Goal: Information Seeking & Learning: Learn about a topic

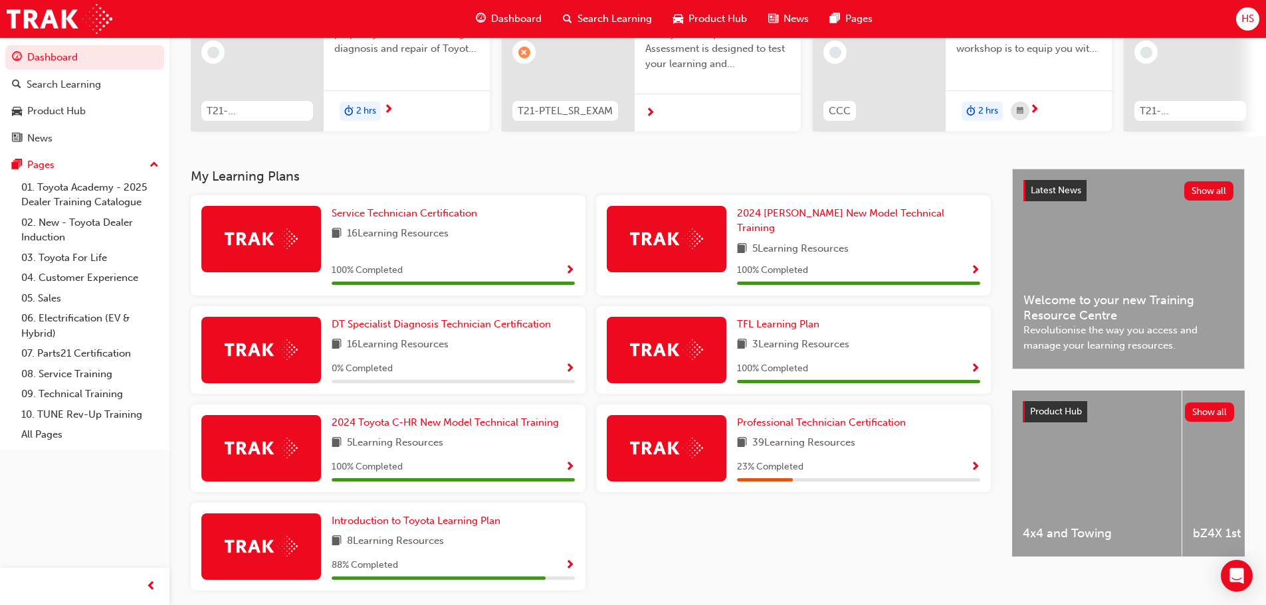
scroll to position [199, 0]
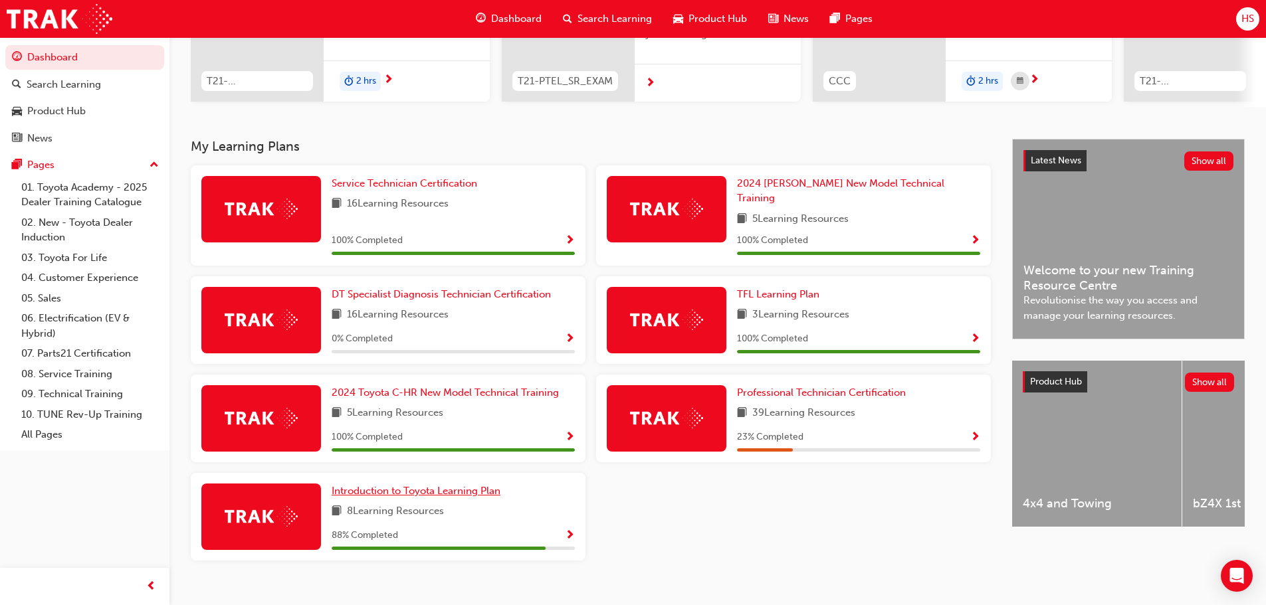
click at [458, 485] on span "Introduction to Toyota Learning Plan" at bounding box center [416, 491] width 169 height 12
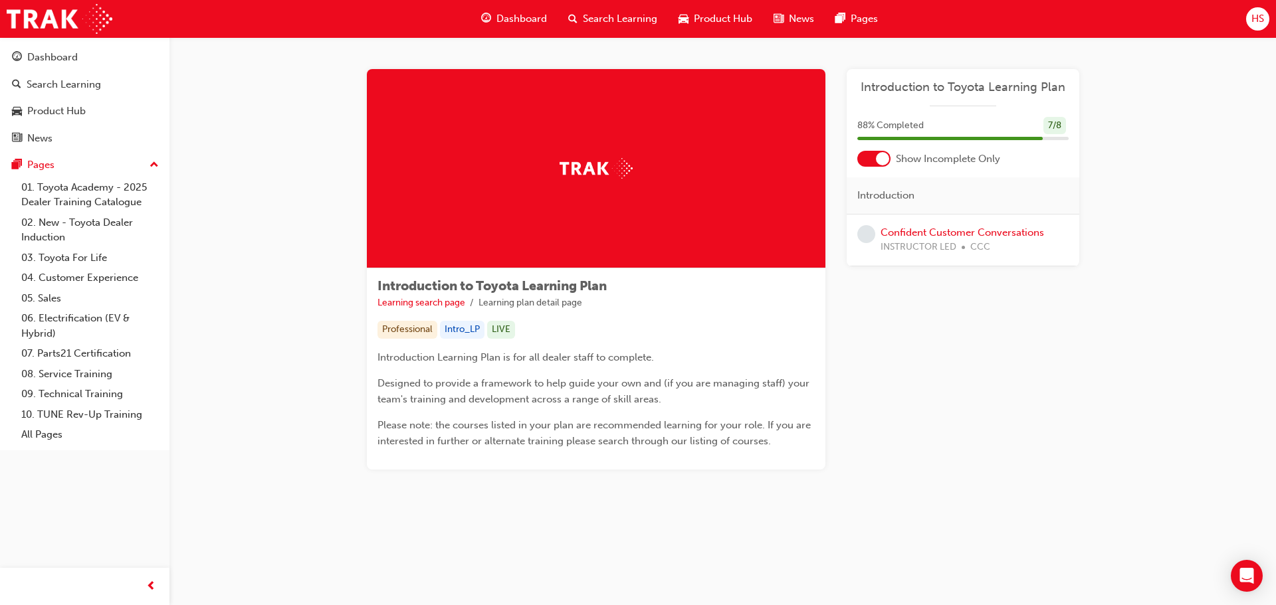
click at [71, 44] on button "Dashboard Search Learning Product Hub News Pages" at bounding box center [84, 98] width 159 height 110
click at [86, 56] on div "Dashboard" at bounding box center [85, 57] width 146 height 17
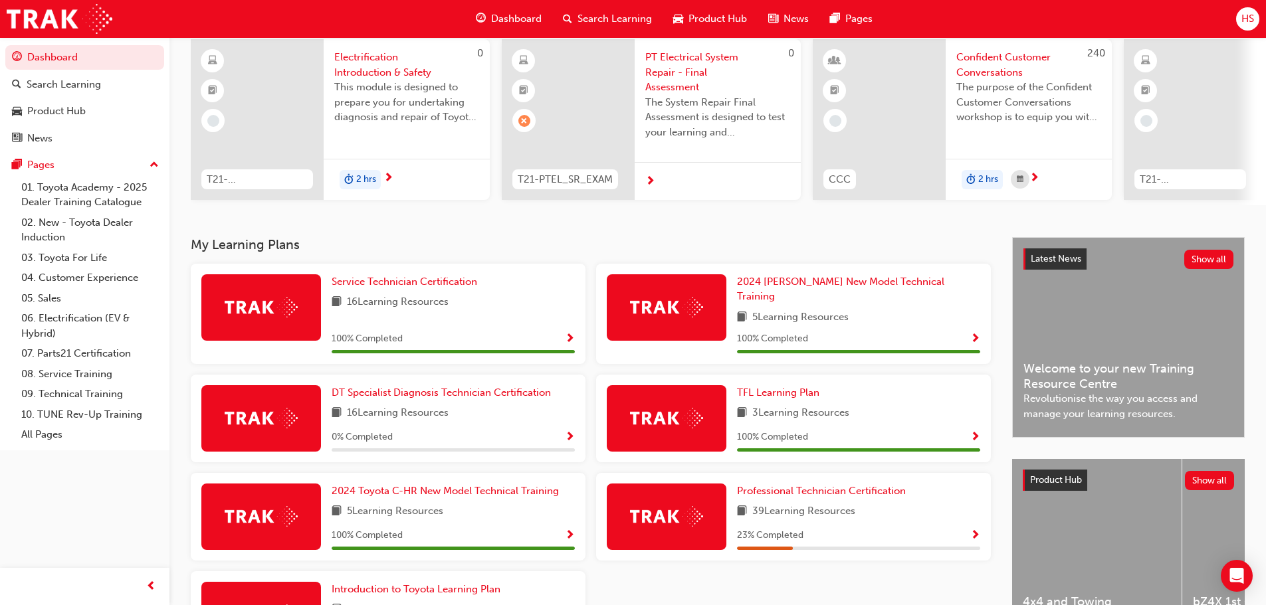
scroll to position [133, 0]
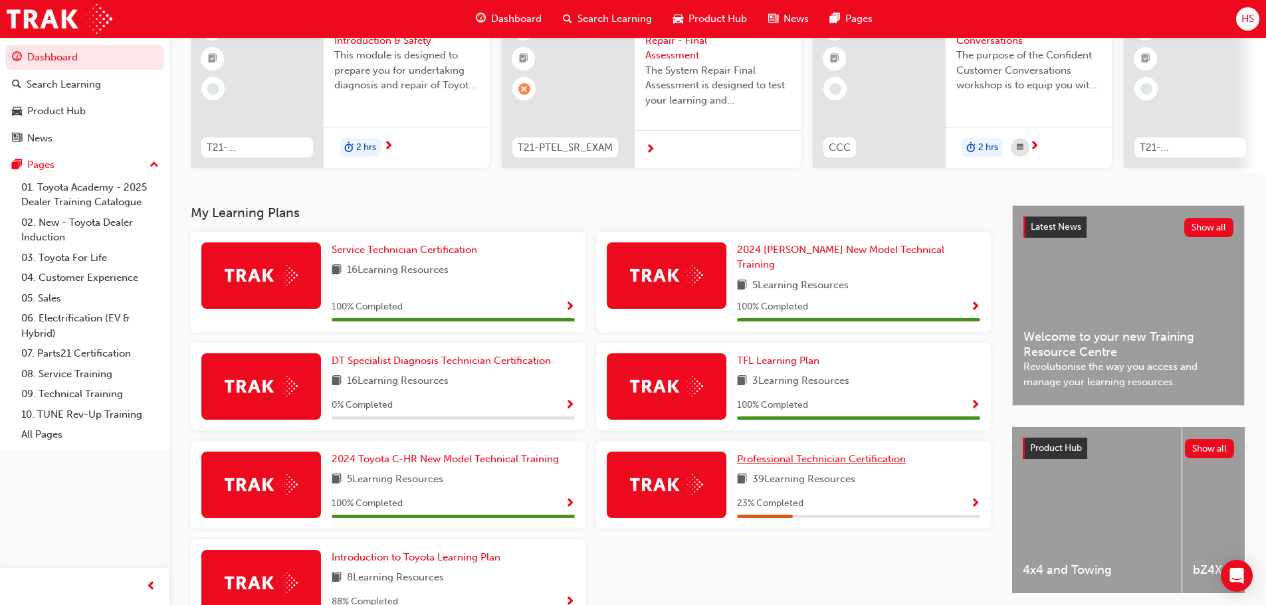
click at [811, 453] on span "Professional Technician Certification" at bounding box center [821, 459] width 169 height 12
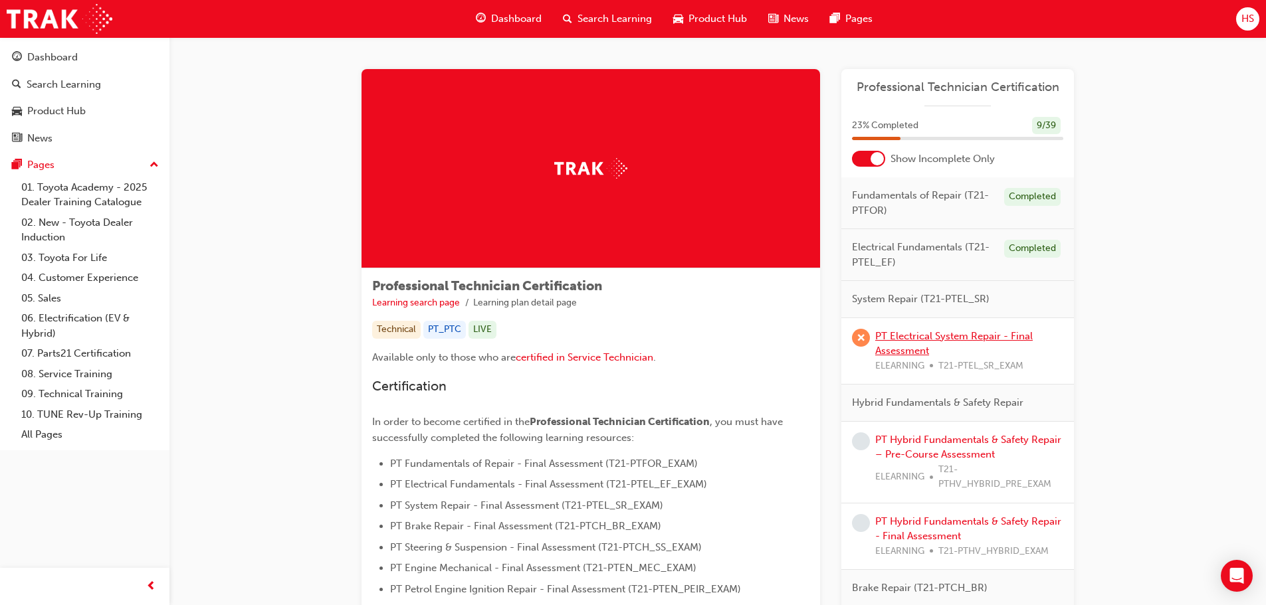
click at [907, 337] on link "PT Electrical System Repair - Final Assessment" at bounding box center [953, 343] width 157 height 27
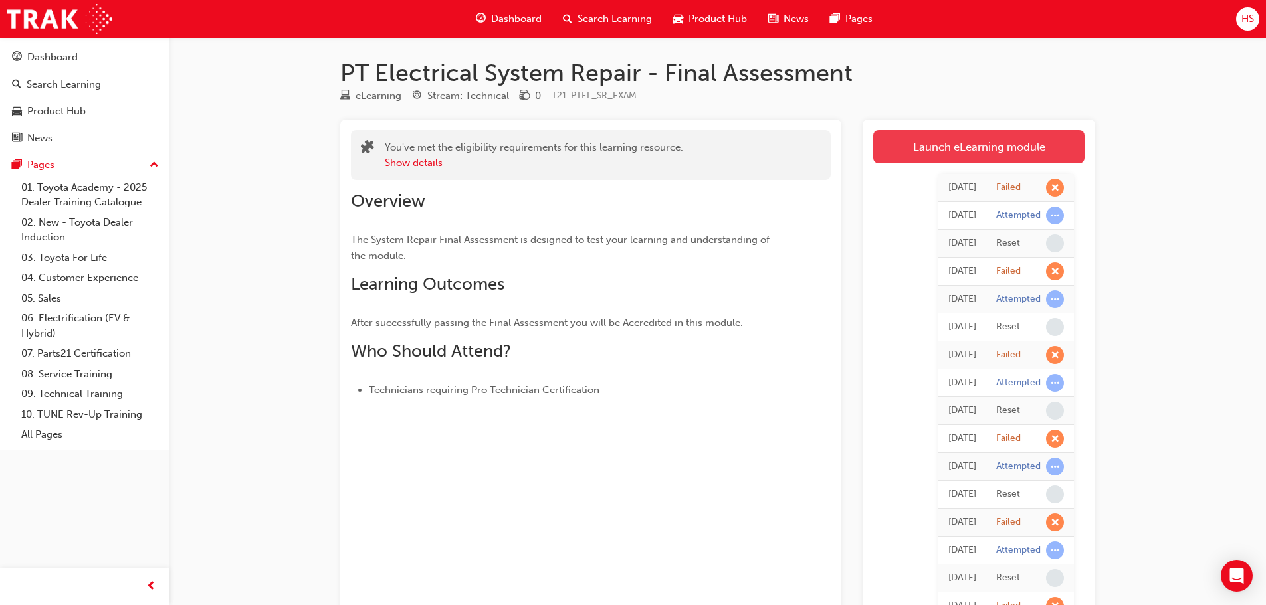
click at [934, 159] on link "Launch eLearning module" at bounding box center [978, 146] width 211 height 33
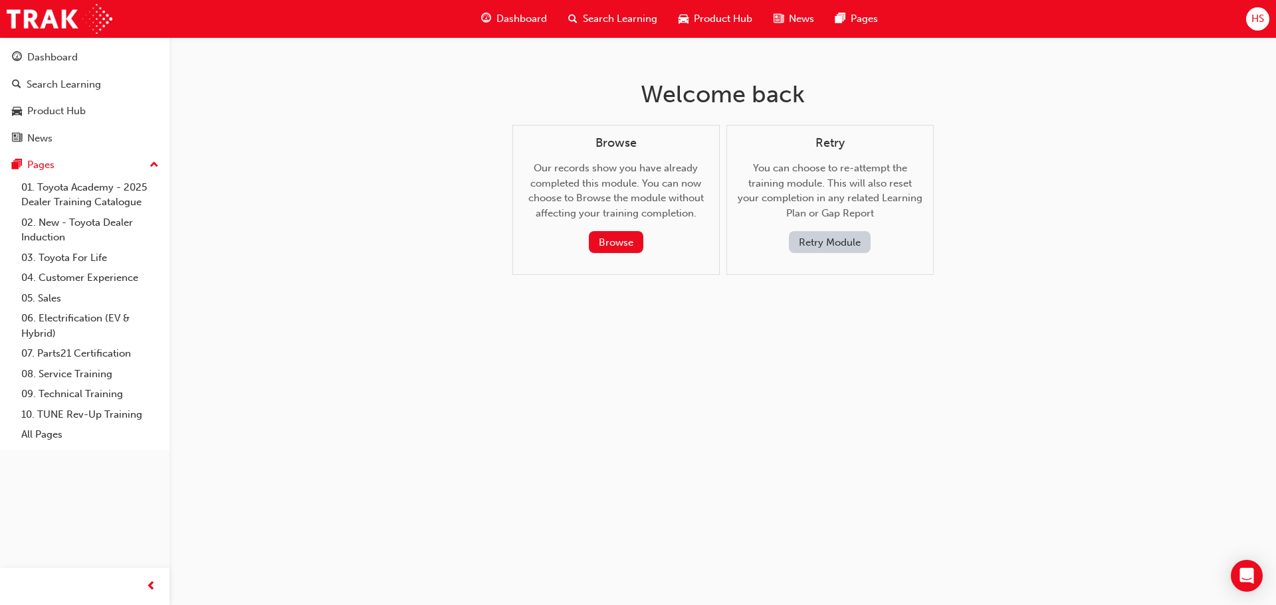
click at [835, 245] on button "Retry Module" at bounding box center [830, 242] width 82 height 22
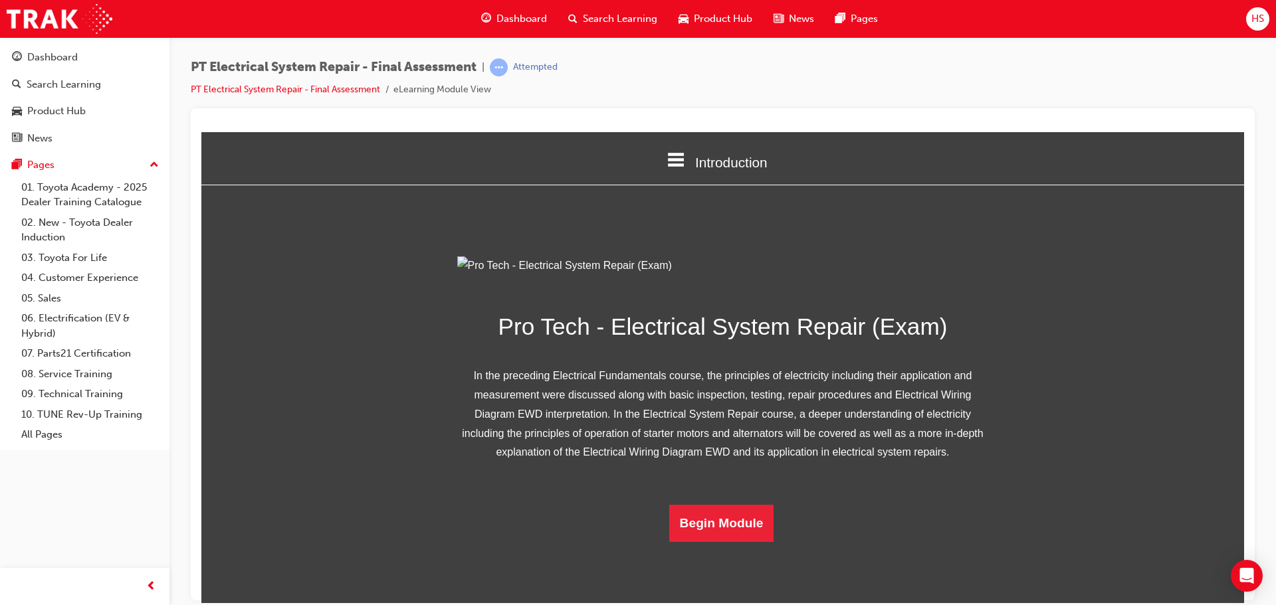
click at [516, 66] on div "Attempted" at bounding box center [524, 67] width 68 height 18
click at [99, 52] on div "Dashboard" at bounding box center [85, 57] width 146 height 17
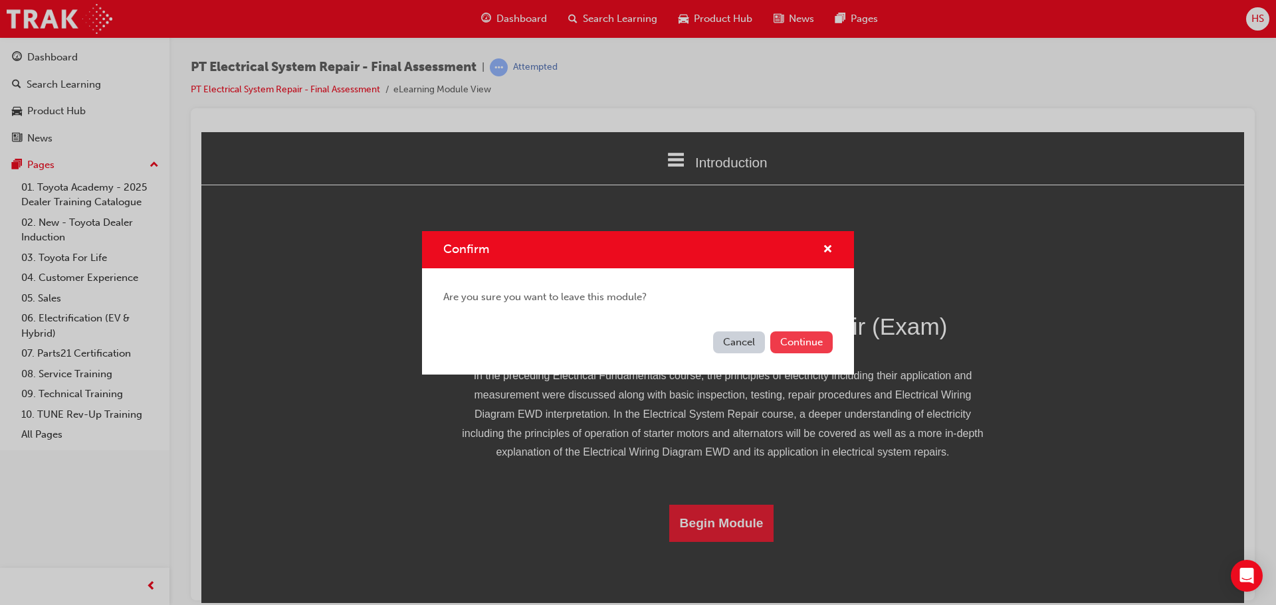
click at [813, 346] on button "Continue" at bounding box center [801, 343] width 62 height 22
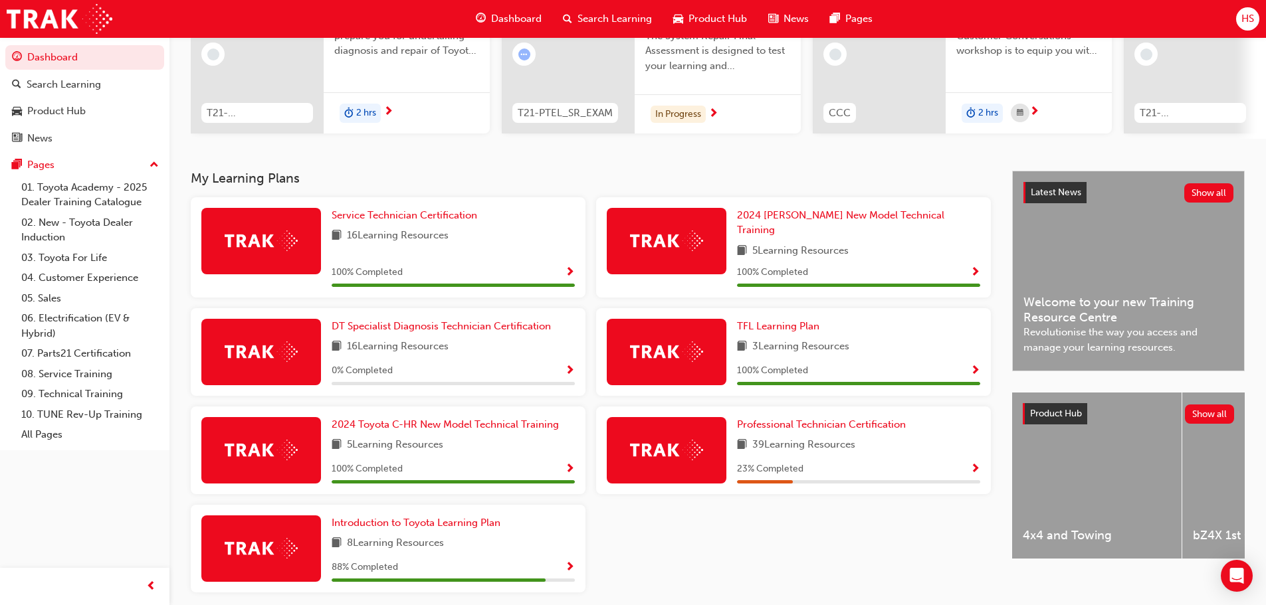
scroll to position [199, 0]
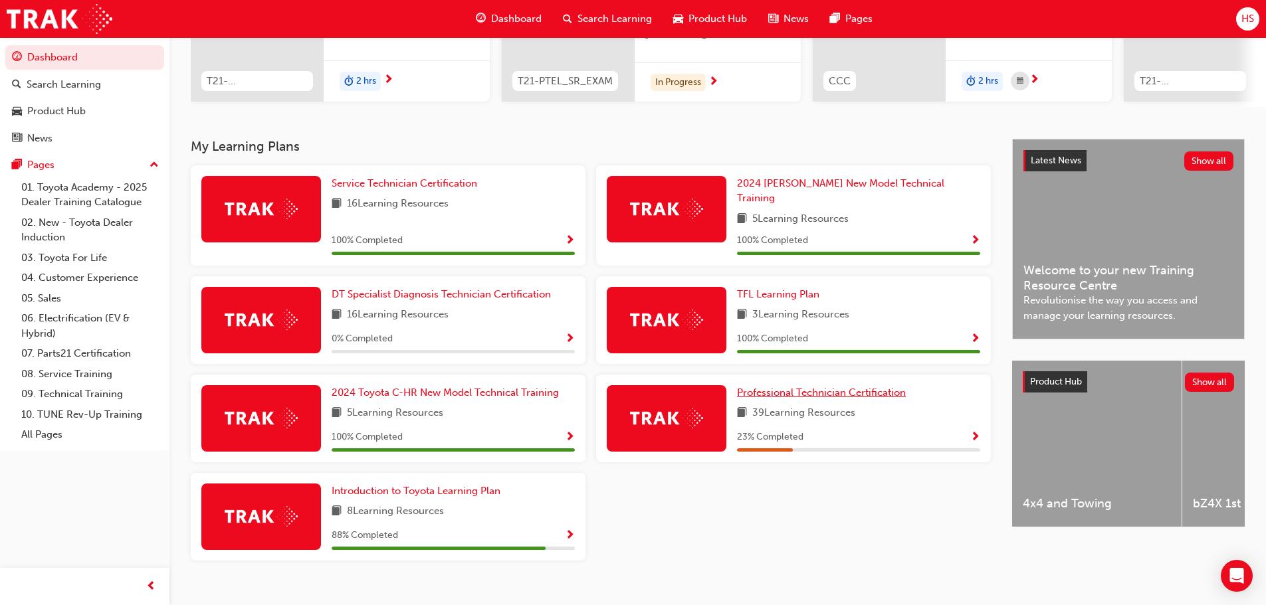
click at [757, 387] on span "Professional Technician Certification" at bounding box center [821, 393] width 169 height 12
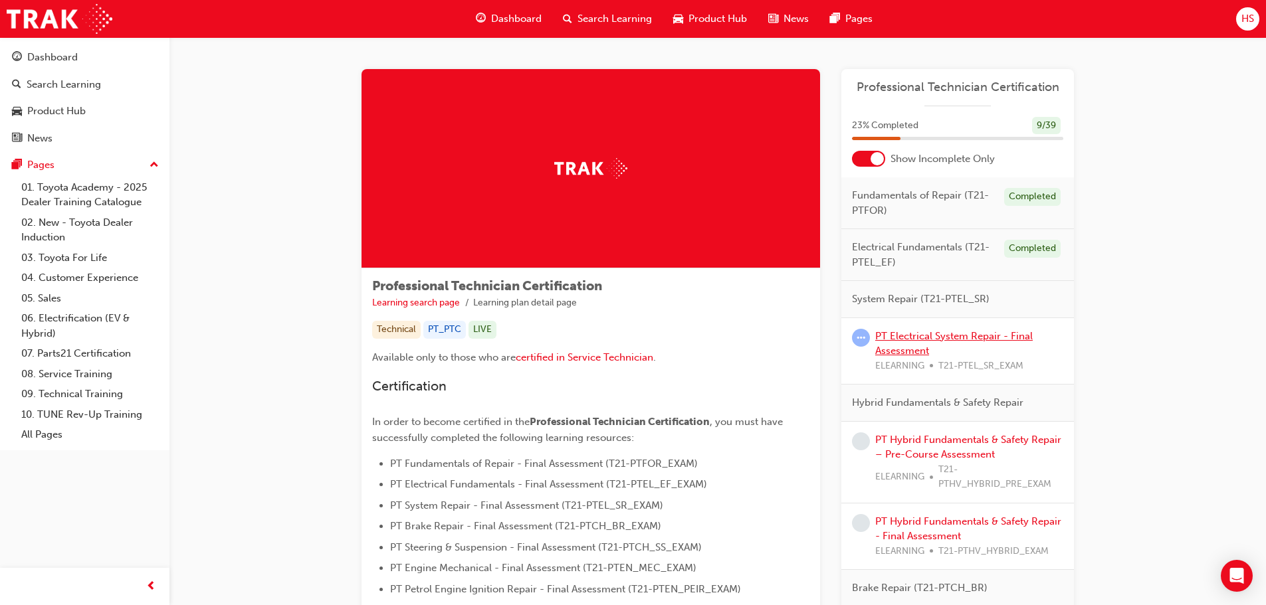
click at [934, 334] on link "PT Electrical System Repair - Final Assessment" at bounding box center [953, 343] width 157 height 27
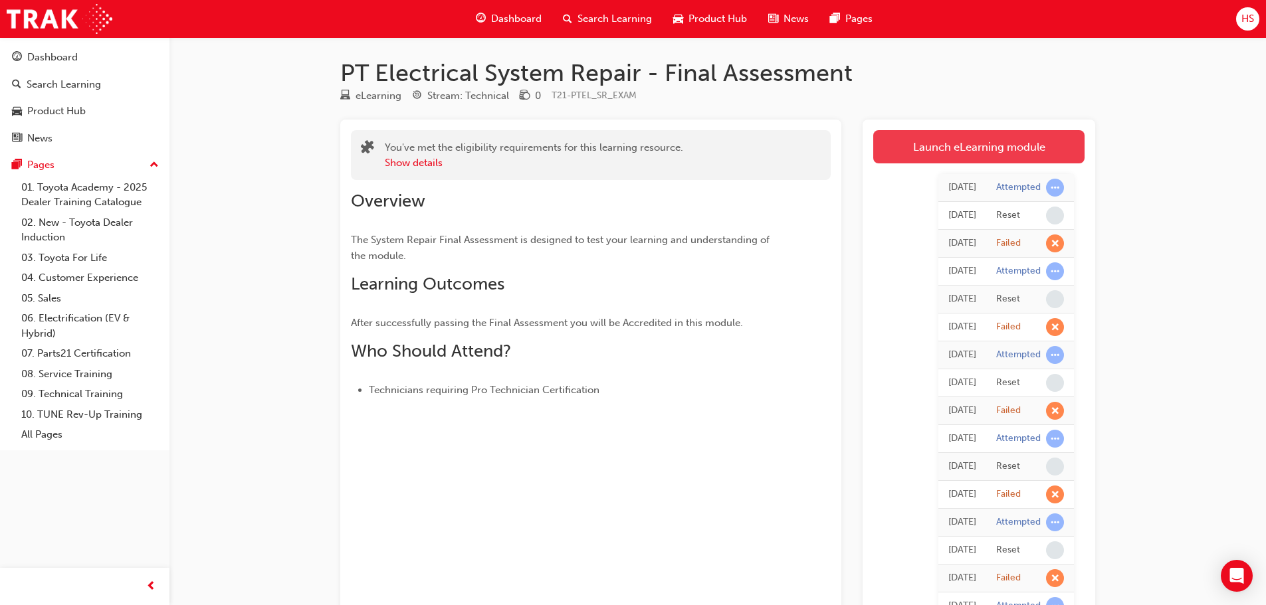
click at [988, 147] on link "Launch eLearning module" at bounding box center [978, 146] width 211 height 33
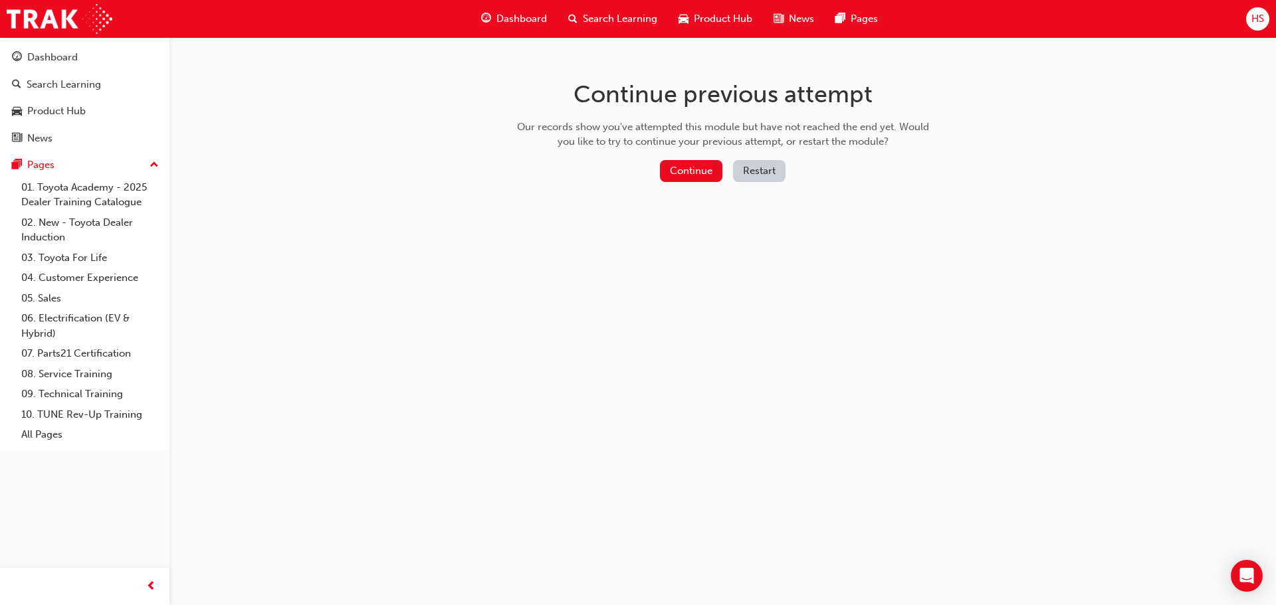
click at [754, 169] on button "Restart" at bounding box center [759, 171] width 52 height 22
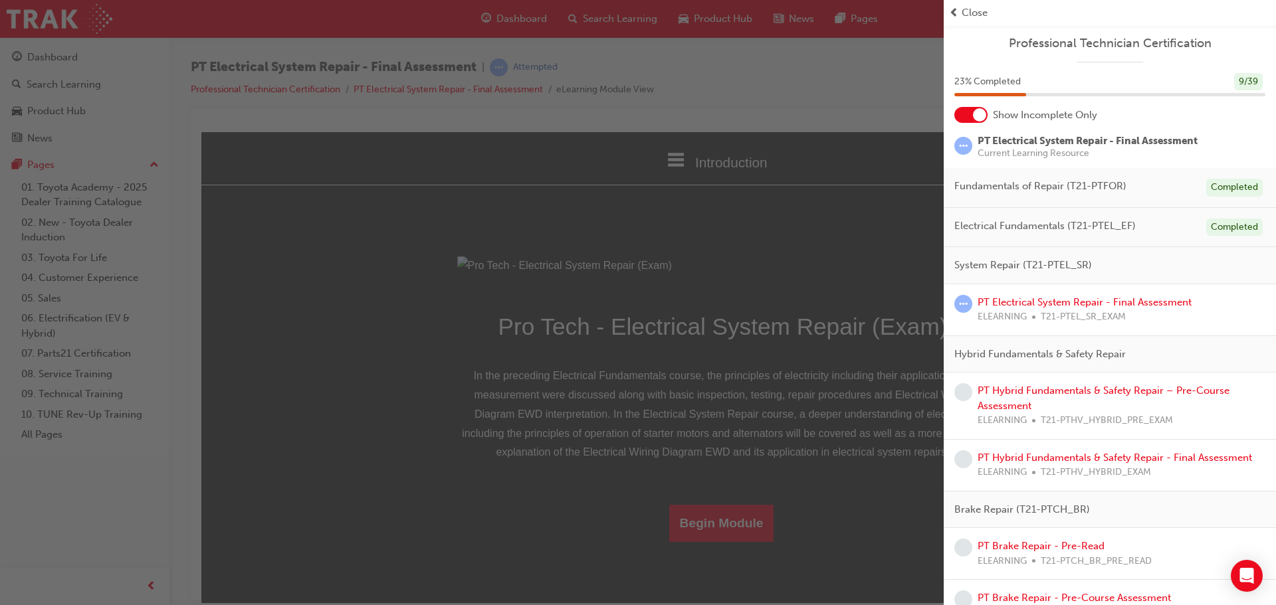
click at [958, 16] on span "prev-icon" at bounding box center [954, 12] width 10 height 15
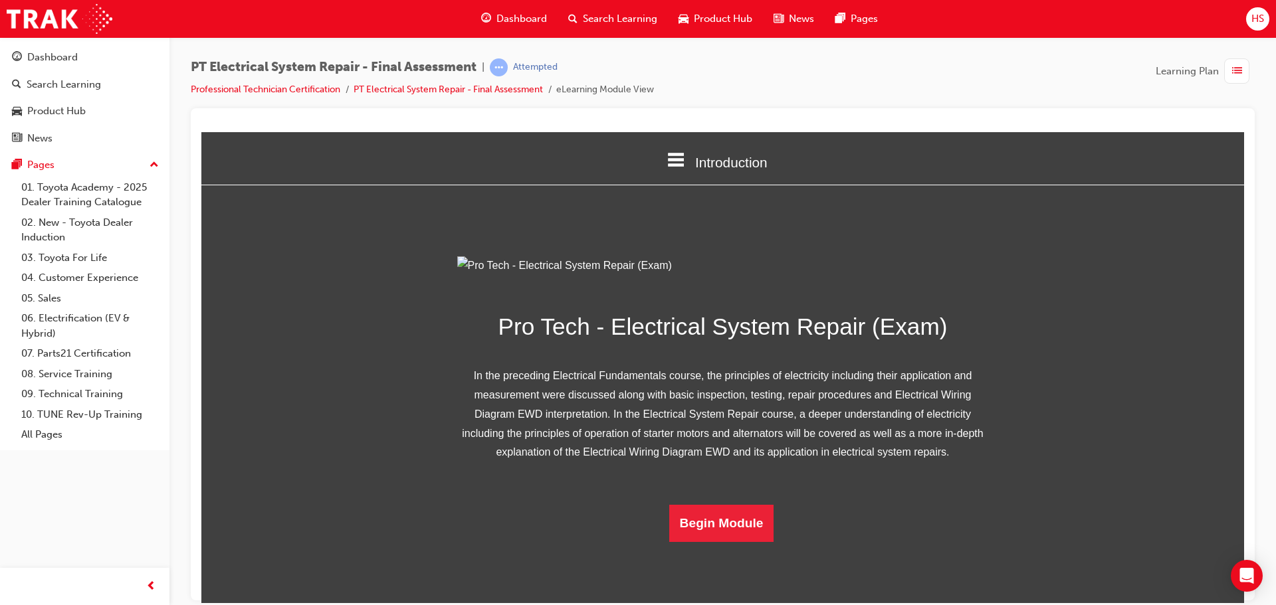
scroll to position [85, 0]
click at [710, 542] on button "Begin Module" at bounding box center [721, 522] width 105 height 37
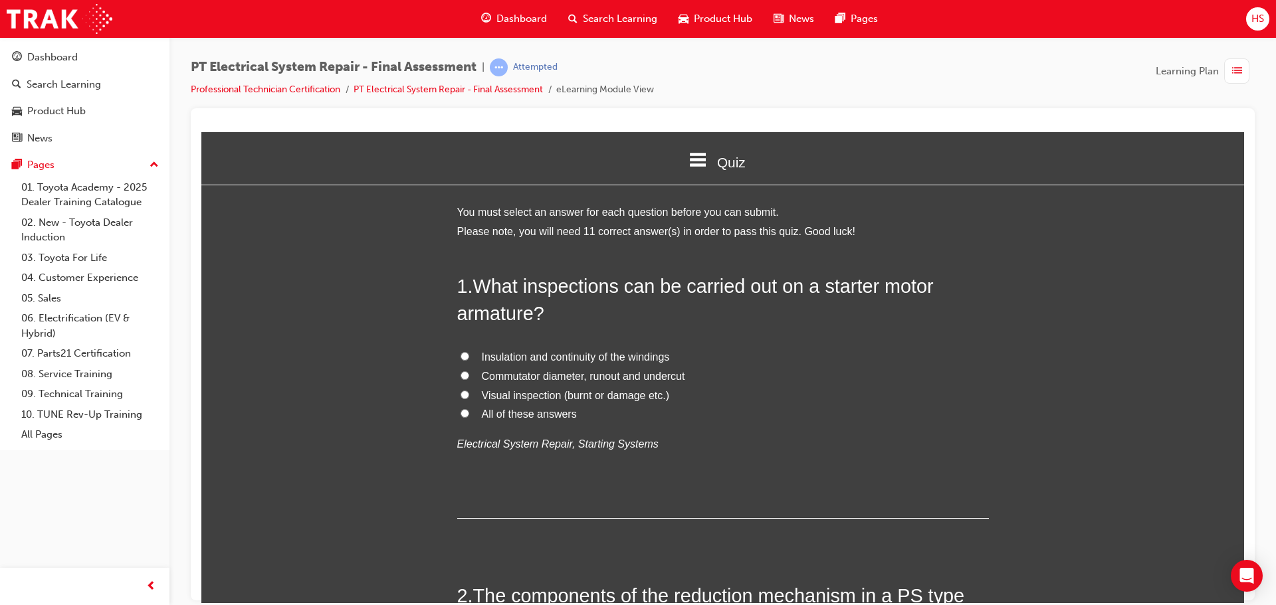
click at [555, 417] on span "All of these answers" at bounding box center [529, 413] width 95 height 11
click at [469, 417] on input "All of these answers" at bounding box center [464, 413] width 9 height 9
radio input "true"
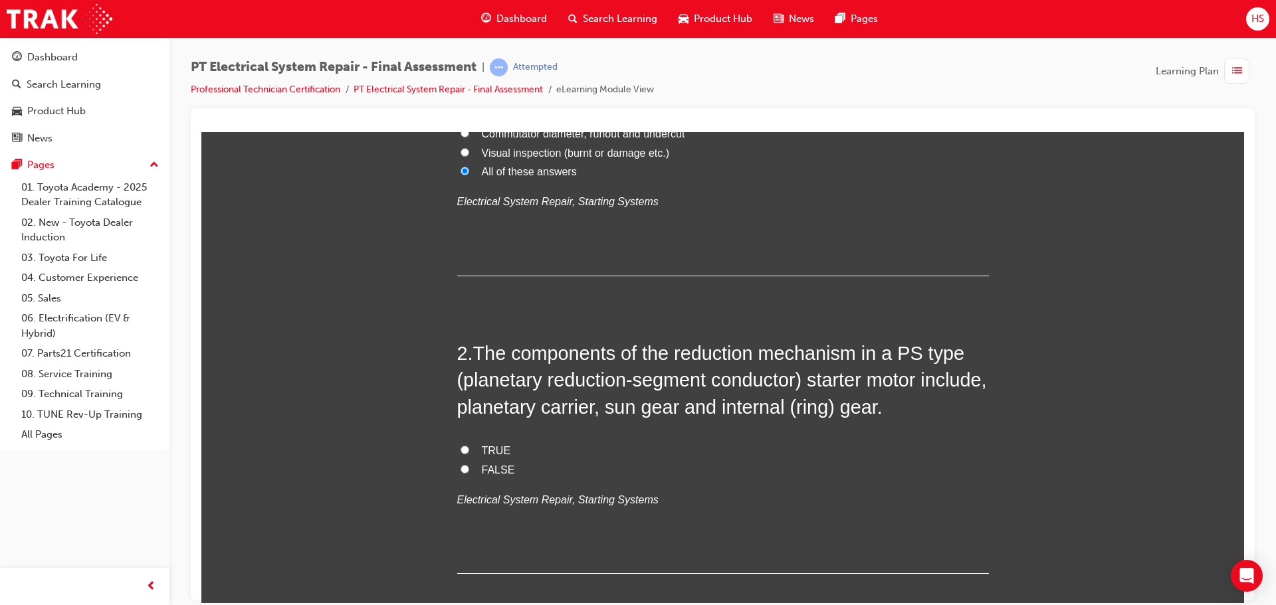
scroll to position [266, 0]
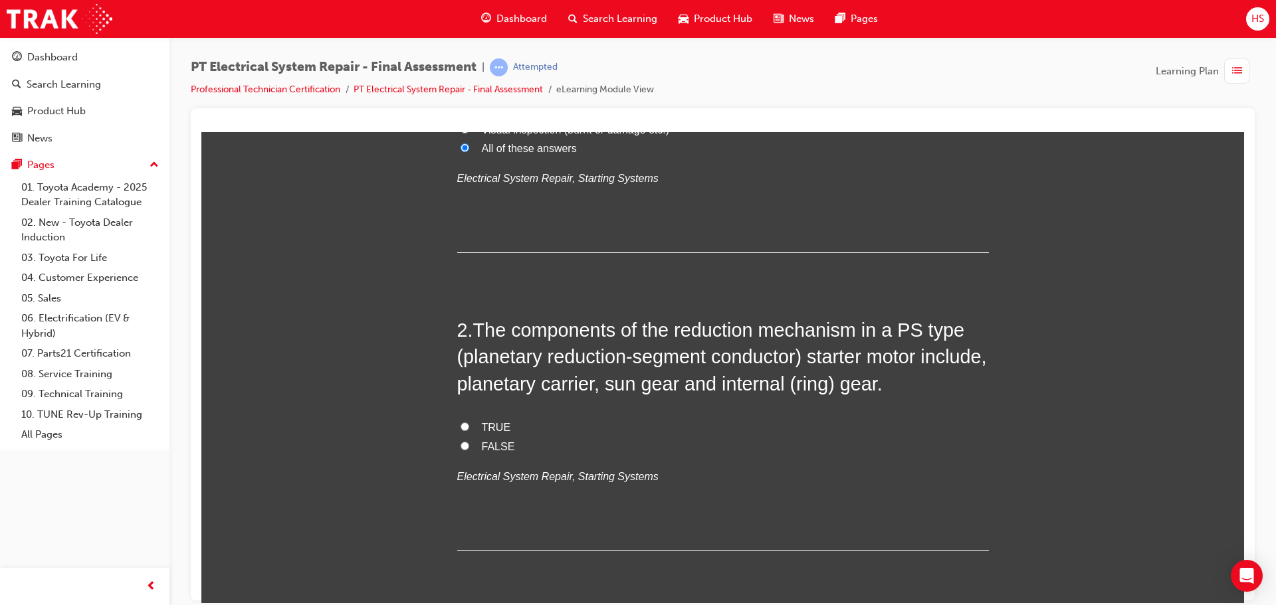
click at [484, 425] on span "TRUE" at bounding box center [496, 426] width 29 height 11
click at [469, 425] on input "TRUE" at bounding box center [464, 426] width 9 height 9
radio input "true"
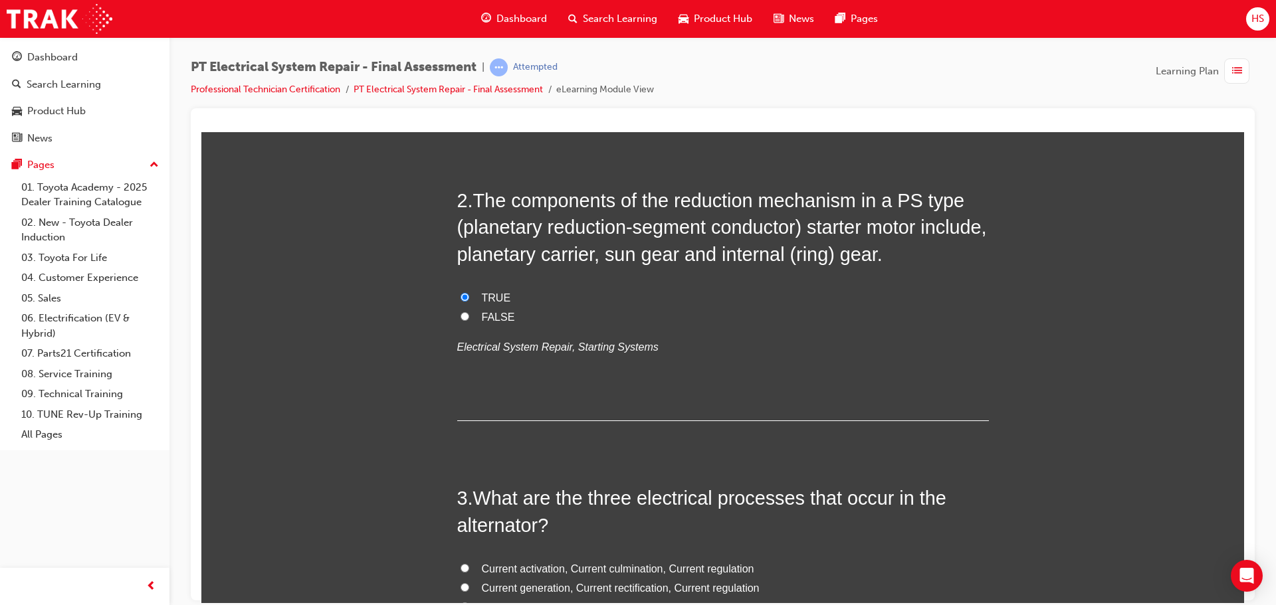
scroll to position [399, 0]
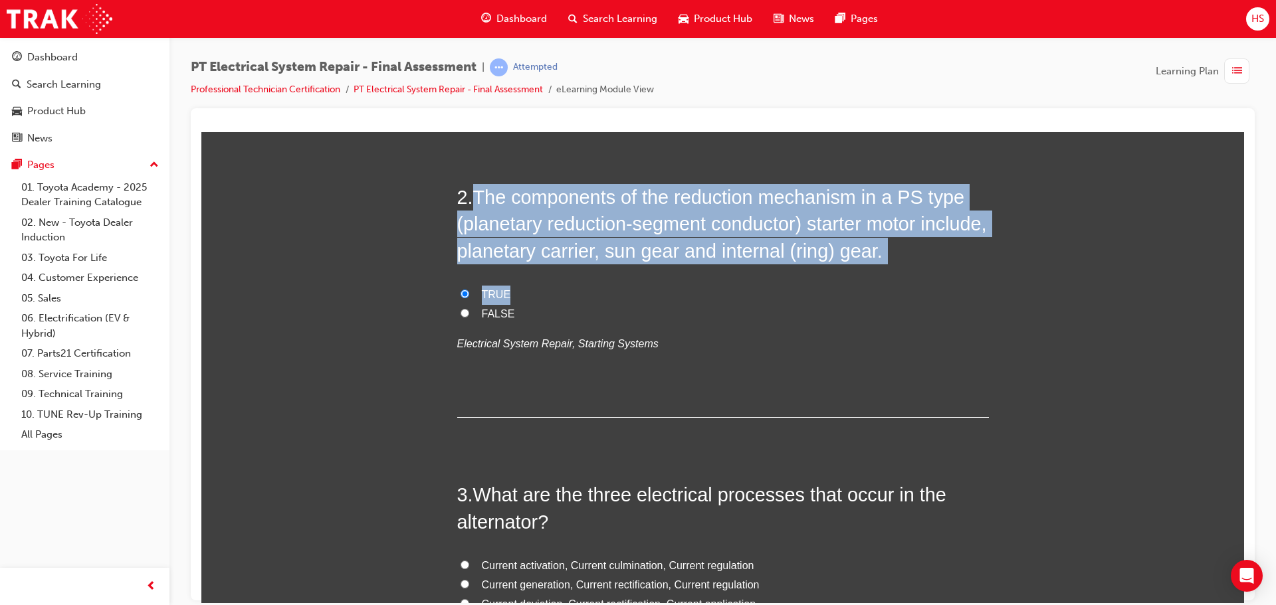
drag, startPoint x: 474, startPoint y: 190, endPoint x: 787, endPoint y: 280, distance: 324.9
click at [787, 280] on div "2 . The components of the reduction mechanism in a PS type (planetary reduction…" at bounding box center [723, 300] width 532 height 234
copy div "The components of the reduction mechanism in a PS type (planetary reduction-seg…"
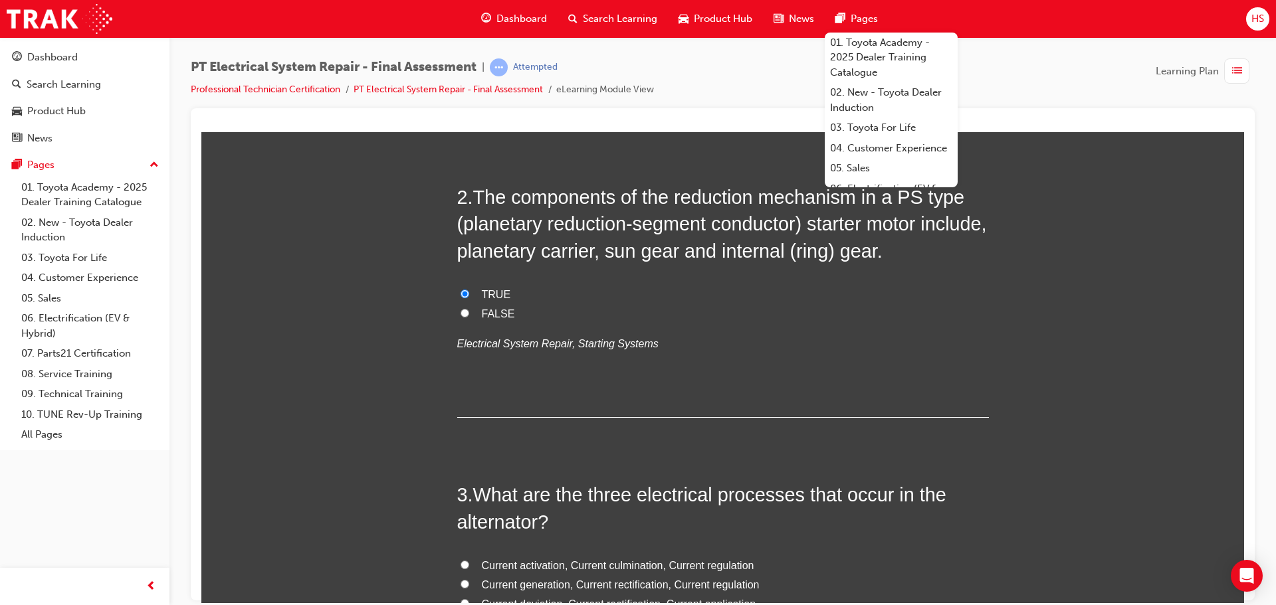
click at [650, 406] on div "2 . The components of the reduction mechanism in a PS type (planetary reduction…" at bounding box center [723, 300] width 532 height 234
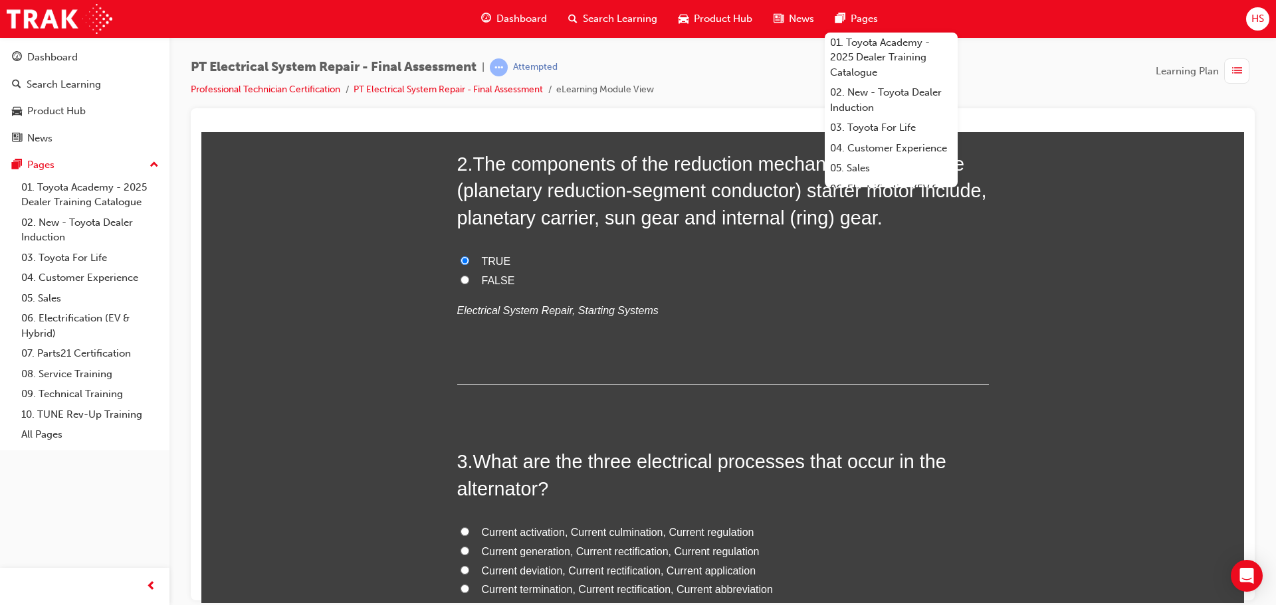
scroll to position [465, 0]
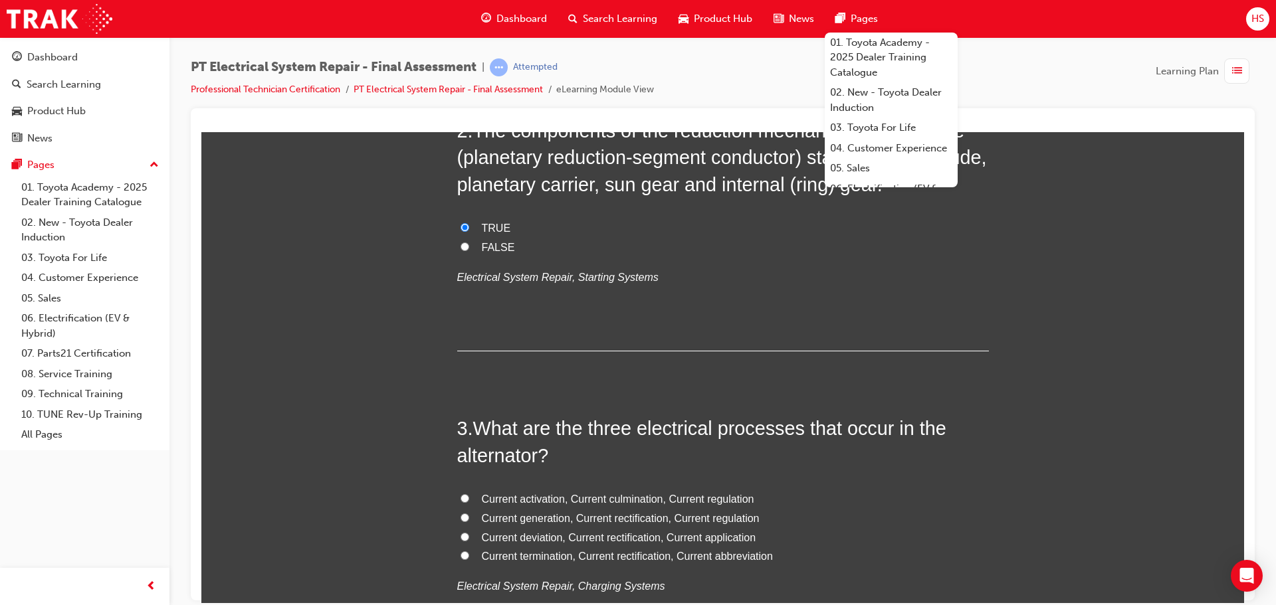
click at [859, 246] on label "FALSE" at bounding box center [723, 247] width 532 height 19
click at [469, 246] on input "FALSE" at bounding box center [464, 246] width 9 height 9
radio input "true"
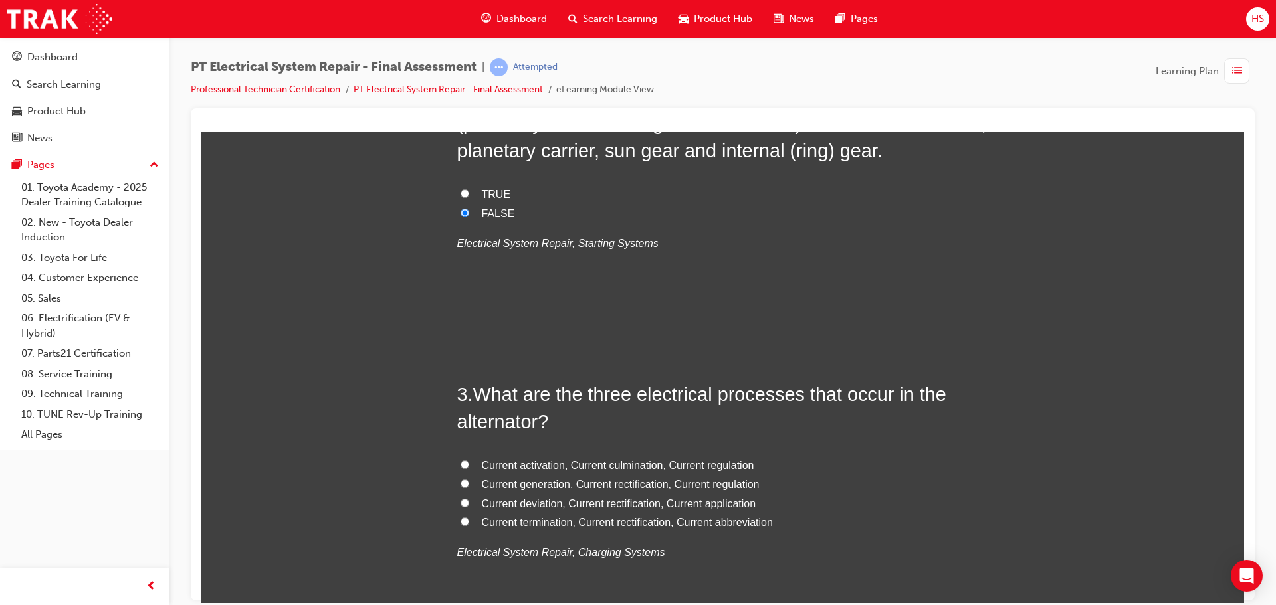
scroll to position [532, 0]
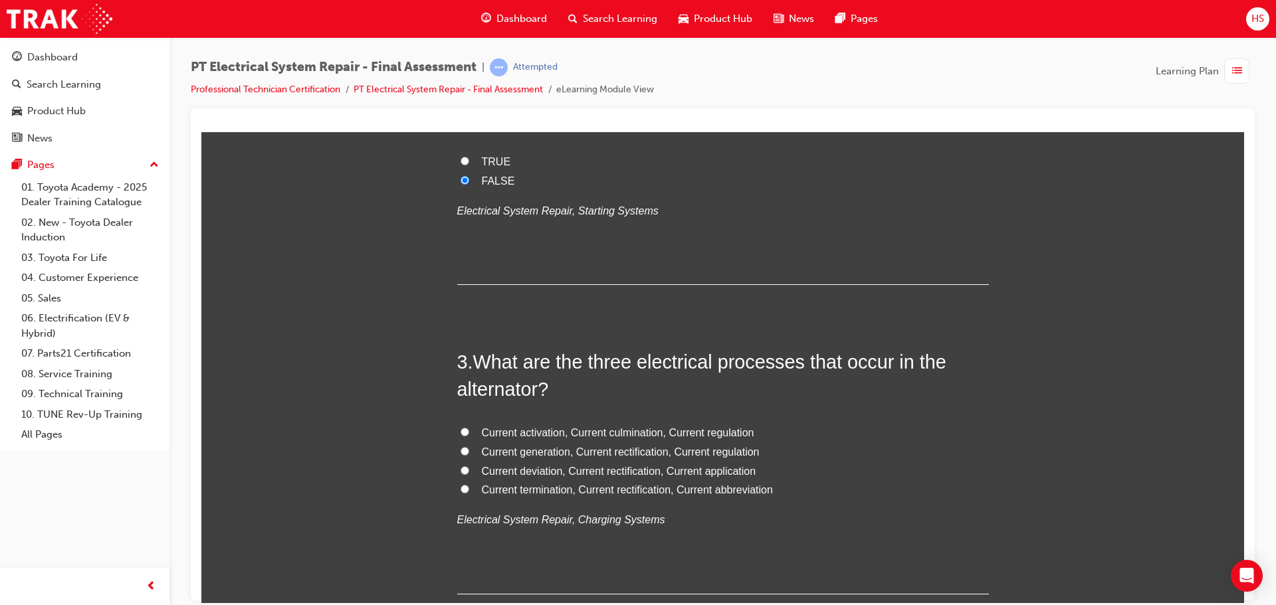
click at [587, 448] on span "Current generation, Current rectification, Current regulation" at bounding box center [621, 451] width 278 height 11
click at [469, 448] on input "Current generation, Current rectification, Current regulation" at bounding box center [464, 451] width 9 height 9
radio input "true"
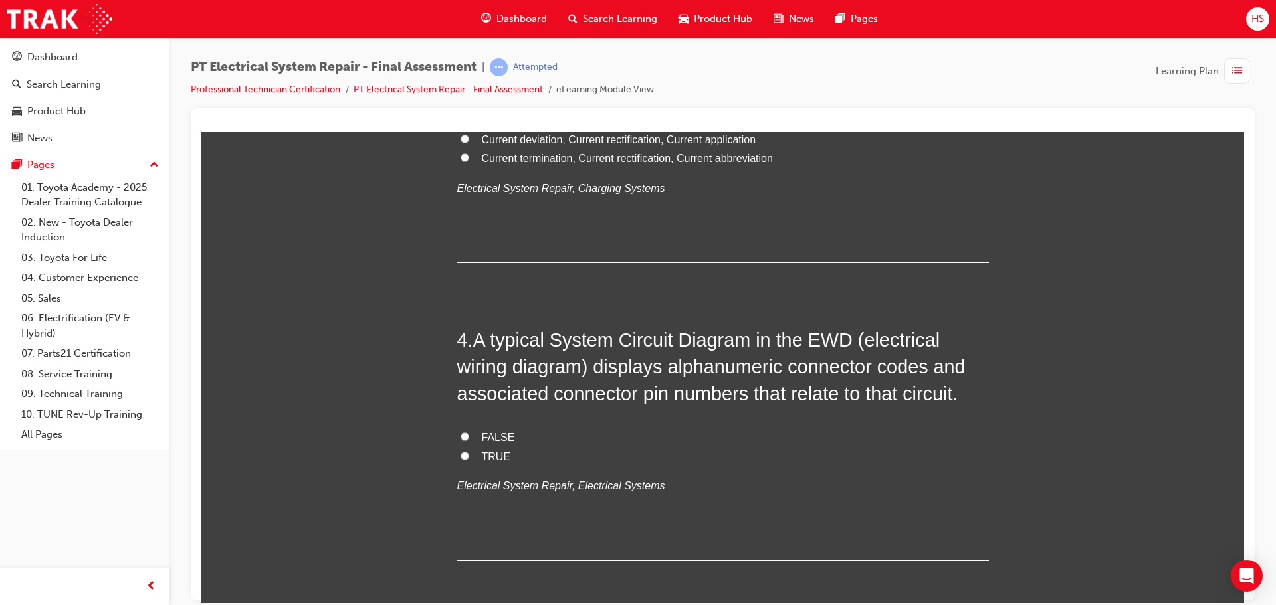
scroll to position [864, 0]
click at [486, 453] on span "TRUE" at bounding box center [496, 455] width 29 height 11
click at [469, 453] on input "TRUE" at bounding box center [464, 454] width 9 height 9
radio input "true"
drag, startPoint x: 474, startPoint y: 331, endPoint x: 650, endPoint y: 292, distance: 180.4
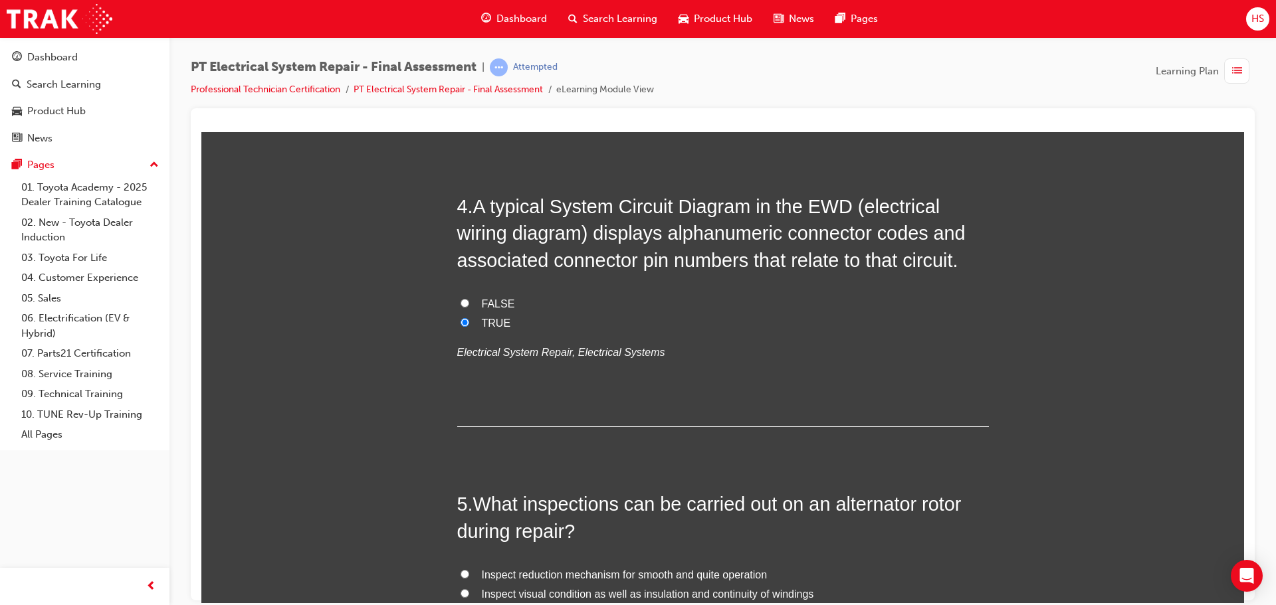
scroll to position [1130, 0]
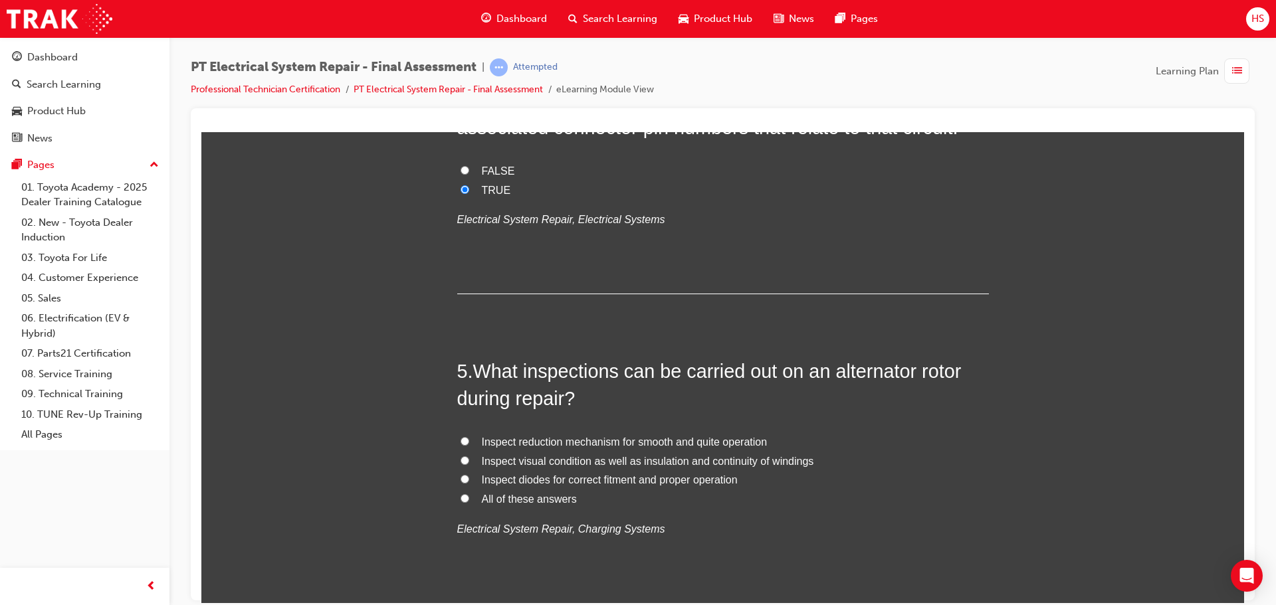
click at [523, 498] on span "All of these answers" at bounding box center [529, 498] width 95 height 11
click at [469, 498] on input "All of these answers" at bounding box center [464, 498] width 9 height 9
radio input "true"
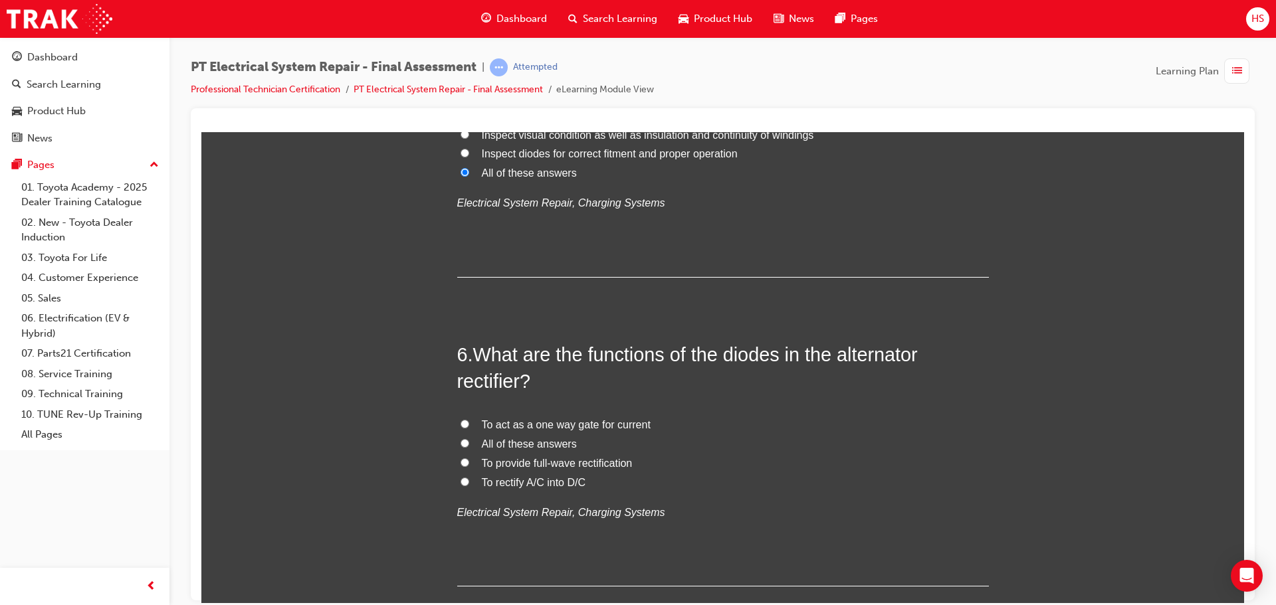
scroll to position [1462, 0]
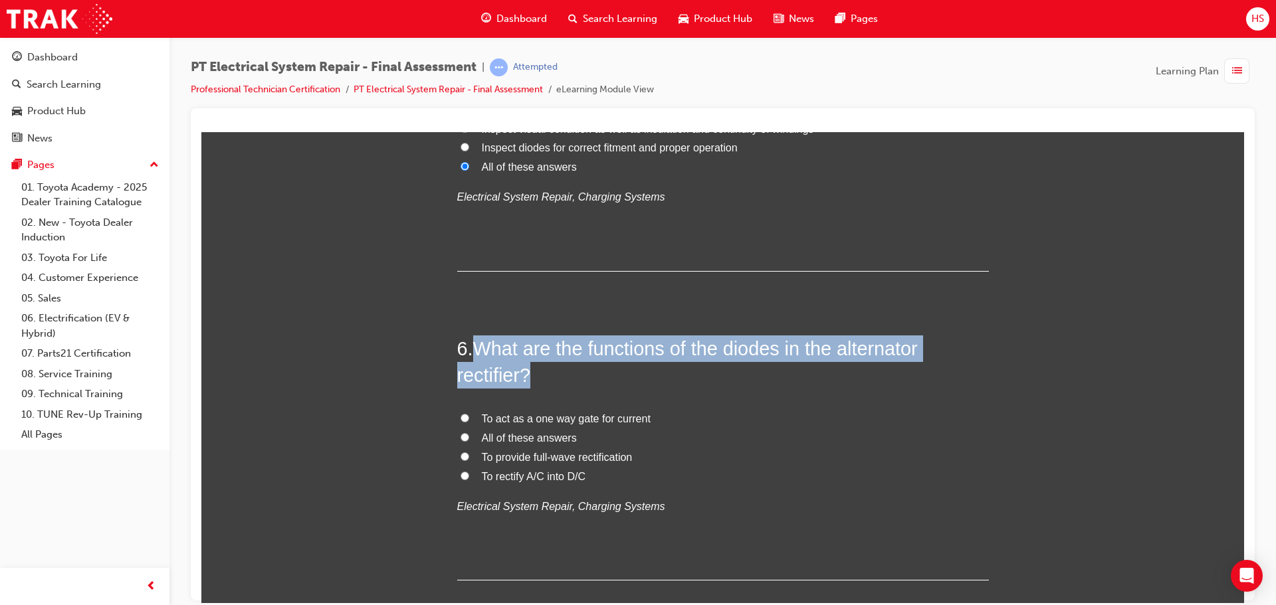
drag, startPoint x: 473, startPoint y: 343, endPoint x: 529, endPoint y: 380, distance: 67.1
click at [529, 380] on span "What are the functions of the diodes in the alternator rectifier?" at bounding box center [687, 362] width 460 height 48
copy span "What are the functions of the diodes in the alternator rectifier?"
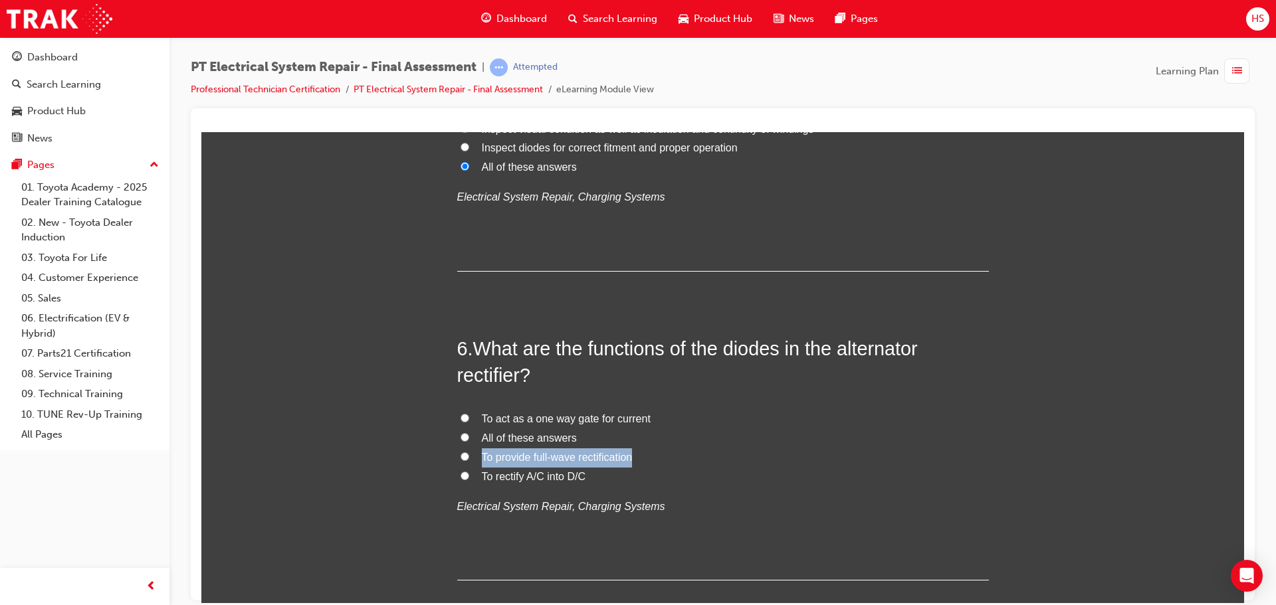
drag, startPoint x: 476, startPoint y: 456, endPoint x: 635, endPoint y: 456, distance: 158.1
click at [635, 456] on label "To provide full-wave rectification" at bounding box center [723, 457] width 532 height 19
copy span "To provide full-wave rectification"
click at [462, 436] on input "All of these answers" at bounding box center [464, 437] width 9 height 9
radio input "true"
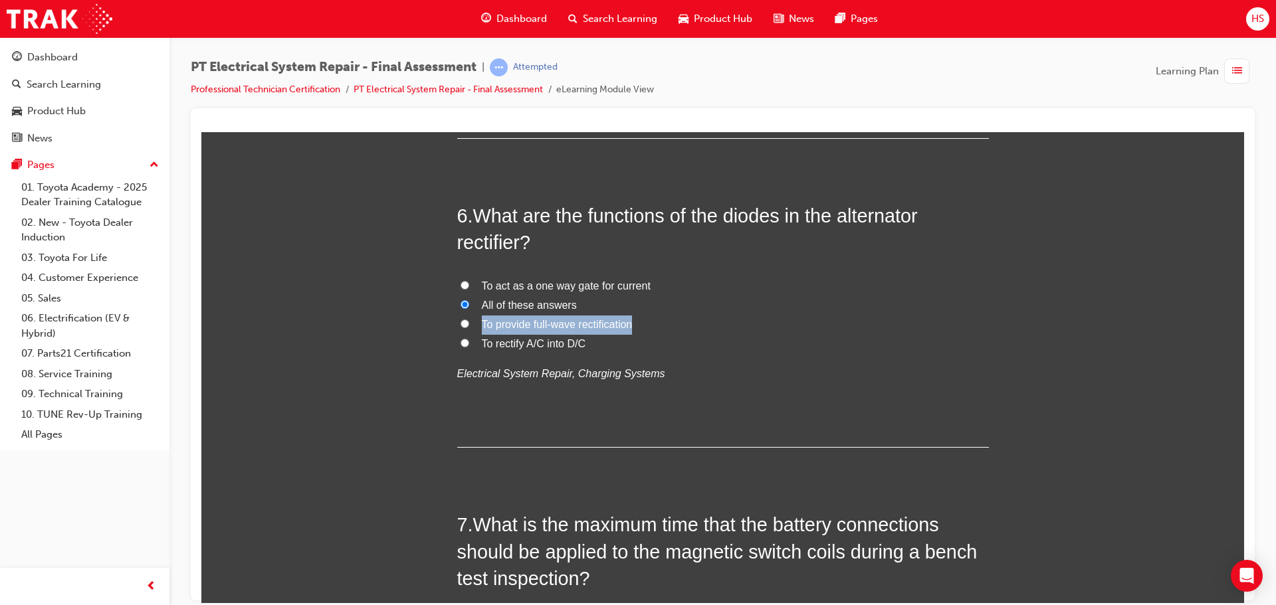
scroll to position [1661, 0]
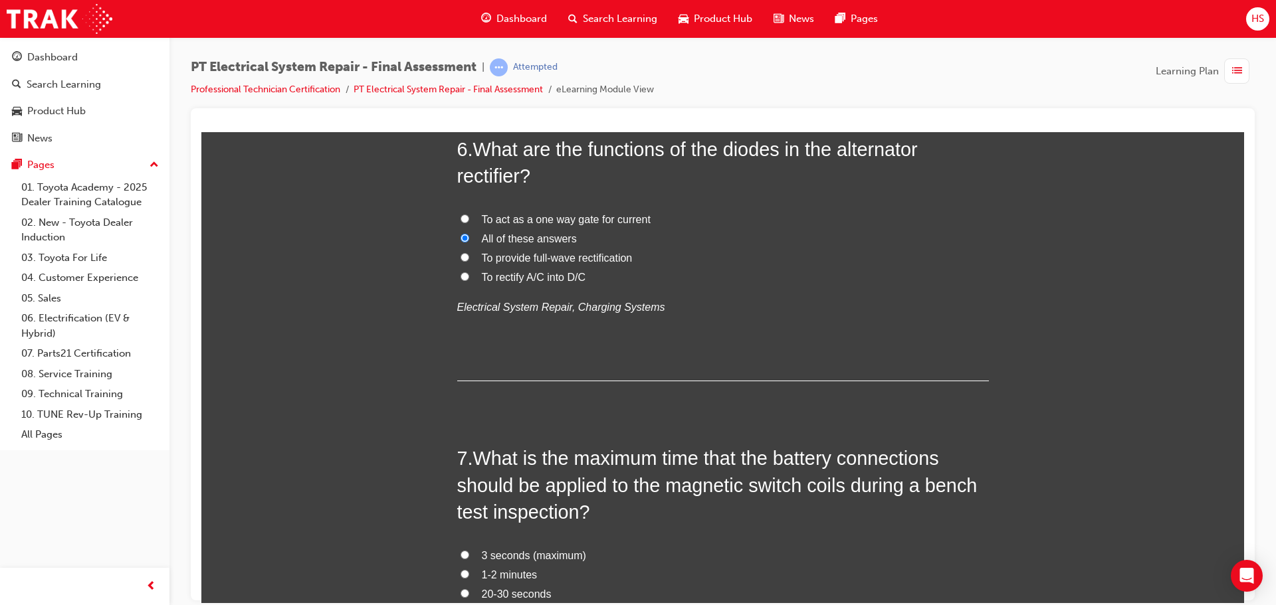
drag, startPoint x: 445, startPoint y: 268, endPoint x: 462, endPoint y: 278, distance: 19.9
click at [462, 278] on input "To rectify A/C into D/C" at bounding box center [464, 276] width 9 height 9
radio input "true"
click at [463, 256] on input "To provide full-wave rectification" at bounding box center [464, 256] width 9 height 9
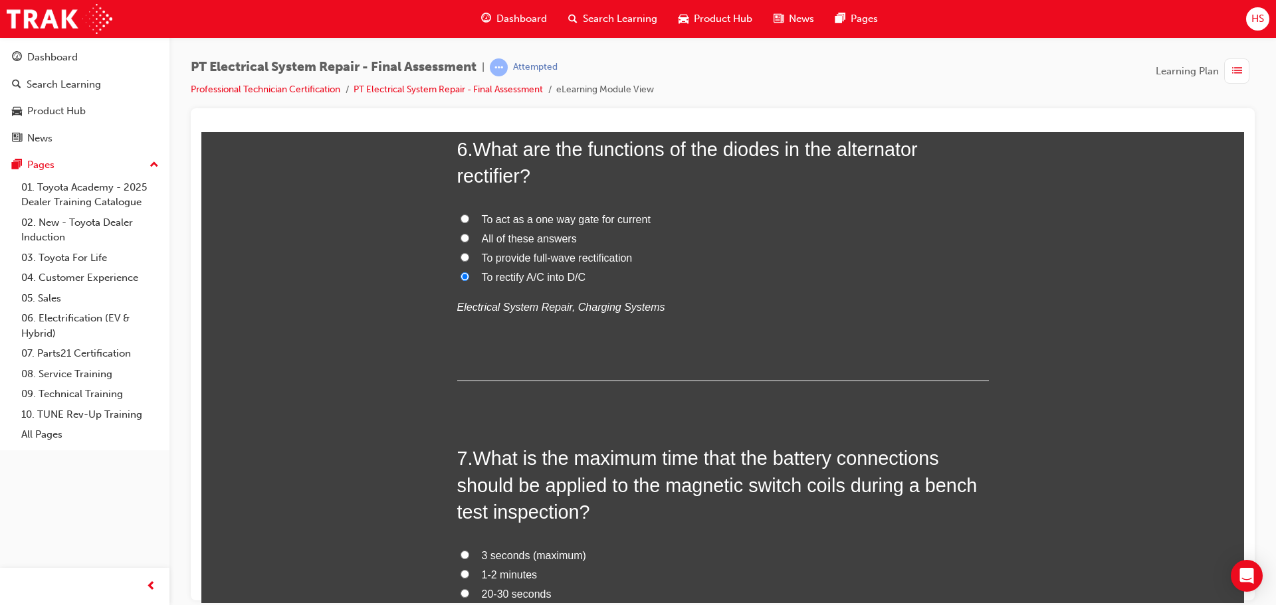
radio input "true"
click at [466, 231] on label "All of these answers" at bounding box center [723, 238] width 532 height 19
click at [466, 233] on input "All of these answers" at bounding box center [464, 237] width 9 height 9
radio input "true"
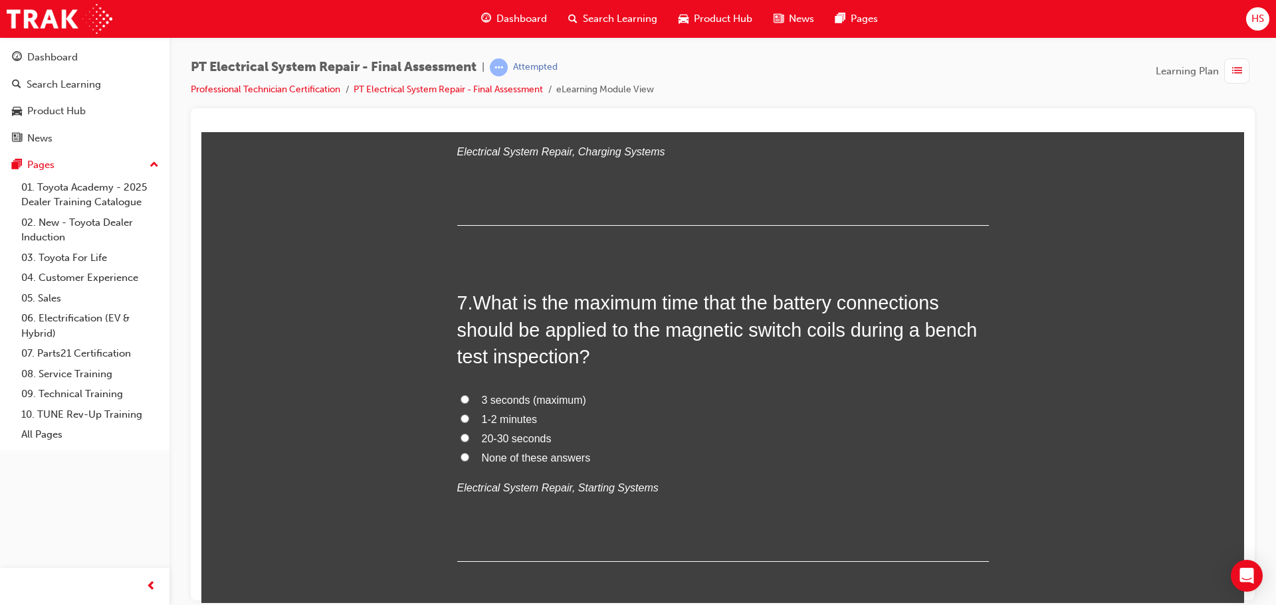
scroll to position [1860, 0]
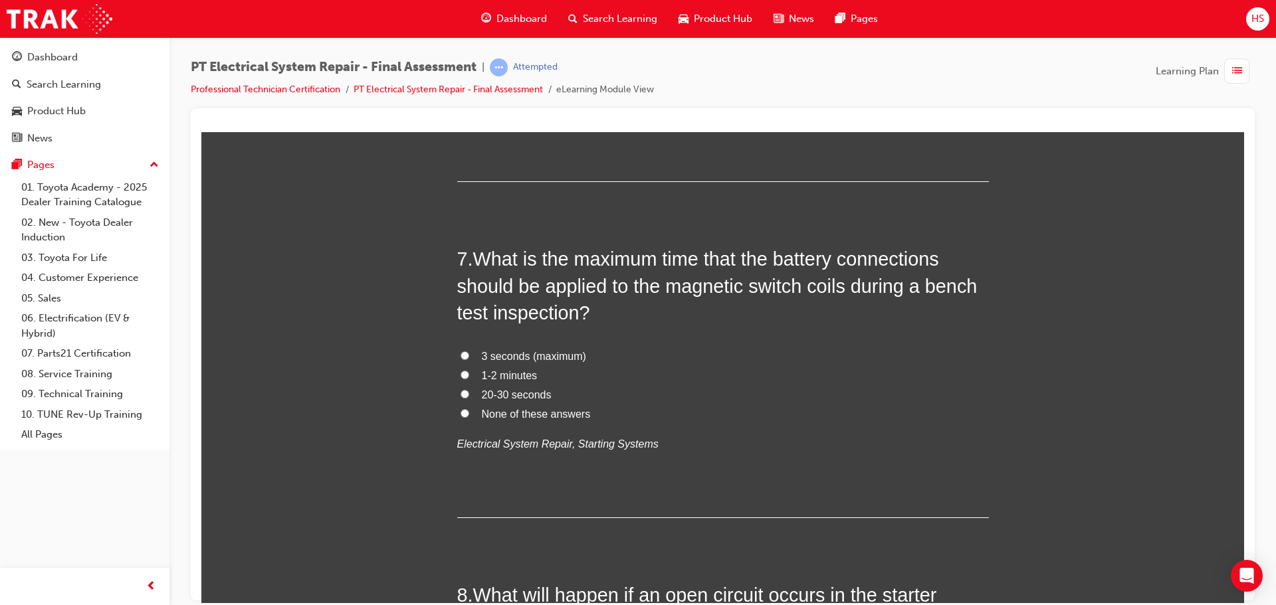
click at [500, 357] on span "3 seconds (maximum)" at bounding box center [534, 355] width 104 height 11
click at [469, 357] on input "3 seconds (maximum)" at bounding box center [464, 355] width 9 height 9
radio input "true"
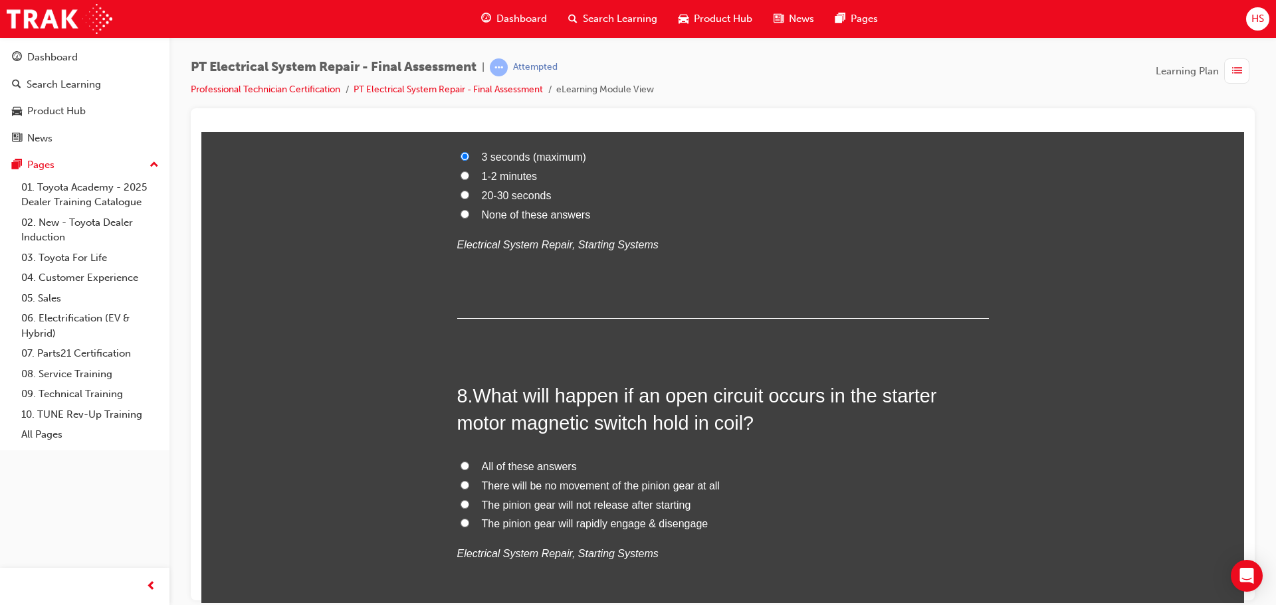
scroll to position [2126, 0]
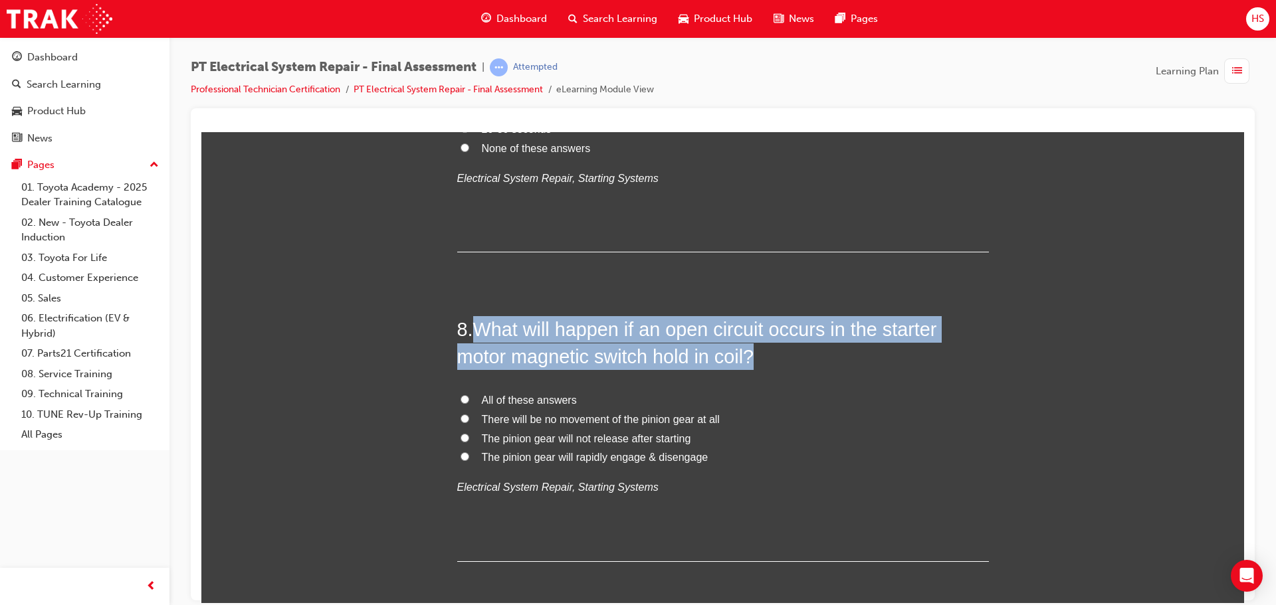
drag, startPoint x: 477, startPoint y: 327, endPoint x: 749, endPoint y: 360, distance: 274.4
click at [749, 360] on span "What will happen if an open circuit occurs in the starter motor magnetic switch…" at bounding box center [697, 342] width 480 height 48
copy span "What will happen if an open circuit occurs in the starter motor magnetic switch…"
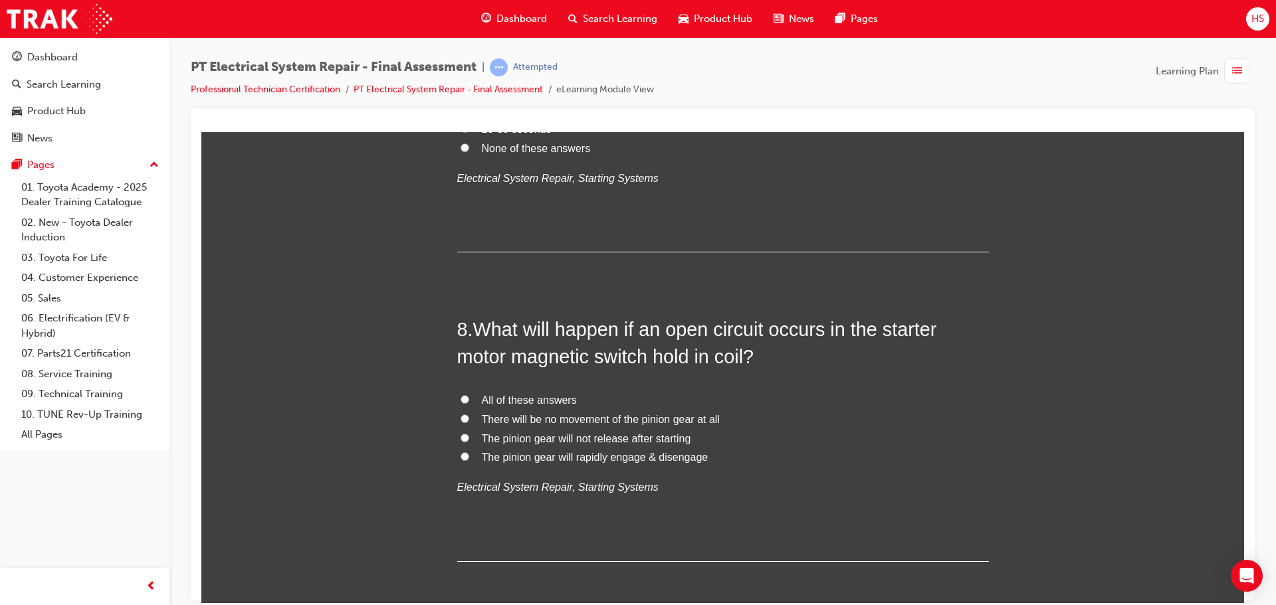
click at [534, 457] on span "The pinion gear will rapidly engage & disengage" at bounding box center [595, 456] width 227 height 11
click at [469, 457] on input "The pinion gear will rapidly engage & disengage" at bounding box center [464, 456] width 9 height 9
radio input "true"
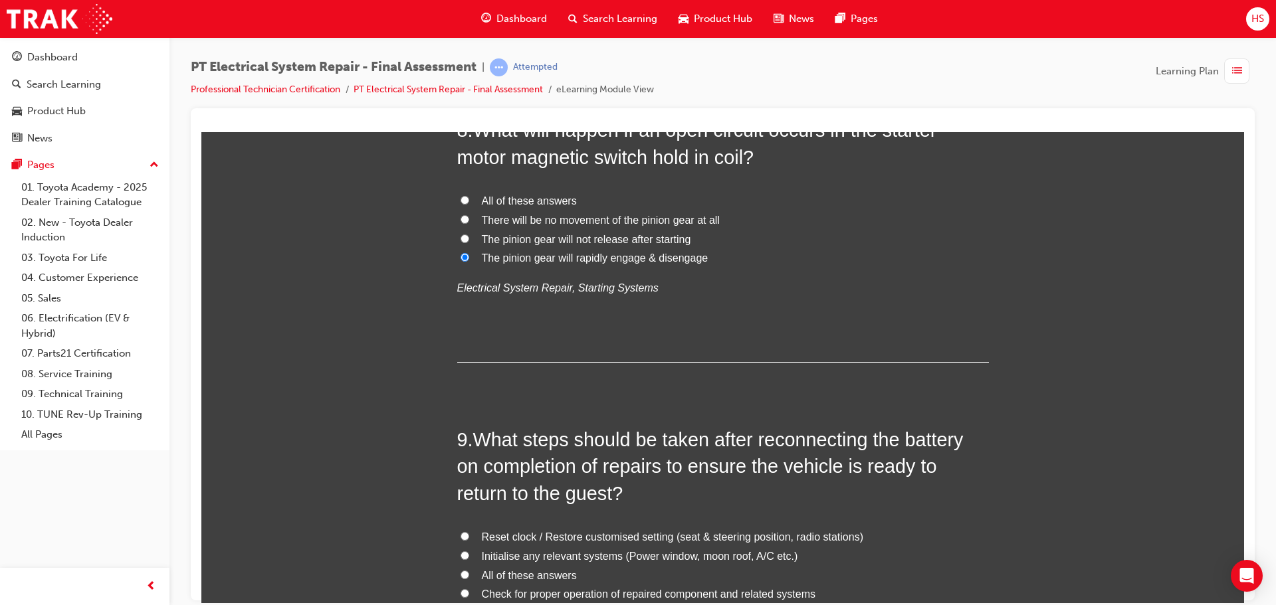
scroll to position [2458, 0]
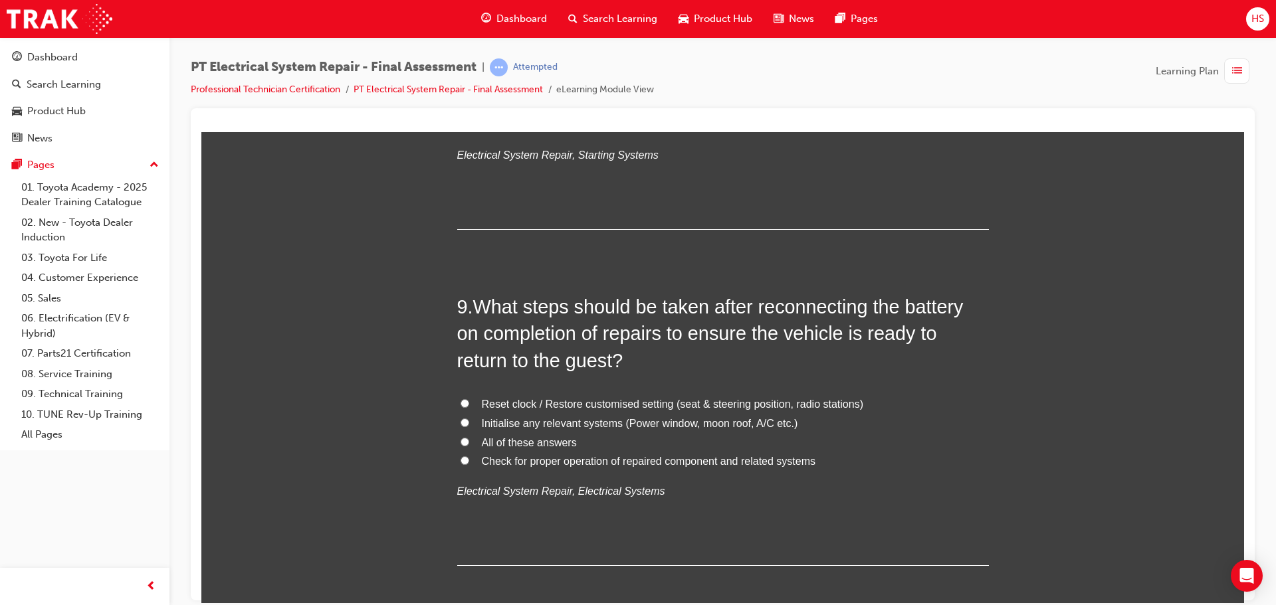
click at [565, 443] on span "All of these answers" at bounding box center [529, 442] width 95 height 11
click at [469, 443] on input "All of these answers" at bounding box center [464, 441] width 9 height 9
radio input "true"
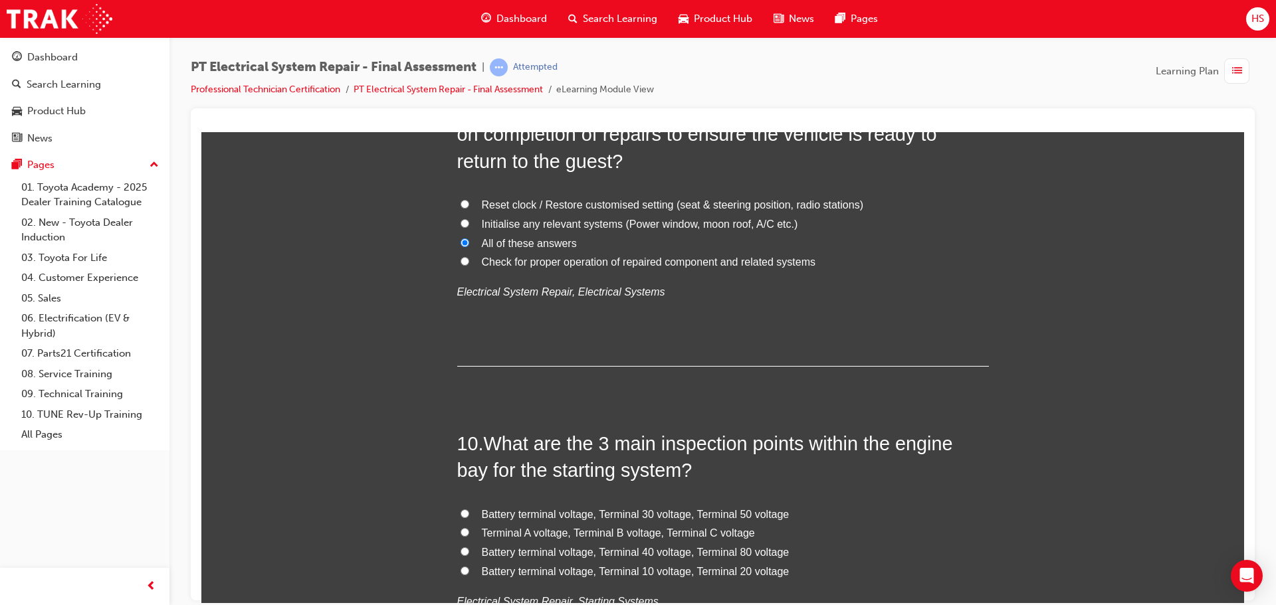
scroll to position [2724, 0]
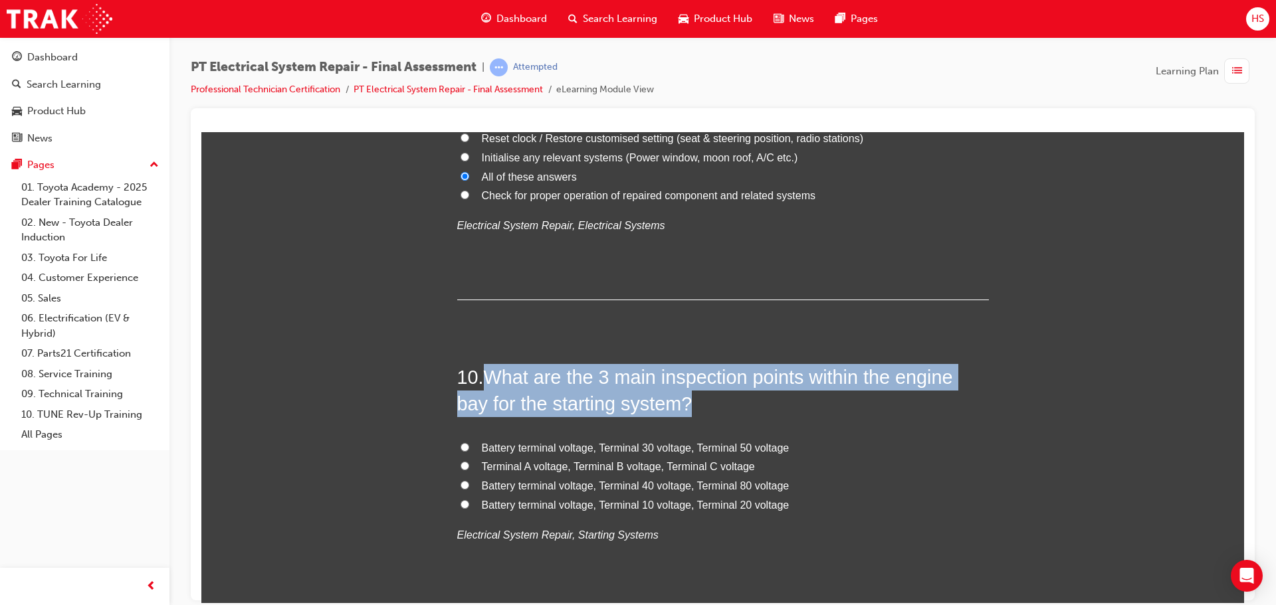
drag, startPoint x: 486, startPoint y: 377, endPoint x: 693, endPoint y: 411, distance: 209.4
click at [693, 411] on h2 "10 . What are the 3 main inspection points within the engine bay for the starti…" at bounding box center [723, 390] width 532 height 54
copy span "What are the 3 main inspection points within the engine bay for the starting sy…"
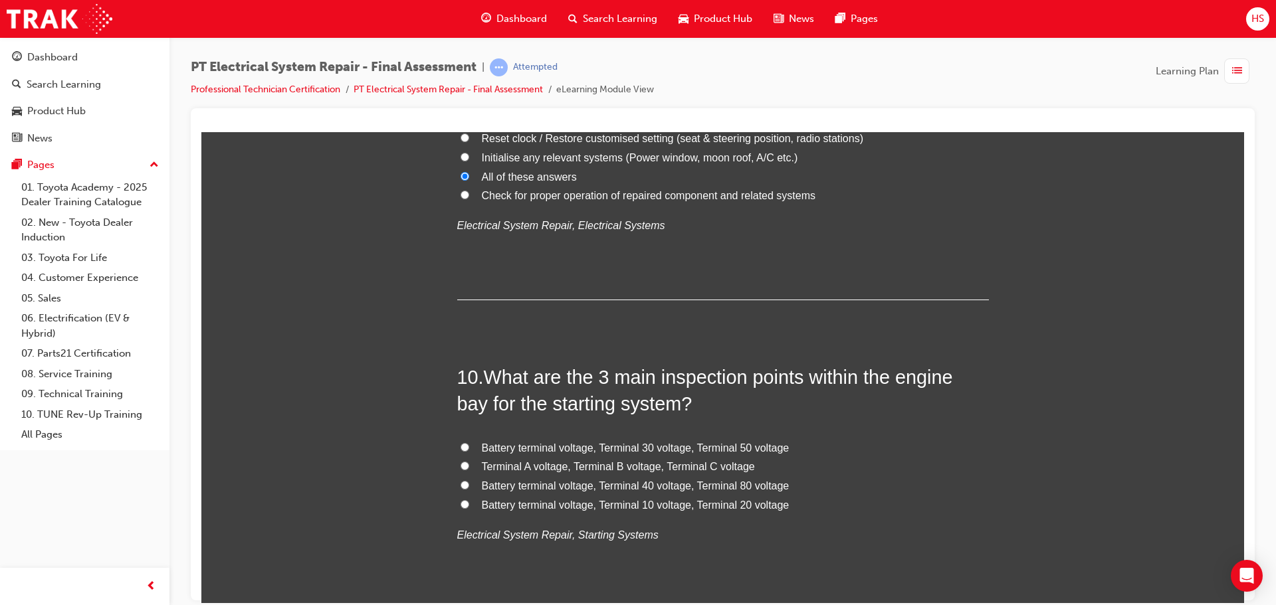
click at [759, 278] on div "9 . What steps should be taken after reconnecting the battery on completion of …" at bounding box center [723, 163] width 532 height 272
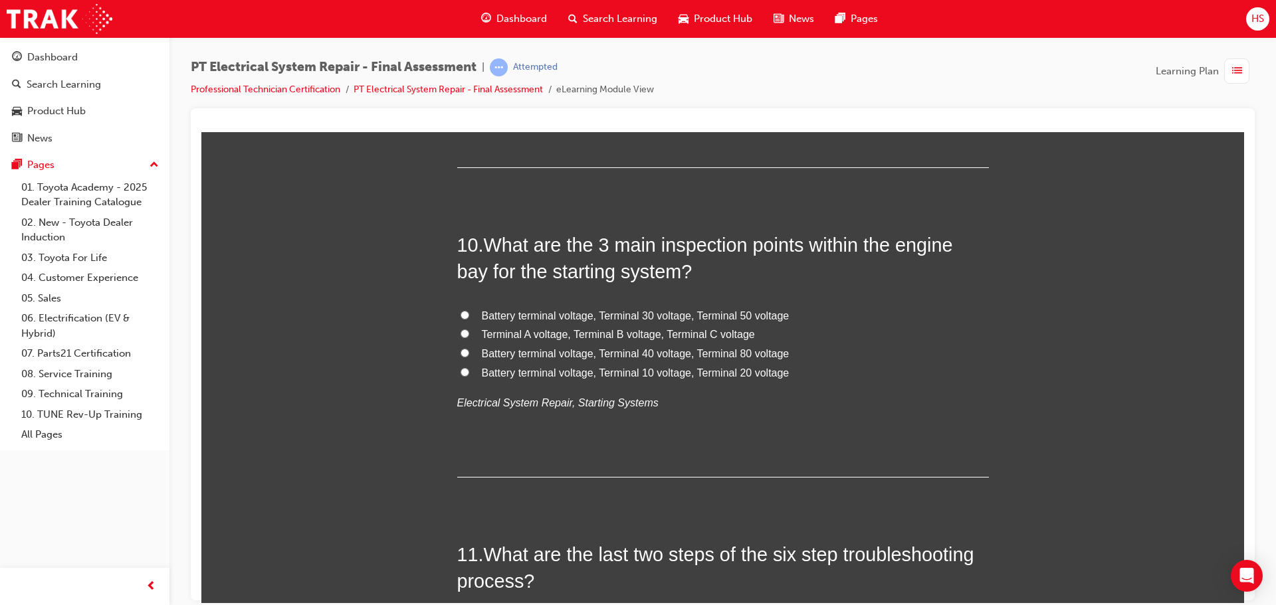
scroll to position [2857, 0]
drag, startPoint x: 450, startPoint y: 399, endPoint x: 639, endPoint y: 403, distance: 188.1
copy em "Electrical System Repair, Starting Systems"
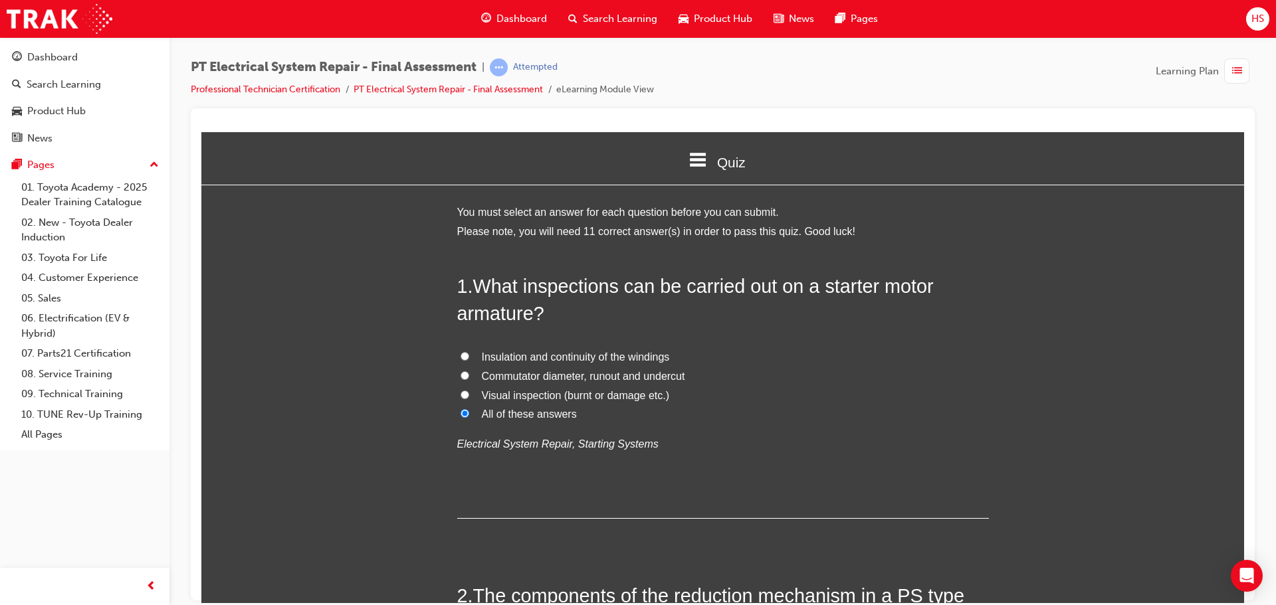
scroll to position [133, 0]
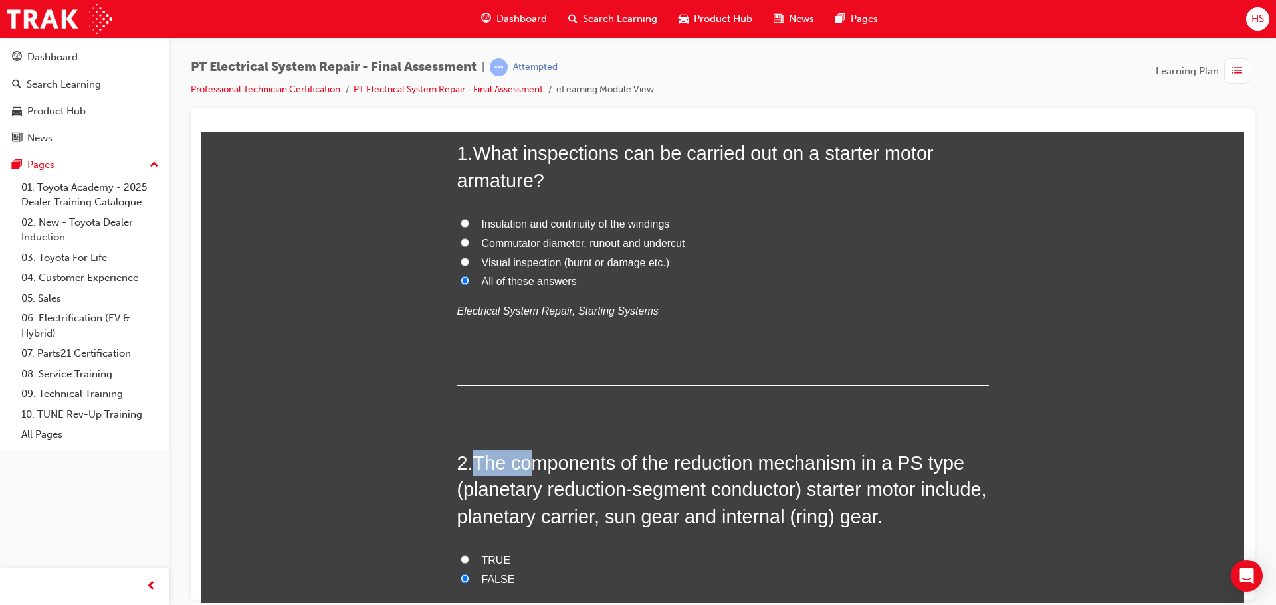
drag, startPoint x: 473, startPoint y: 455, endPoint x: 535, endPoint y: 431, distance: 66.3
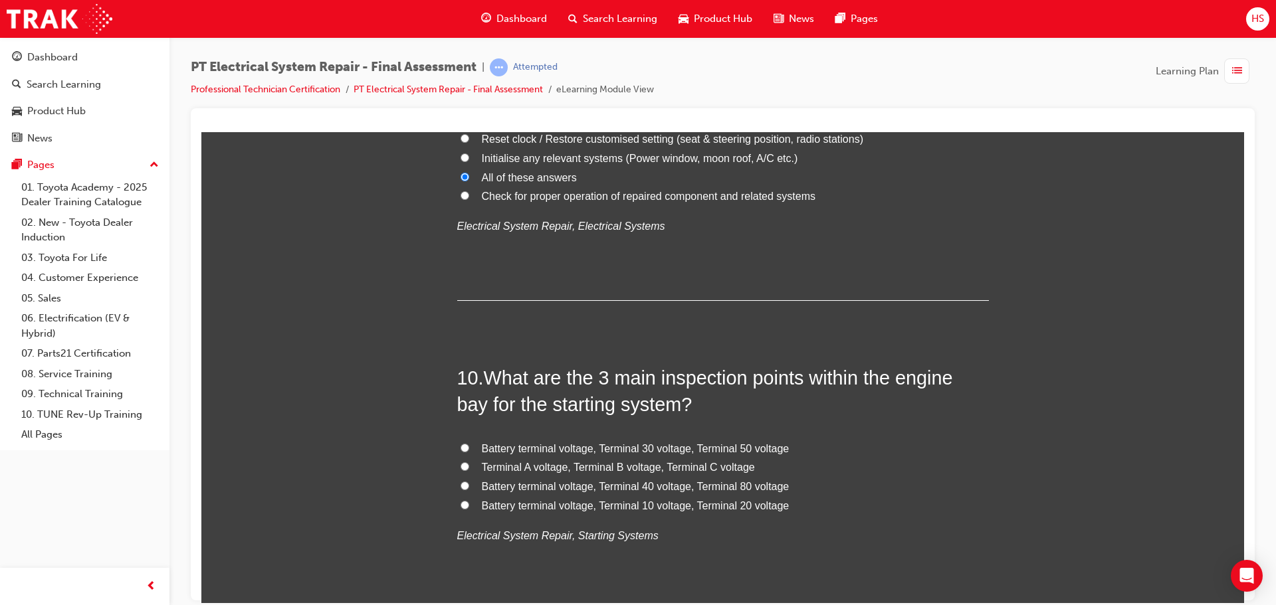
scroll to position [2724, 0]
click at [522, 463] on span "Terminal A voltage, Terminal B voltage, Terminal C voltage" at bounding box center [618, 465] width 273 height 11
click at [469, 463] on input "Terminal A voltage, Terminal B voltage, Terminal C voltage" at bounding box center [464, 465] width 9 height 9
radio input "true"
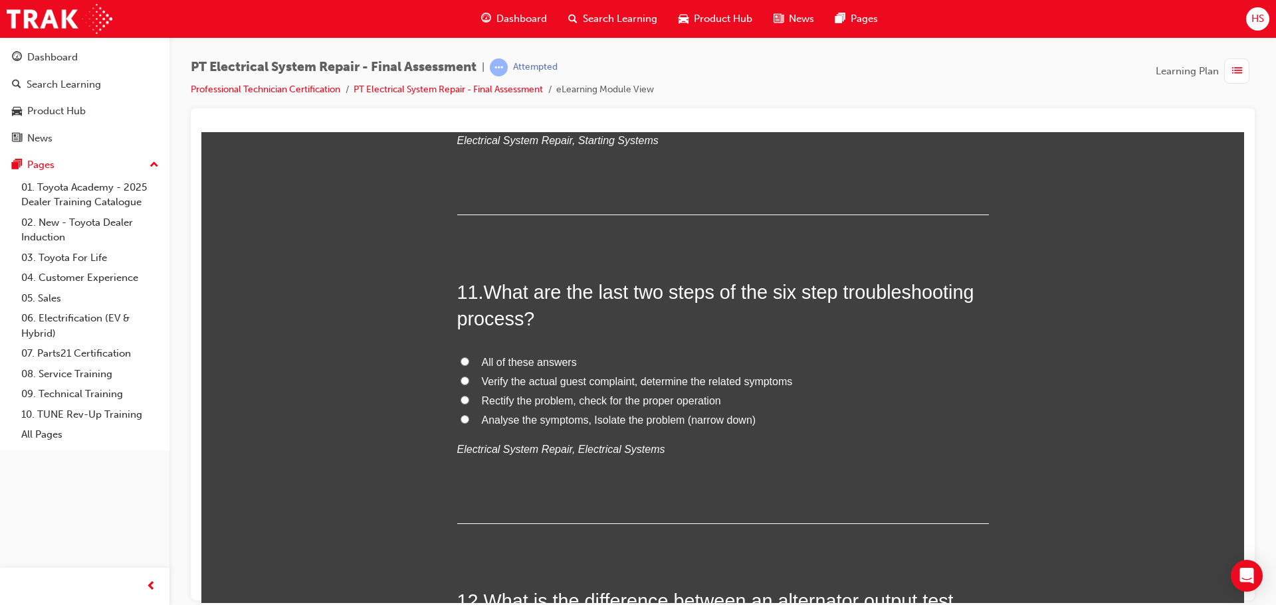
scroll to position [3123, 0]
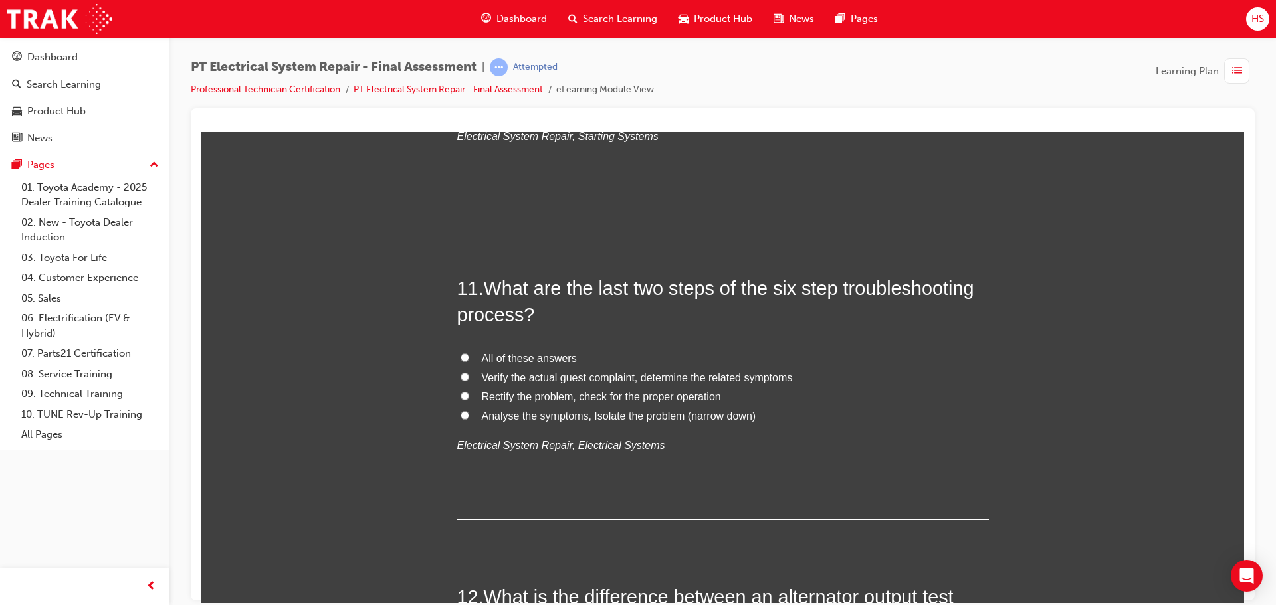
click at [567, 395] on span "Rectify the problem, check for the proper operation" at bounding box center [601, 396] width 239 height 11
click at [469, 395] on input "Rectify the problem, check for the proper operation" at bounding box center [464, 395] width 9 height 9
radio input "true"
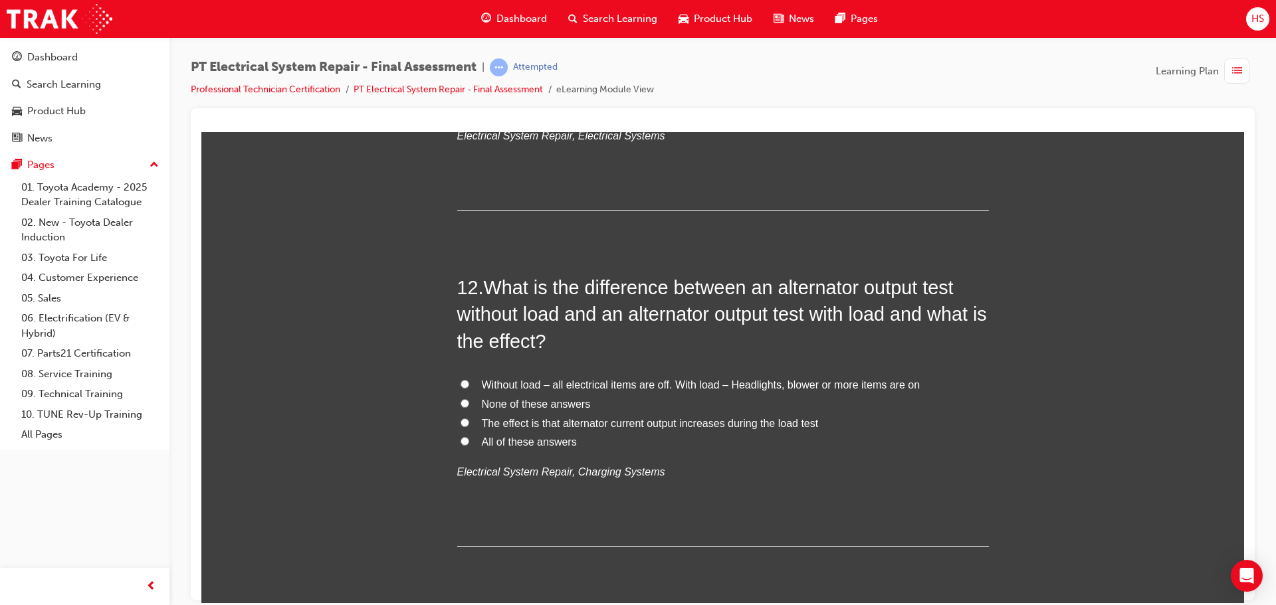
scroll to position [3455, 0]
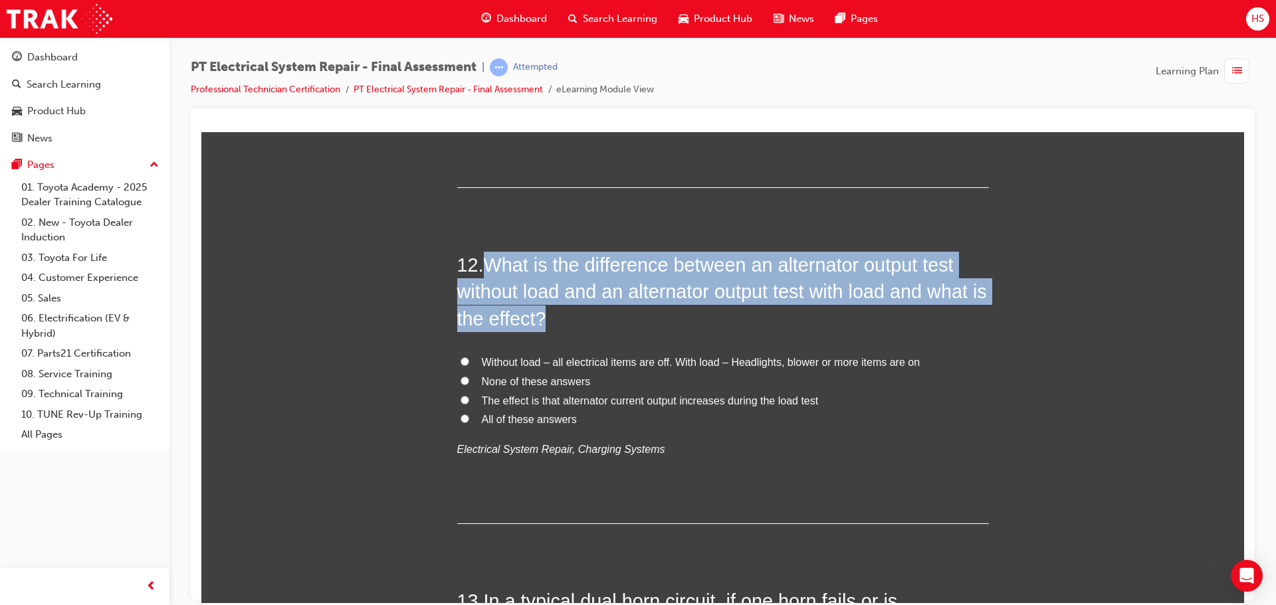
drag, startPoint x: 481, startPoint y: 256, endPoint x: 566, endPoint y: 318, distance: 104.7
click at [566, 318] on h2 "12 . What is the difference between an alternator output test without load and …" at bounding box center [723, 291] width 532 height 80
copy h2 "What is the difference between an alternator output test without load and an al…"
click at [664, 325] on h2 "12 . What is the difference between an alternator output test without load and …" at bounding box center [723, 291] width 532 height 80
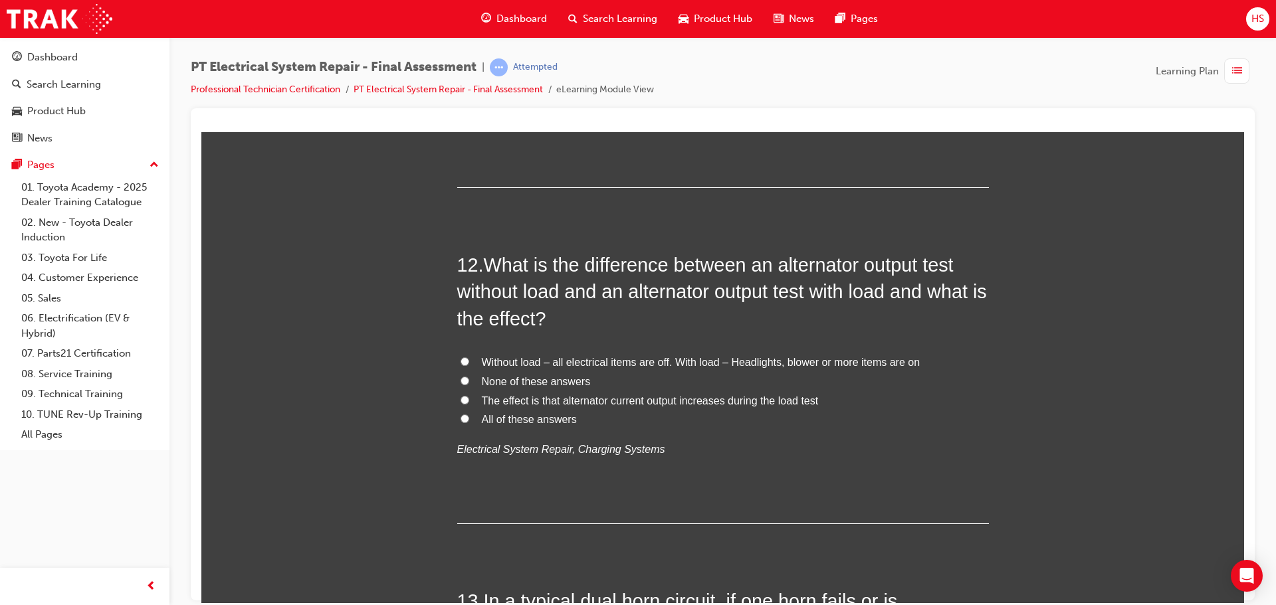
click at [643, 356] on span "Without load – all electrical items are off. With load – Headlights, blower or …" at bounding box center [701, 361] width 439 height 11
click at [469, 357] on input "Without load – all electrical items are off. With load – Headlights, blower or …" at bounding box center [464, 361] width 9 height 9
radio input "true"
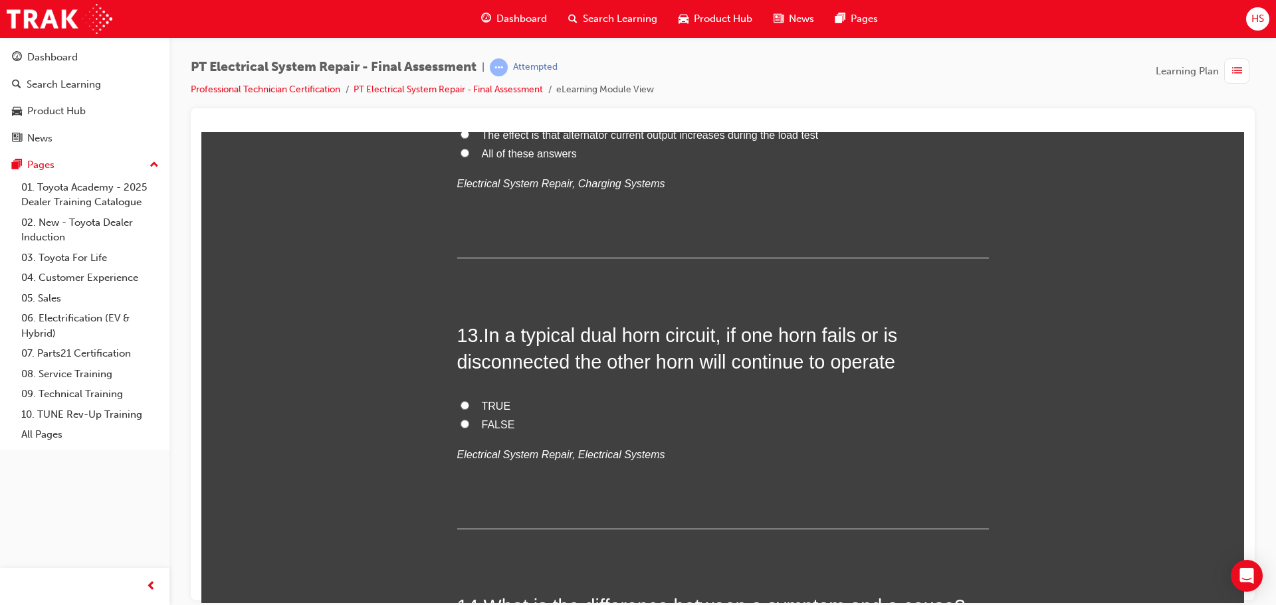
scroll to position [3787, 0]
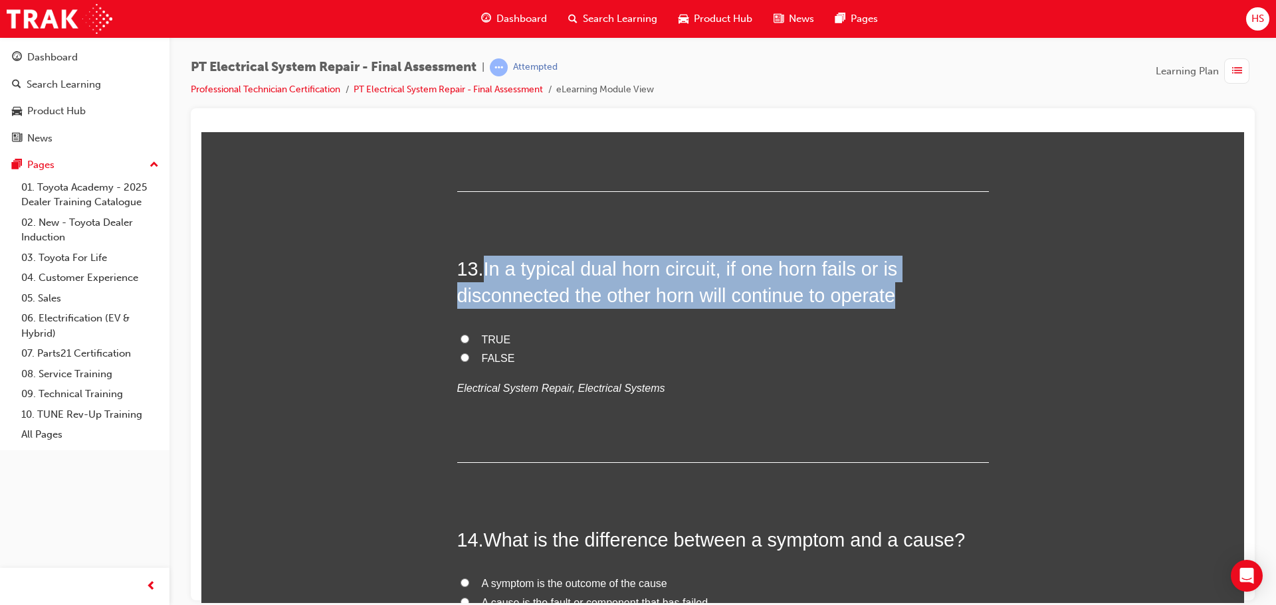
drag, startPoint x: 481, startPoint y: 264, endPoint x: 899, endPoint y: 298, distance: 419.3
click at [899, 298] on h2 "13 . In a typical dual horn circuit, if one horn fails or is disconnected the o…" at bounding box center [723, 282] width 532 height 54
copy h2 "In a typical dual horn circuit, if one horn fails or is disconnected the other …"
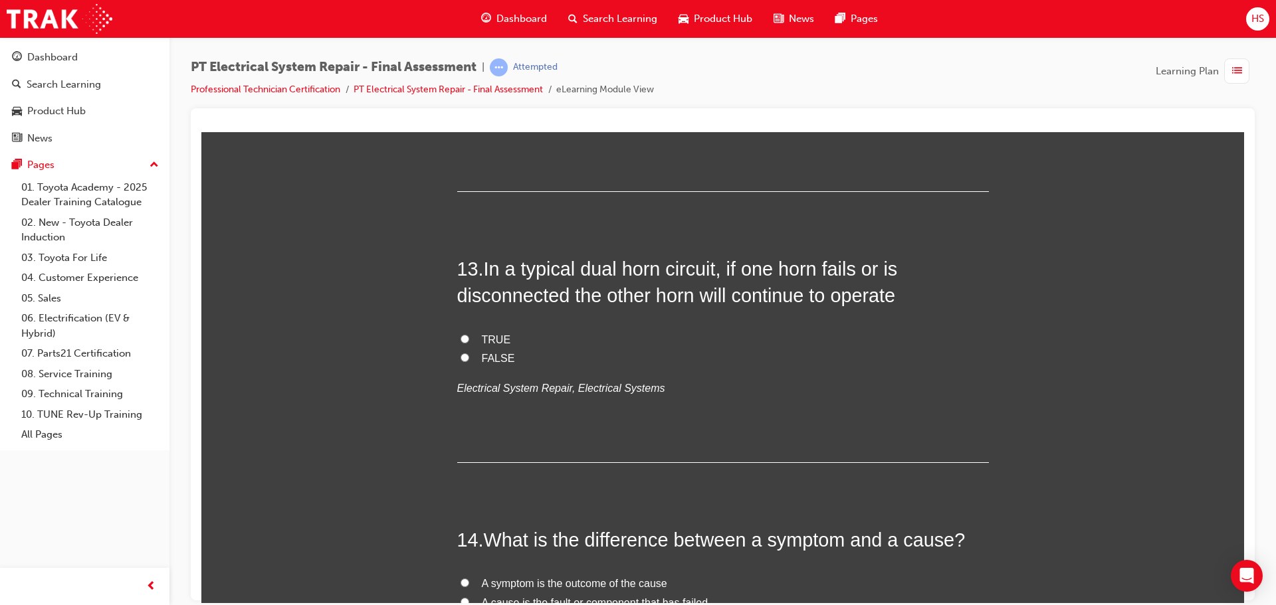
click at [484, 334] on span "TRUE" at bounding box center [496, 339] width 29 height 11
click at [469, 334] on input "TRUE" at bounding box center [464, 338] width 9 height 9
radio input "true"
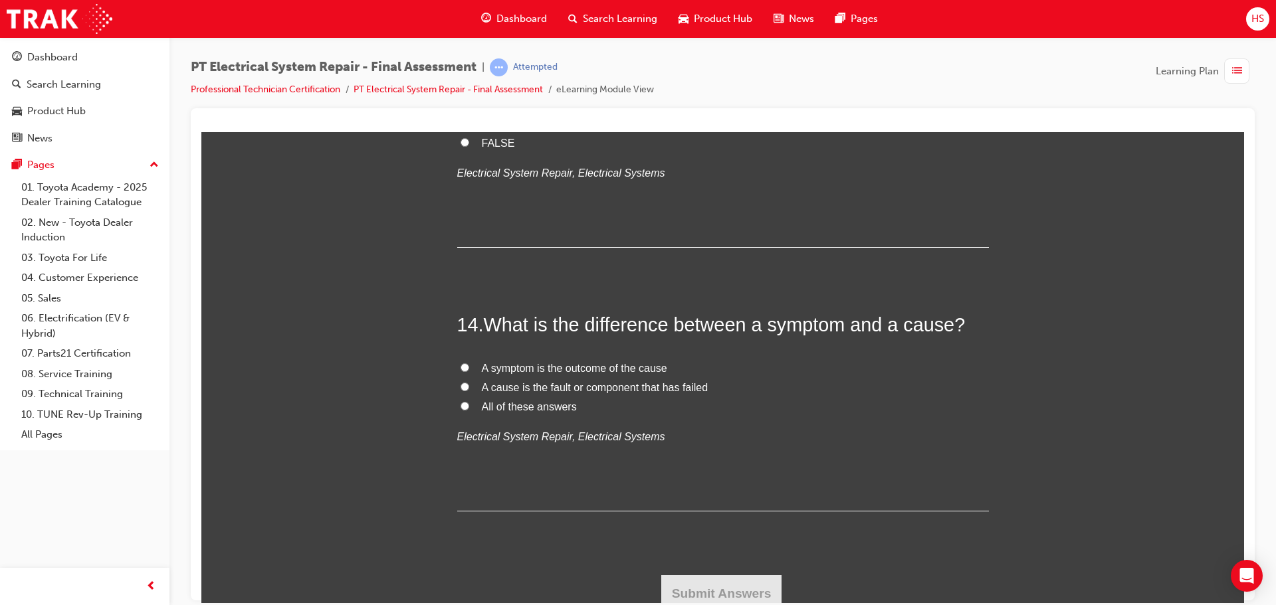
scroll to position [4011, 0]
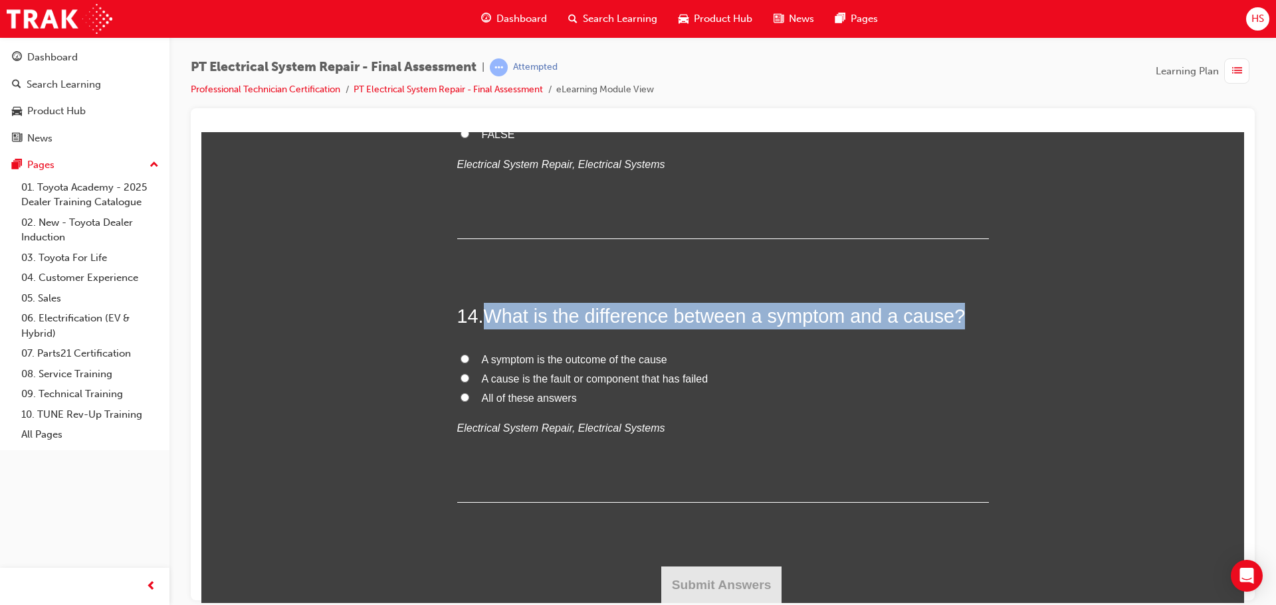
drag, startPoint x: 486, startPoint y: 314, endPoint x: 955, endPoint y: 316, distance: 468.4
click at [955, 316] on span "What is the difference between a symptom and a cause?" at bounding box center [725, 315] width 482 height 21
copy span "What is the difference between a symptom and a cause?"
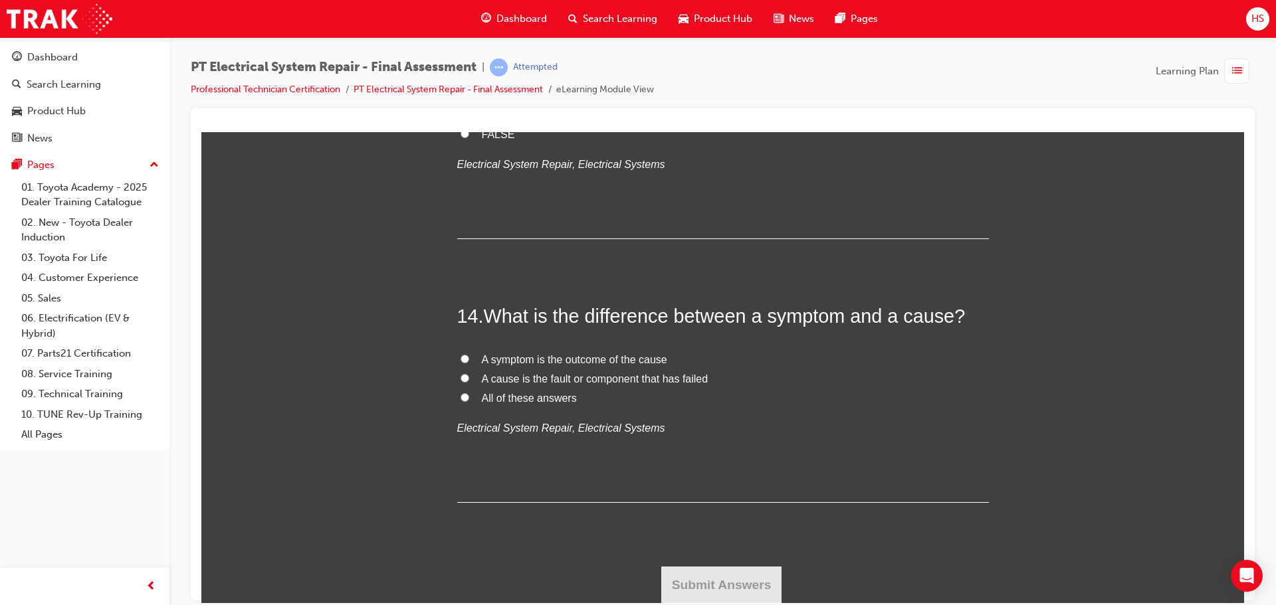
click at [668, 439] on div "14 . What is the difference between a symptom and a cause? A symptom is the out…" at bounding box center [723, 402] width 532 height 200
click at [542, 399] on span "All of these answers" at bounding box center [529, 397] width 95 height 11
click at [469, 399] on input "All of these answers" at bounding box center [464, 397] width 9 height 9
radio input "true"
click at [672, 573] on button "Submit Answers" at bounding box center [721, 584] width 121 height 37
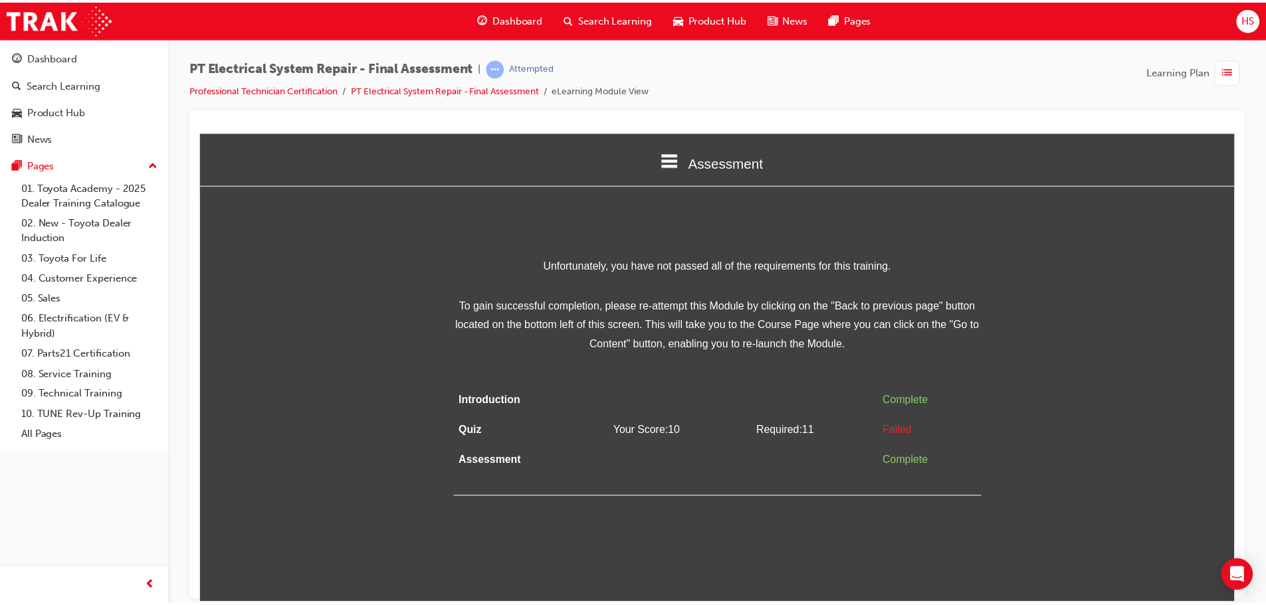
scroll to position [0, 0]
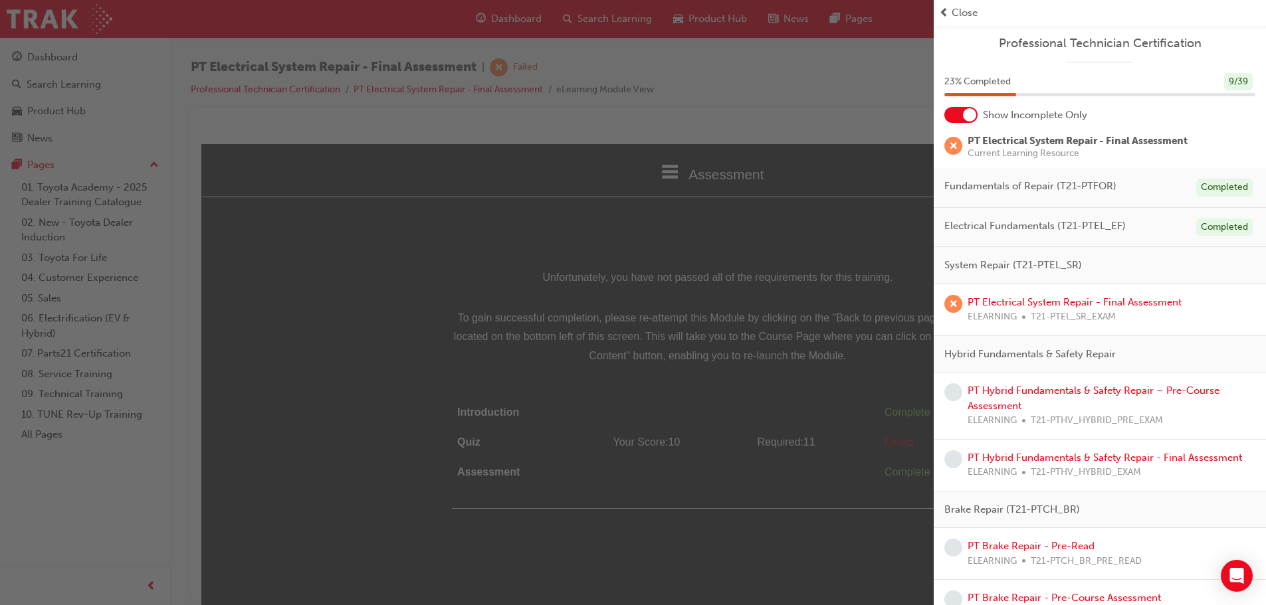
click at [952, 15] on span "Close" at bounding box center [964, 12] width 26 height 15
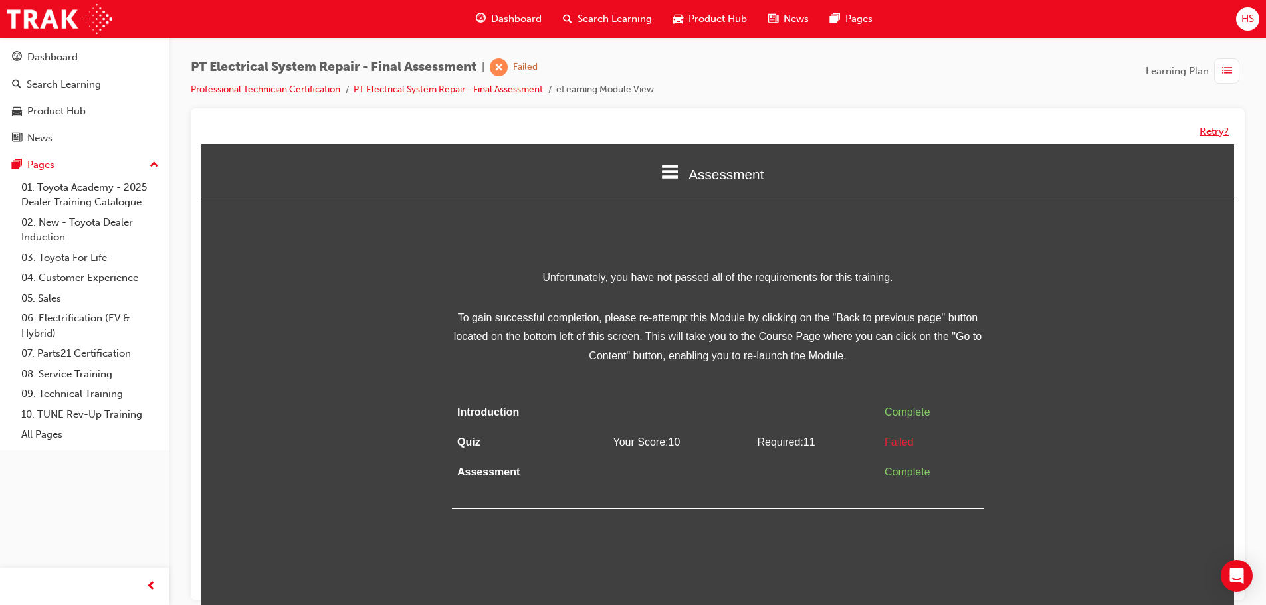
click at [1209, 130] on button "Retry?" at bounding box center [1213, 131] width 29 height 15
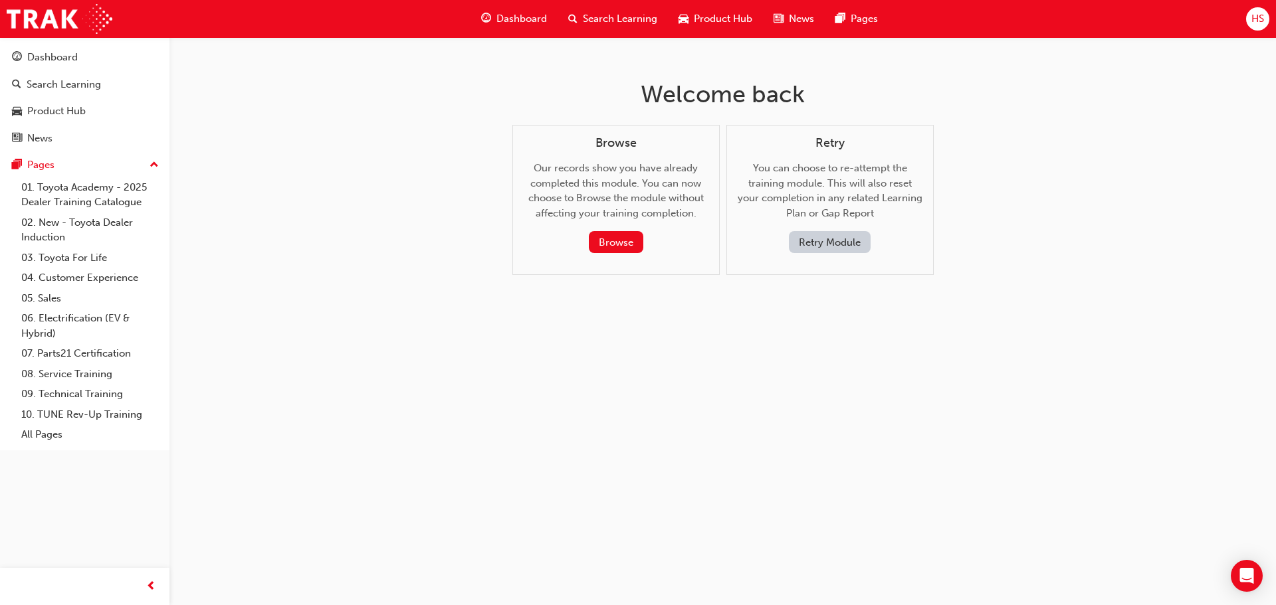
click at [843, 245] on button "Retry Module" at bounding box center [830, 242] width 82 height 22
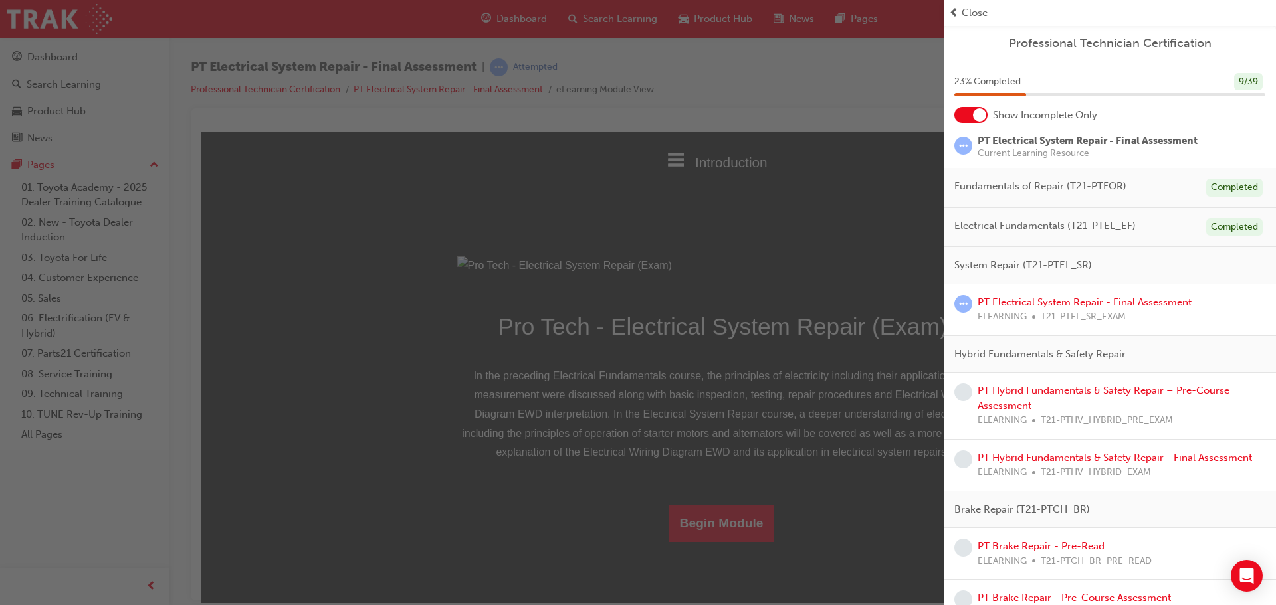
click at [689, 376] on div "button" at bounding box center [472, 302] width 944 height 605
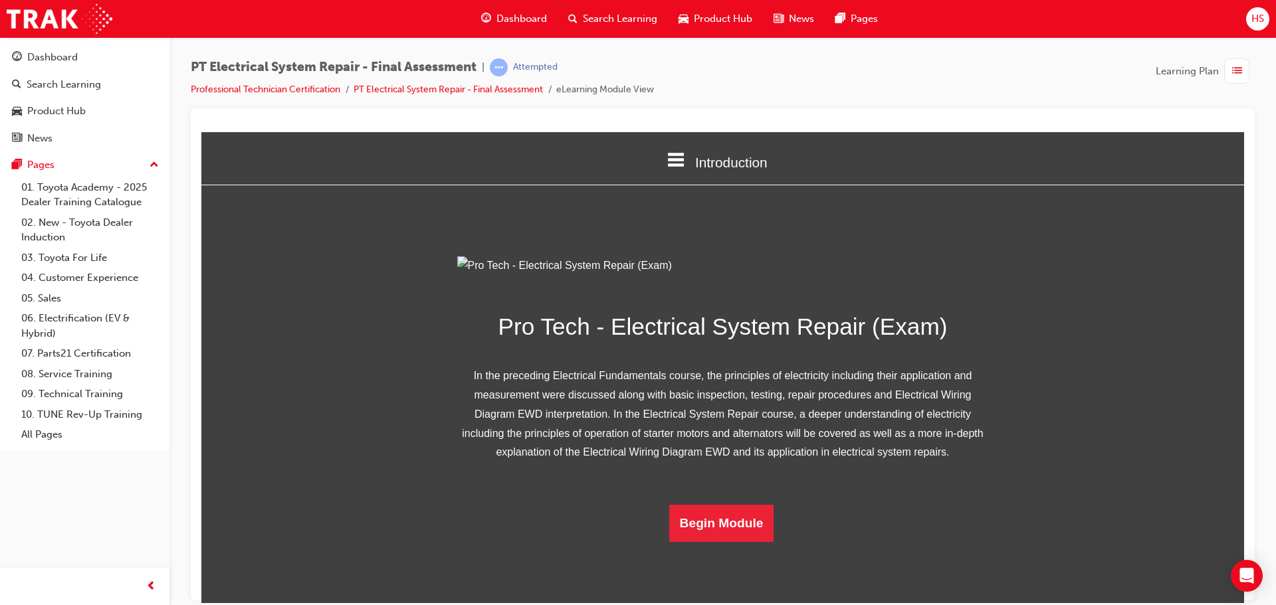
scroll to position [85, 0]
click at [736, 542] on button "Begin Module" at bounding box center [721, 522] width 105 height 37
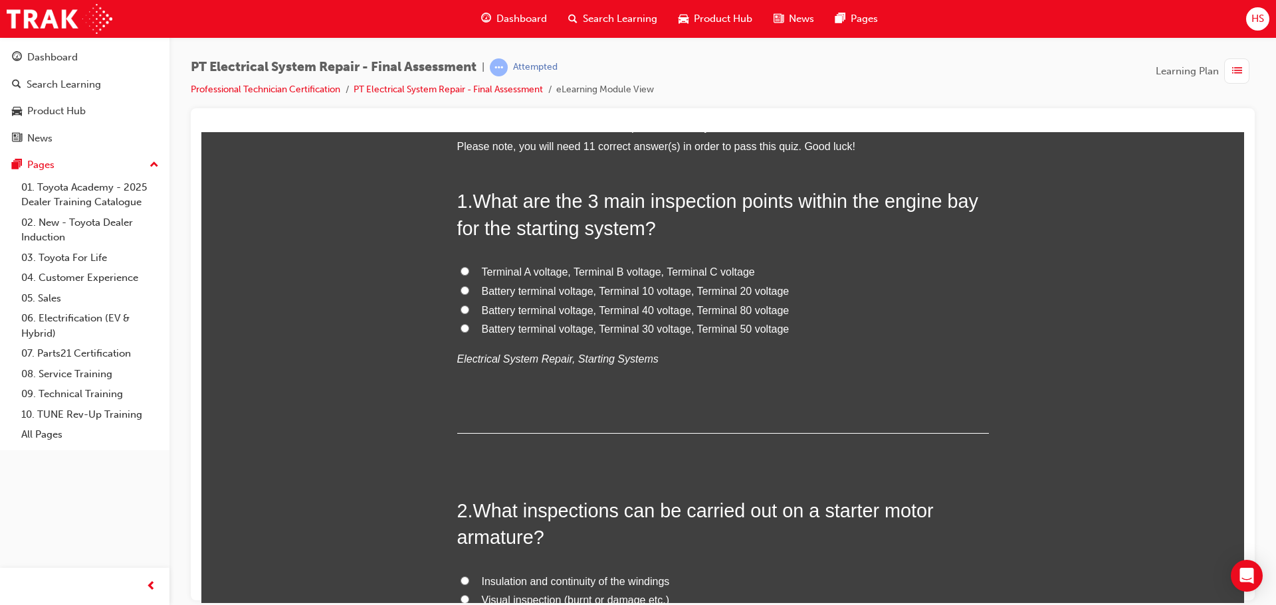
scroll to position [0, 0]
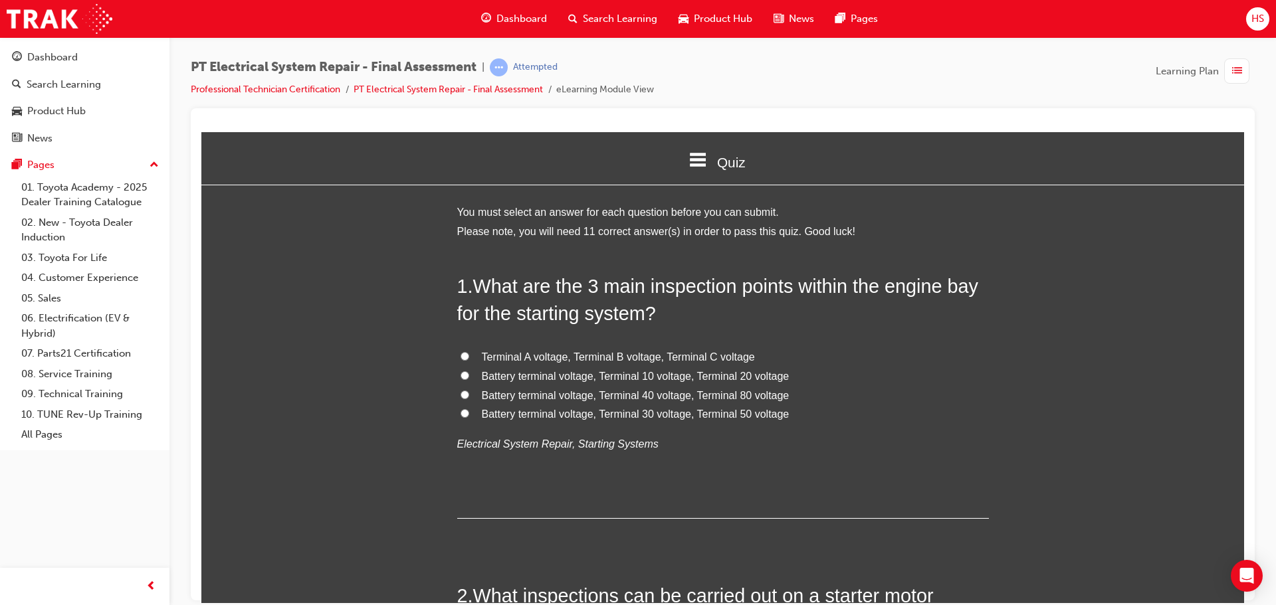
click at [502, 355] on span "Terminal A voltage, Terminal B voltage, Terminal C voltage" at bounding box center [618, 356] width 273 height 11
click at [469, 355] on input "Terminal A voltage, Terminal B voltage, Terminal C voltage" at bounding box center [464, 355] width 9 height 9
radio input "true"
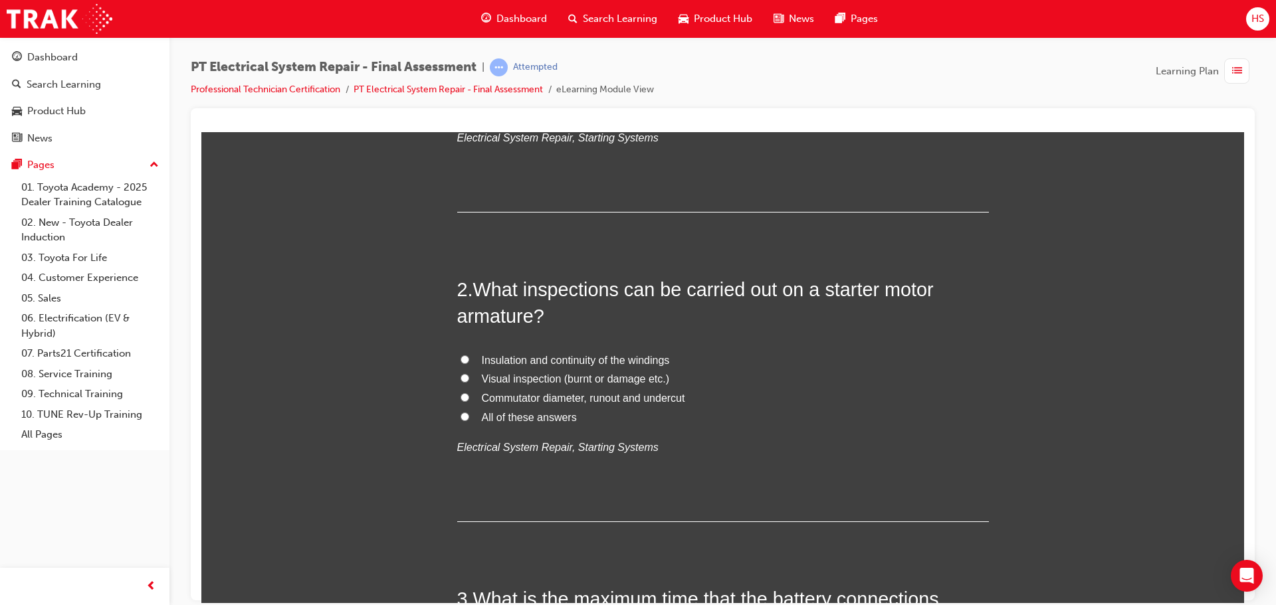
scroll to position [332, 0]
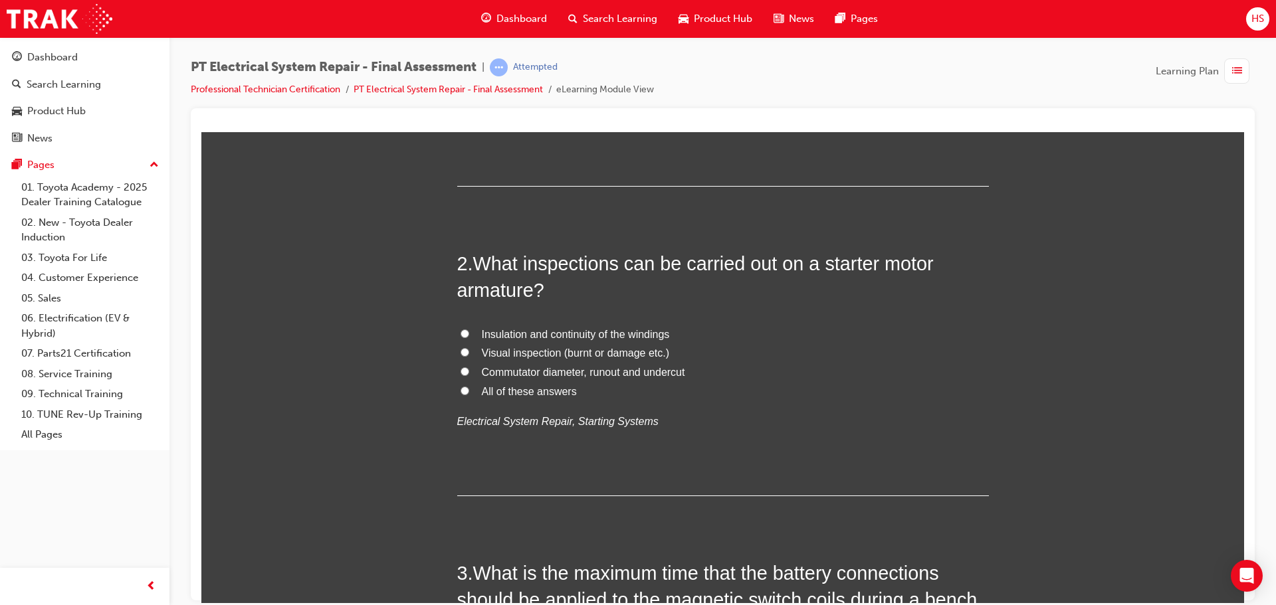
click at [471, 394] on label "All of these answers" at bounding box center [723, 391] width 532 height 19
click at [469, 394] on input "All of these answers" at bounding box center [464, 390] width 9 height 9
radio input "true"
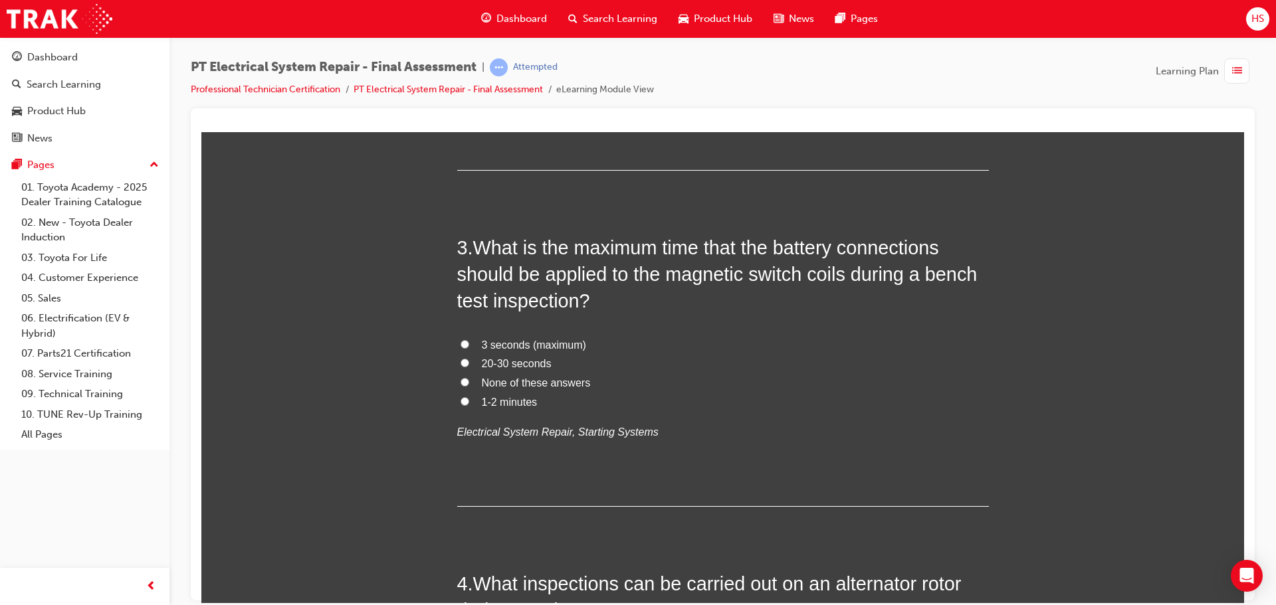
scroll to position [664, 0]
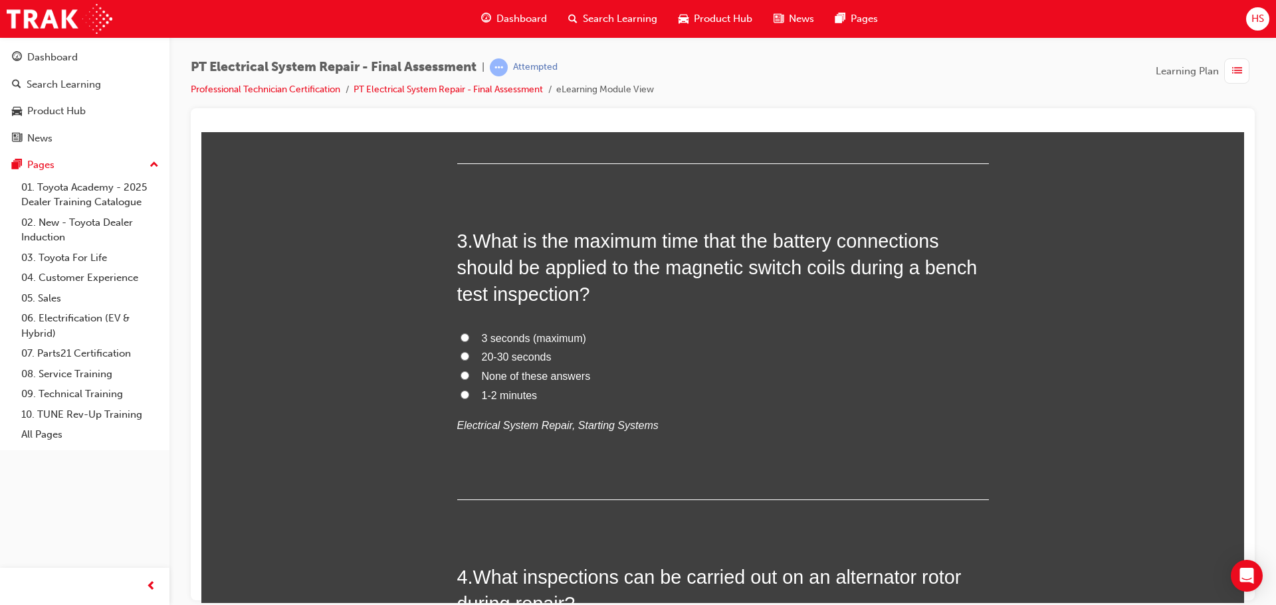
click at [497, 329] on label "3 seconds (maximum)" at bounding box center [723, 338] width 532 height 19
click at [469, 333] on input "3 seconds (maximum)" at bounding box center [464, 337] width 9 height 9
radio input "true"
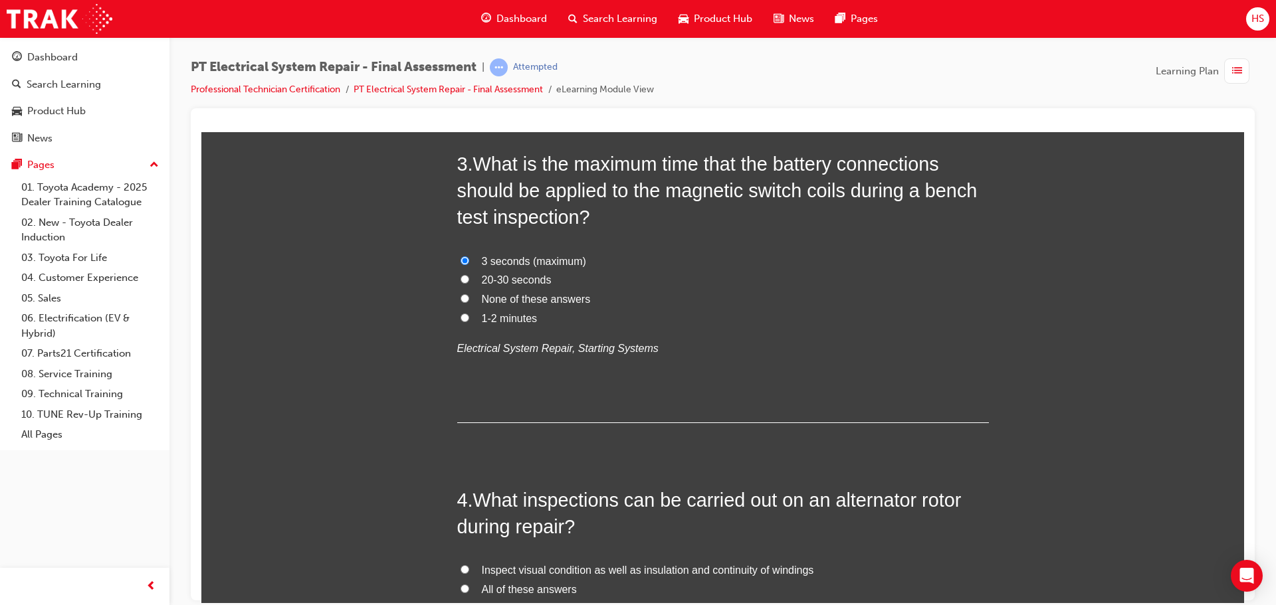
scroll to position [864, 0]
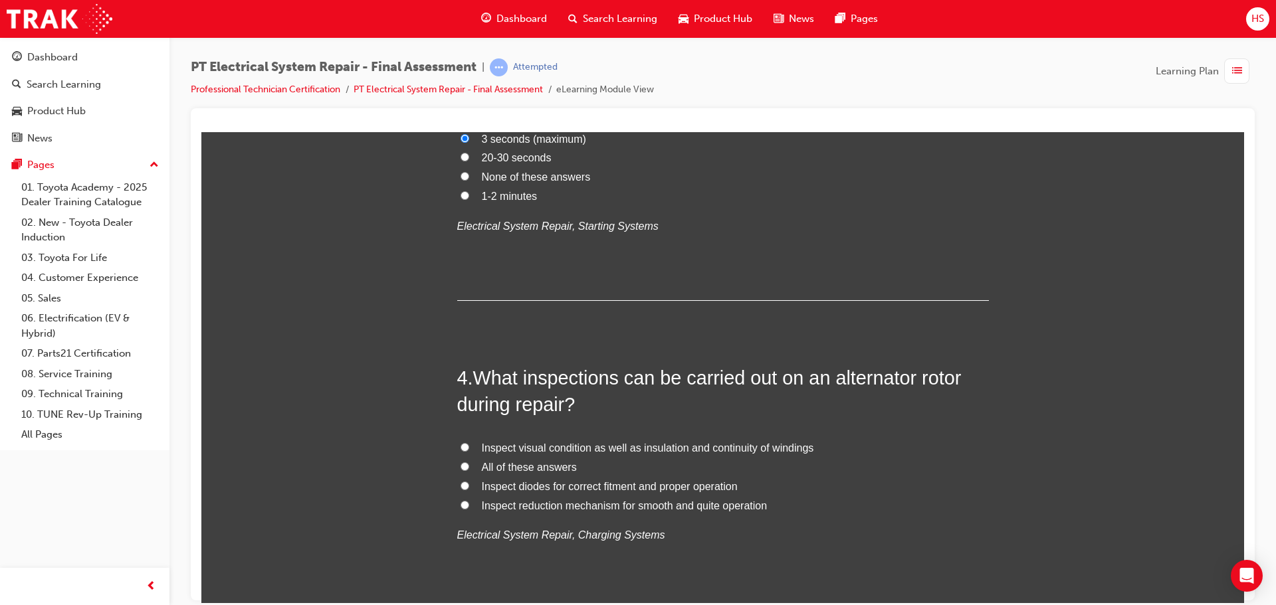
click at [487, 469] on span "All of these answers" at bounding box center [529, 466] width 95 height 11
click at [469, 469] on input "All of these answers" at bounding box center [464, 466] width 9 height 9
radio input "true"
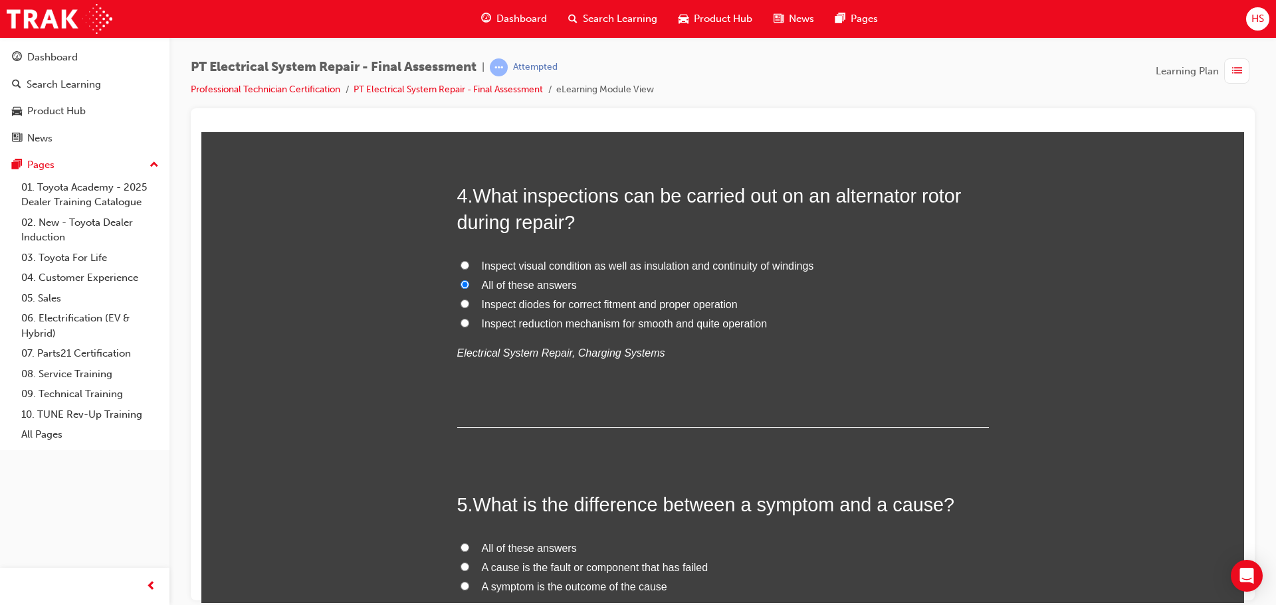
scroll to position [1130, 0]
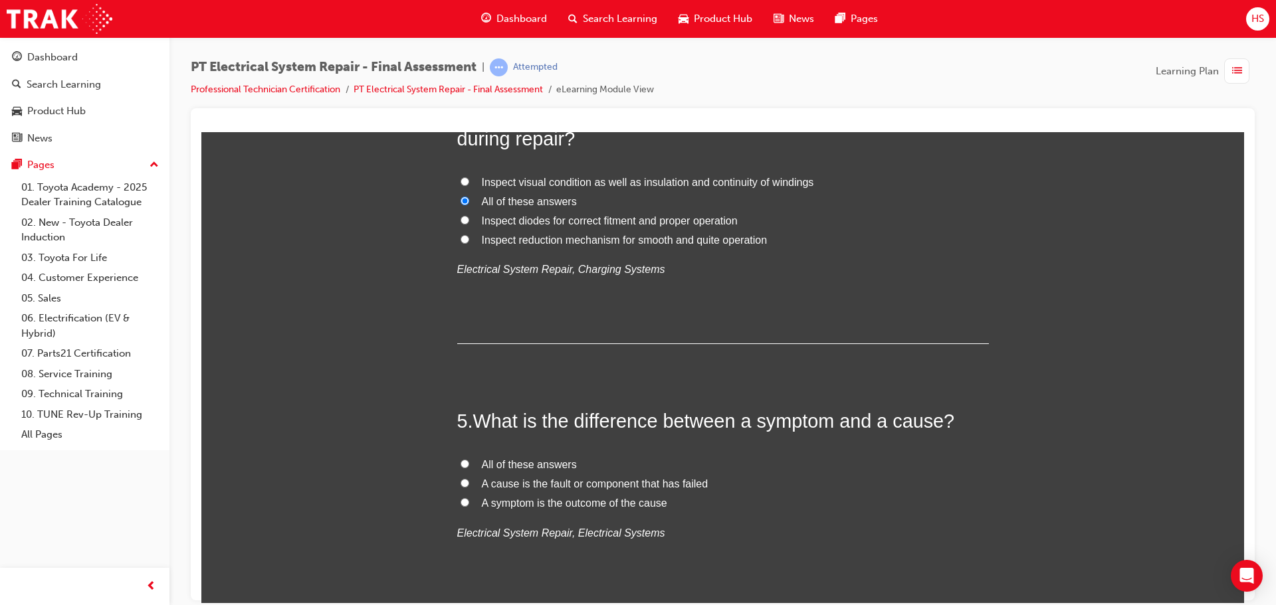
click at [498, 464] on span "All of these answers" at bounding box center [529, 463] width 95 height 11
click at [469, 464] on input "All of these answers" at bounding box center [464, 463] width 9 height 9
radio input "true"
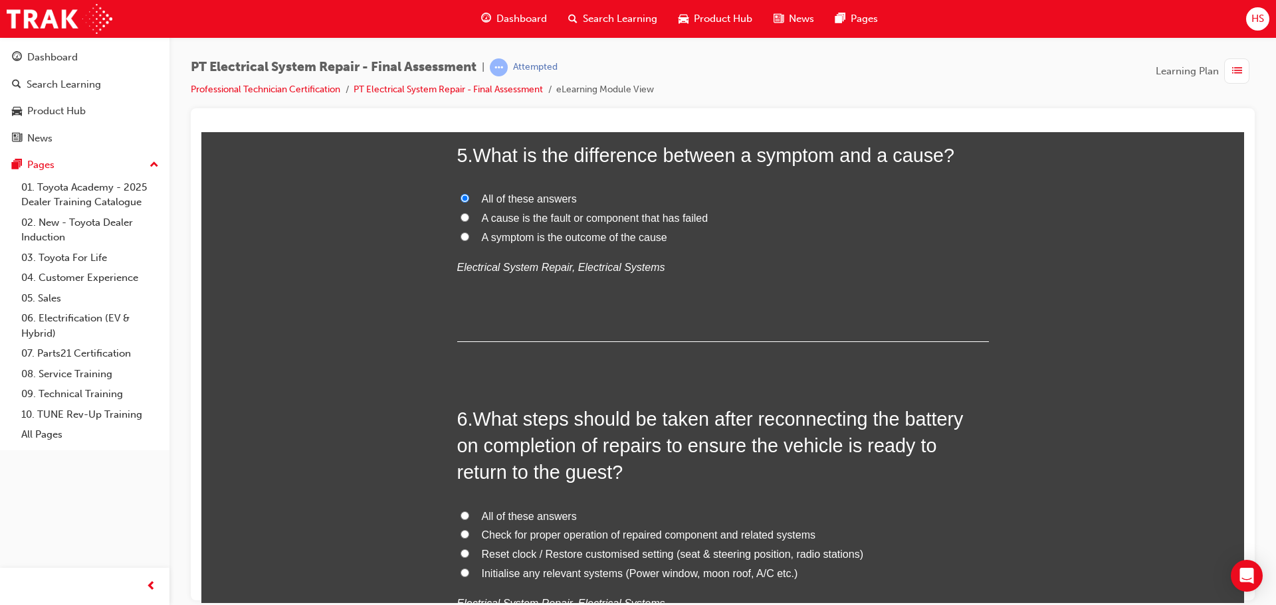
scroll to position [1462, 0]
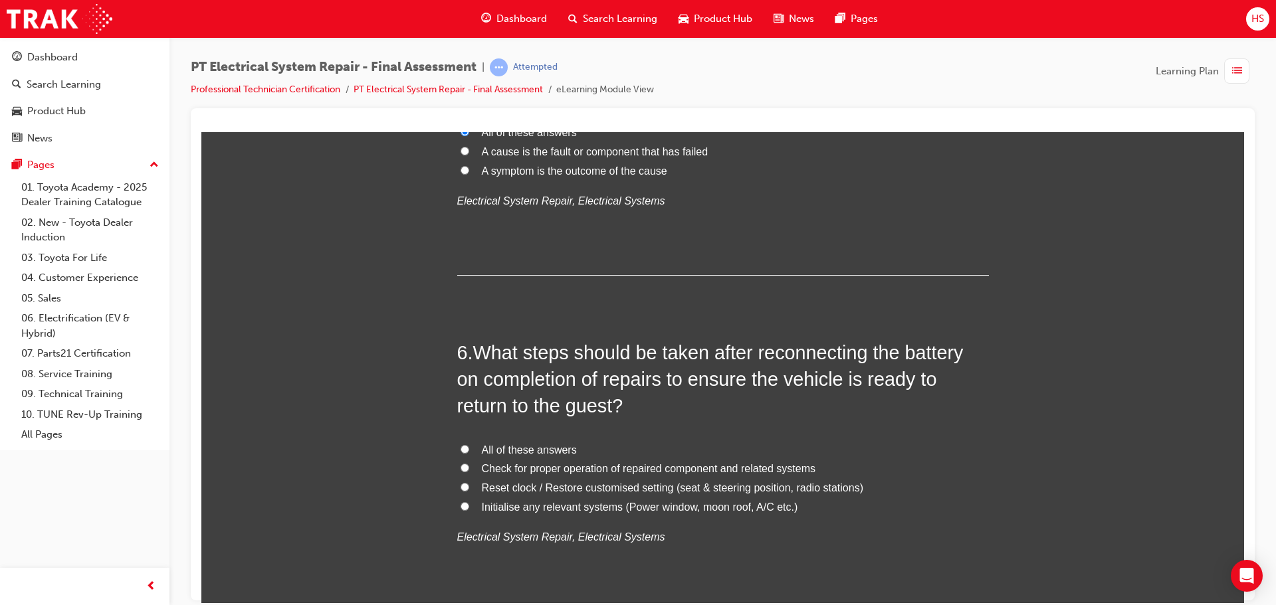
click at [507, 444] on span "All of these answers" at bounding box center [529, 449] width 95 height 11
click at [469, 445] on input "All of these answers" at bounding box center [464, 449] width 9 height 9
radio input "true"
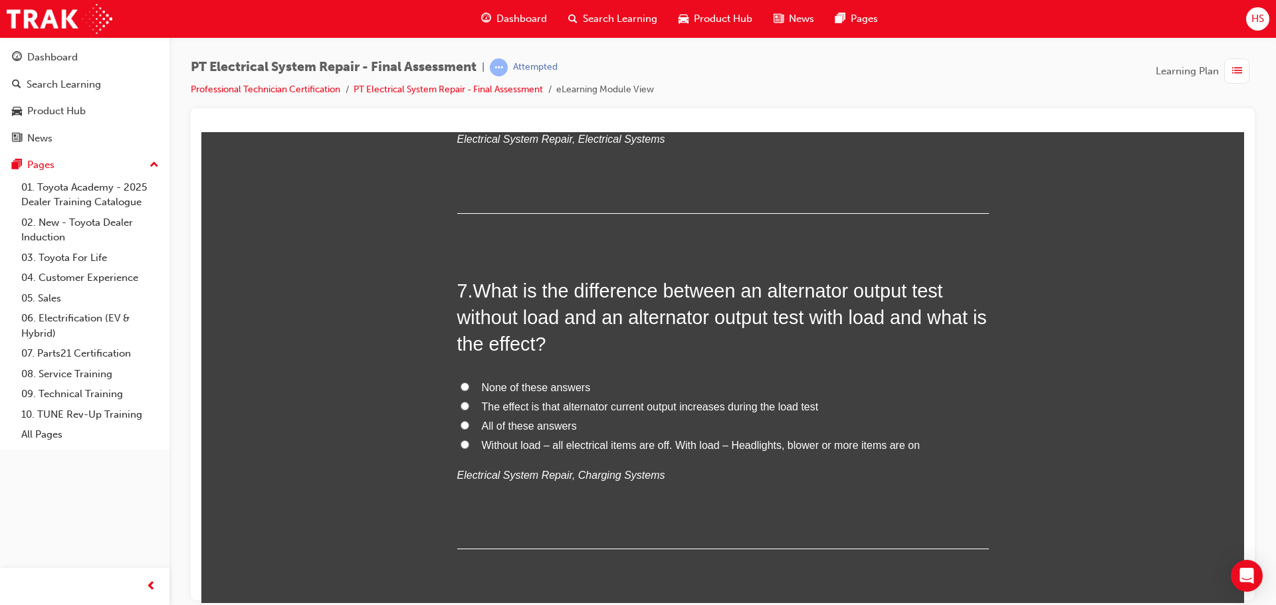
scroll to position [1860, 0]
click at [507, 444] on span "Without load – all electrical items are off. With load – Headlights, blower or …" at bounding box center [701, 444] width 439 height 11
click at [469, 444] on input "Without load – all electrical items are off. With load – Headlights, blower or …" at bounding box center [464, 443] width 9 height 9
radio input "true"
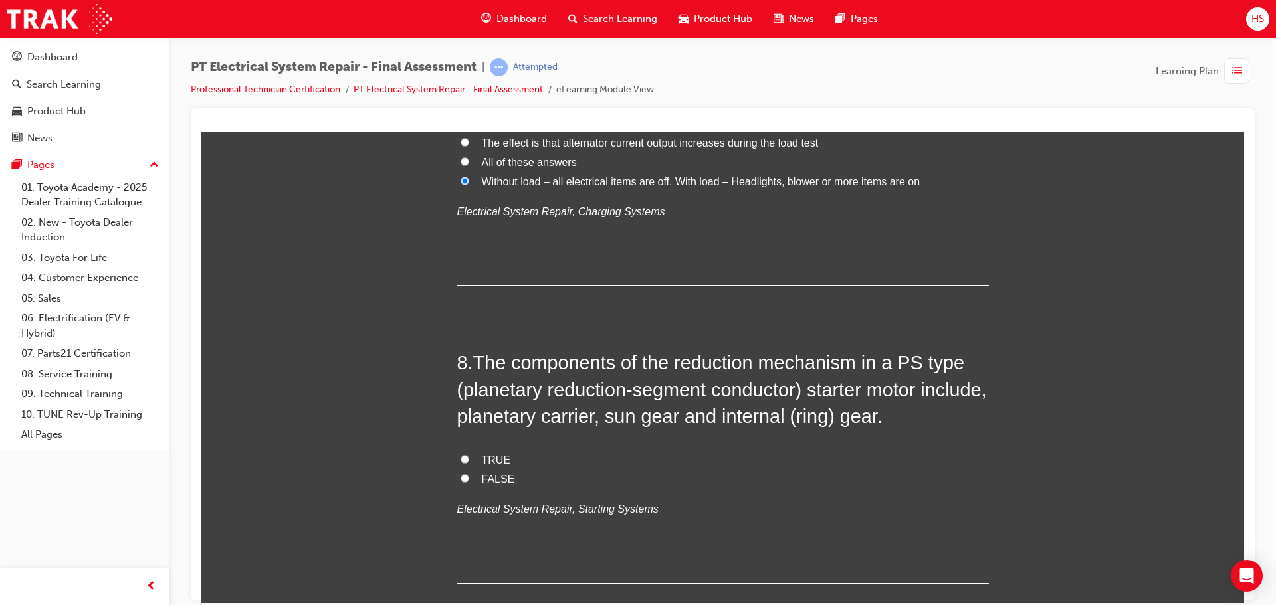
scroll to position [2126, 0]
click at [502, 448] on label "TRUE" at bounding box center [723, 457] width 532 height 19
click at [469, 452] on input "TRUE" at bounding box center [464, 456] width 9 height 9
radio input "true"
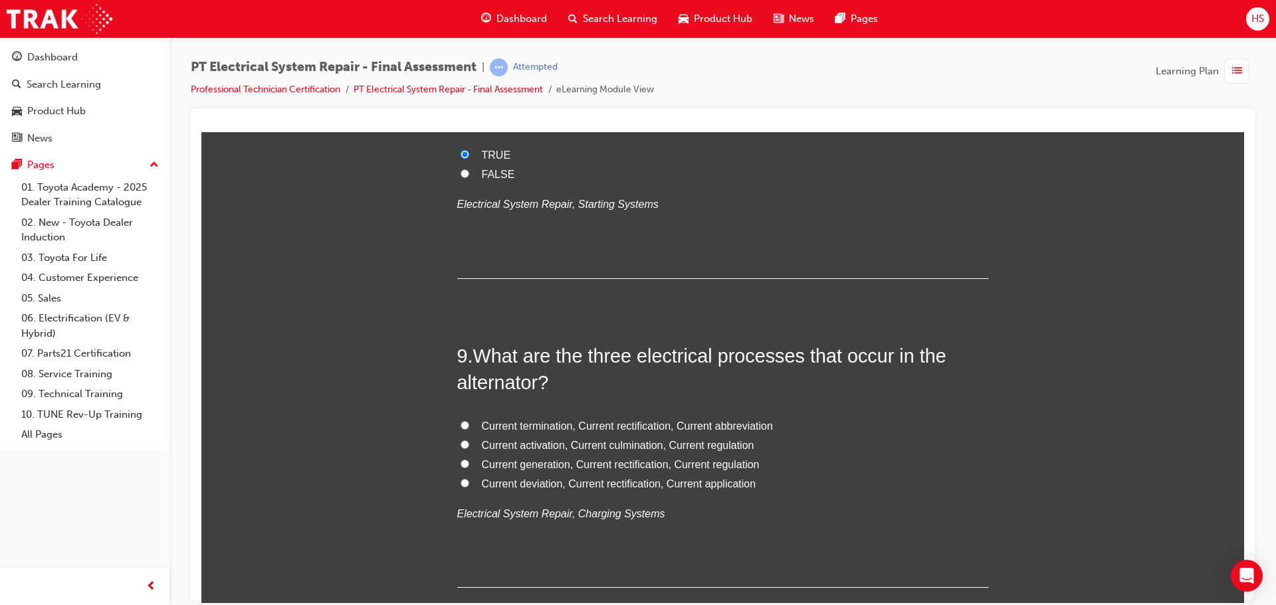
scroll to position [2458, 0]
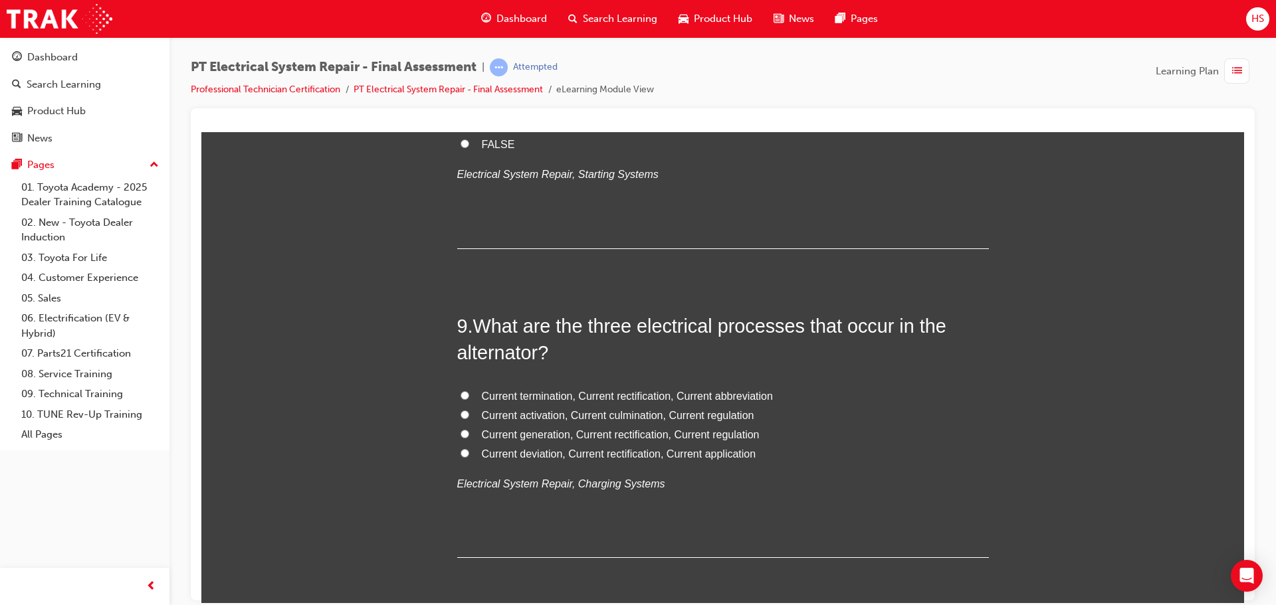
click at [536, 437] on span "Current generation, Current rectification, Current regulation" at bounding box center [621, 434] width 278 height 11
click at [469, 437] on input "Current generation, Current rectification, Current regulation" at bounding box center [464, 433] width 9 height 9
radio input "true"
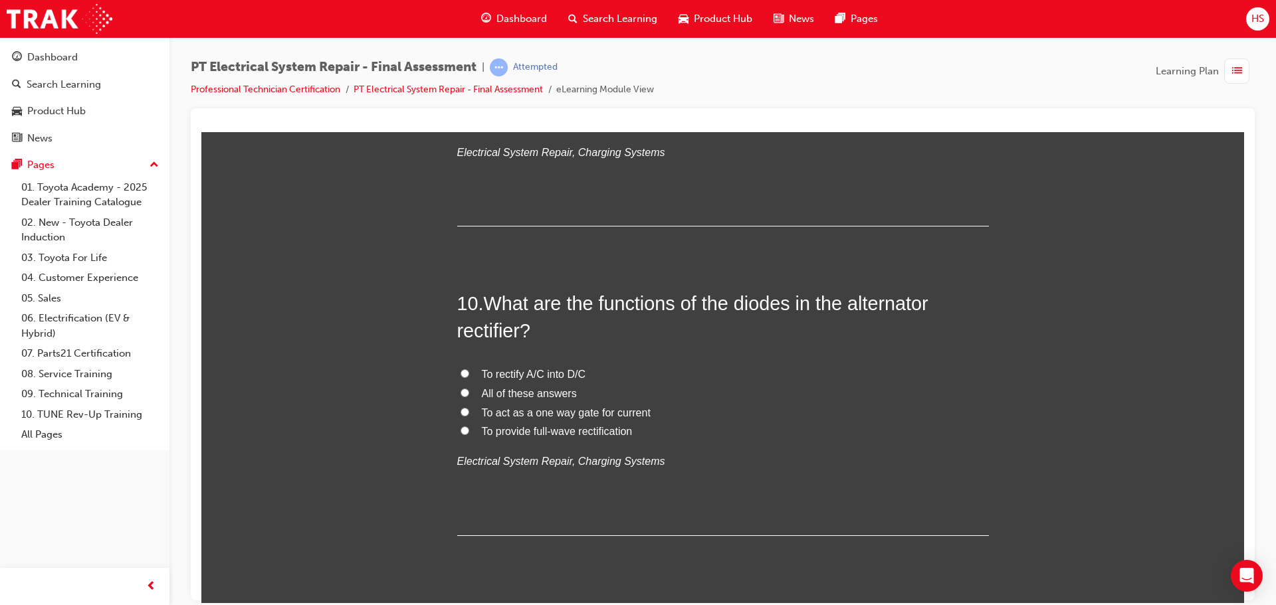
scroll to position [2791, 0]
click at [542, 391] on span "All of these answers" at bounding box center [529, 392] width 95 height 11
click at [469, 391] on input "All of these answers" at bounding box center [464, 391] width 9 height 9
radio input "true"
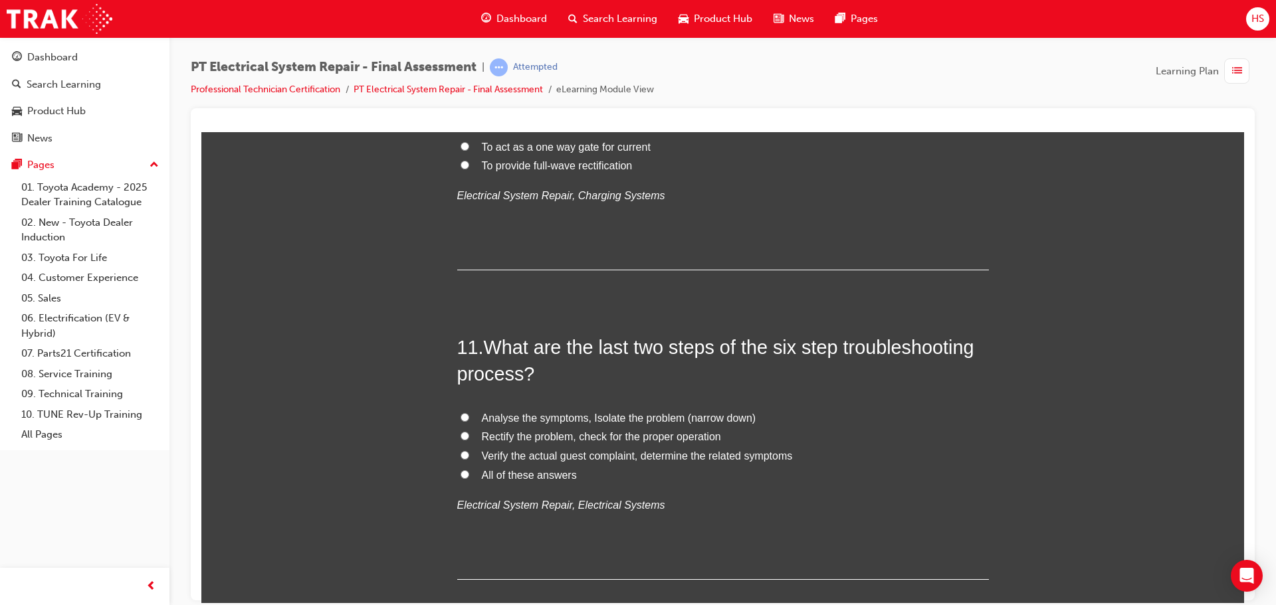
scroll to position [3056, 0]
click at [541, 434] on span "Rectify the problem, check for the proper operation" at bounding box center [601, 435] width 239 height 11
click at [469, 434] on input "Rectify the problem, check for the proper operation" at bounding box center [464, 435] width 9 height 9
radio input "true"
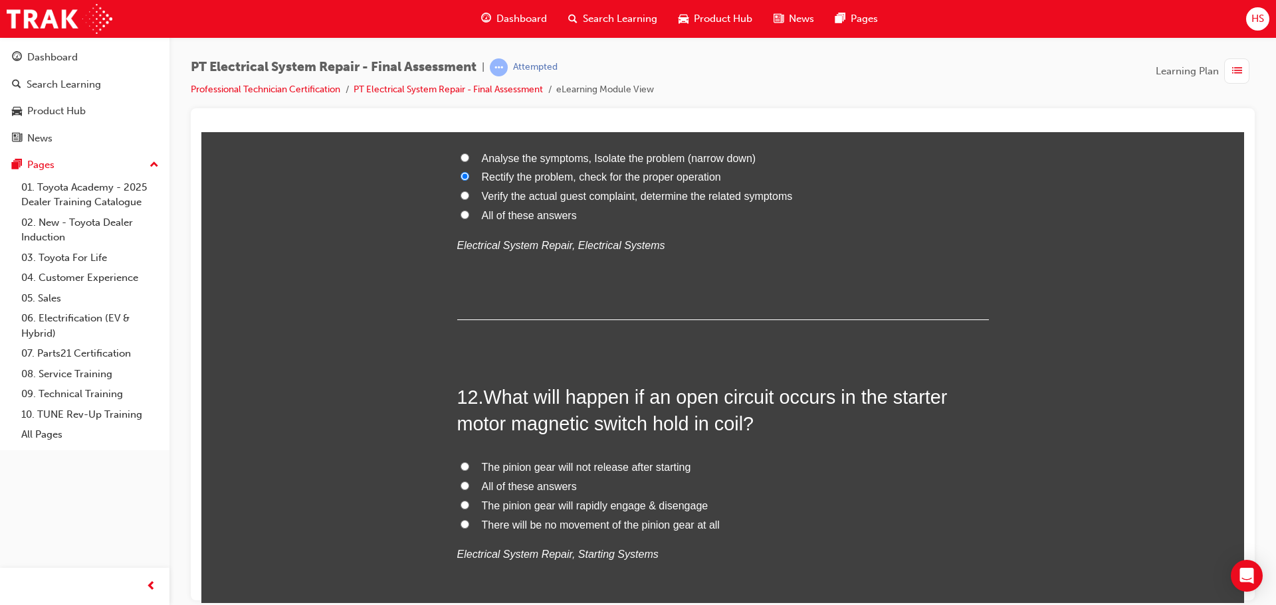
scroll to position [3322, 0]
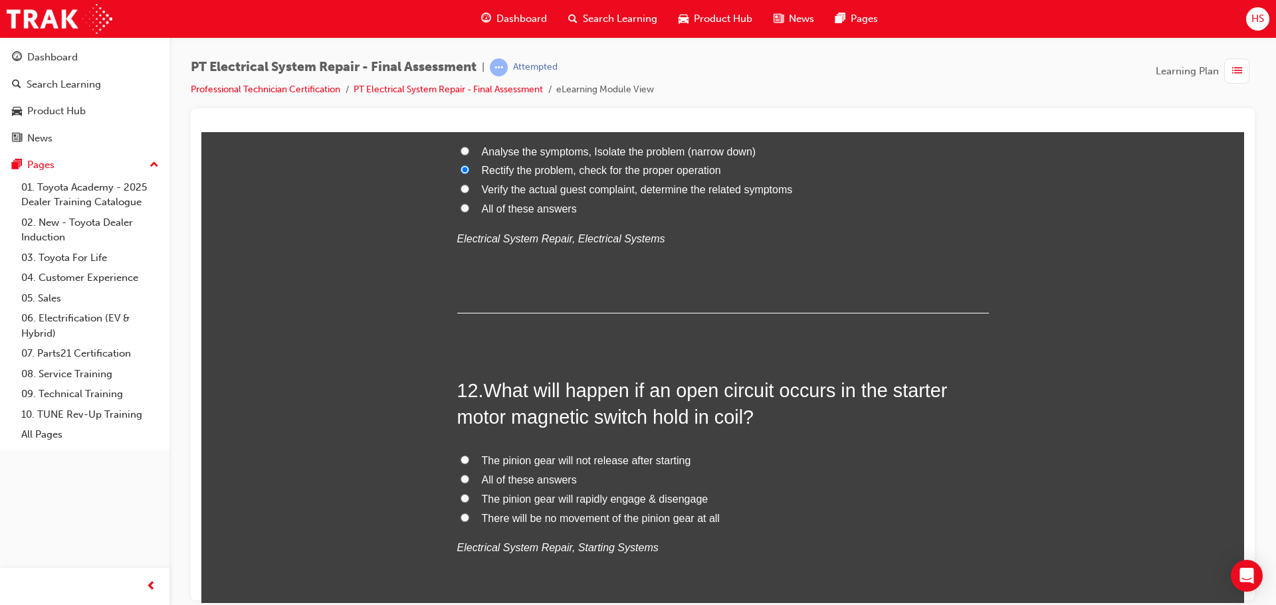
click at [545, 496] on span "The pinion gear will rapidly engage & disengage" at bounding box center [595, 498] width 227 height 11
click at [469, 496] on input "The pinion gear will rapidly engage & disengage" at bounding box center [464, 498] width 9 height 9
radio input "true"
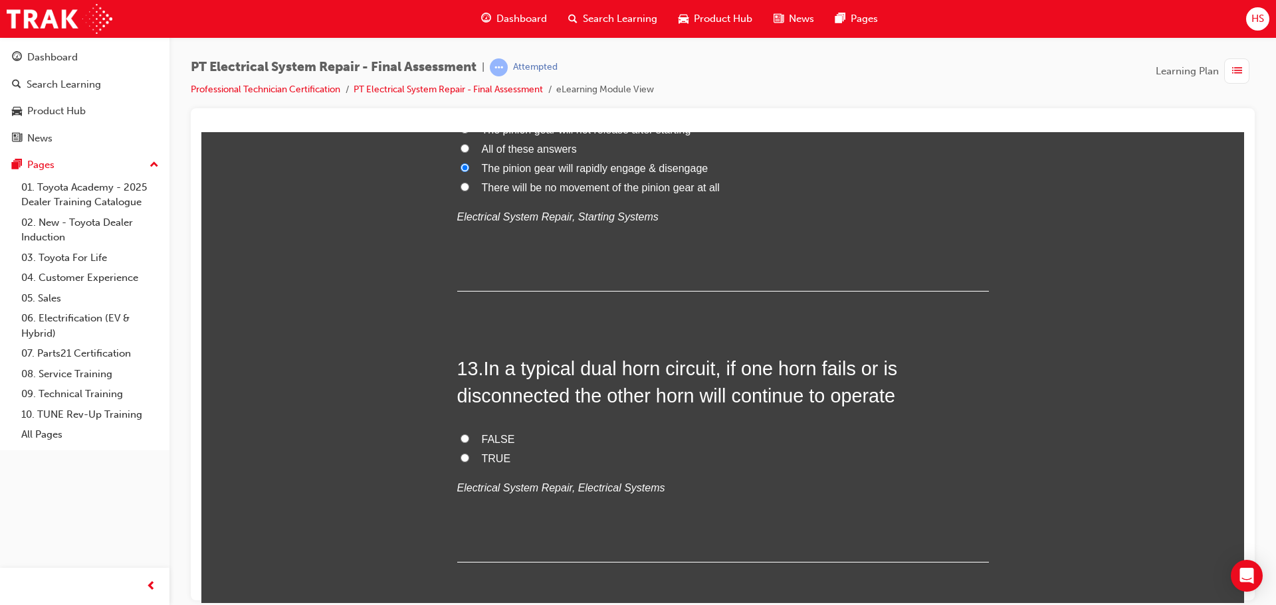
scroll to position [3654, 0]
click at [477, 446] on label "FALSE" at bounding box center [723, 438] width 532 height 19
click at [469, 441] on input "FALSE" at bounding box center [464, 437] width 9 height 9
radio input "true"
click at [494, 458] on span "TRUE" at bounding box center [496, 456] width 29 height 11
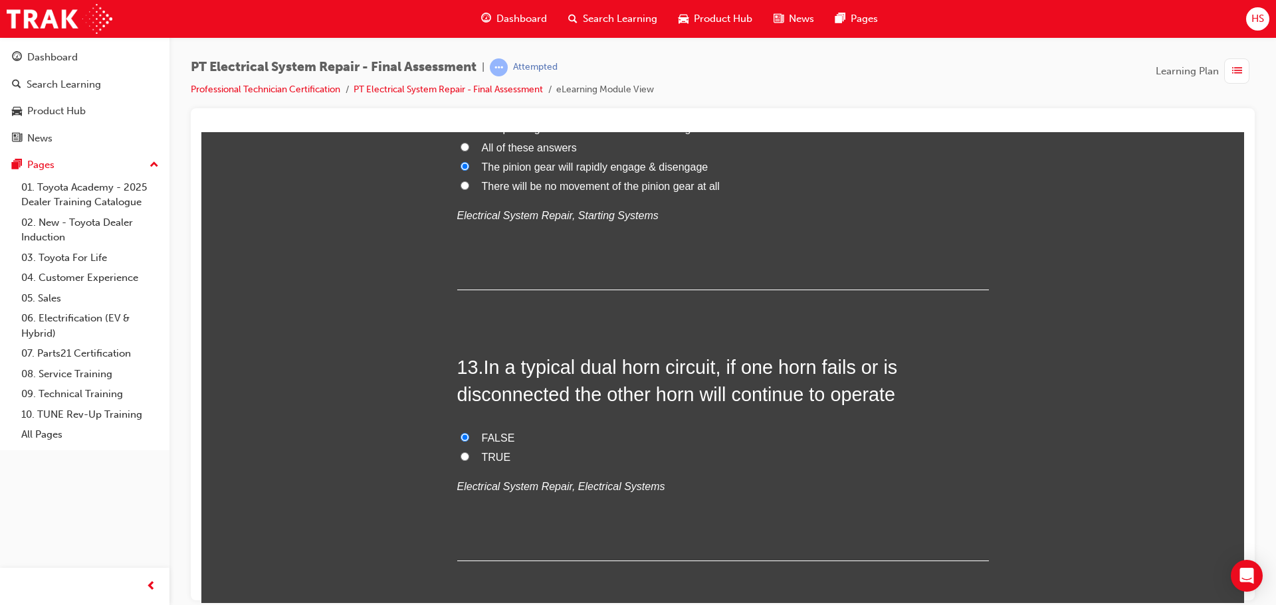
click at [469, 458] on input "TRUE" at bounding box center [464, 456] width 9 height 9
radio input "true"
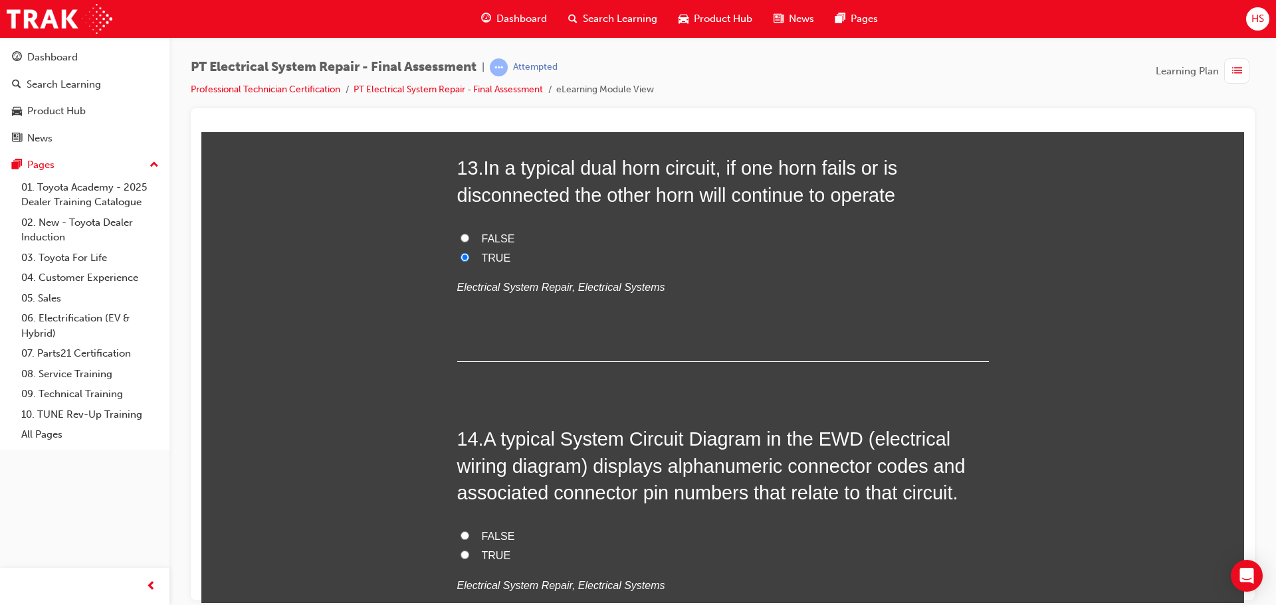
scroll to position [3920, 0]
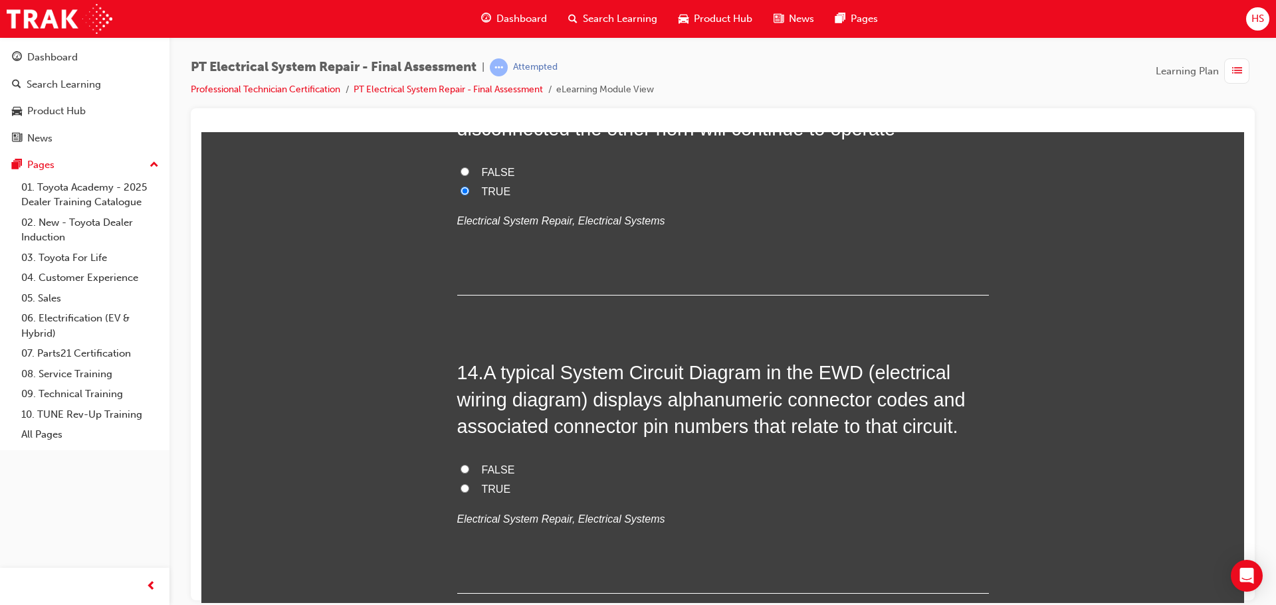
click at [482, 487] on span "TRUE" at bounding box center [496, 488] width 29 height 11
click at [469, 487] on input "TRUE" at bounding box center [464, 488] width 9 height 9
radio input "true"
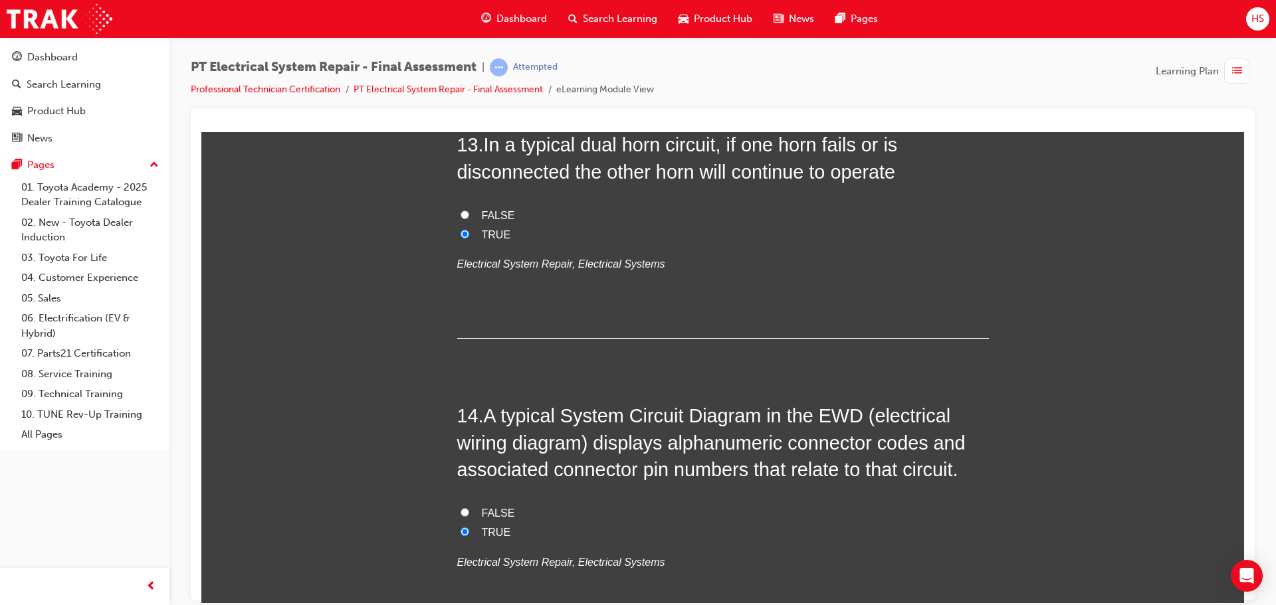
scroll to position [3878, 0]
click at [474, 506] on label "FALSE" at bounding box center [723, 511] width 532 height 19
click at [469, 506] on input "FALSE" at bounding box center [464, 510] width 9 height 9
radio input "true"
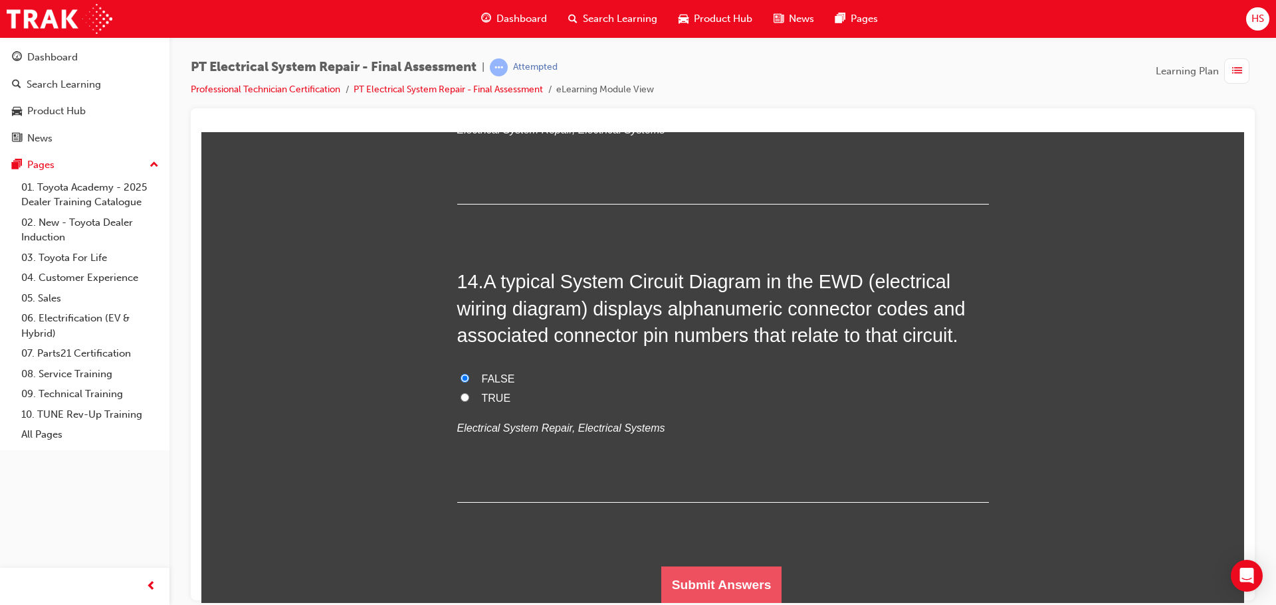
click at [747, 575] on button "Submit Answers" at bounding box center [721, 584] width 121 height 37
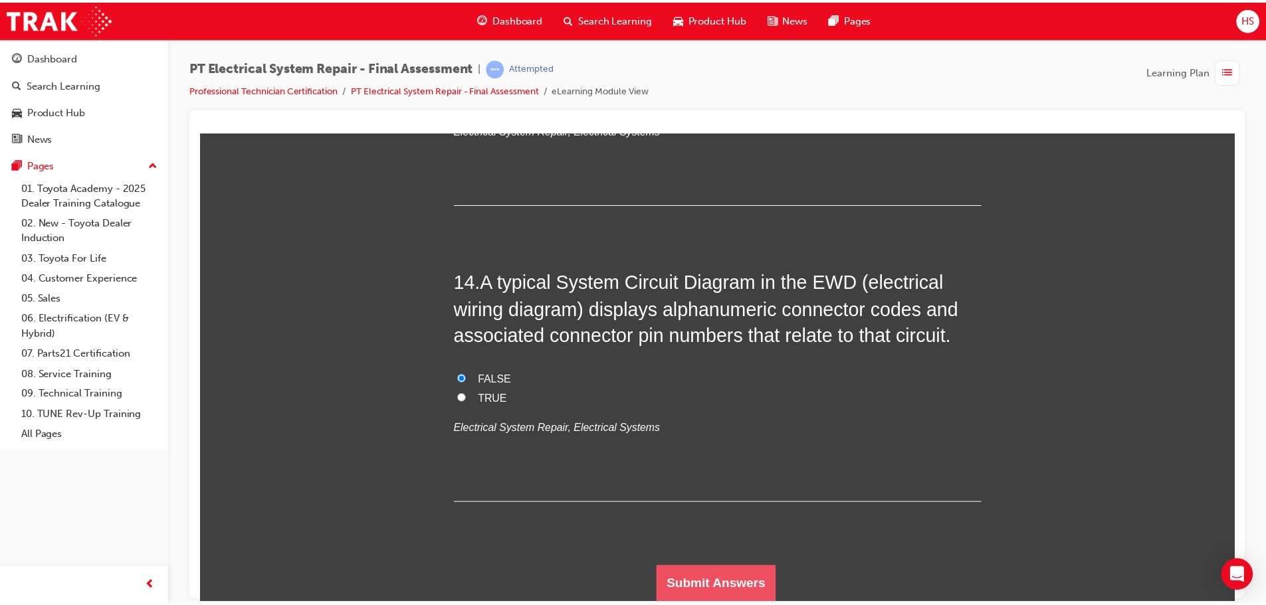
scroll to position [0, 0]
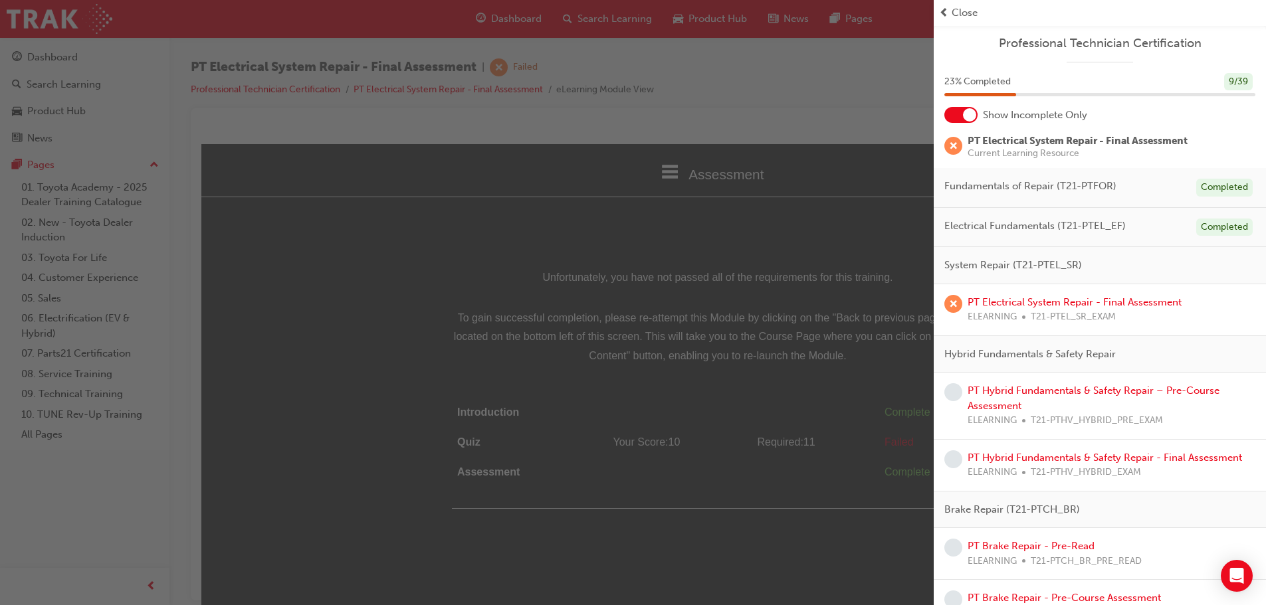
click at [963, 20] on span "Close" at bounding box center [964, 12] width 26 height 15
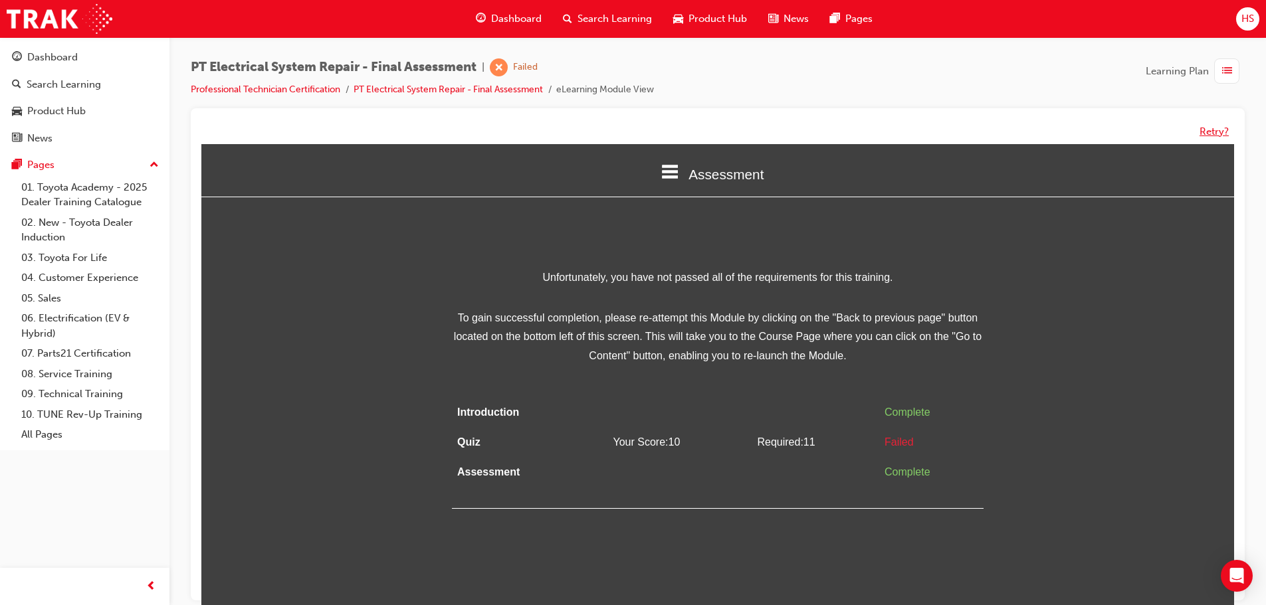
click at [1202, 138] on button "Retry?" at bounding box center [1213, 131] width 29 height 15
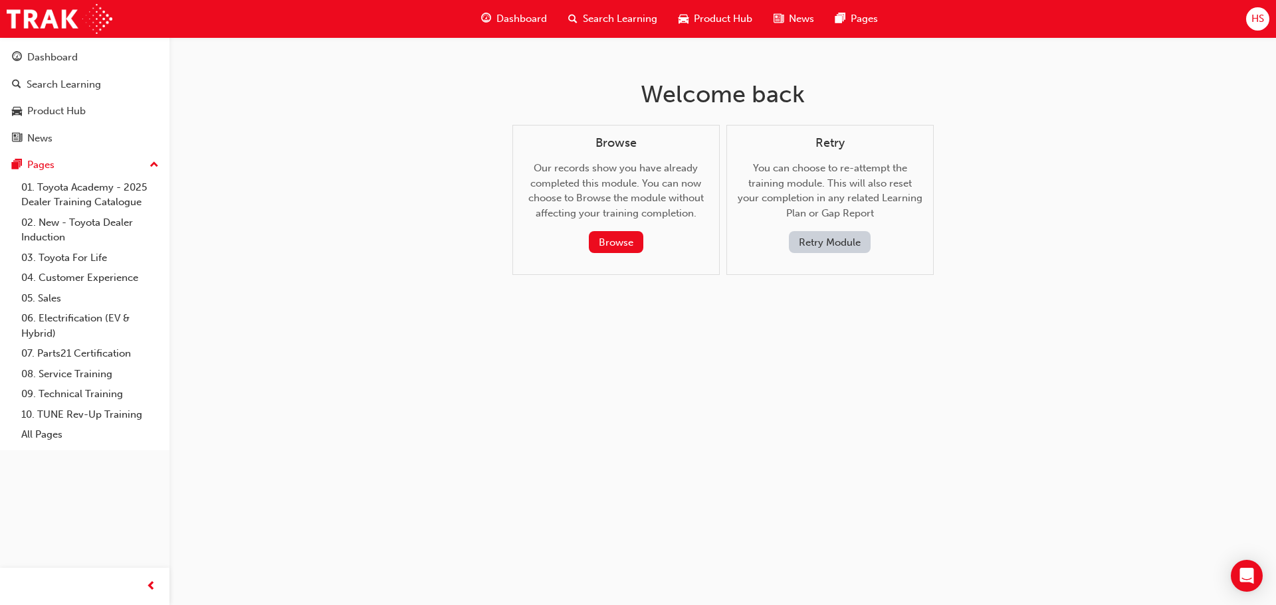
click at [823, 243] on button "Retry Module" at bounding box center [830, 242] width 82 height 22
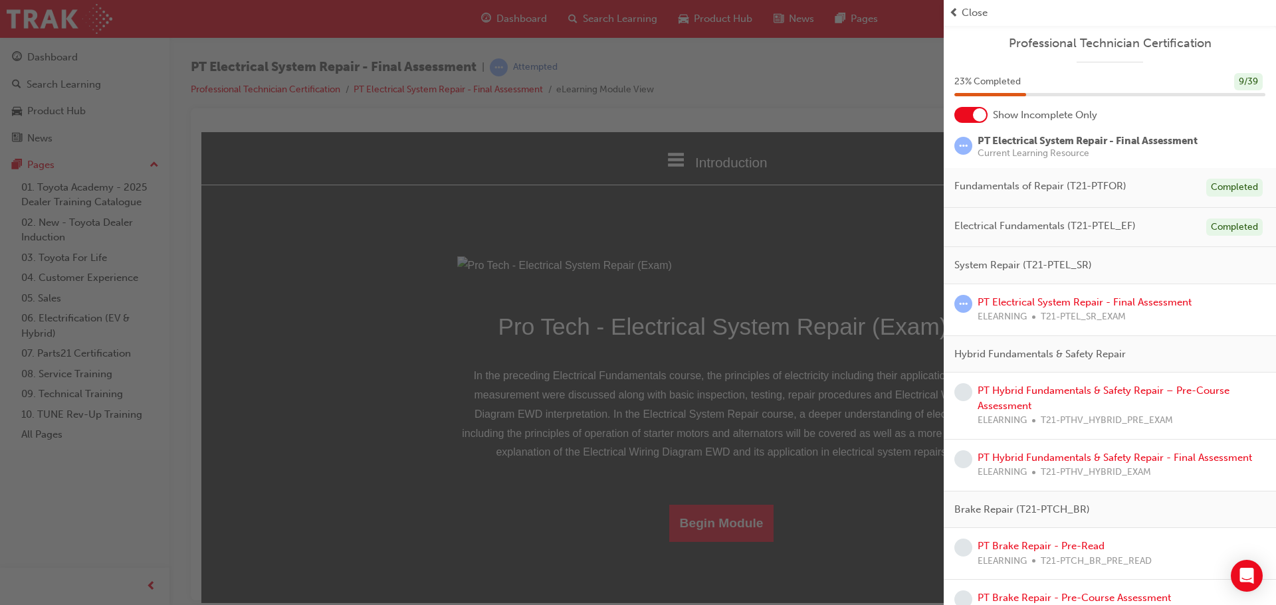
click at [971, 20] on span "Close" at bounding box center [974, 12] width 26 height 15
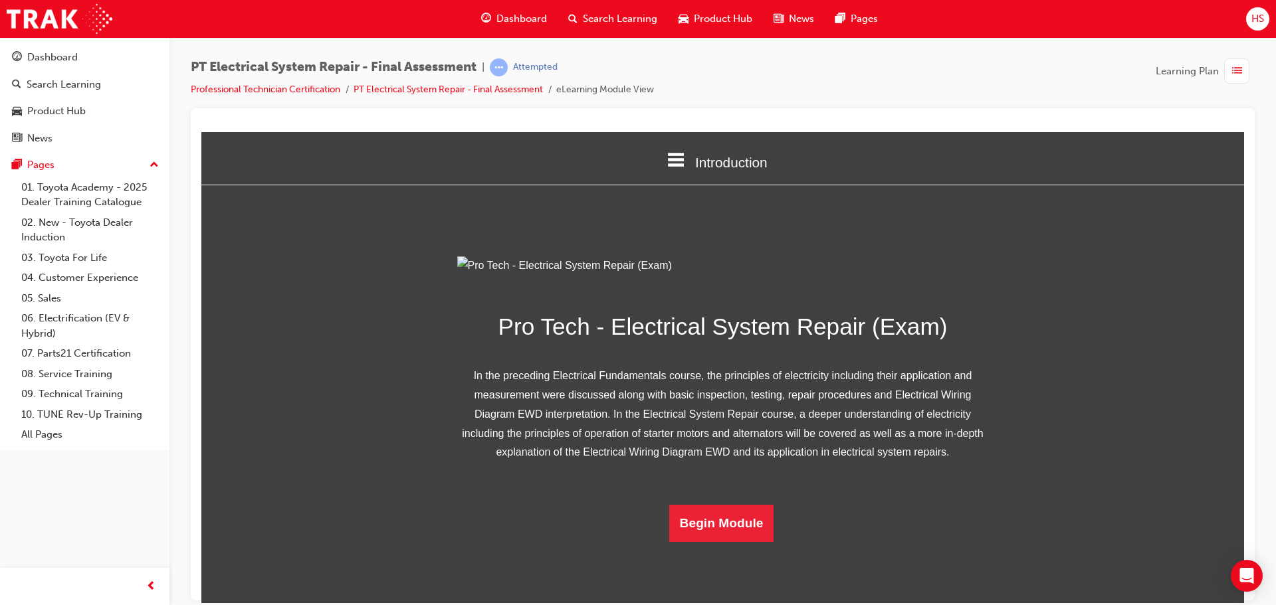
scroll to position [85, 0]
click at [723, 542] on button "Begin Module" at bounding box center [721, 522] width 105 height 37
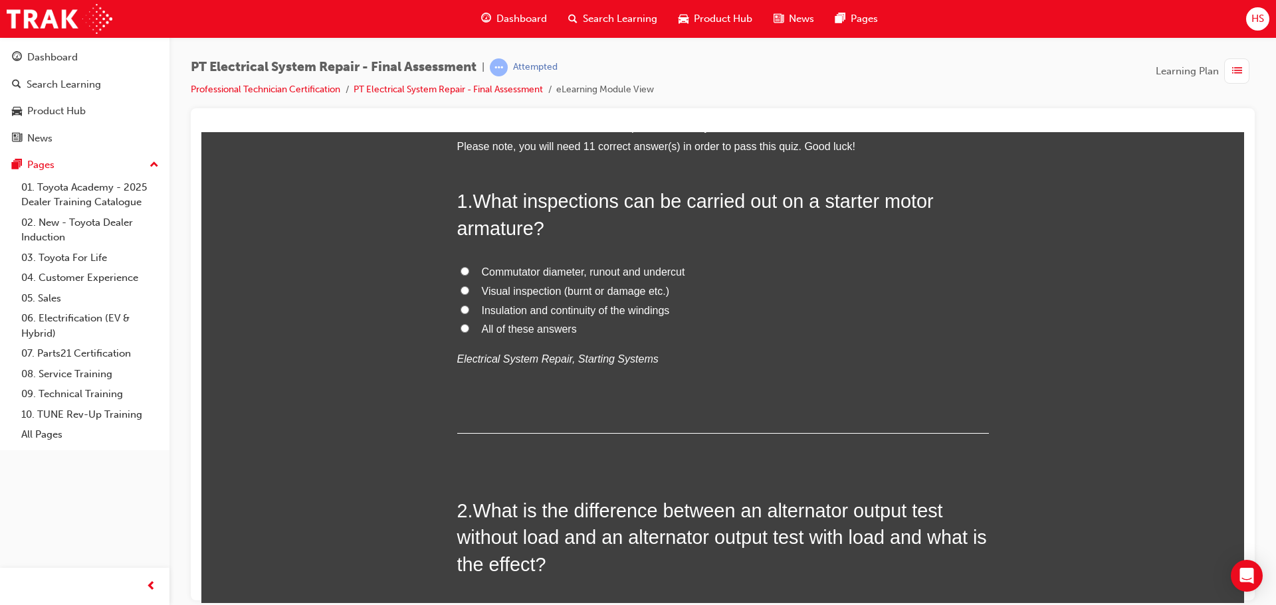
scroll to position [0, 0]
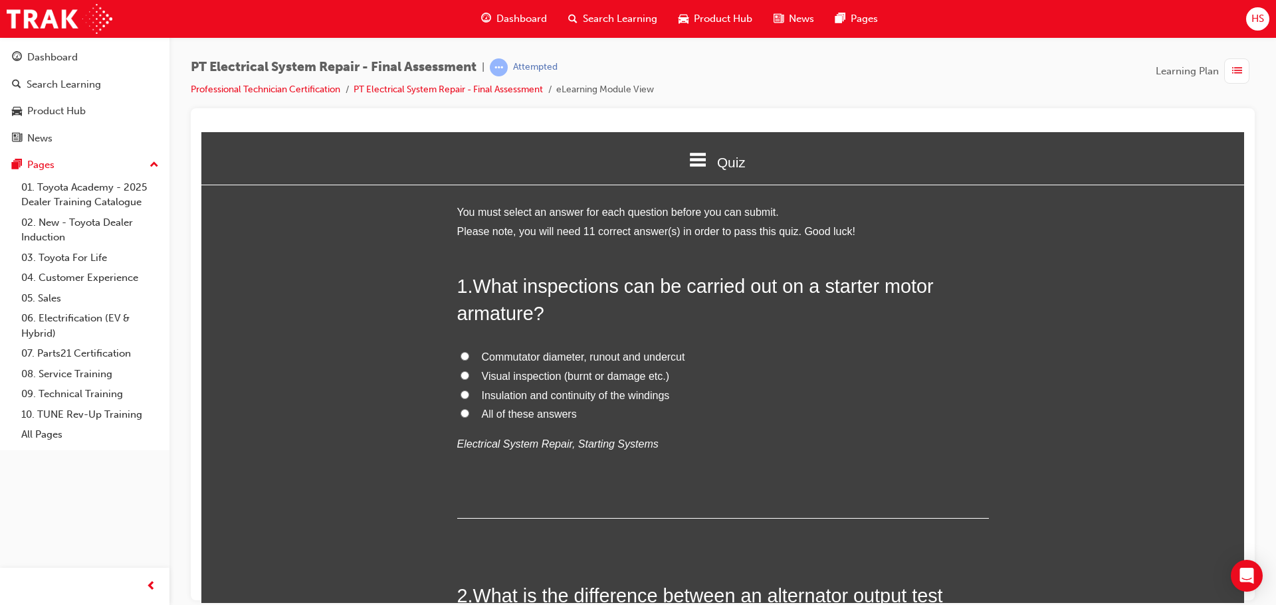
click at [523, 422] on label "All of these answers" at bounding box center [723, 414] width 532 height 19
click at [469, 417] on input "All of these answers" at bounding box center [464, 413] width 9 height 9
radio input "true"
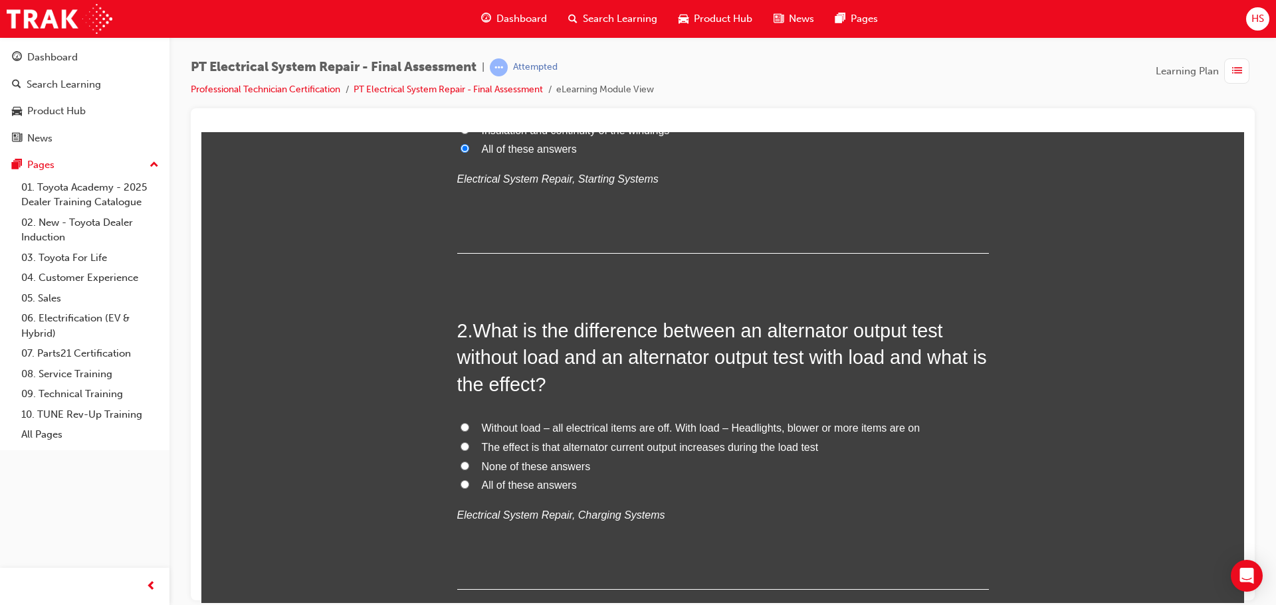
scroll to position [266, 0]
click at [523, 422] on span "Without load – all electrical items are off. With load – Headlights, blower or …" at bounding box center [701, 426] width 439 height 11
click at [469, 422] on input "Without load – all electrical items are off. With load – Headlights, blower or …" at bounding box center [464, 426] width 9 height 9
radio input "true"
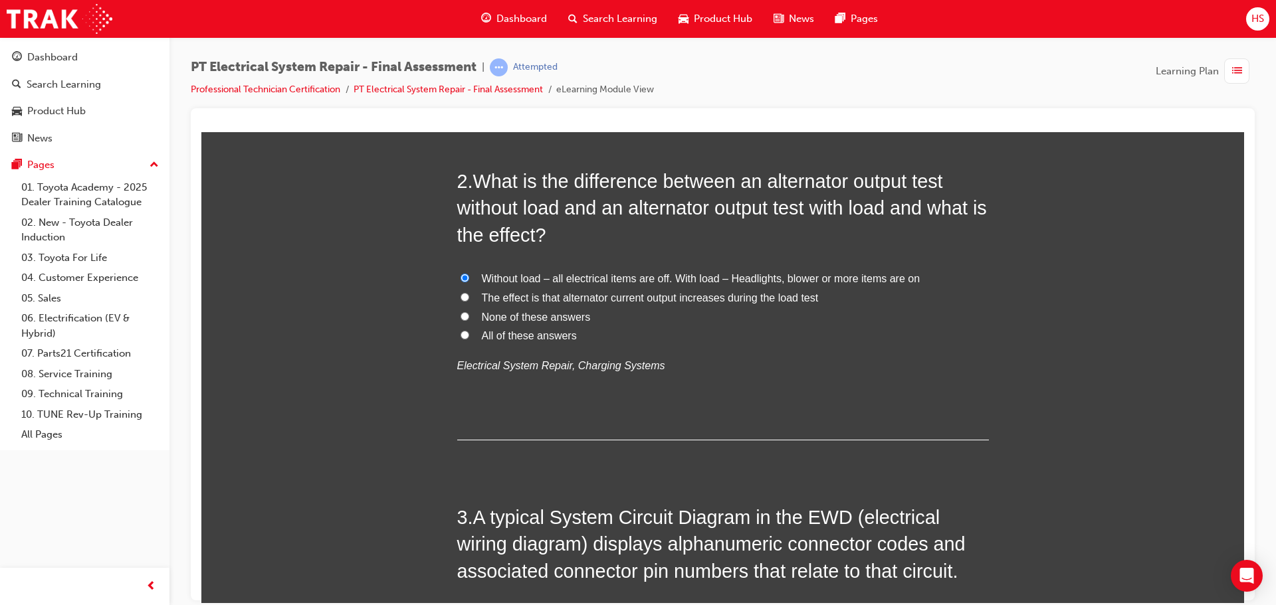
scroll to position [532, 0]
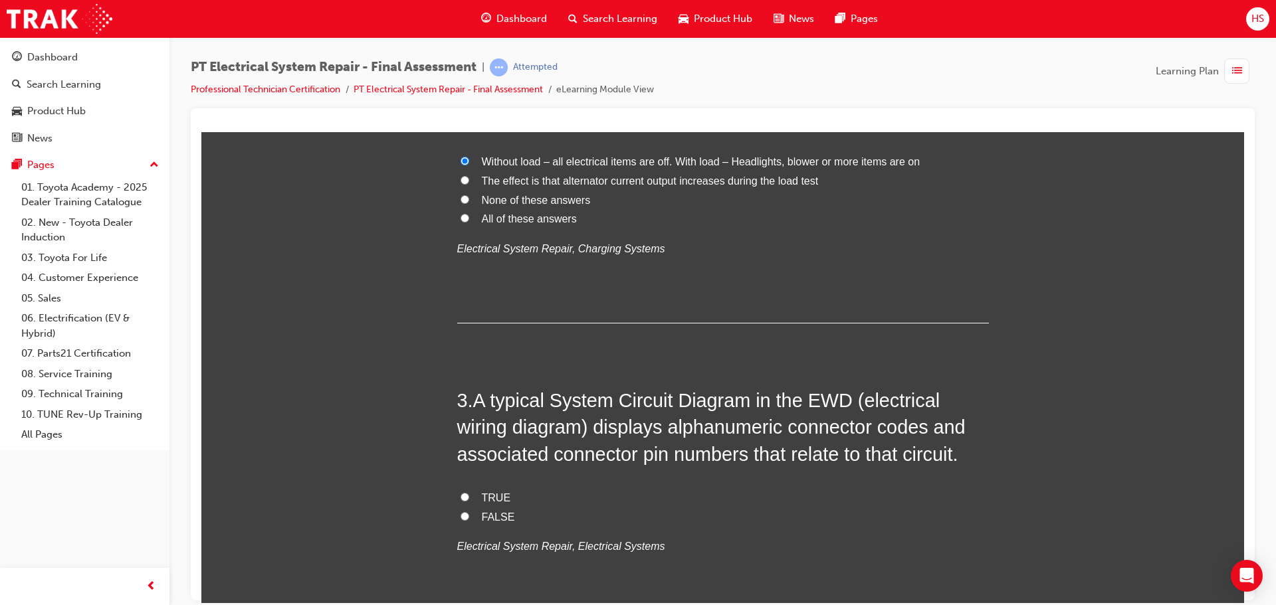
click at [492, 514] on span "FALSE" at bounding box center [498, 516] width 33 height 11
click at [469, 514] on input "FALSE" at bounding box center [464, 516] width 9 height 9
radio input "true"
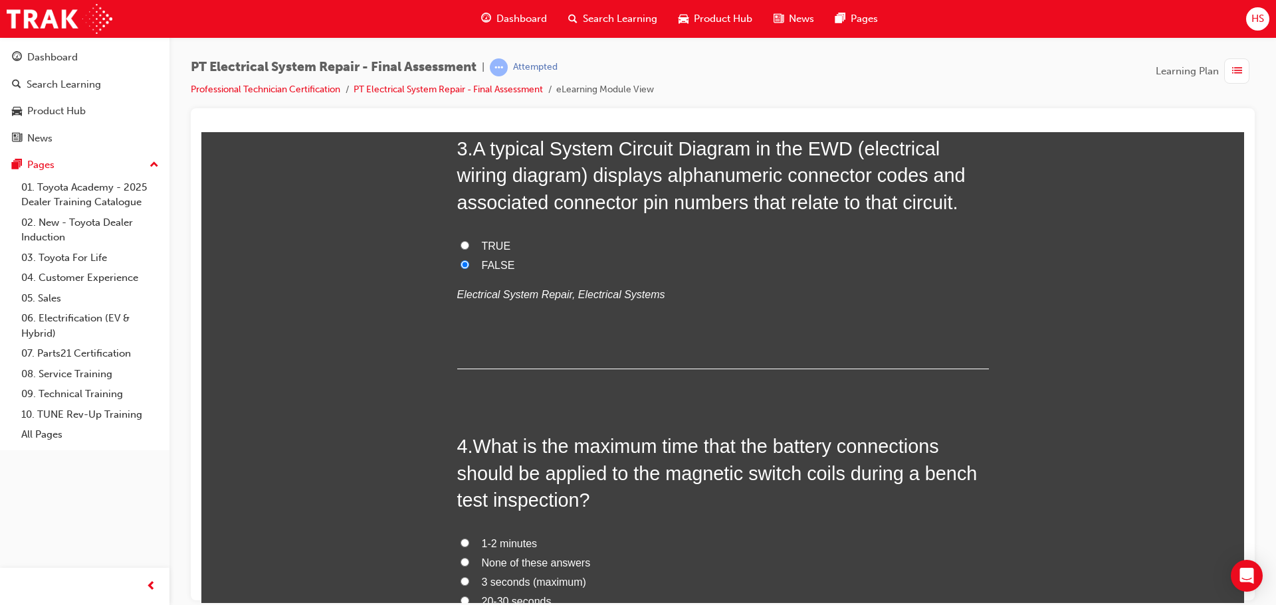
scroll to position [797, 0]
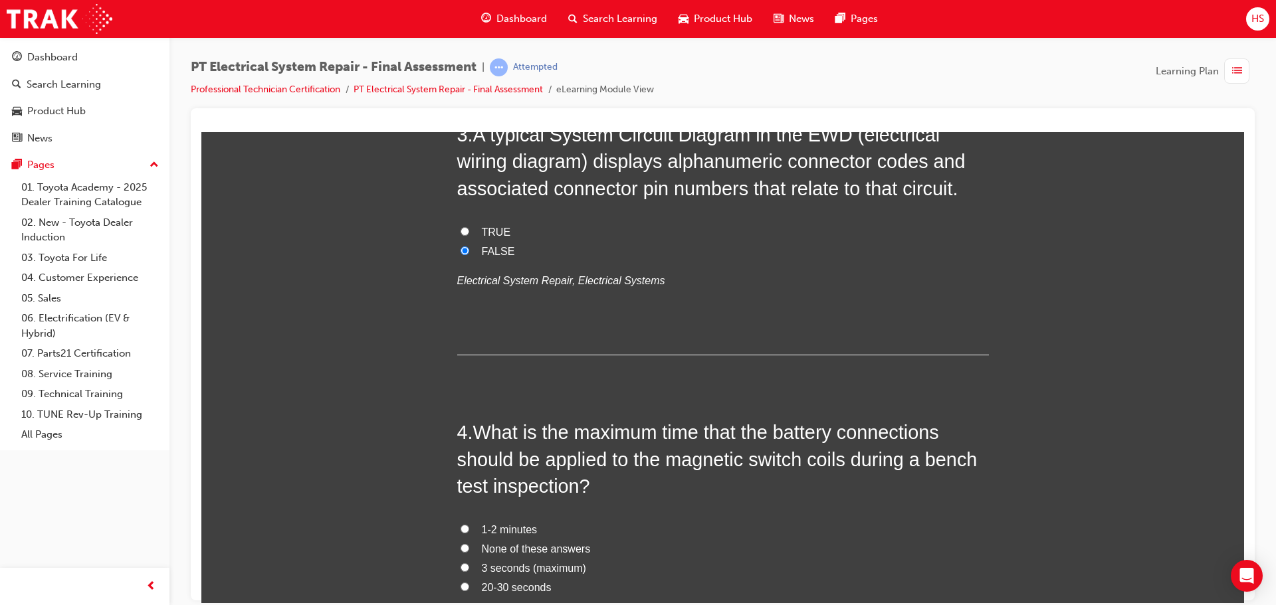
click at [493, 565] on span "3 seconds (maximum)" at bounding box center [534, 567] width 104 height 11
click at [469, 565] on input "3 seconds (maximum)" at bounding box center [464, 567] width 9 height 9
radio input "true"
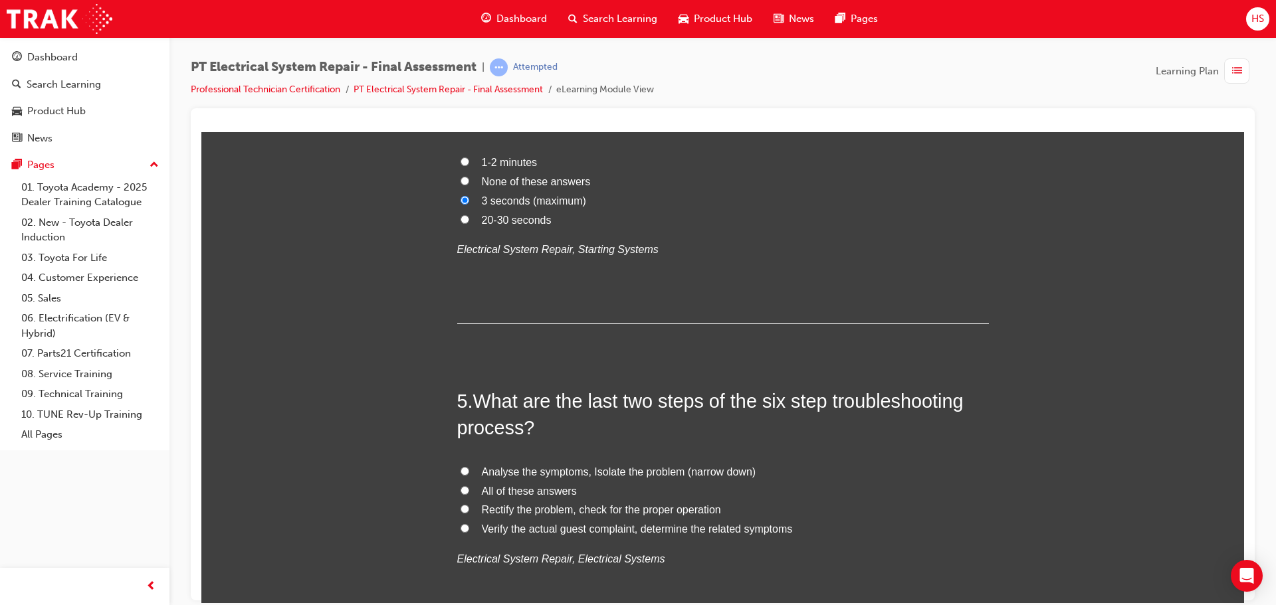
scroll to position [1196, 0]
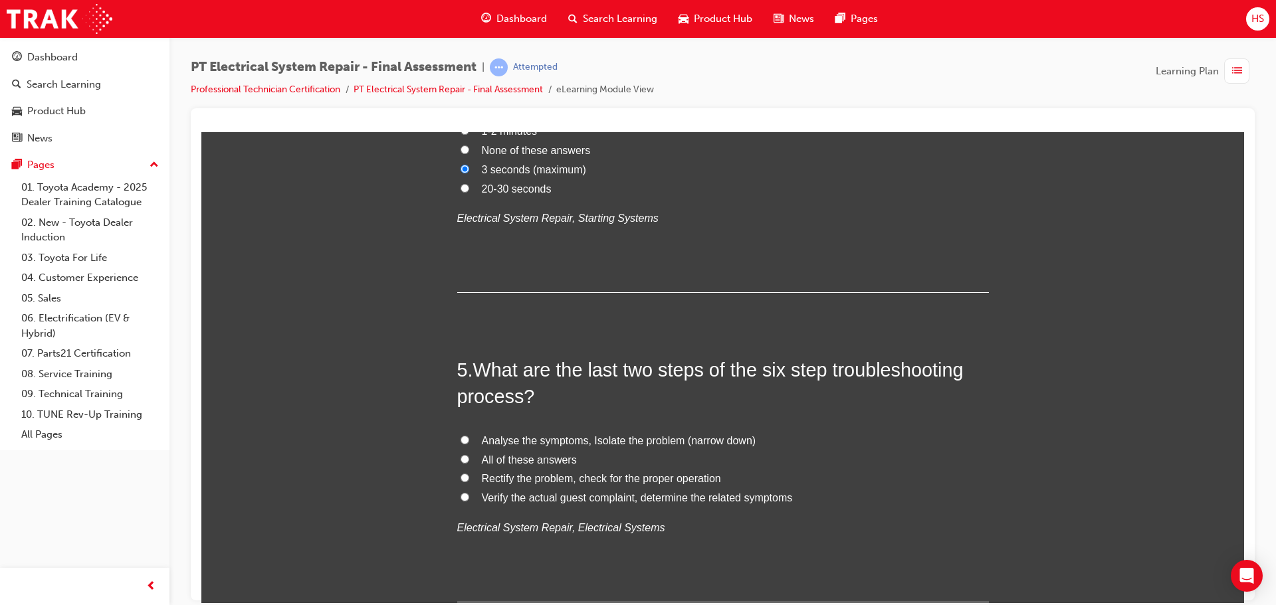
click at [507, 472] on span "Rectify the problem, check for the proper operation" at bounding box center [601, 477] width 239 height 11
click at [469, 473] on input "Rectify the problem, check for the proper operation" at bounding box center [464, 477] width 9 height 9
radio input "true"
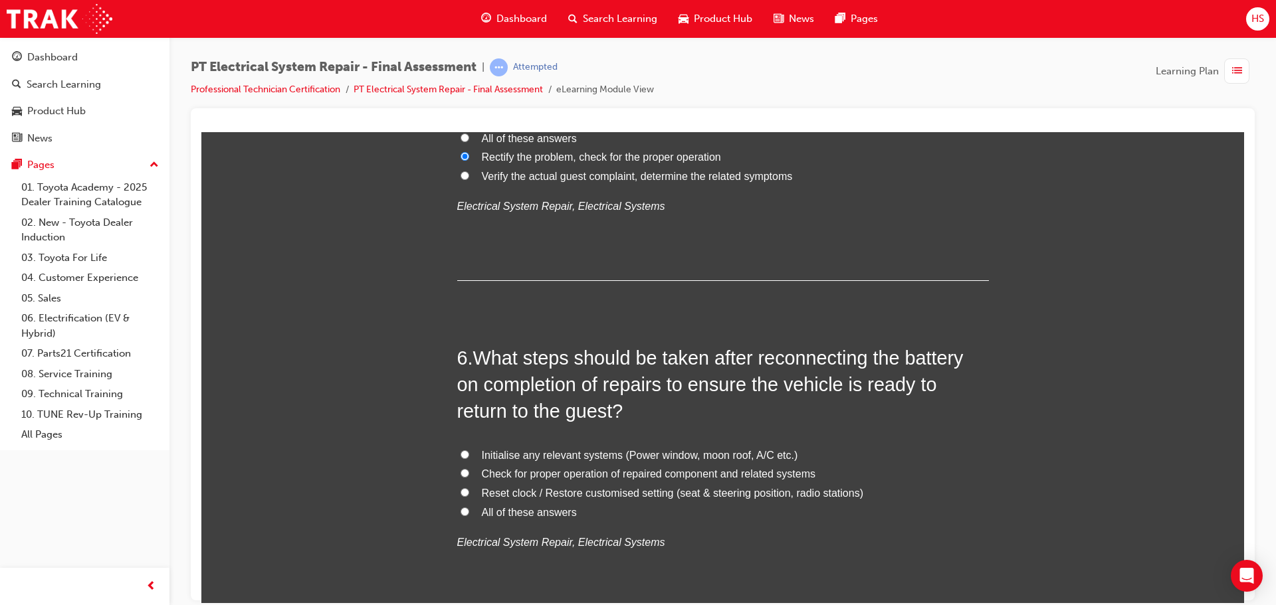
scroll to position [1528, 0]
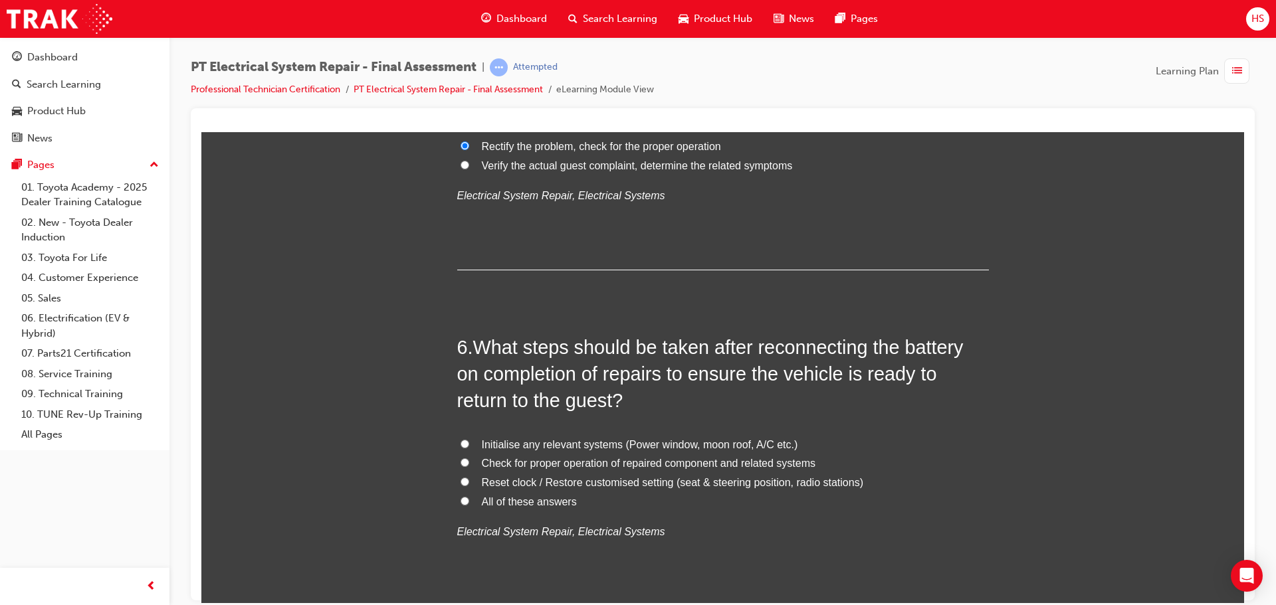
click at [504, 501] on span "All of these answers" at bounding box center [529, 501] width 95 height 11
click at [469, 501] on input "All of these answers" at bounding box center [464, 500] width 9 height 9
radio input "true"
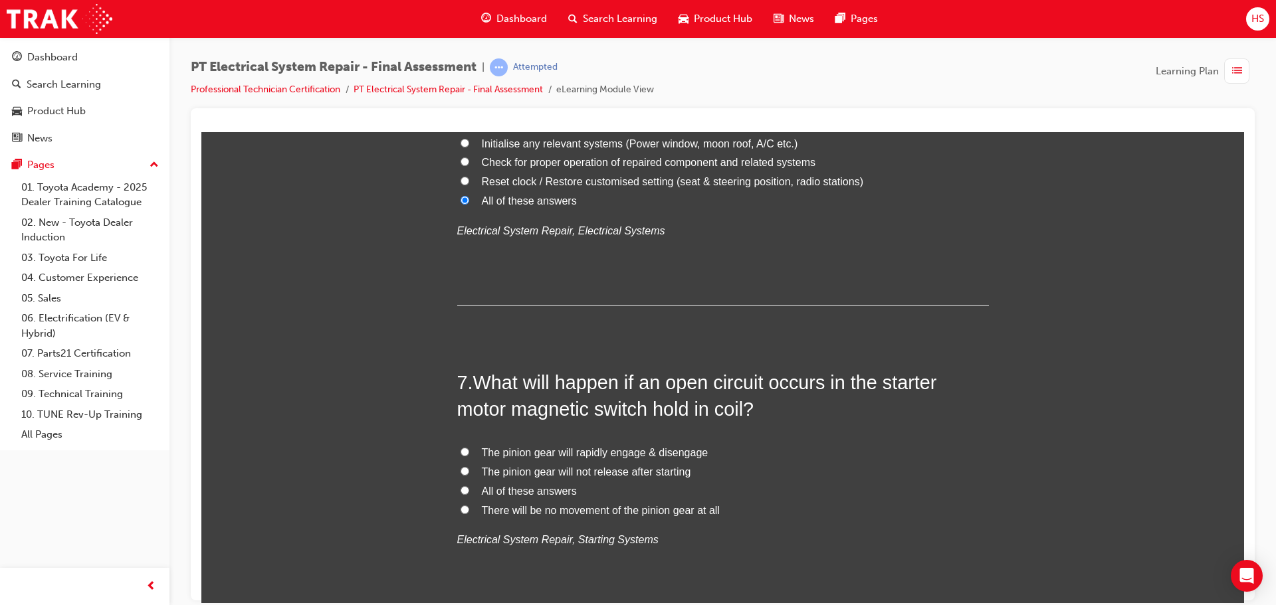
scroll to position [1860, 0]
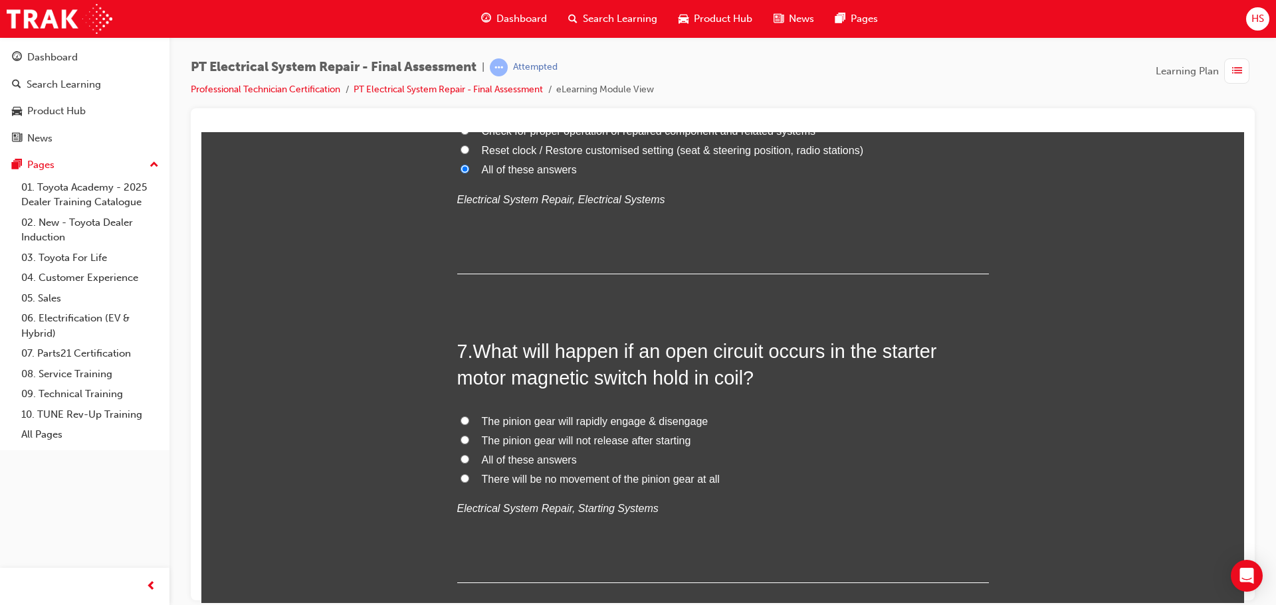
click at [597, 421] on span "The pinion gear will rapidly engage & disengage" at bounding box center [595, 420] width 227 height 11
click at [469, 421] on input "The pinion gear will rapidly engage & disengage" at bounding box center [464, 420] width 9 height 9
radio input "true"
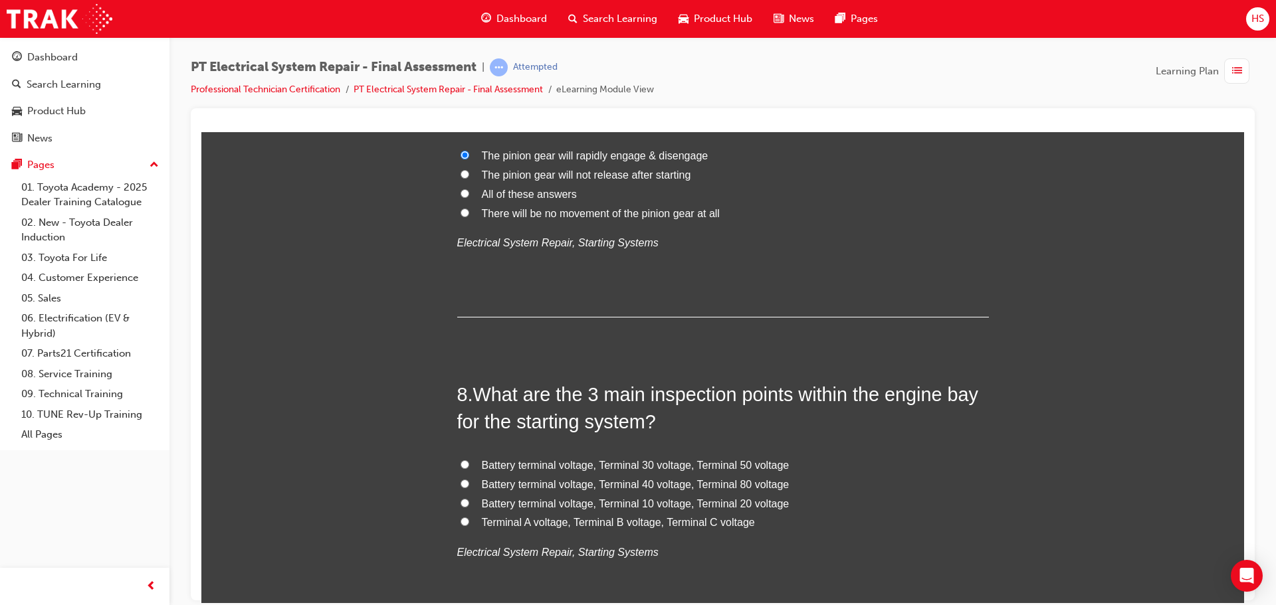
scroll to position [2193, 0]
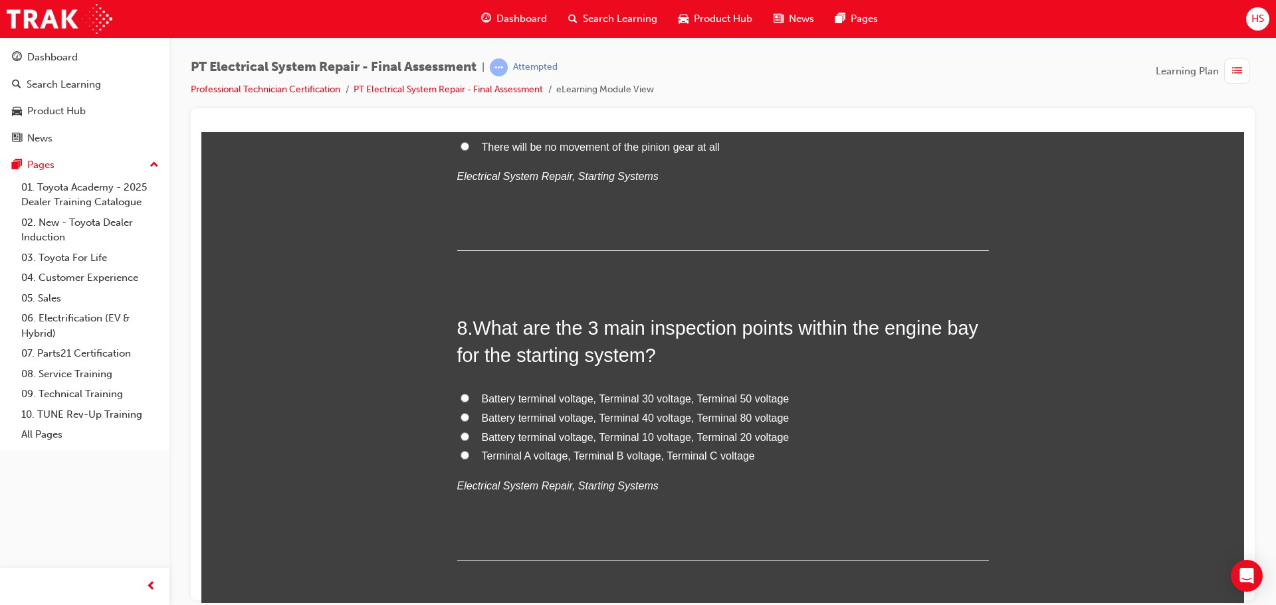
click at [607, 456] on span "Terminal A voltage, Terminal B voltage, Terminal C voltage" at bounding box center [618, 455] width 273 height 11
click at [469, 456] on input "Terminal A voltage, Terminal B voltage, Terminal C voltage" at bounding box center [464, 454] width 9 height 9
radio input "true"
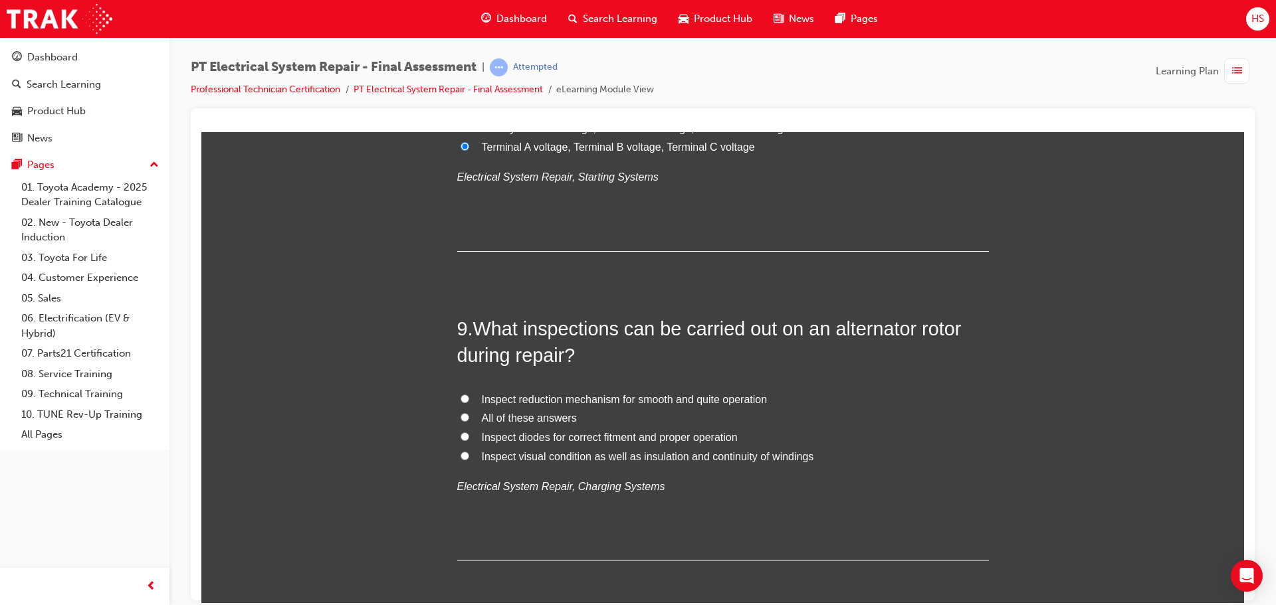
scroll to position [2525, 0]
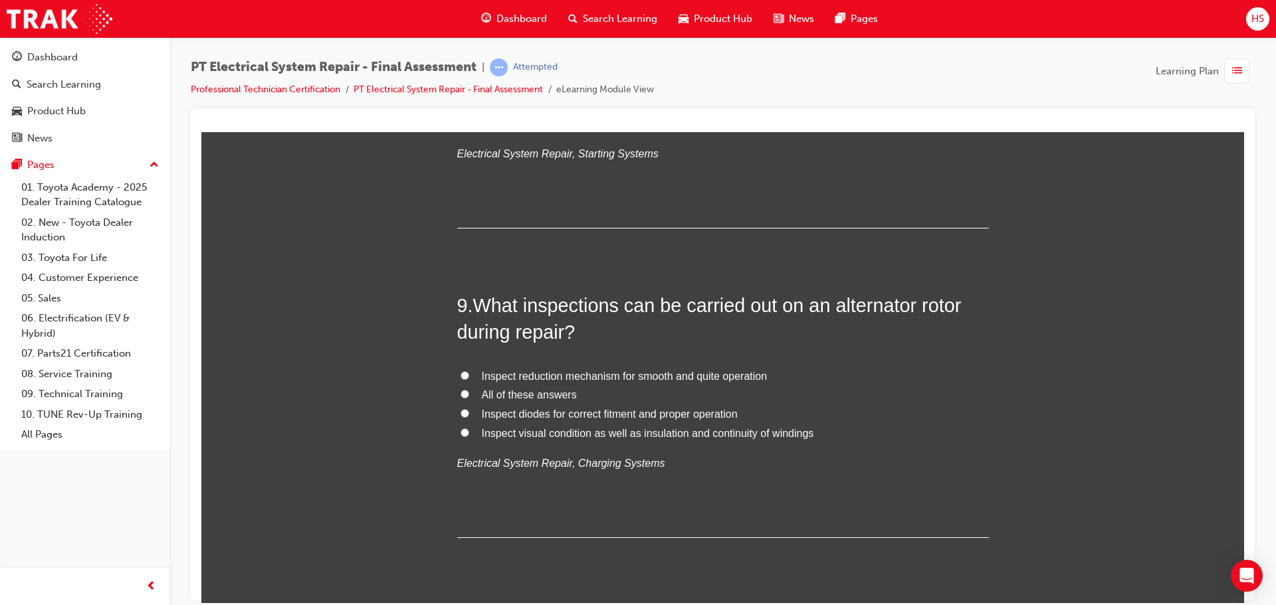
click at [550, 399] on span "All of these answers" at bounding box center [529, 394] width 95 height 11
click at [469, 398] on input "All of these answers" at bounding box center [464, 393] width 9 height 9
radio input "true"
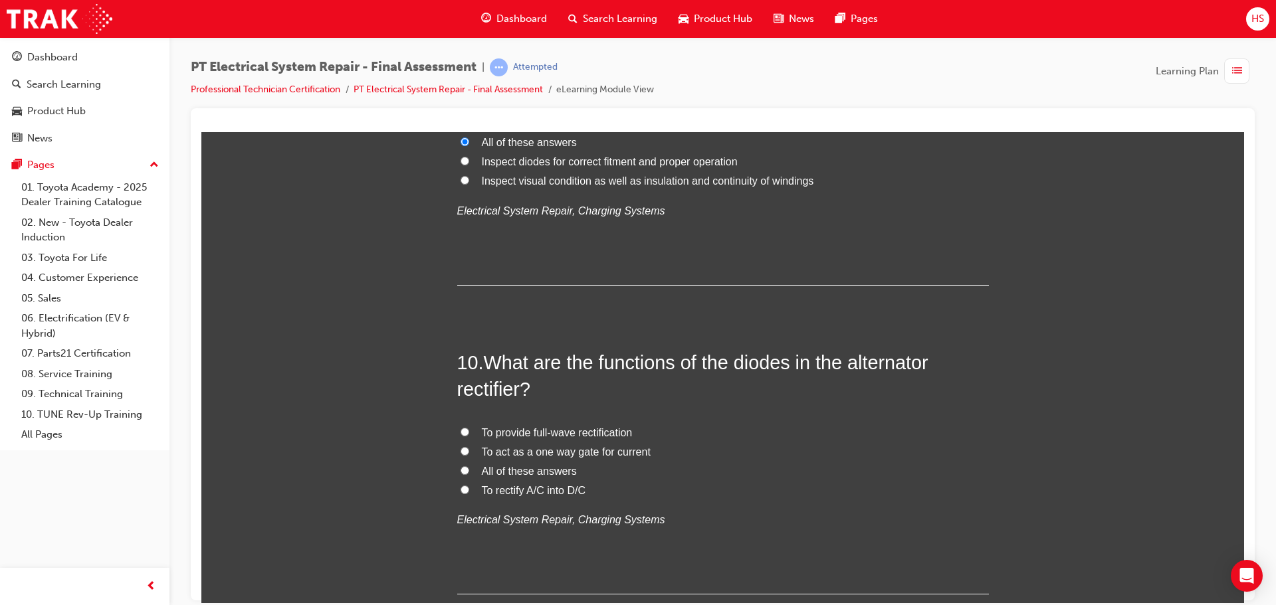
scroll to position [2857, 0]
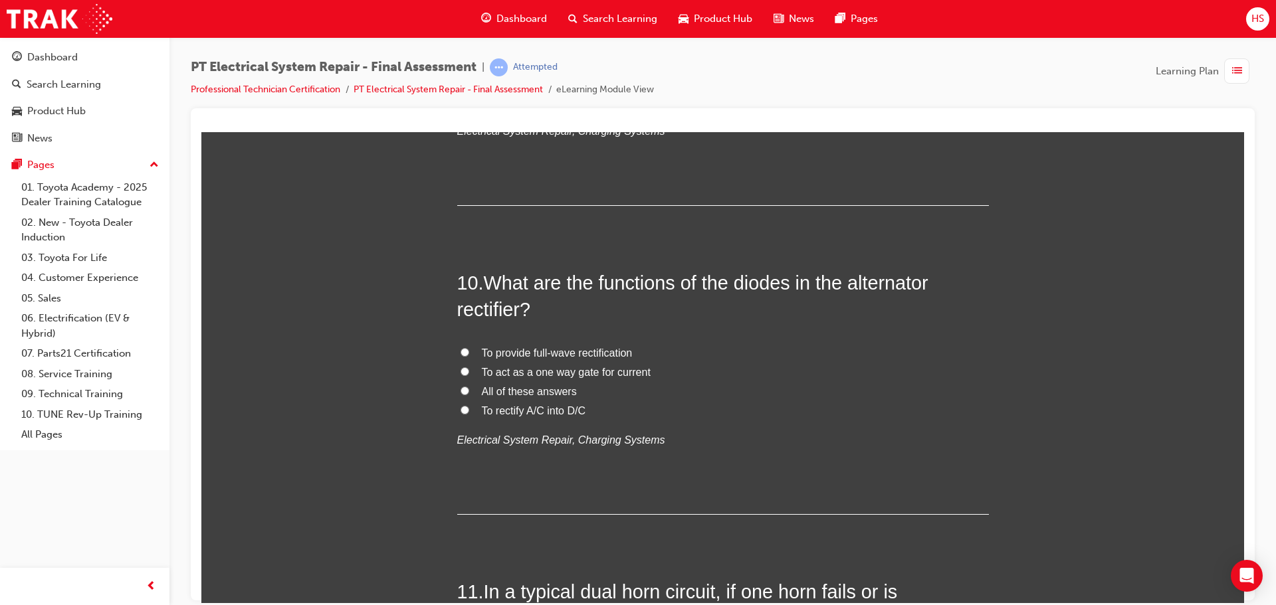
click at [542, 389] on span "All of these answers" at bounding box center [529, 390] width 95 height 11
click at [469, 389] on input "All of these answers" at bounding box center [464, 390] width 9 height 9
radio input "true"
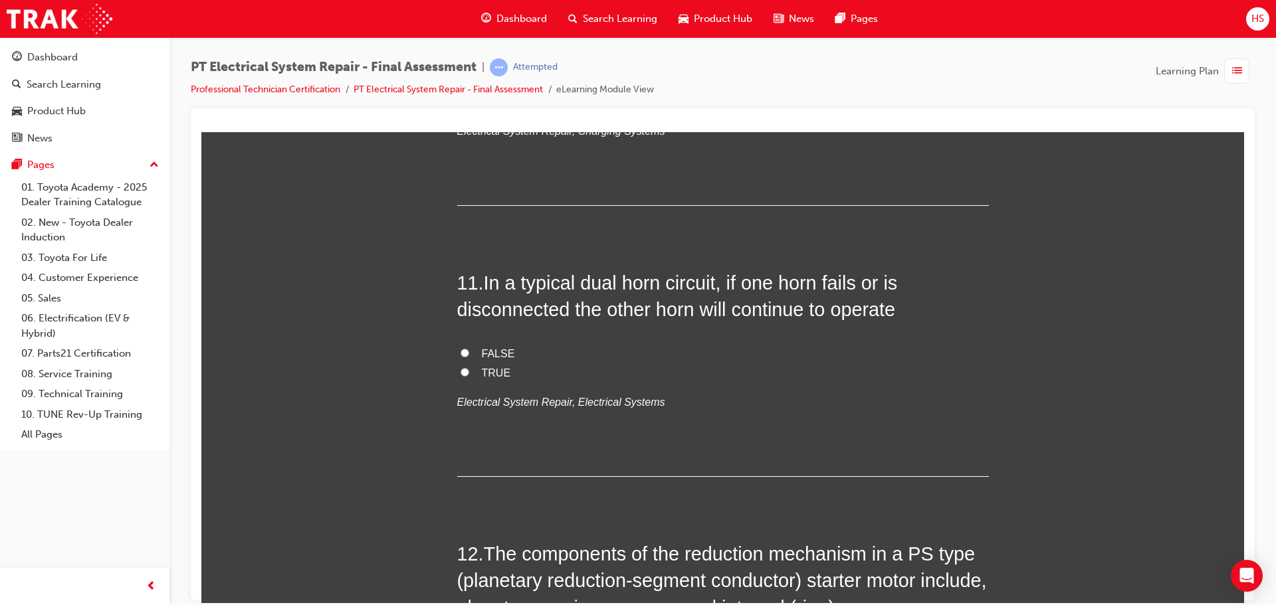
scroll to position [3189, 0]
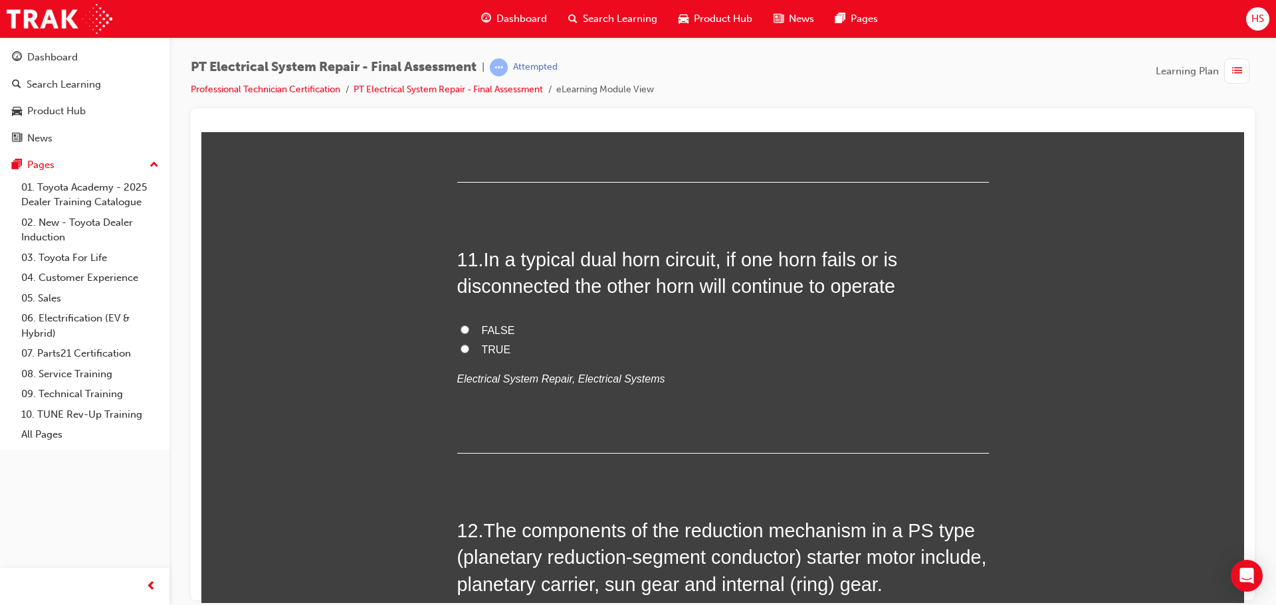
click at [484, 346] on span "TRUE" at bounding box center [496, 349] width 29 height 11
click at [469, 346] on input "TRUE" at bounding box center [464, 348] width 9 height 9
radio input "true"
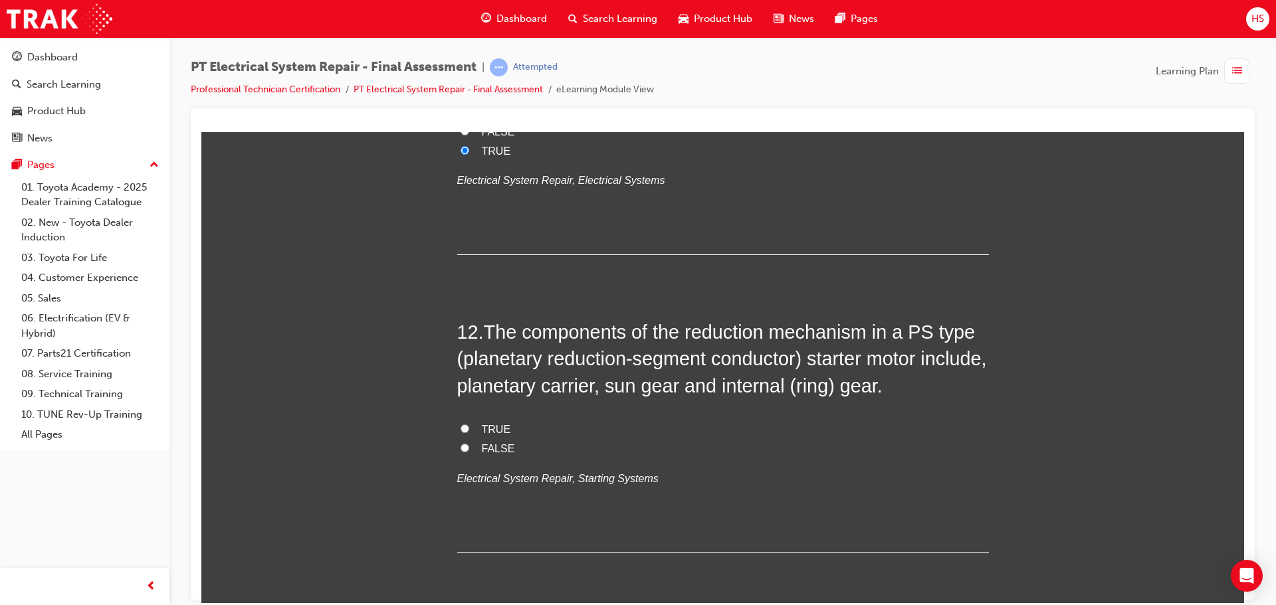
scroll to position [3389, 0]
click at [487, 431] on span "TRUE" at bounding box center [496, 428] width 29 height 11
click at [469, 431] on input "TRUE" at bounding box center [464, 427] width 9 height 9
radio input "true"
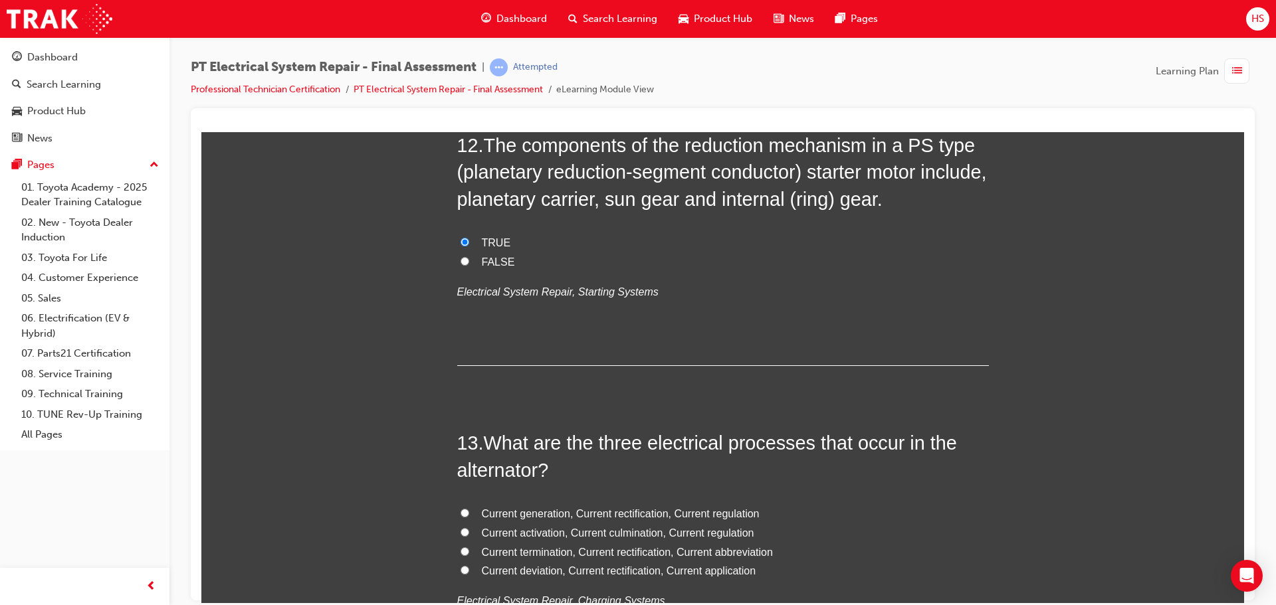
scroll to position [3654, 0]
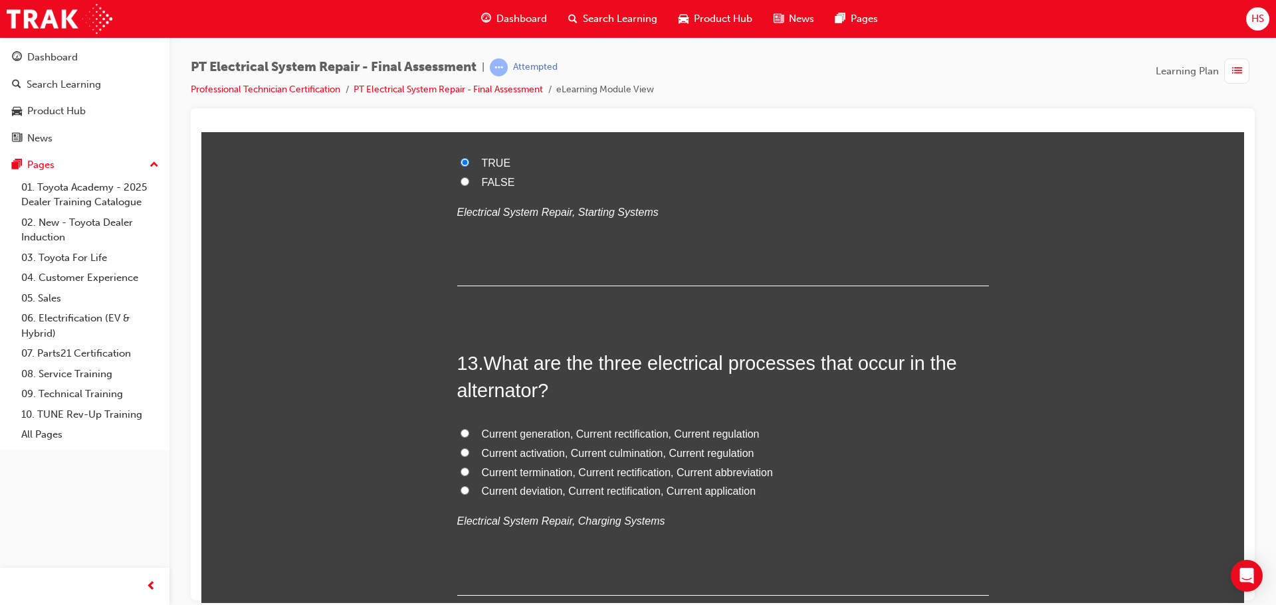
click at [514, 438] on span "Current generation, Current rectification, Current regulation" at bounding box center [621, 433] width 278 height 11
click at [469, 437] on input "Current generation, Current rectification, Current regulation" at bounding box center [464, 433] width 9 height 9
radio input "true"
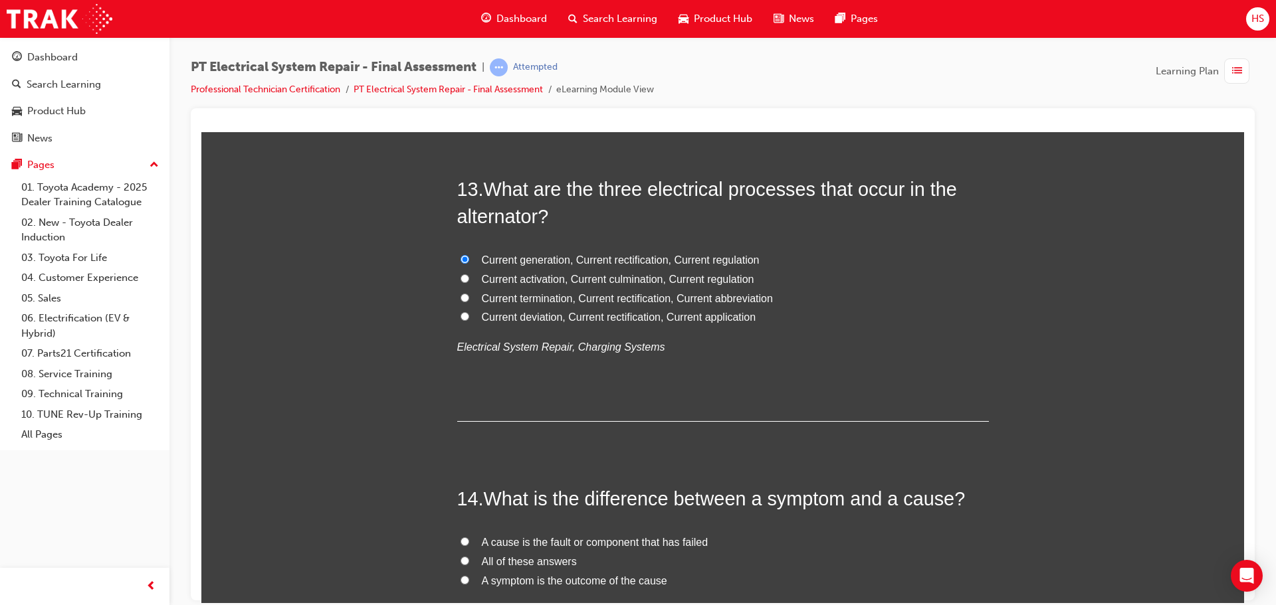
scroll to position [3920, 0]
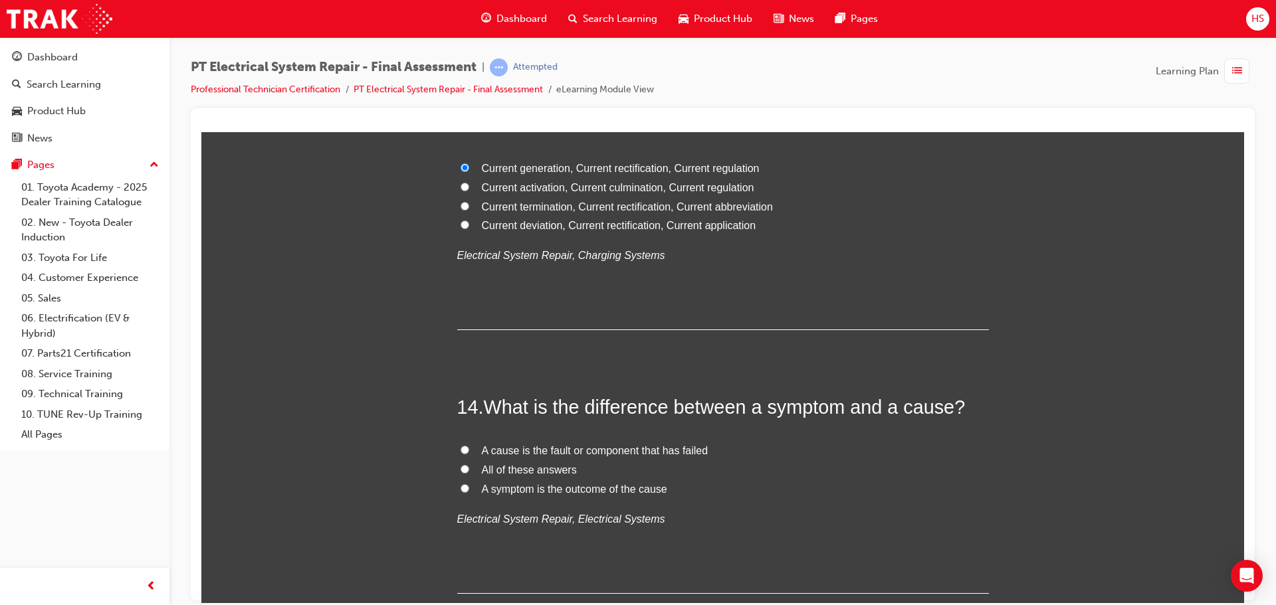
click at [514, 468] on span "All of these answers" at bounding box center [529, 469] width 95 height 11
click at [469, 468] on input "All of these answers" at bounding box center [464, 468] width 9 height 9
radio input "true"
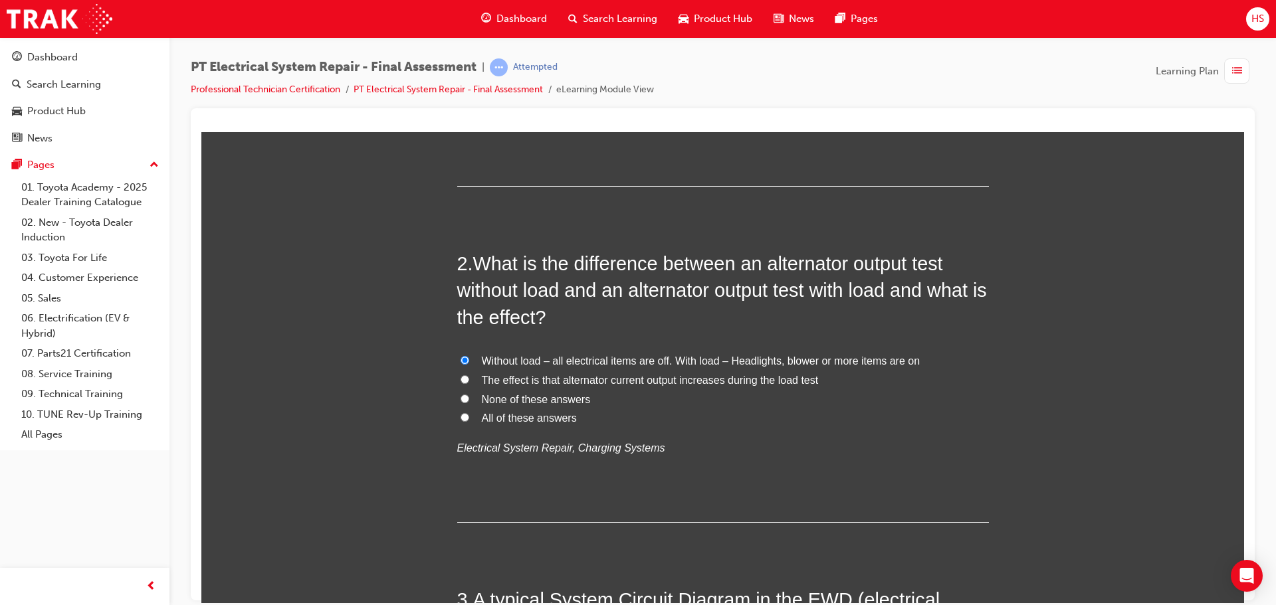
scroll to position [532, 0]
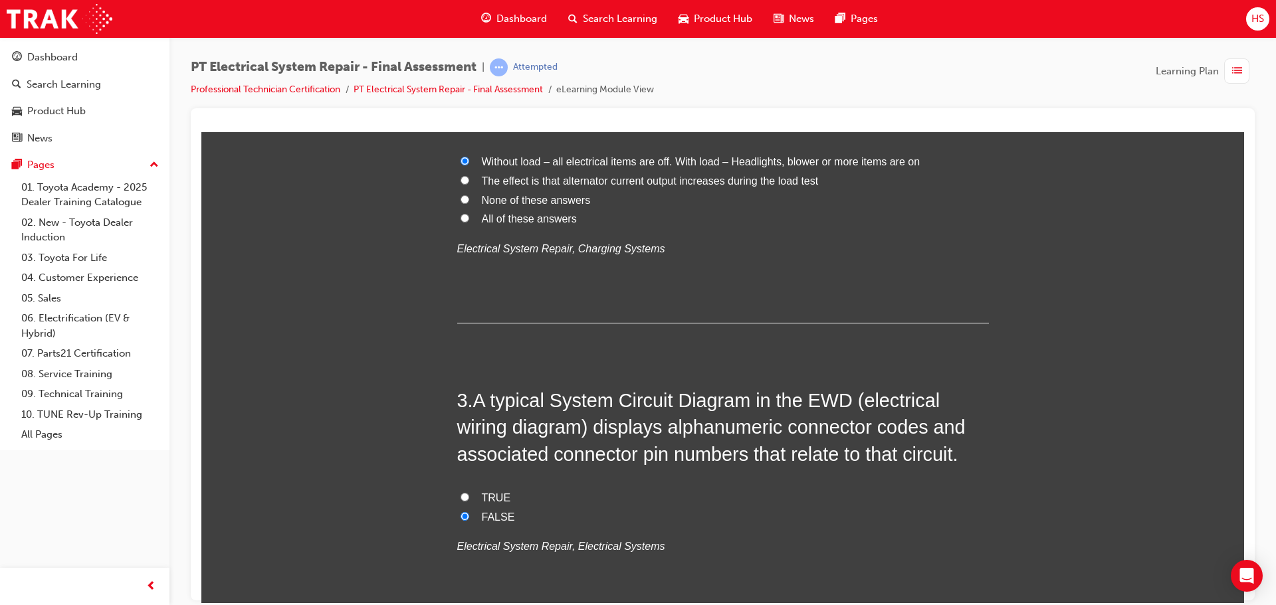
click at [482, 498] on span "TRUE" at bounding box center [496, 497] width 29 height 11
click at [469, 498] on input "TRUE" at bounding box center [464, 496] width 9 height 9
radio input "true"
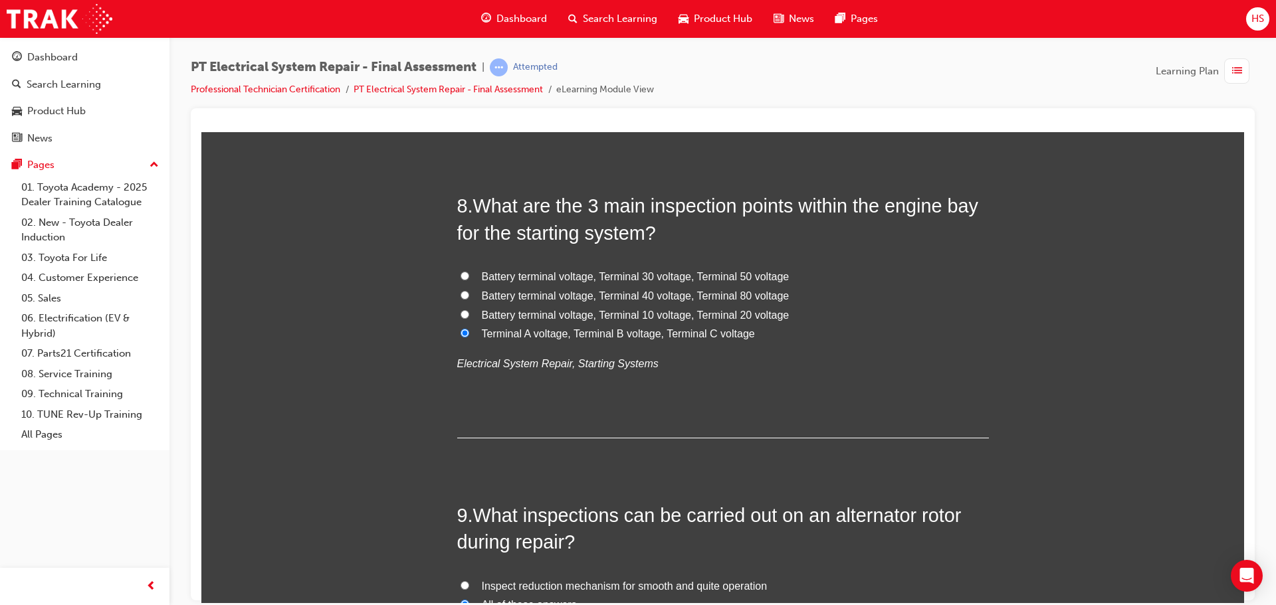
scroll to position [2284, 0]
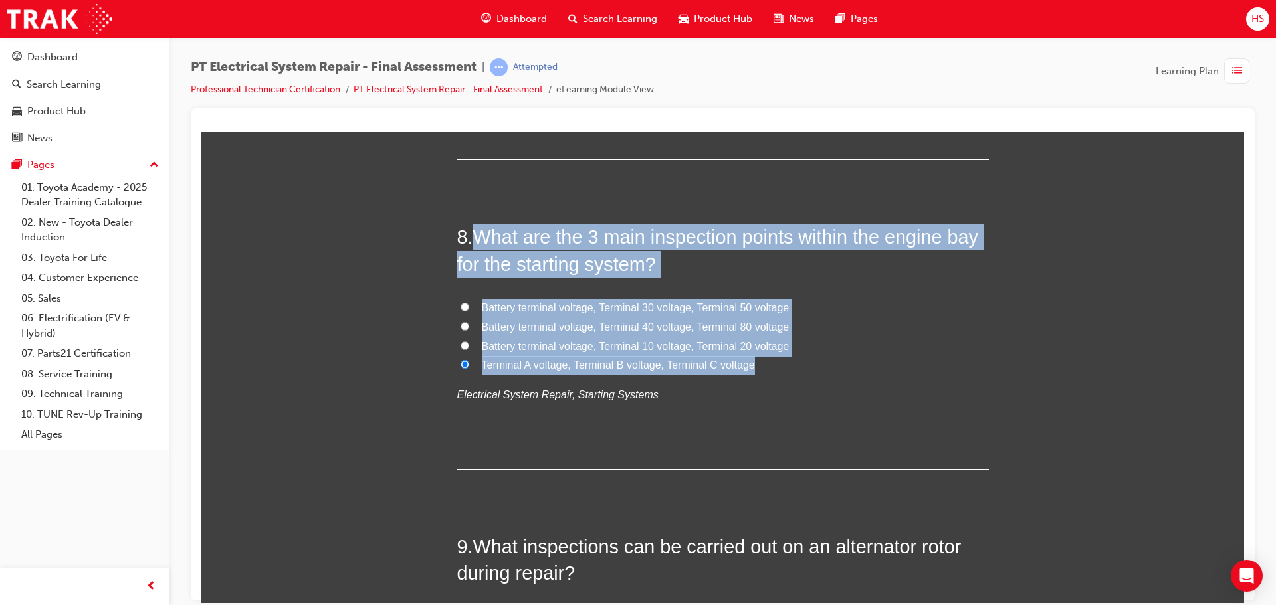
drag, startPoint x: 470, startPoint y: 225, endPoint x: 748, endPoint y: 369, distance: 312.9
click at [748, 369] on div "8 . What are the 3 main inspection points within the engine bay for the startin…" at bounding box center [723, 346] width 532 height 246
copy div "What are the 3 main inspection points within the engine bay for the starting sy…"
click at [850, 324] on label "Battery terminal voltage, Terminal 40 voltage, Terminal 80 voltage" at bounding box center [723, 327] width 532 height 19
click at [469, 324] on input "Battery terminal voltage, Terminal 40 voltage, Terminal 80 voltage" at bounding box center [464, 326] width 9 height 9
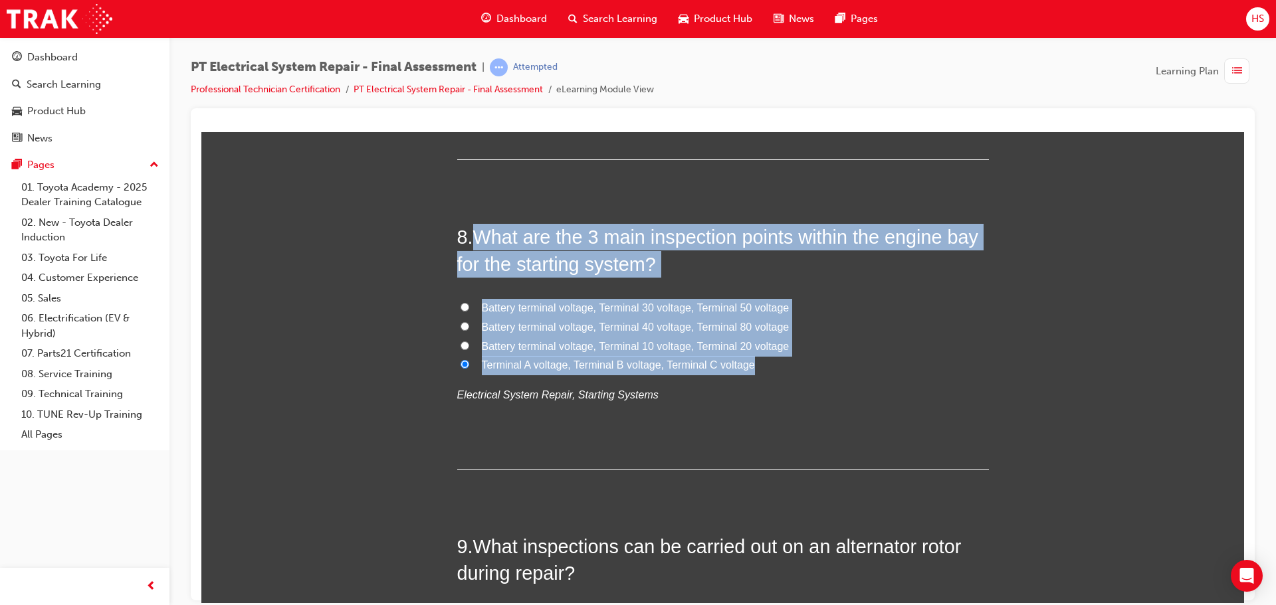
radio input "true"
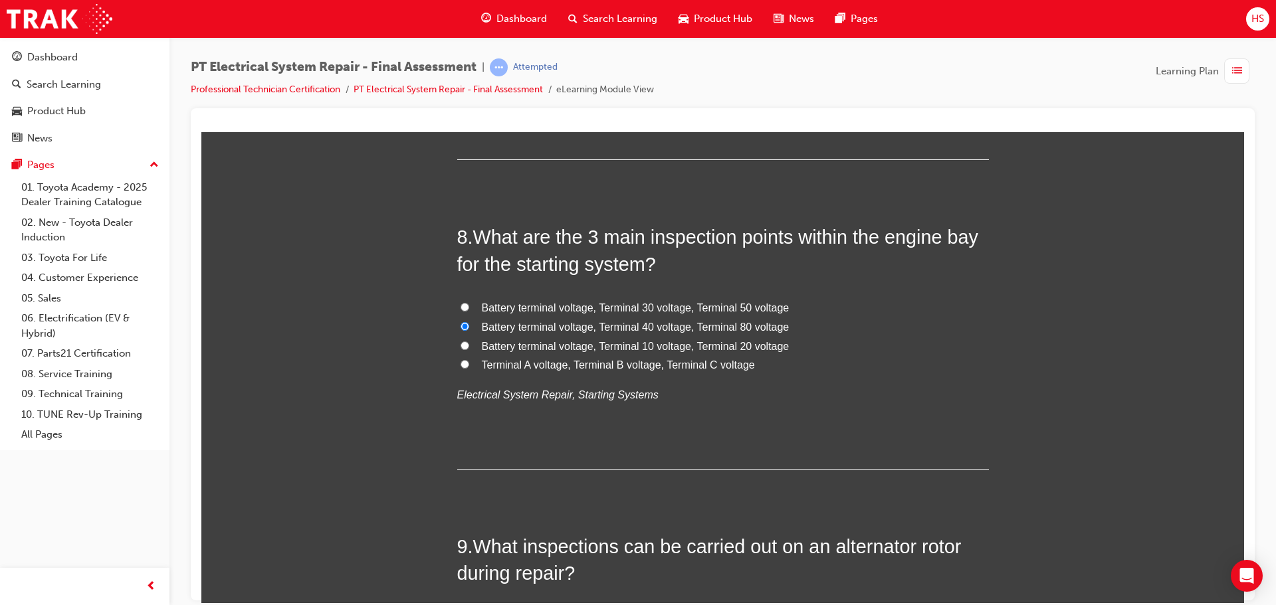
click at [710, 308] on span "Battery terminal voltage, Terminal 30 voltage, Terminal 50 voltage" at bounding box center [636, 307] width 308 height 11
click at [469, 308] on input "Battery terminal voltage, Terminal 30 voltage, Terminal 50 voltage" at bounding box center [464, 306] width 9 height 9
radio input "true"
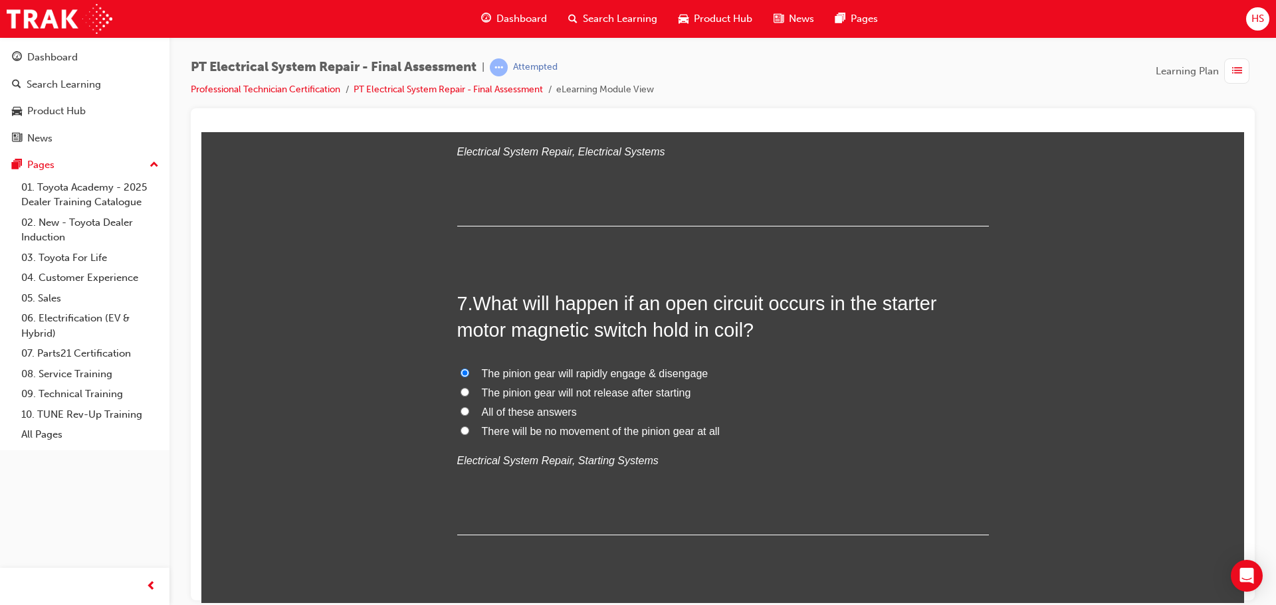
scroll to position [1885, 0]
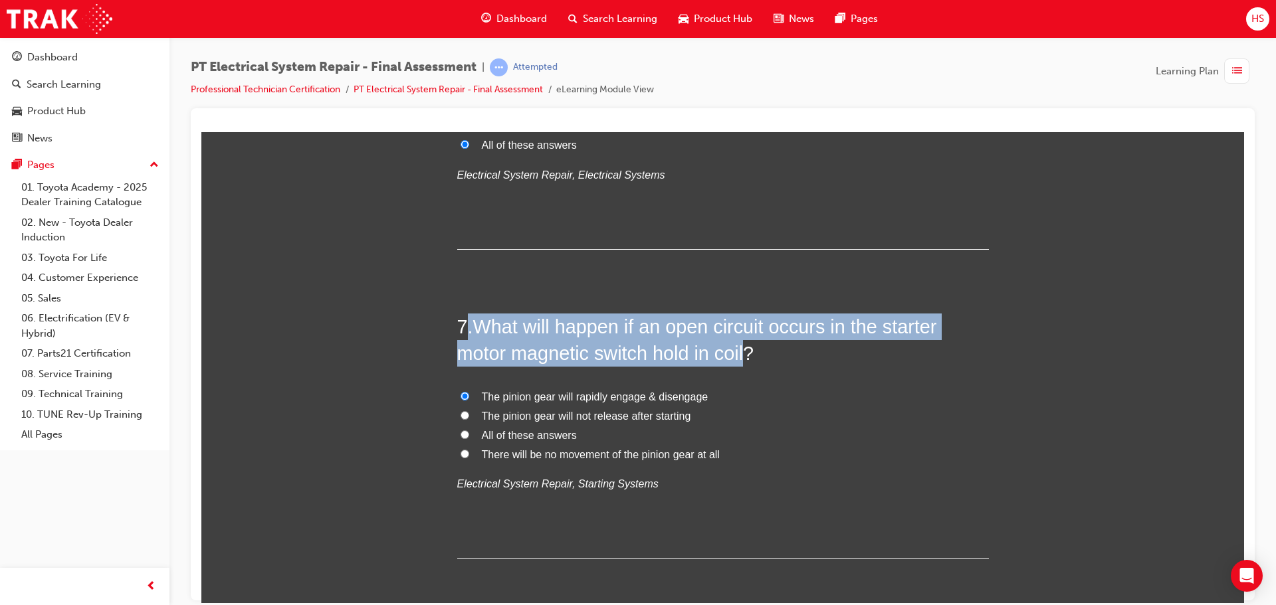
drag, startPoint x: 741, startPoint y: 352, endPoint x: 461, endPoint y: 330, distance: 280.6
click at [461, 330] on h2 "7 . What will happen if an open circuit occurs in the starter motor magnetic sw…" at bounding box center [723, 340] width 532 height 54
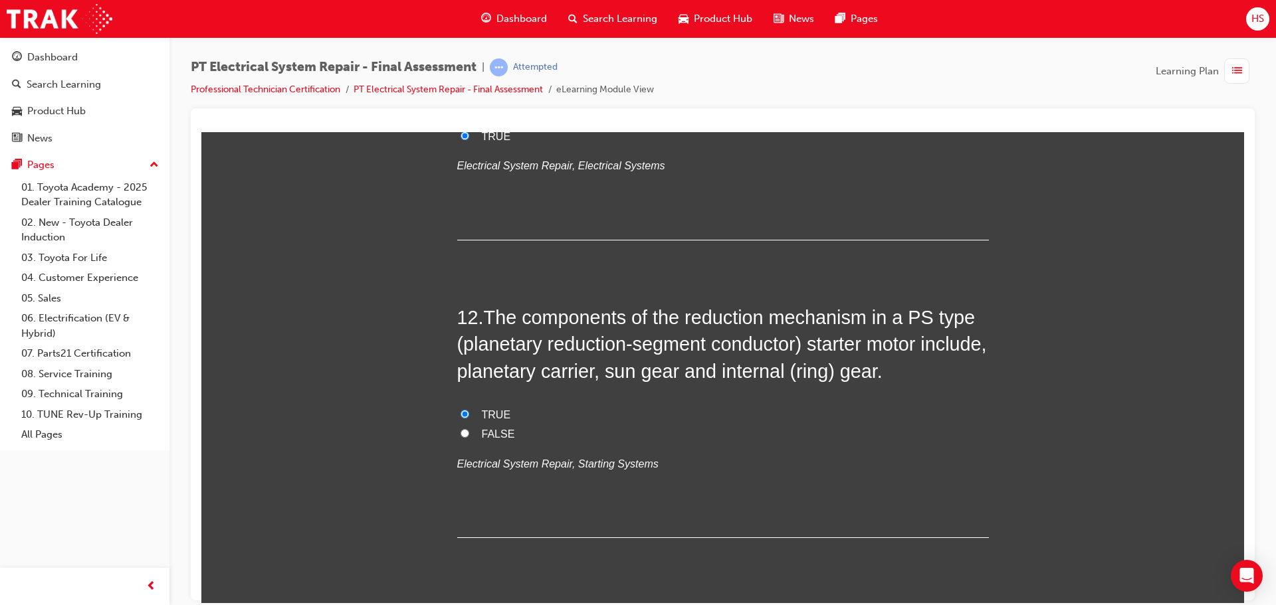
scroll to position [3413, 0]
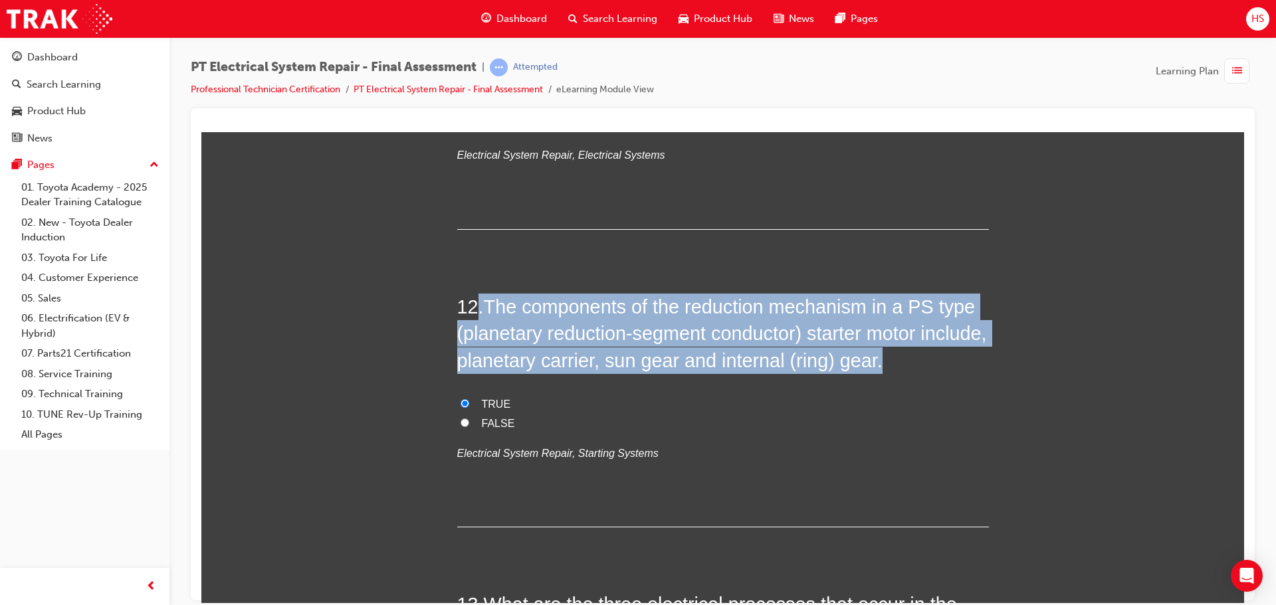
drag, startPoint x: 956, startPoint y: 357, endPoint x: 471, endPoint y: 314, distance: 487.0
click at [471, 314] on h2 "12 . The components of the reduction mechanism in a PS type (planetary reductio…" at bounding box center [723, 333] width 532 height 80
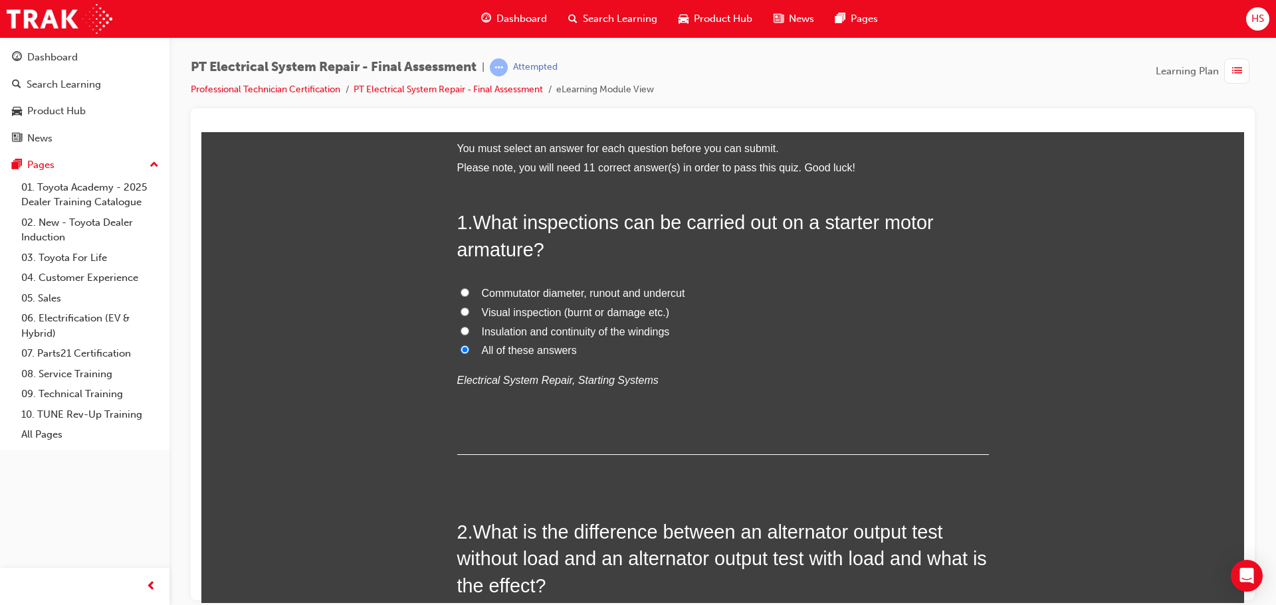
scroll to position [0, 0]
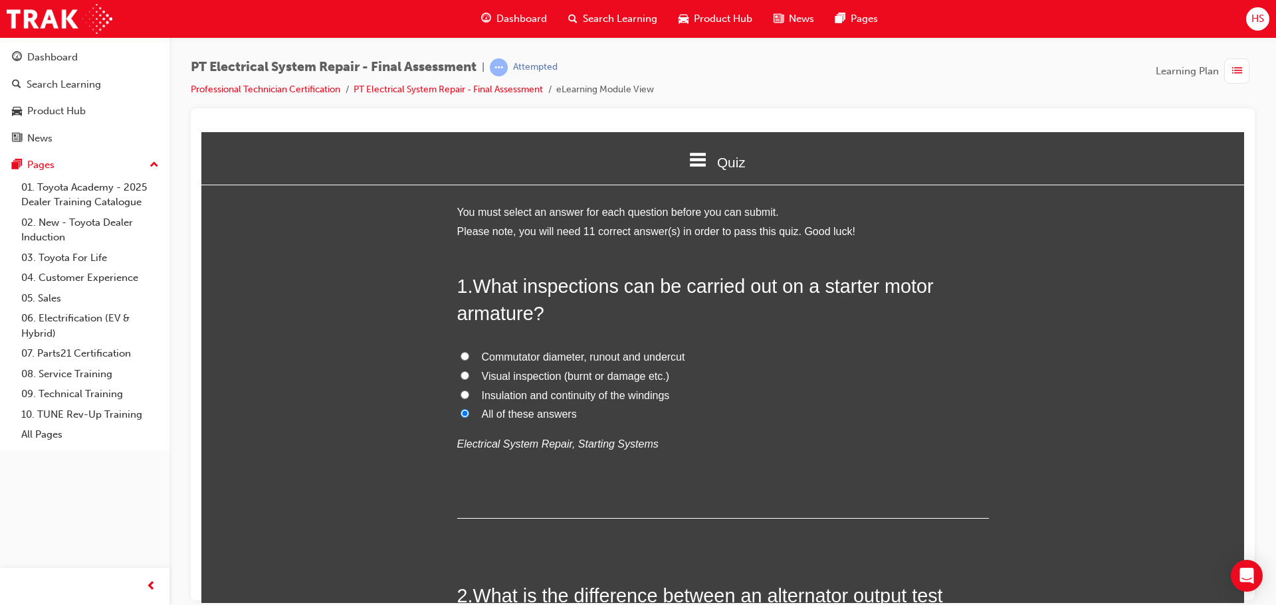
drag, startPoint x: 970, startPoint y: 429, endPoint x: 819, endPoint y: 472, distance: 157.5
drag, startPoint x: 819, startPoint y: 472, endPoint x: 1122, endPoint y: 448, distance: 304.0
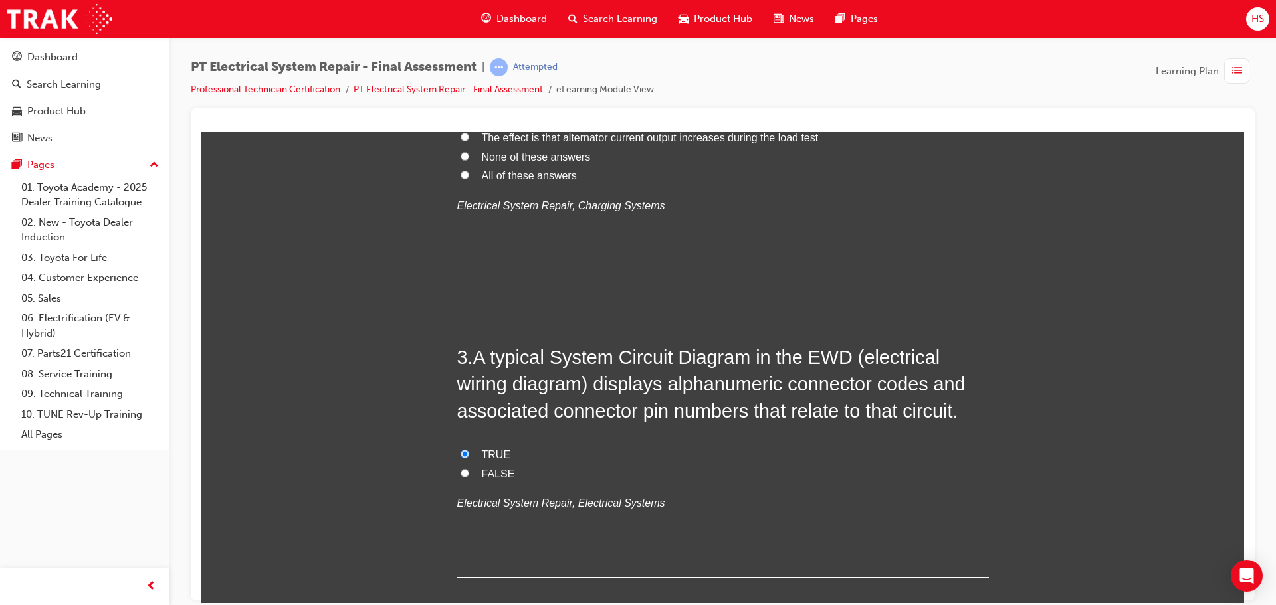
scroll to position [598, 0]
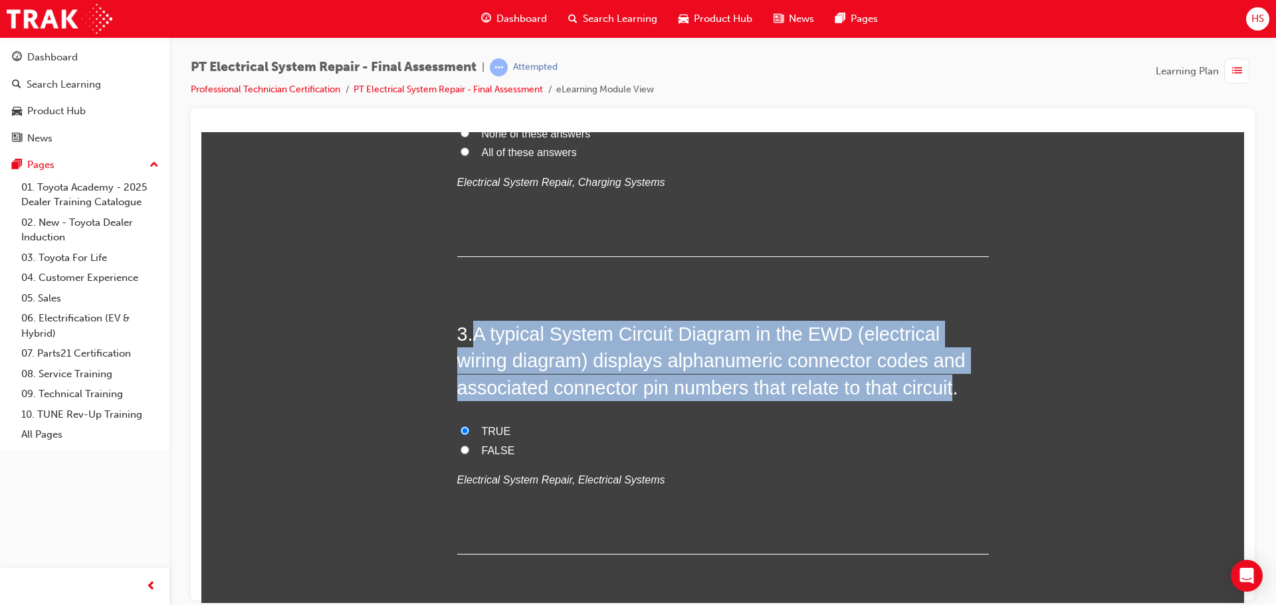
drag, startPoint x: 936, startPoint y: 393, endPoint x: 471, endPoint y: 339, distance: 467.6
click at [471, 339] on span "A typical System Circuit Diagram in the EWD (electrical wiring diagram) display…" at bounding box center [711, 360] width 508 height 75
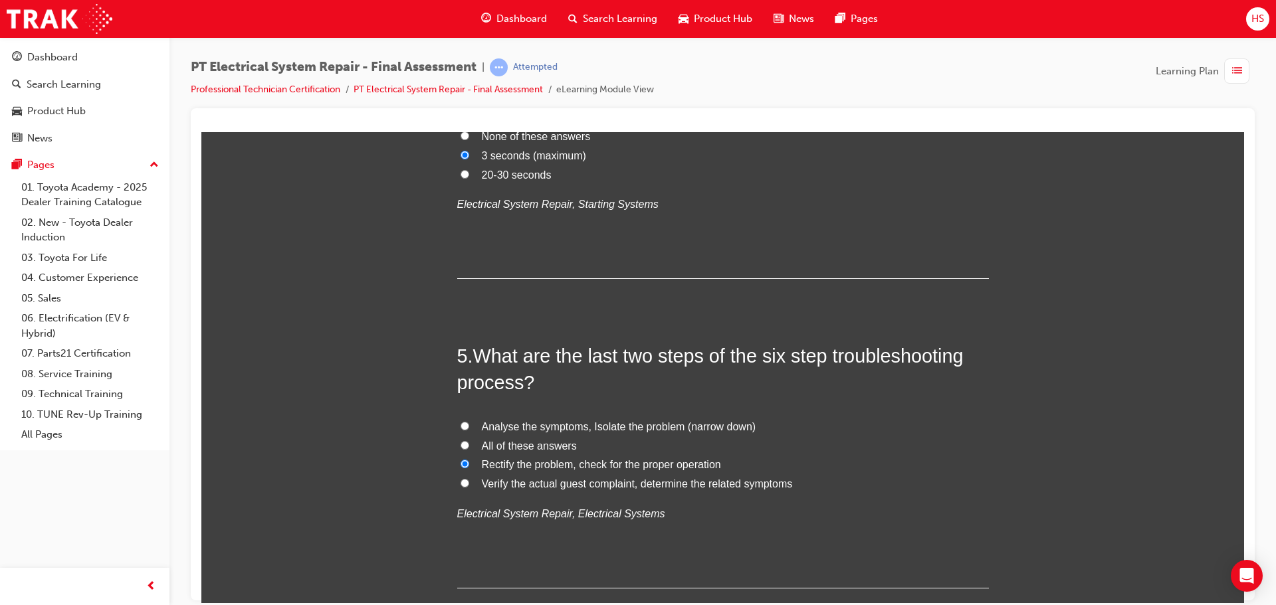
scroll to position [1262, 0]
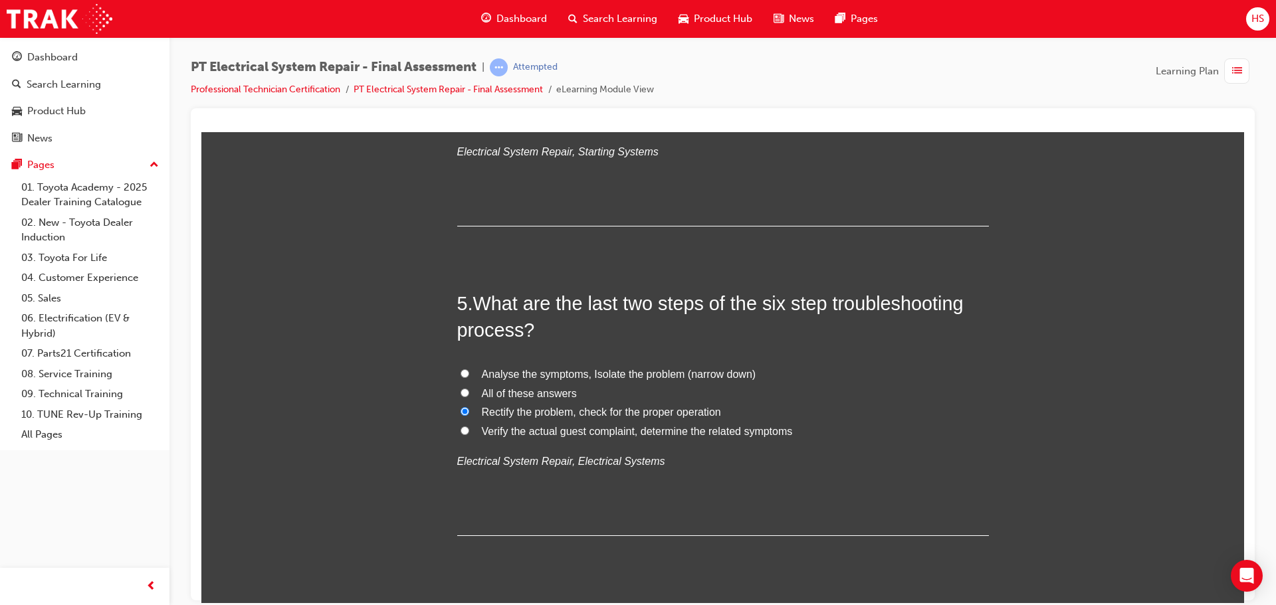
click at [461, 389] on input "All of these answers" at bounding box center [464, 392] width 9 height 9
radio input "true"
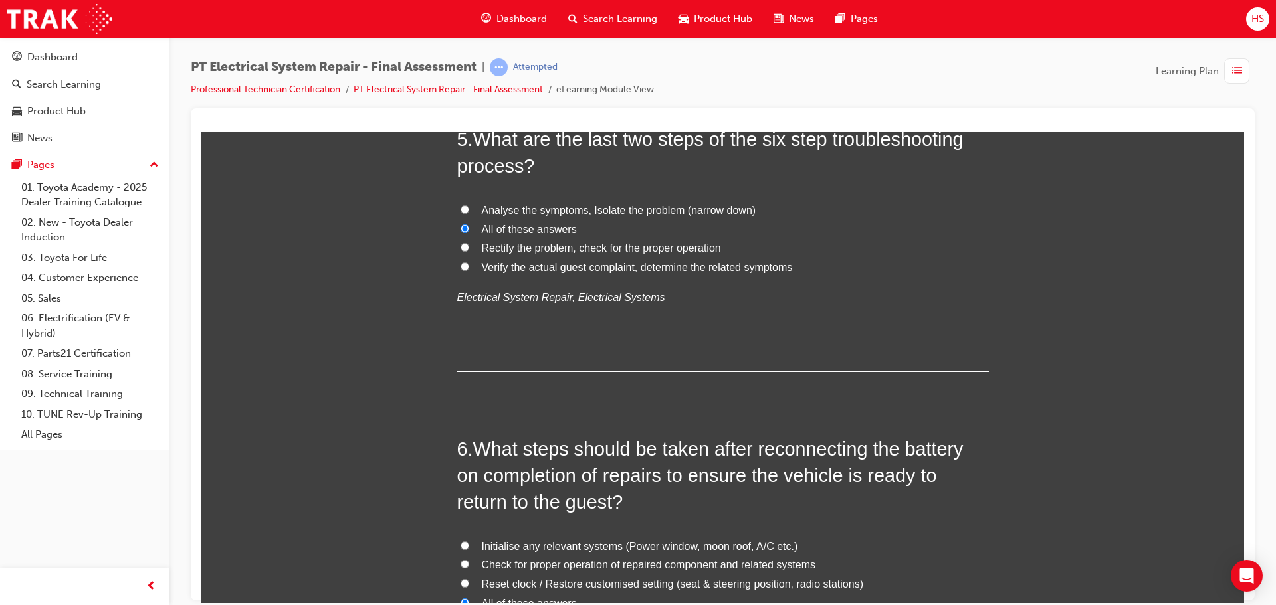
scroll to position [1395, 0]
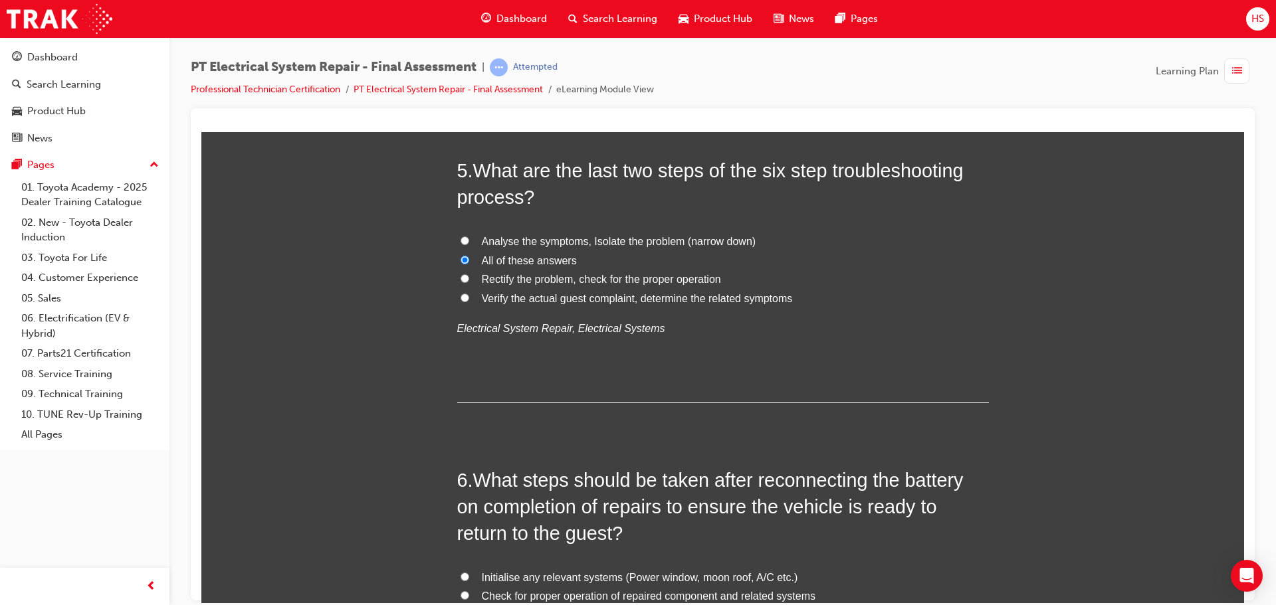
click at [460, 241] on input "Analyse the symptoms, Isolate the problem (narrow down)" at bounding box center [464, 240] width 9 height 9
radio input "true"
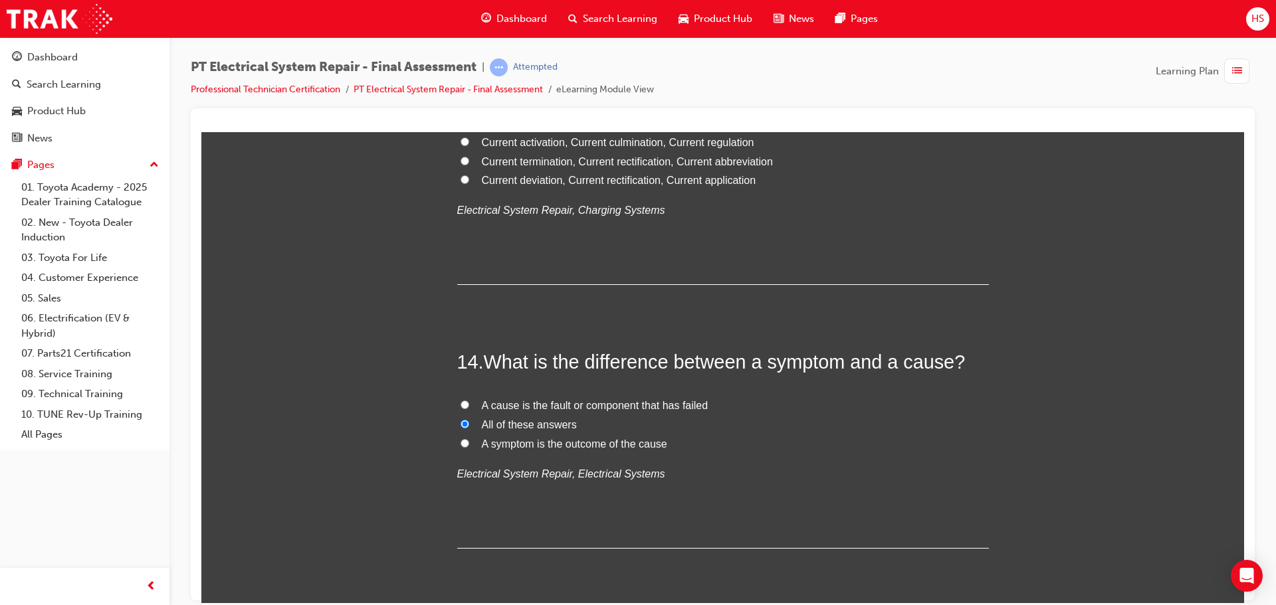
scroll to position [4011, 0]
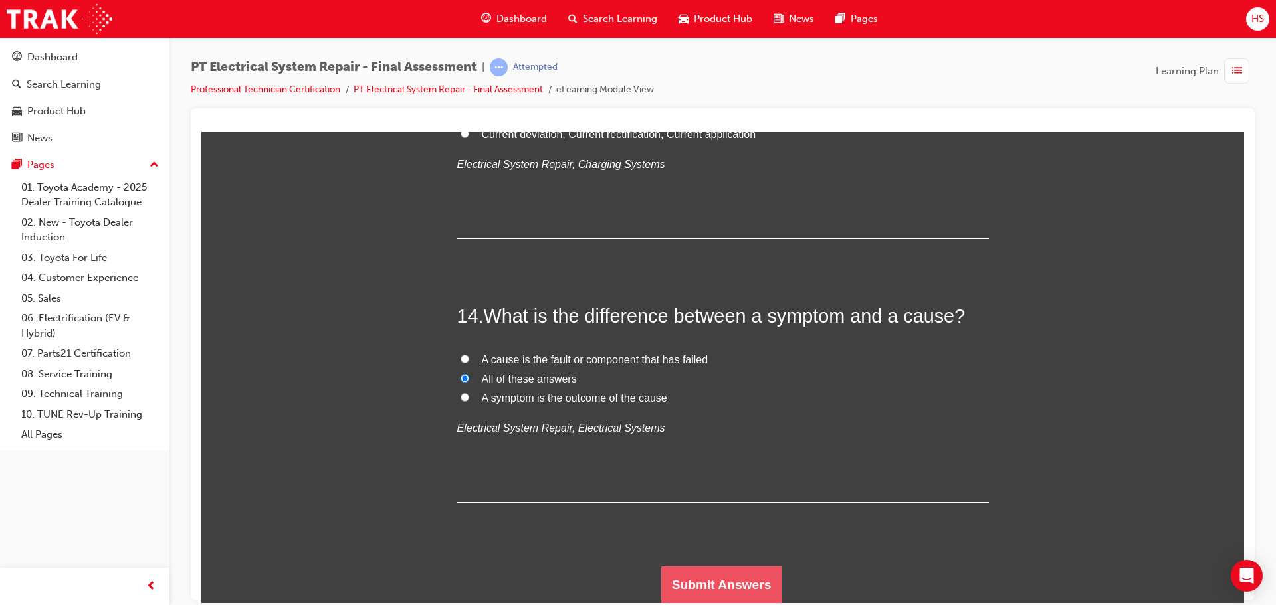
click at [721, 585] on button "Submit Answers" at bounding box center [721, 584] width 121 height 37
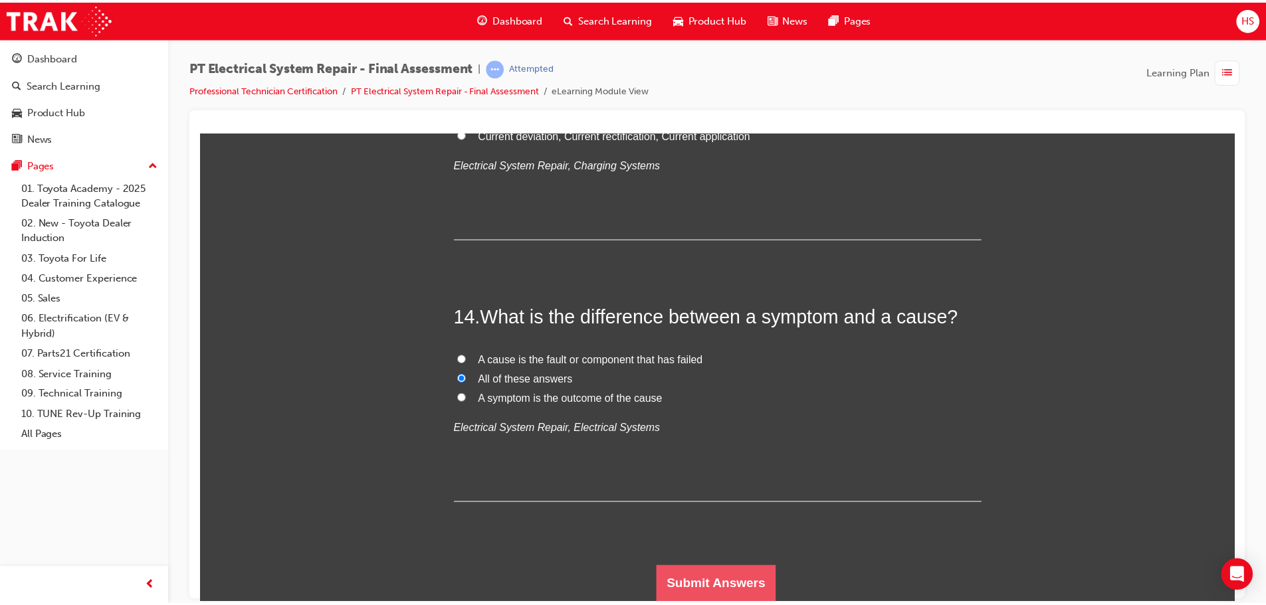
scroll to position [0, 0]
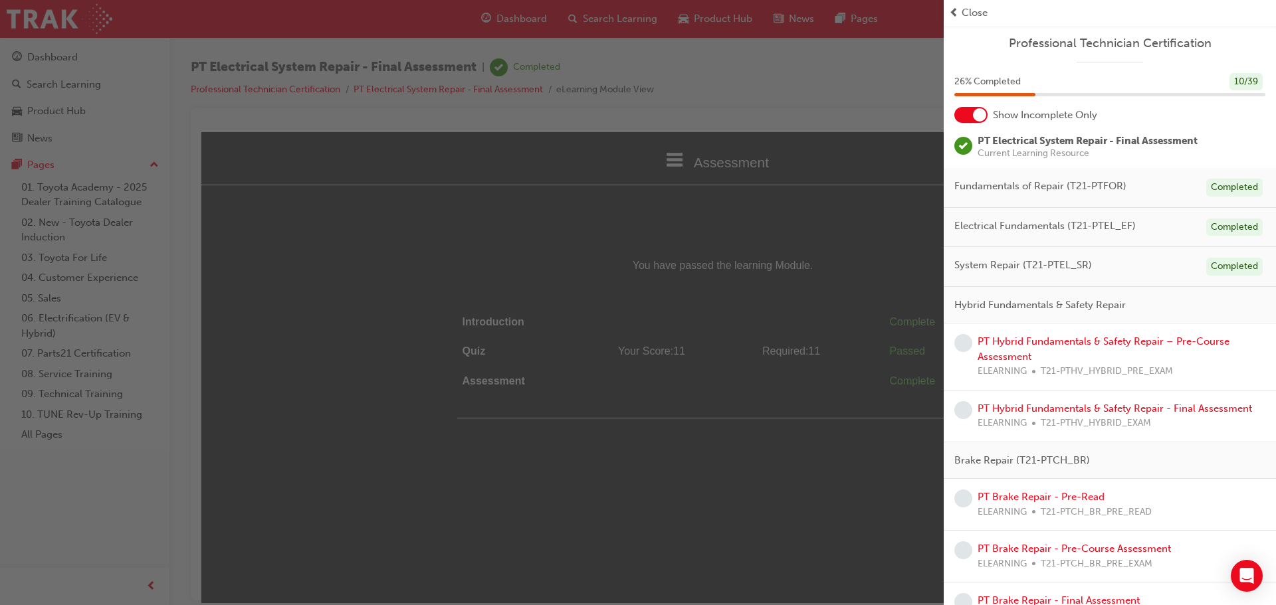
click at [985, 15] on span "Close" at bounding box center [974, 12] width 26 height 15
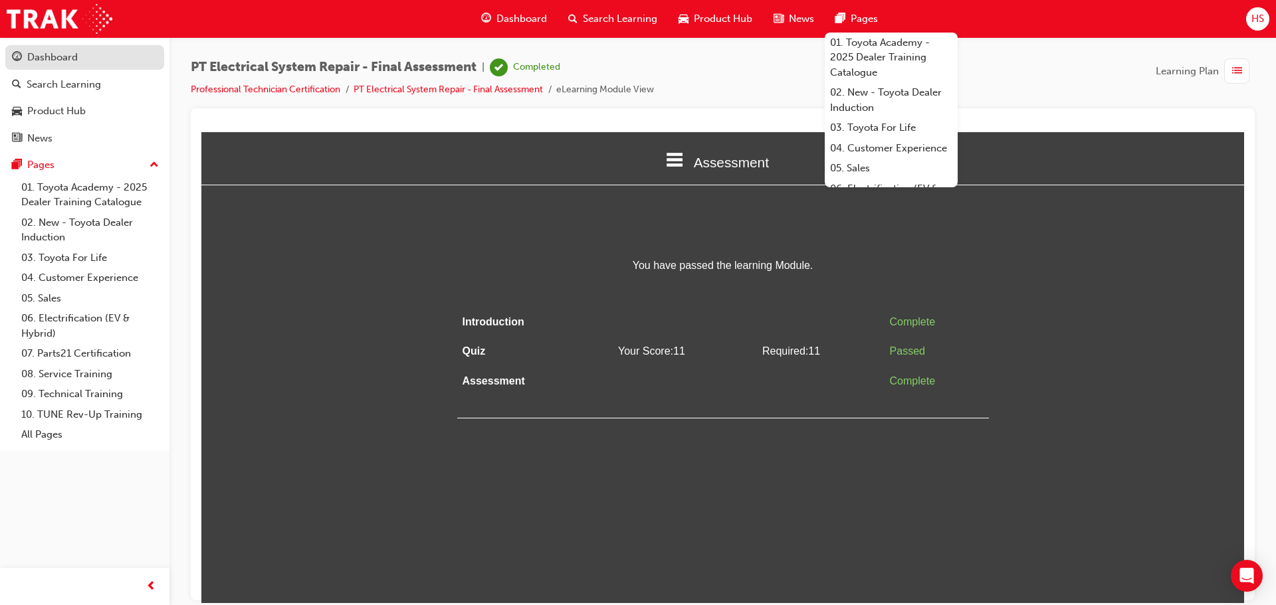
click at [111, 64] on div "Dashboard" at bounding box center [85, 57] width 146 height 17
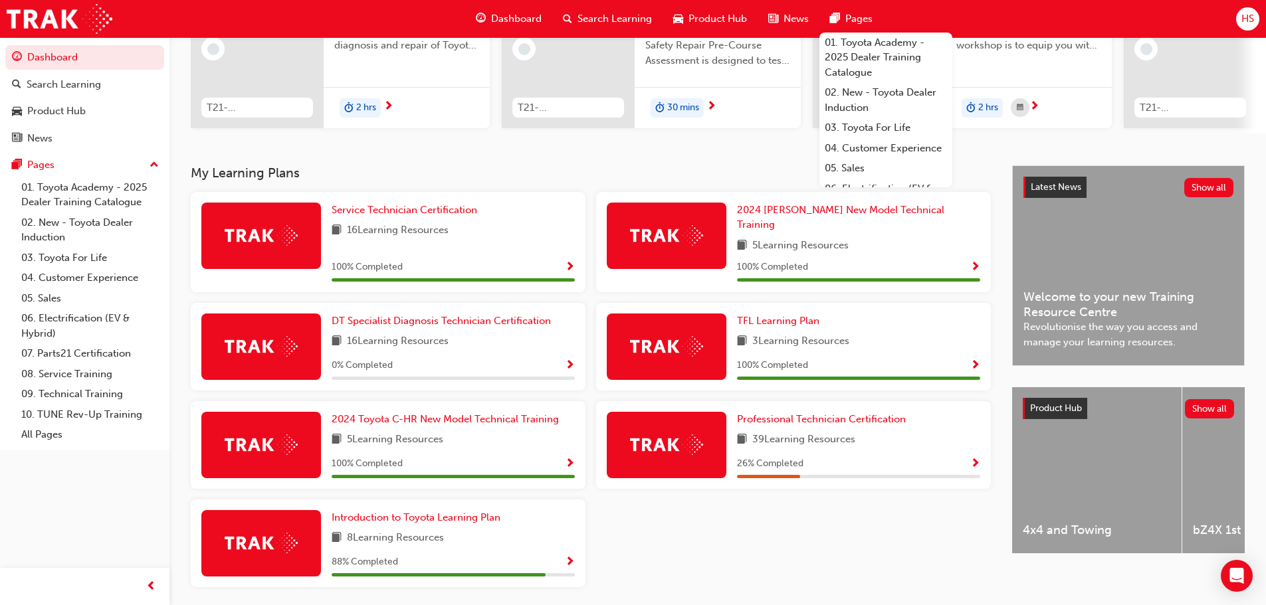
scroll to position [213, 0]
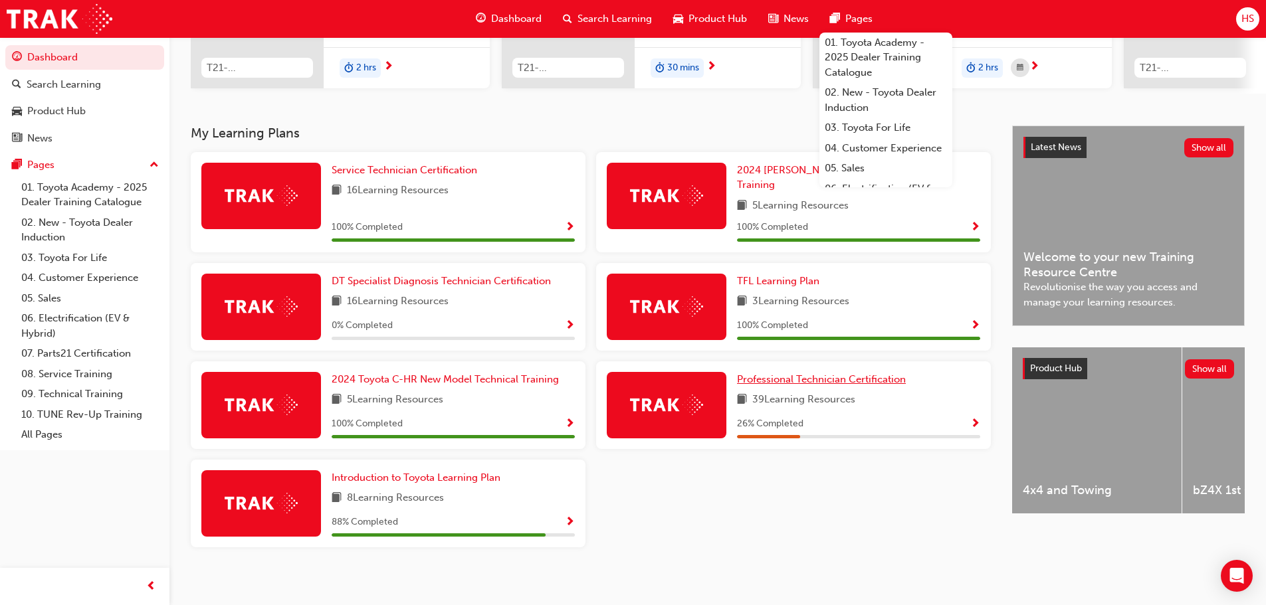
click at [814, 373] on span "Professional Technician Certification" at bounding box center [821, 379] width 169 height 12
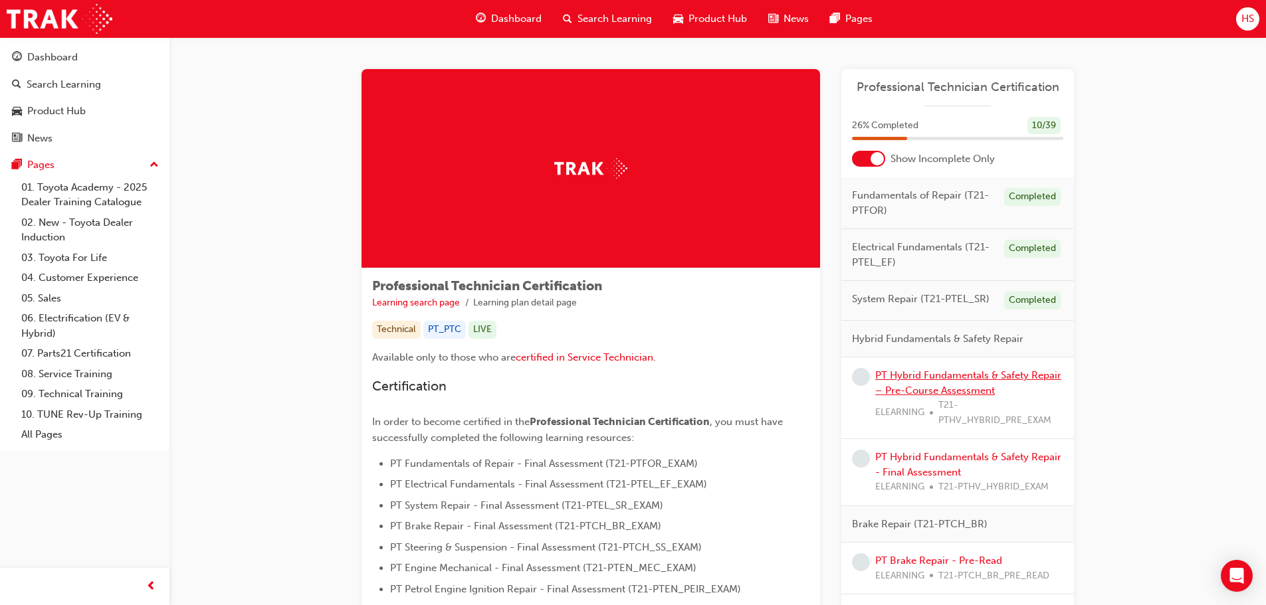
click at [987, 374] on link "PT Hybrid Fundamentals & Safety Repair – Pre-Course Assessment" at bounding box center [968, 382] width 186 height 27
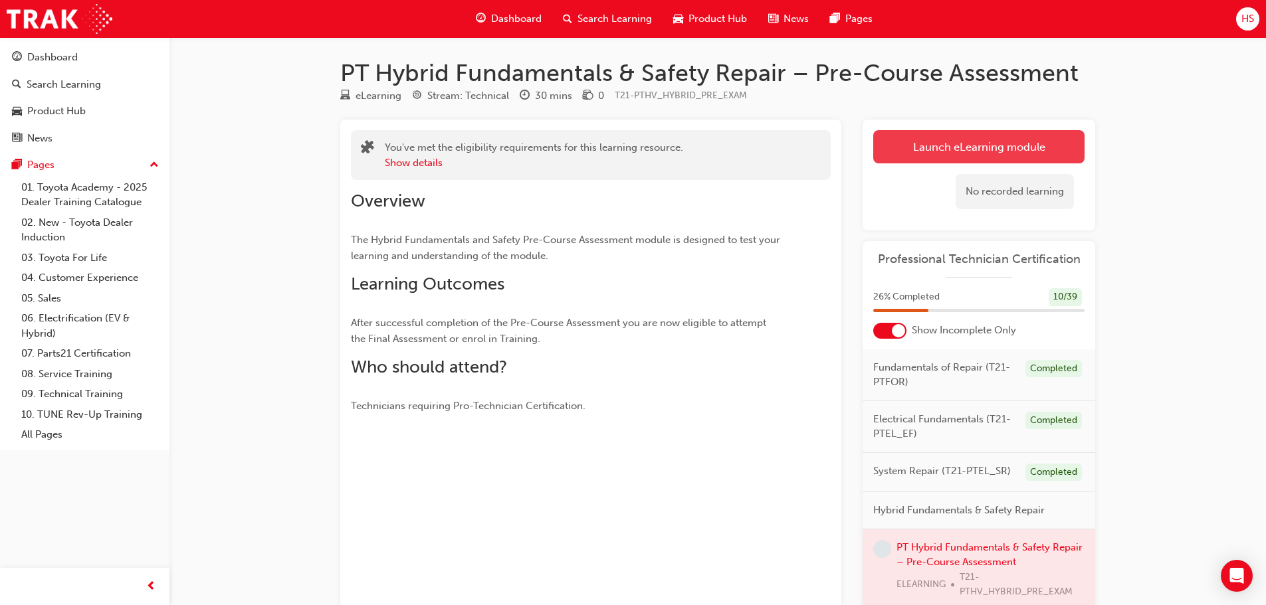
click at [971, 157] on link "Launch eLearning module" at bounding box center [978, 146] width 211 height 33
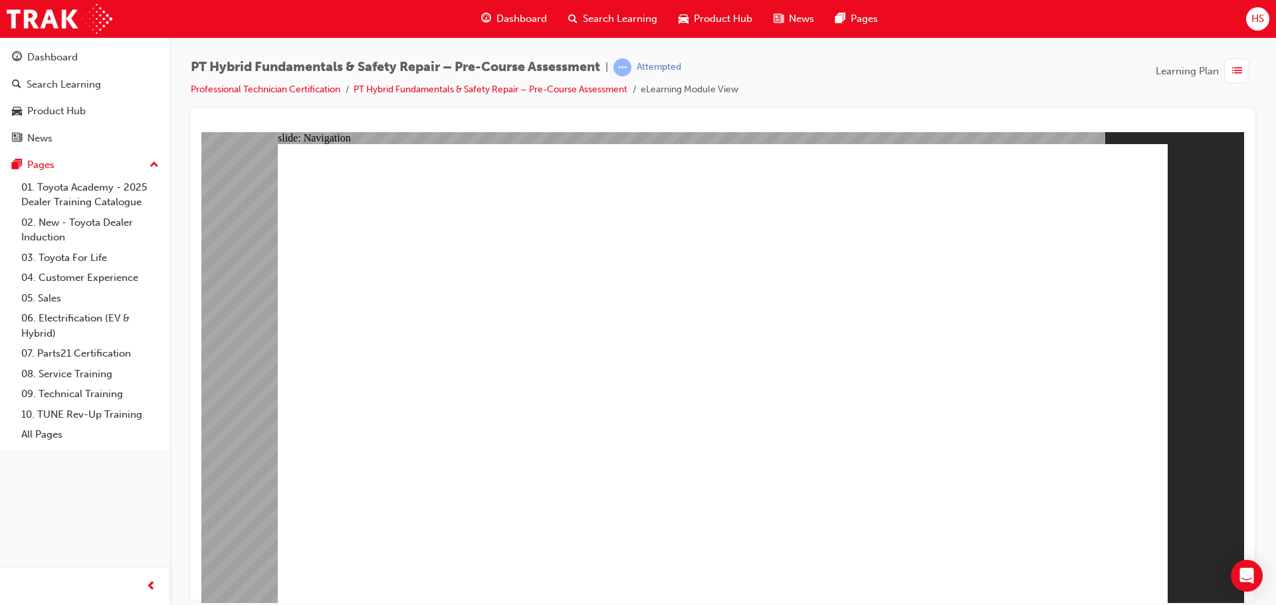
radio input "true"
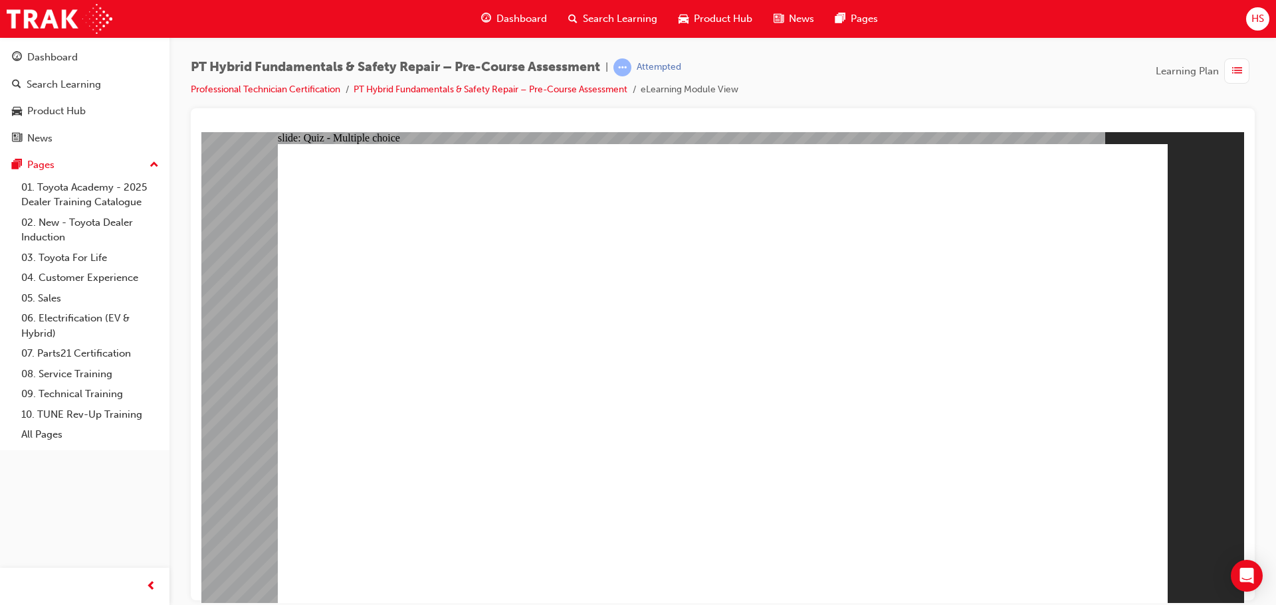
radio input "false"
radio input "true"
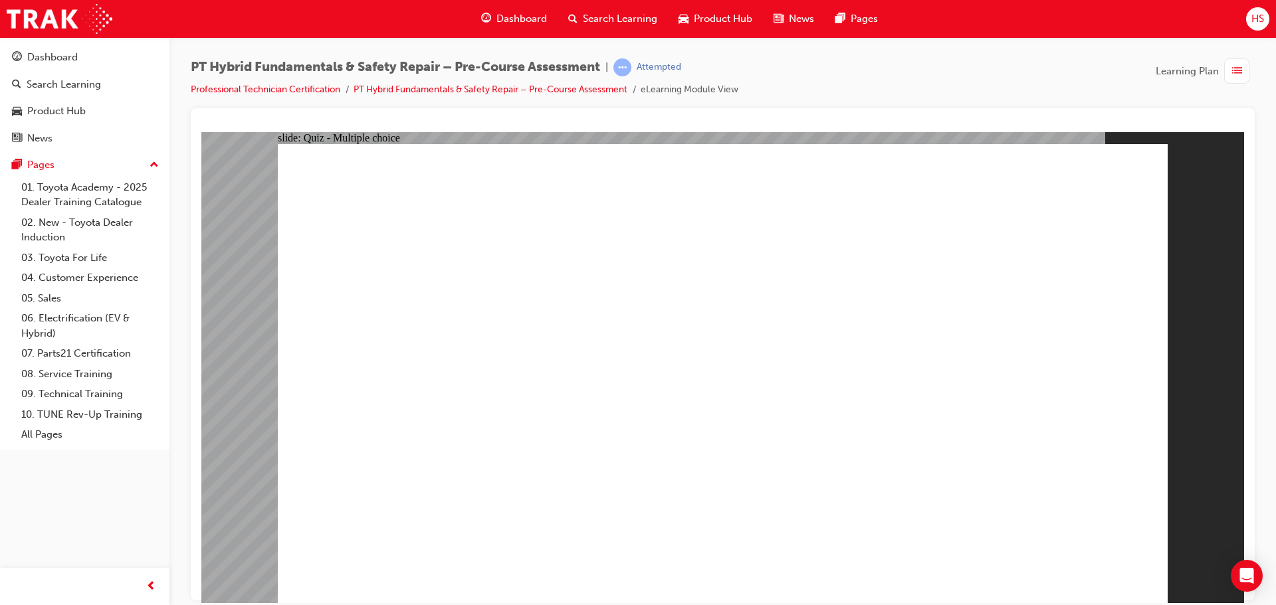
radio input "true"
drag, startPoint x: 634, startPoint y: 477, endPoint x: 624, endPoint y: 502, distance: 26.5
radio input "true"
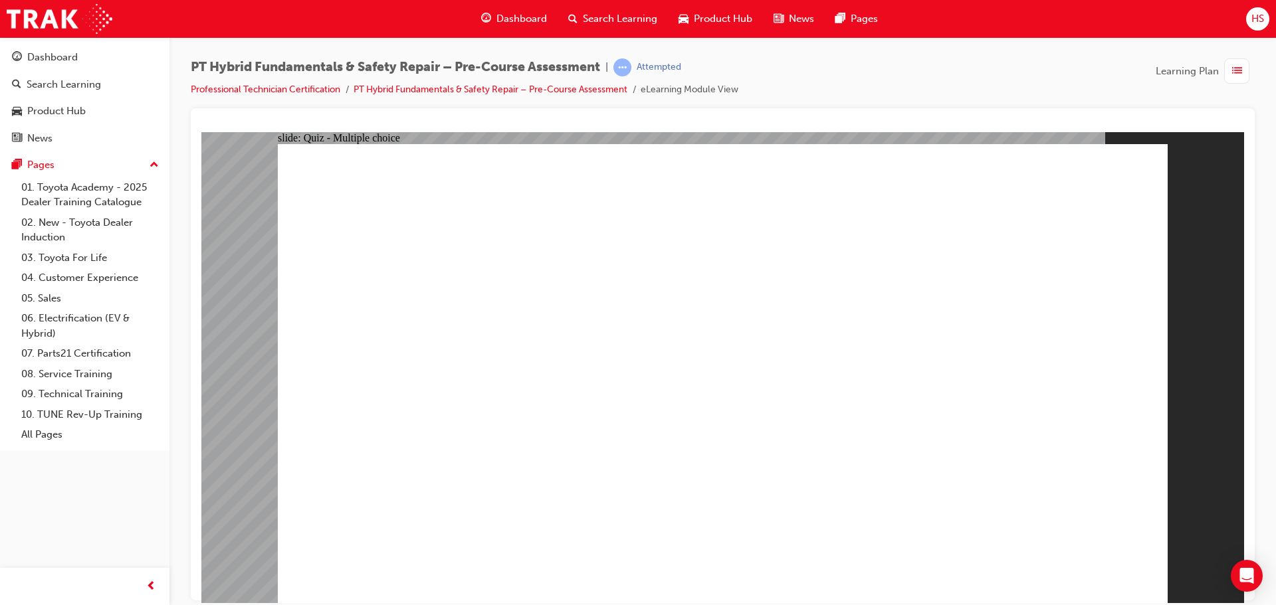
checkbox input "true"
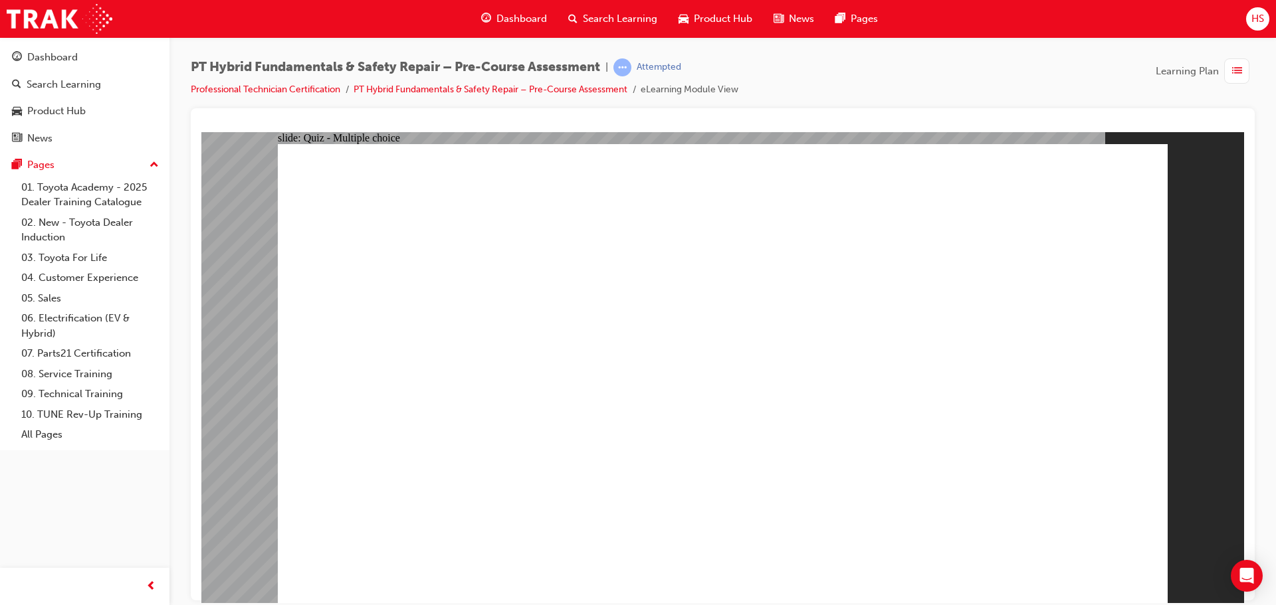
checkbox input "true"
checkbox input "false"
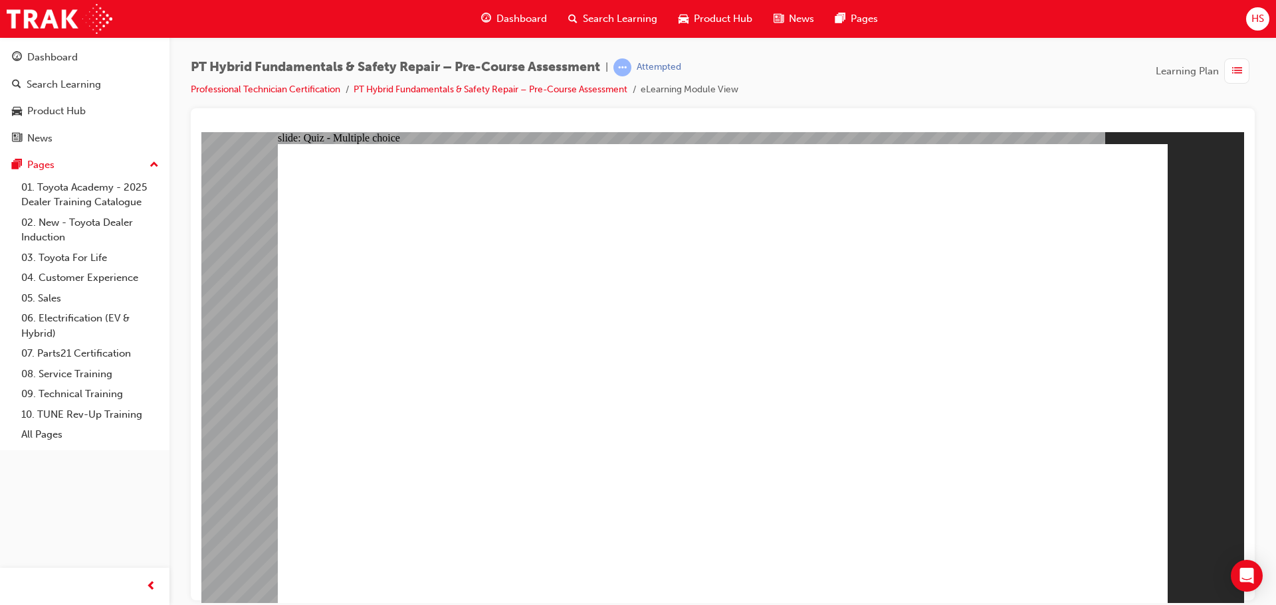
radio input "true"
drag, startPoint x: 839, startPoint y: 538, endPoint x: 1193, endPoint y: 736, distance: 406.3
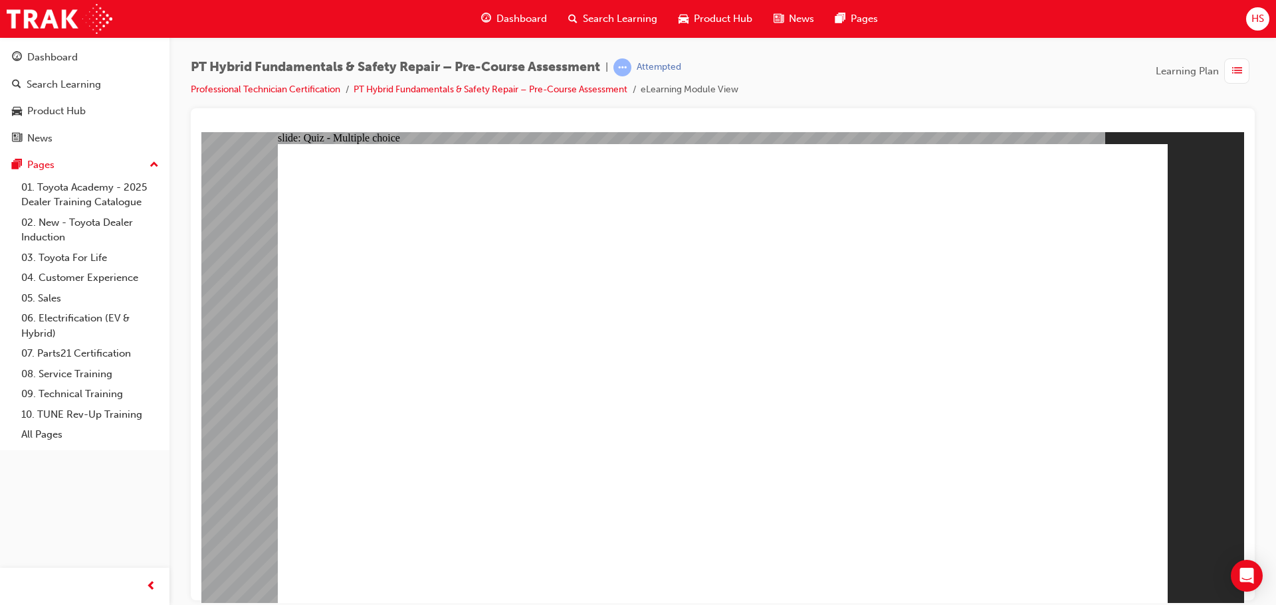
radio input "true"
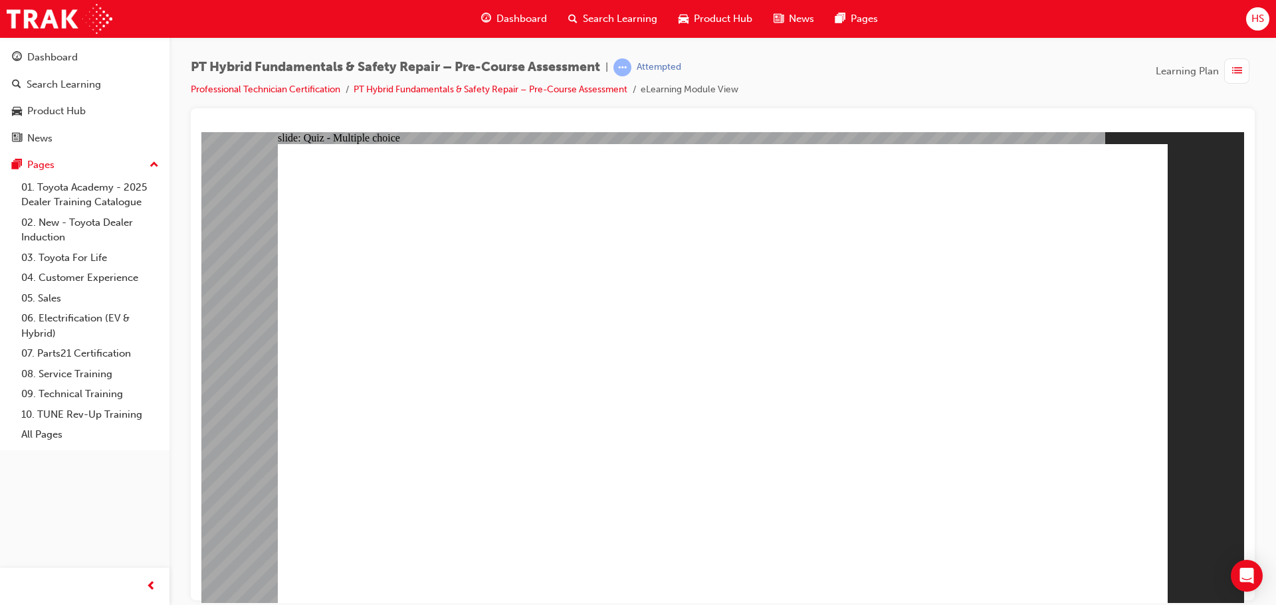
radio input "true"
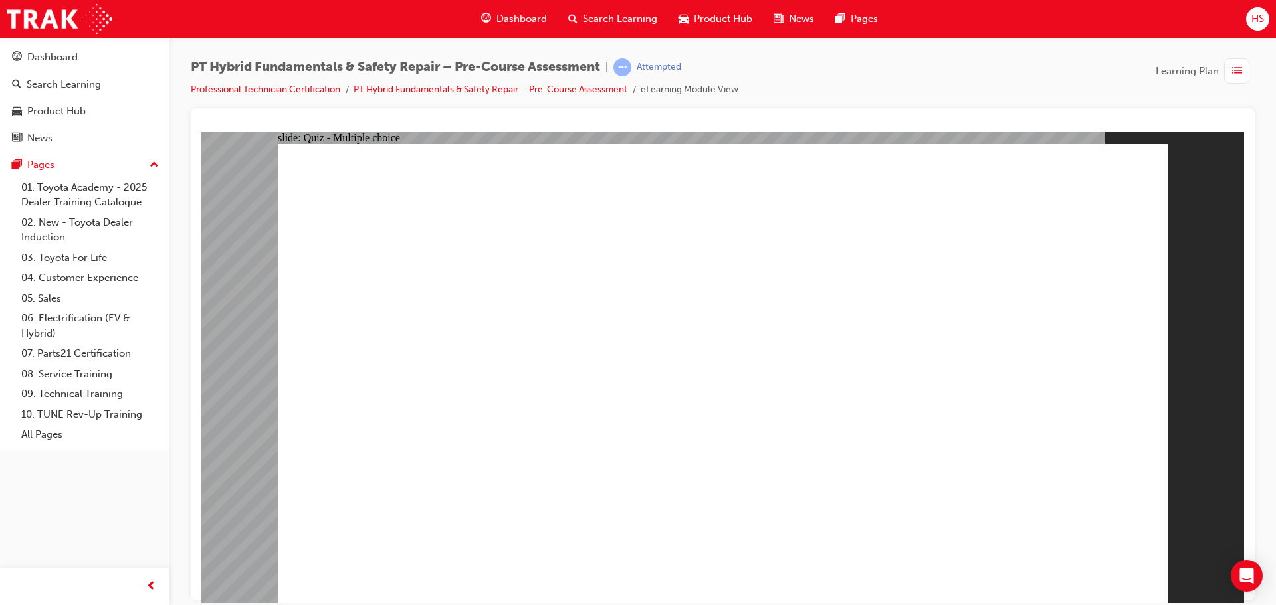
drag, startPoint x: 498, startPoint y: 220, endPoint x: 614, endPoint y: 206, distance: 116.5
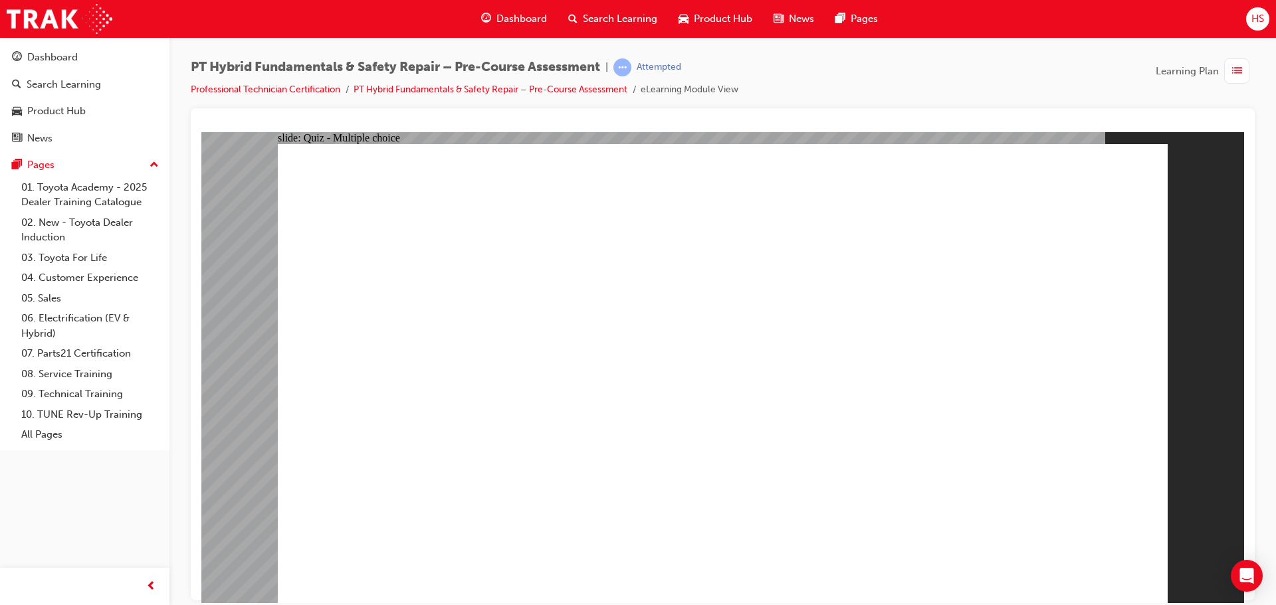
drag, startPoint x: 606, startPoint y: 598, endPoint x: 939, endPoint y: 589, distance: 333.0
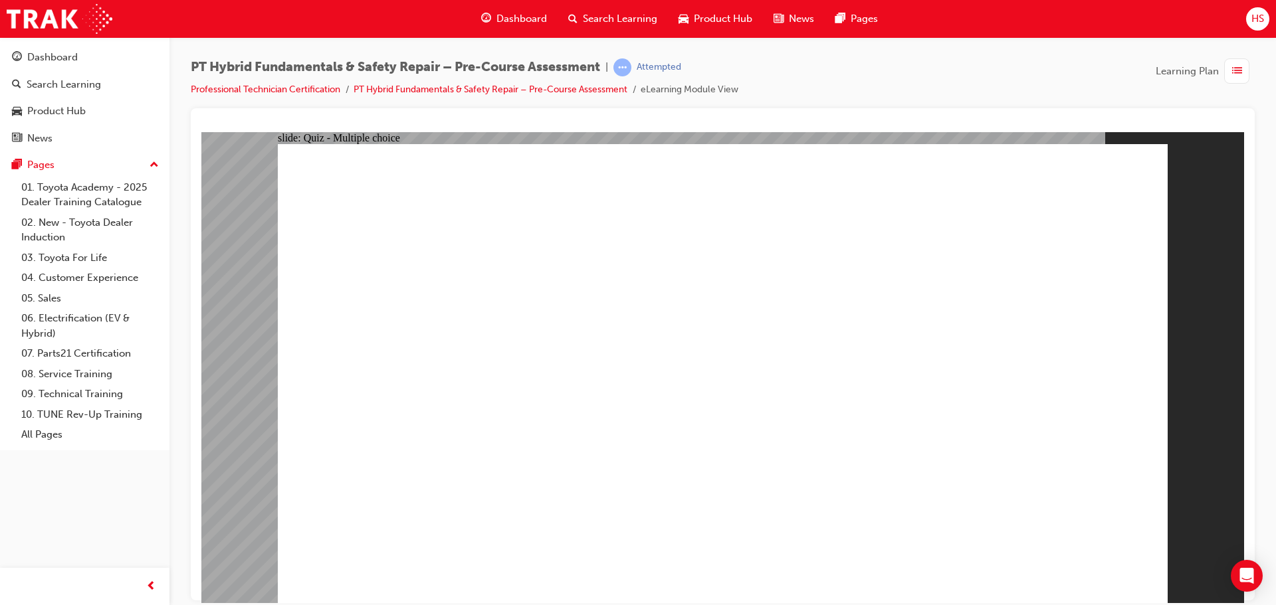
drag, startPoint x: 559, startPoint y: 424, endPoint x: 431, endPoint y: 511, distance: 155.5
drag, startPoint x: 454, startPoint y: 551, endPoint x: 514, endPoint y: 491, distance: 84.1
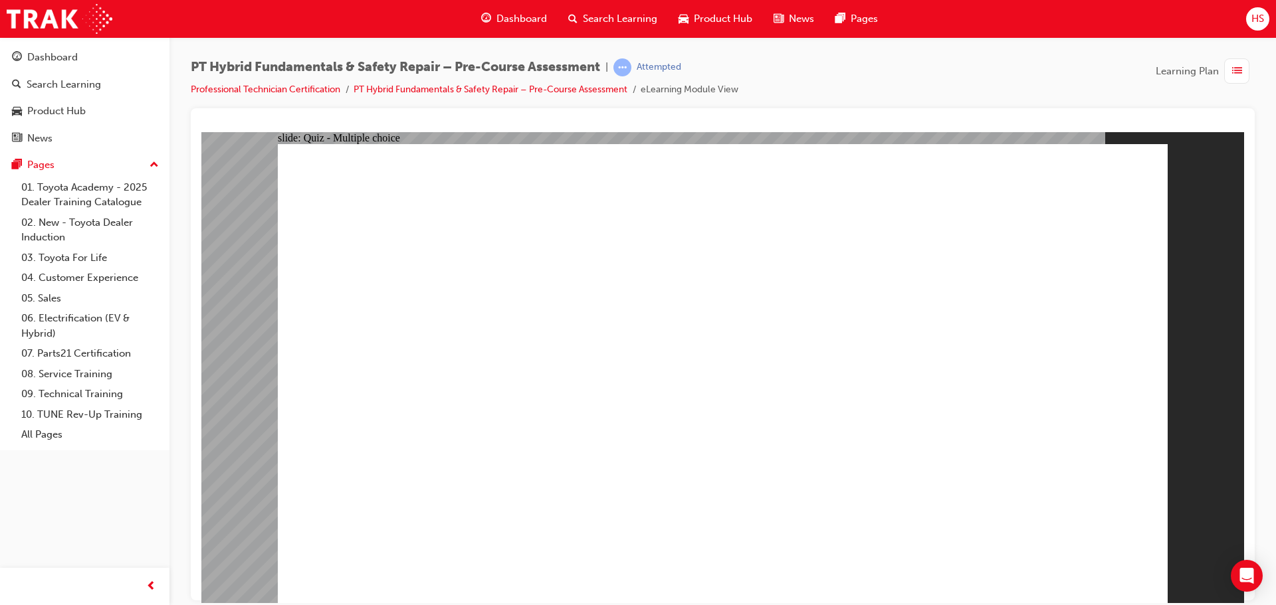
drag, startPoint x: 532, startPoint y: 431, endPoint x: 551, endPoint y: 367, distance: 66.8
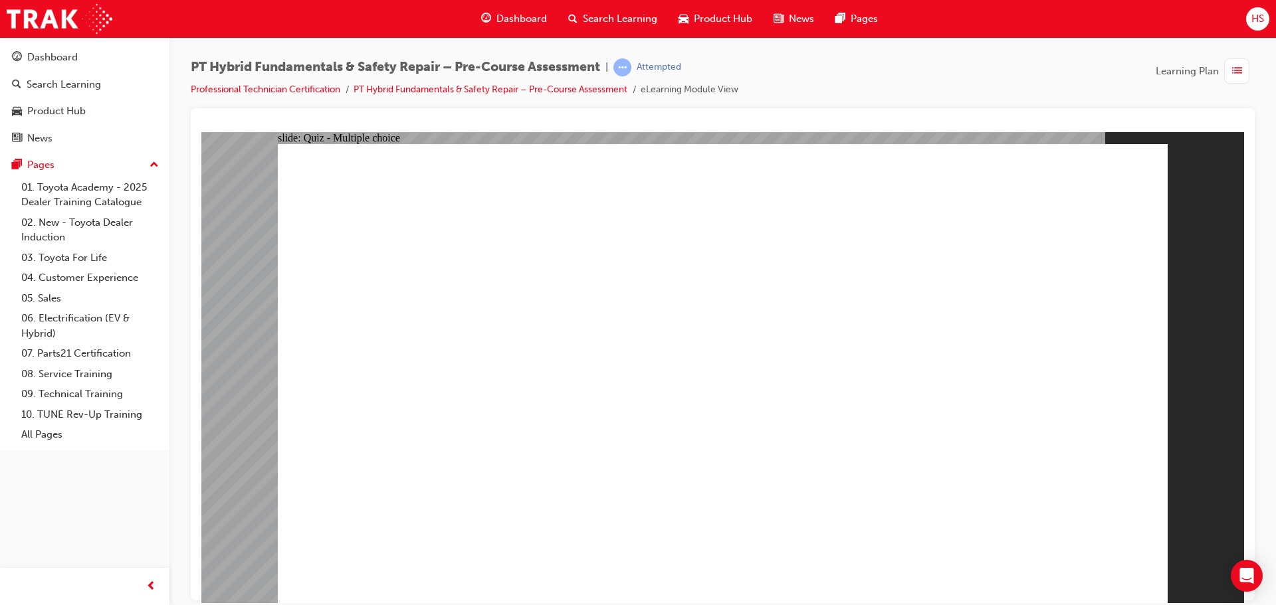
click at [72, 65] on div "Dashboard" at bounding box center [85, 57] width 146 height 17
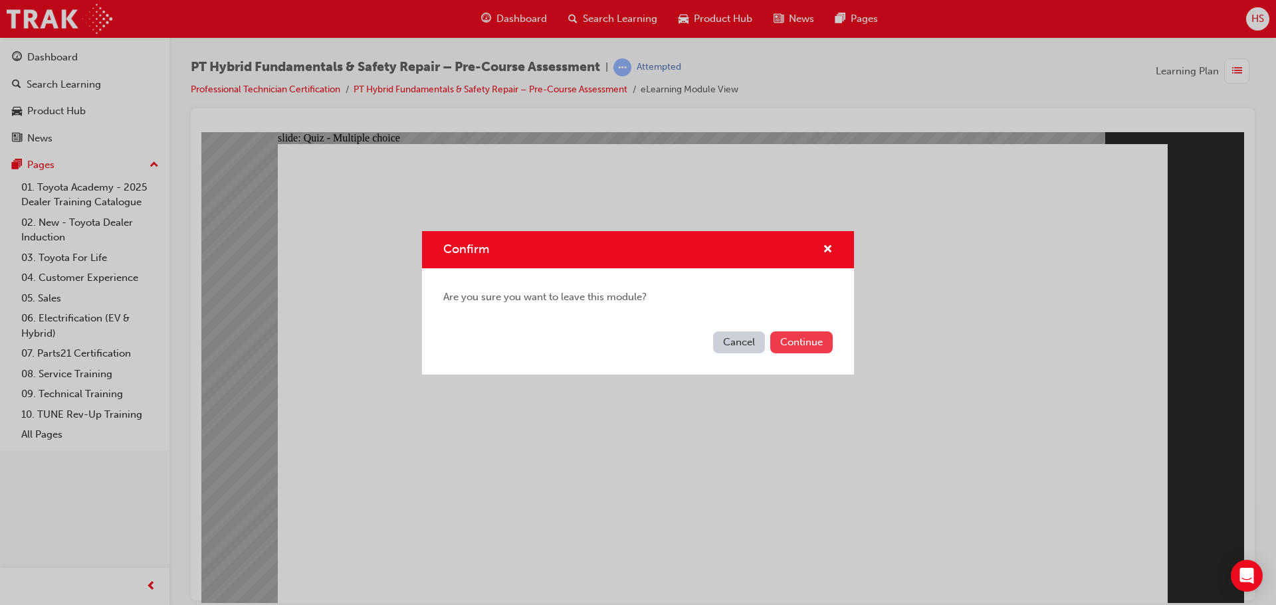
click at [811, 347] on button "Continue" at bounding box center [801, 343] width 62 height 22
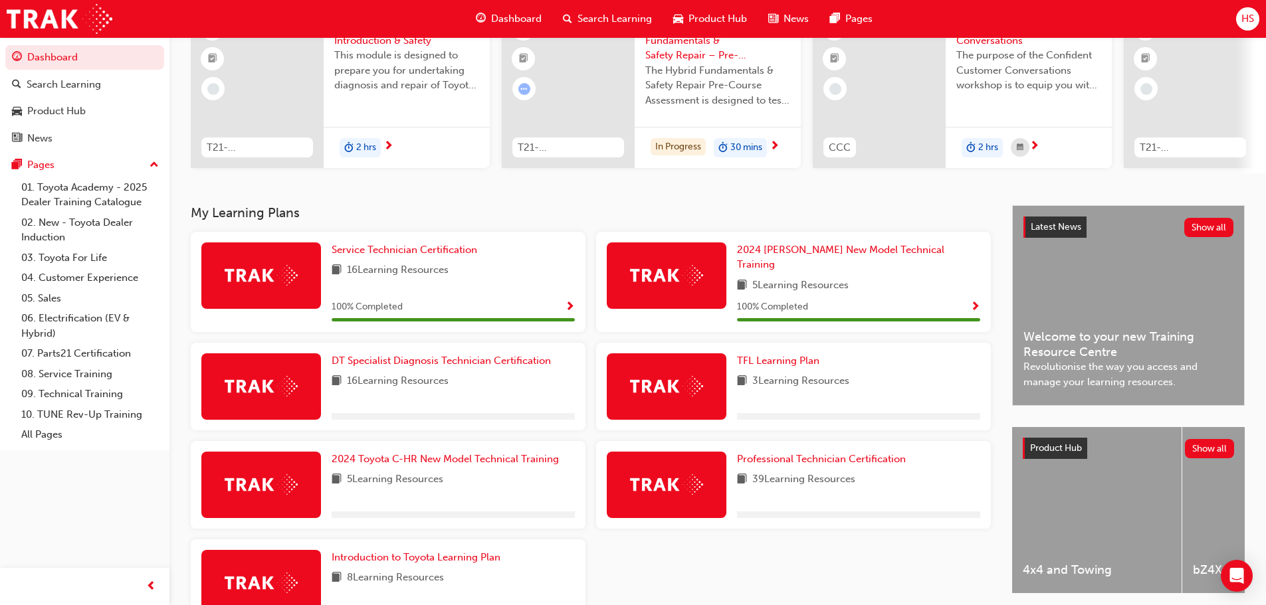
scroll to position [199, 0]
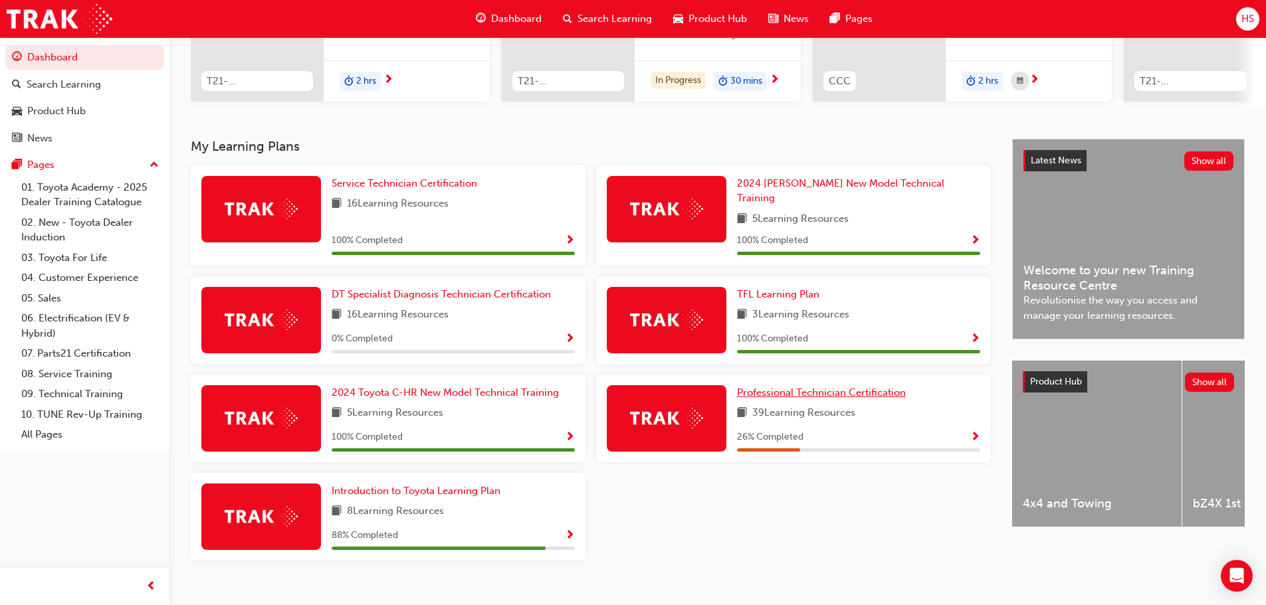
click at [839, 391] on link "Professional Technician Certification" at bounding box center [824, 392] width 174 height 15
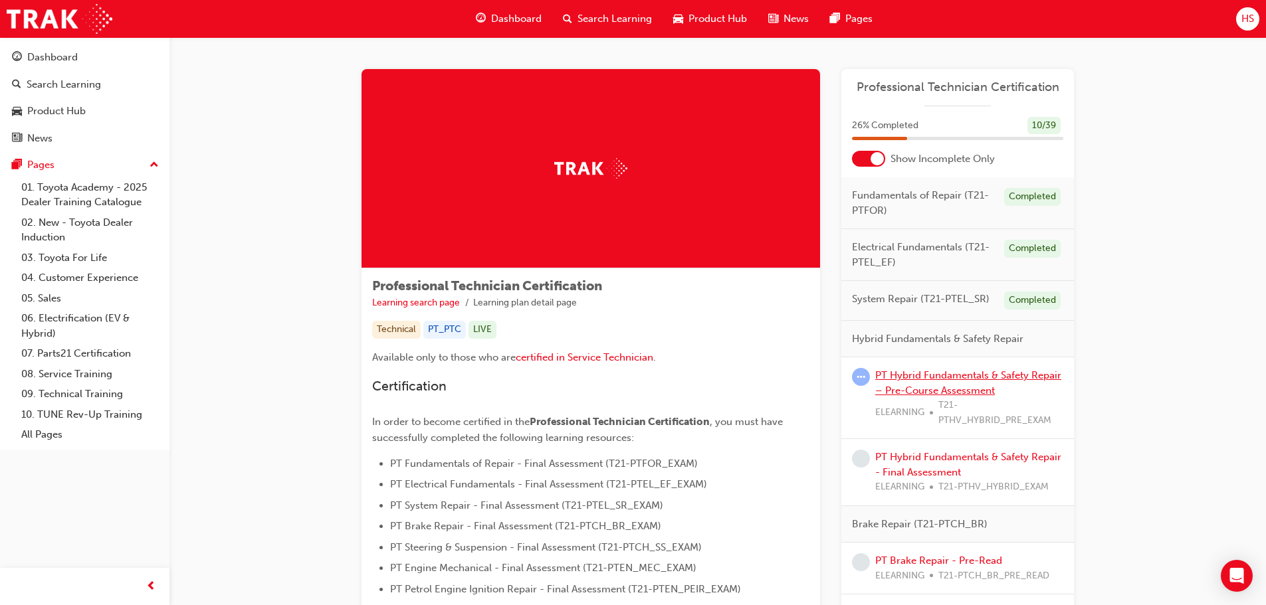
click at [936, 371] on link "PT Hybrid Fundamentals & Safety Repair – Pre-Course Assessment" at bounding box center [968, 382] width 186 height 27
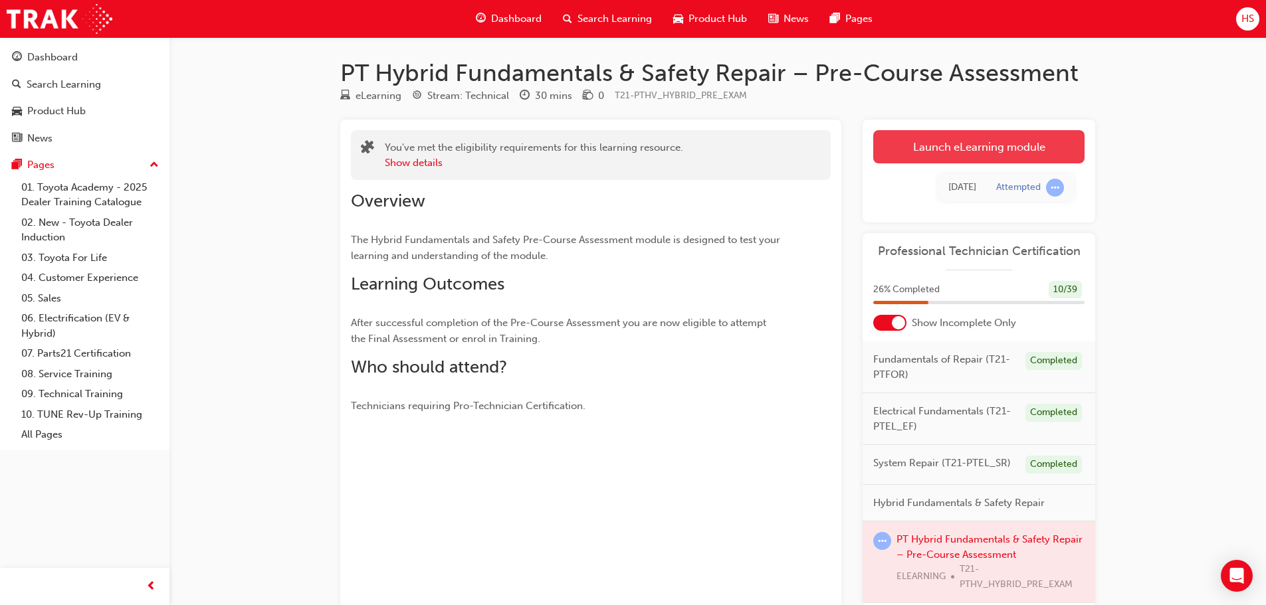
click at [926, 155] on link "Launch eLearning module" at bounding box center [978, 146] width 211 height 33
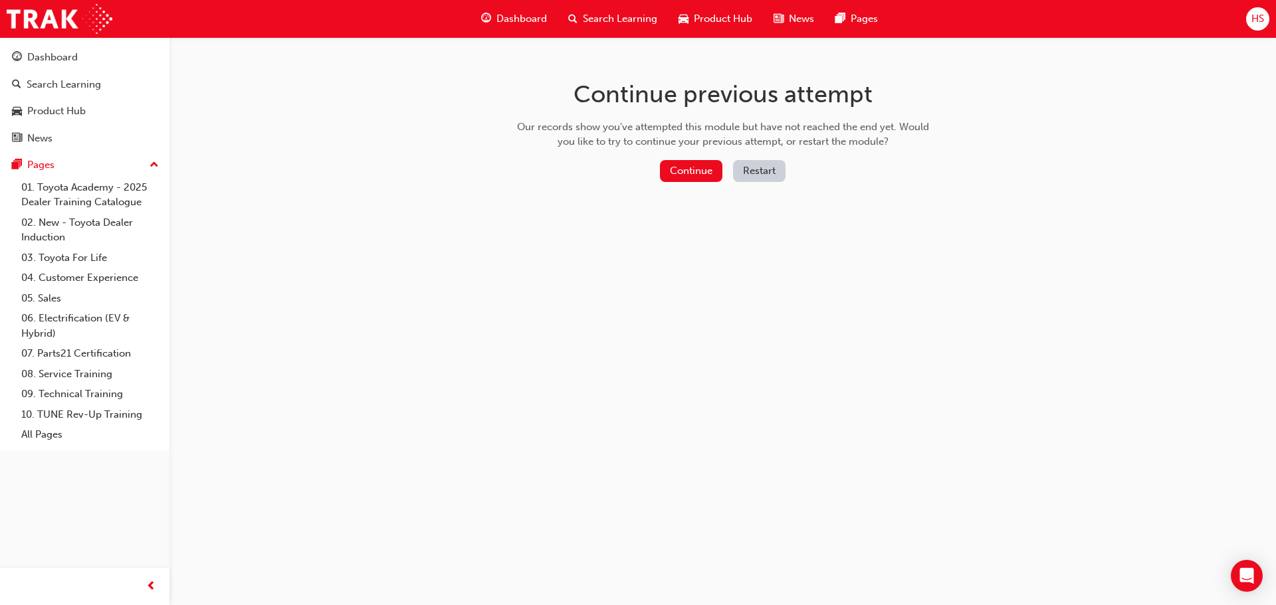
click at [740, 165] on button "Restart" at bounding box center [759, 171] width 52 height 22
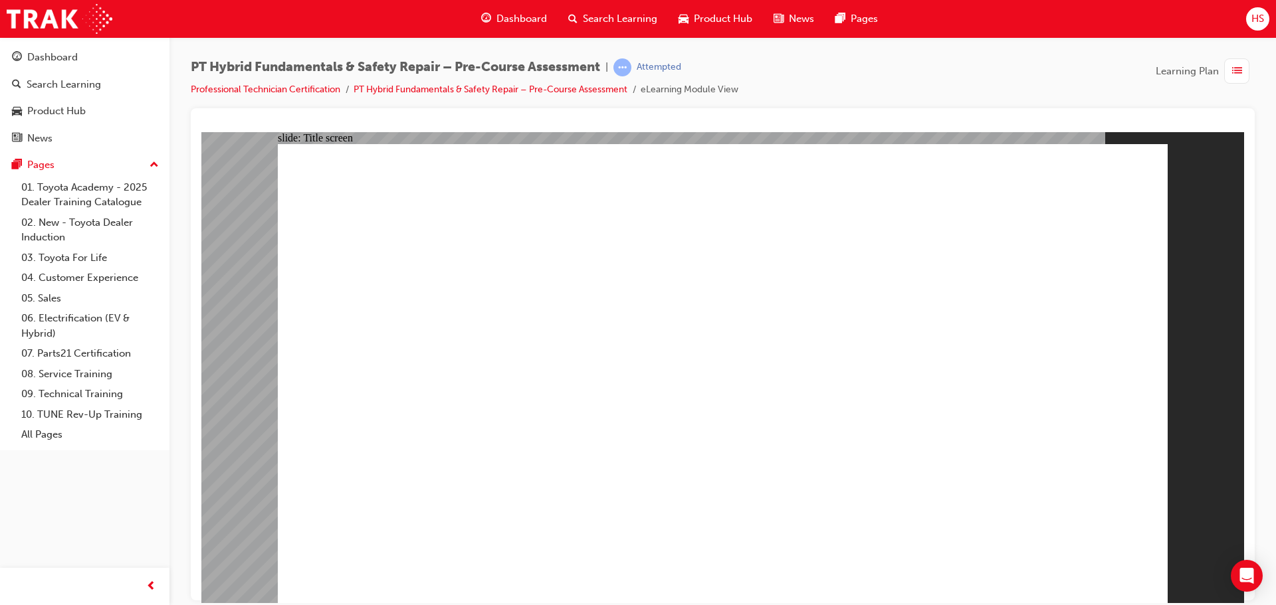
click at [718, 365] on div "Oval 1 PT Hybrid Fundamentals & Safety Pre-Course Assessment Oval 1 PT Hybrid F…" at bounding box center [723, 379] width 890 height 471
radio input "true"
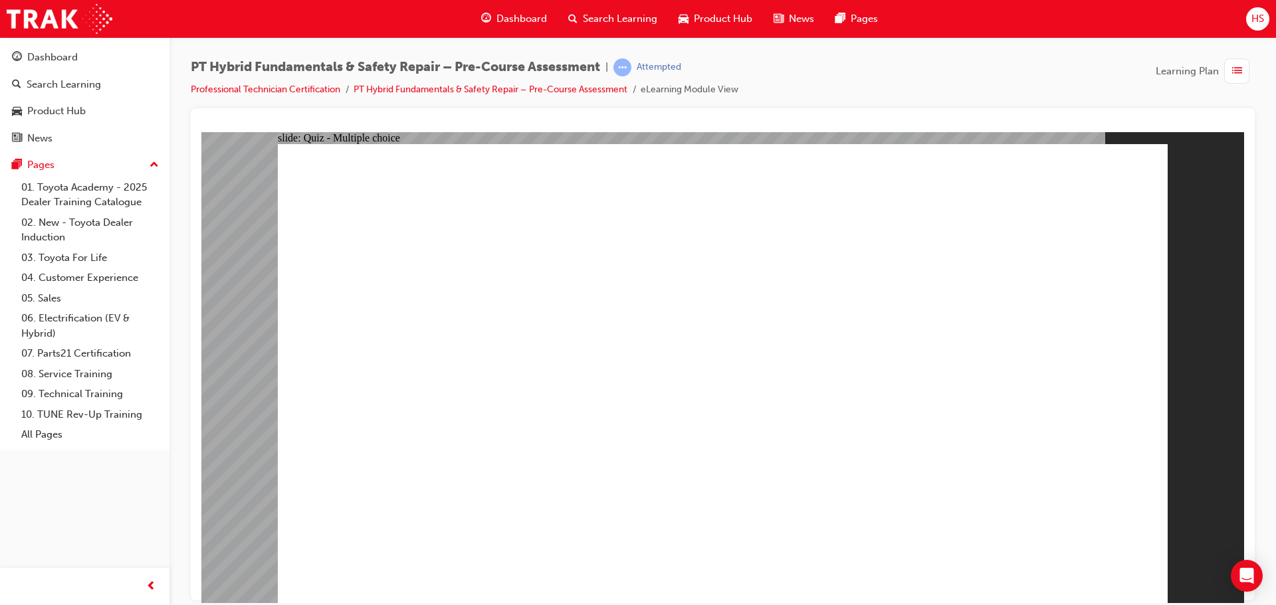
drag, startPoint x: 938, startPoint y: 220, endPoint x: 558, endPoint y: 217, distance: 380.1
radio input "false"
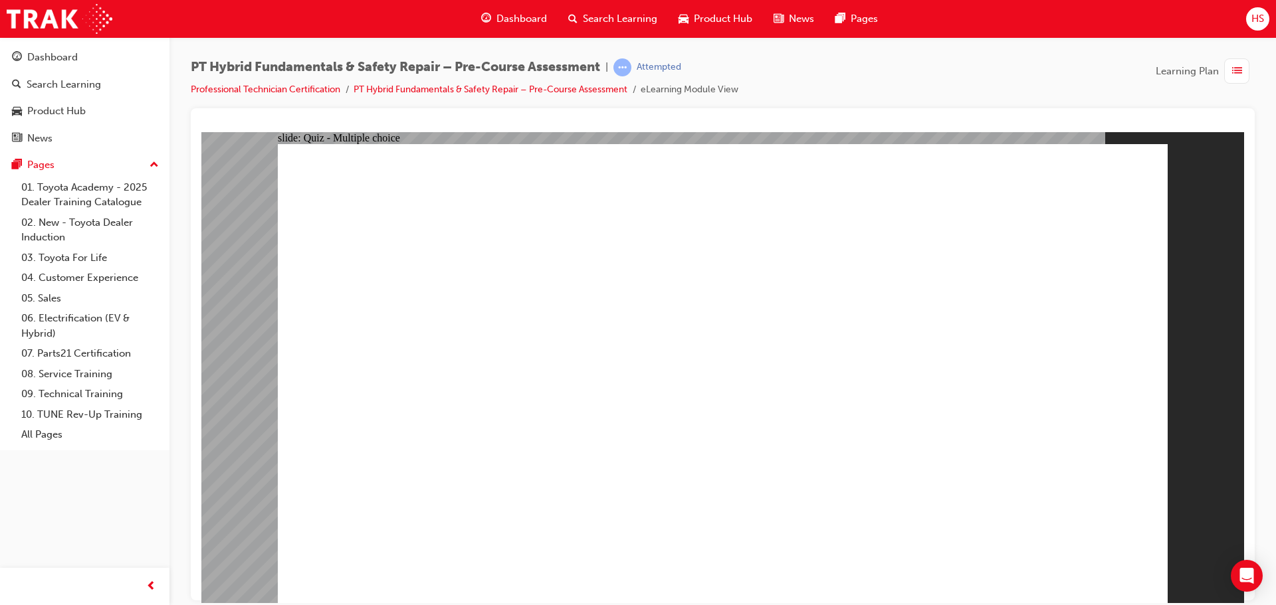
radio input "true"
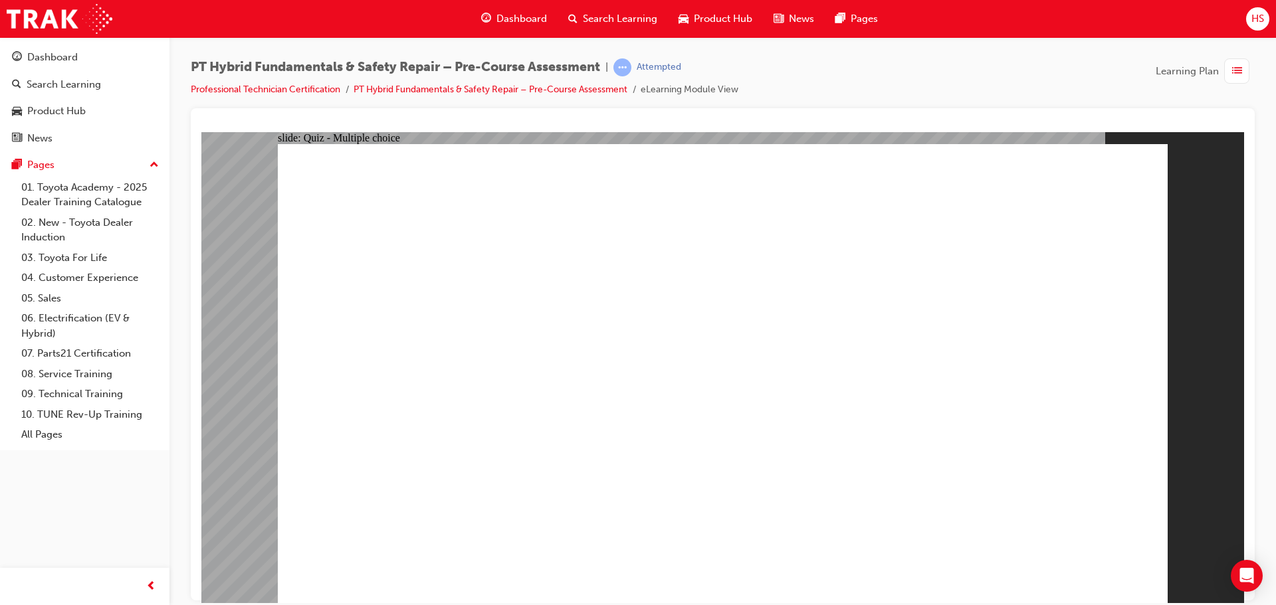
radio input "true"
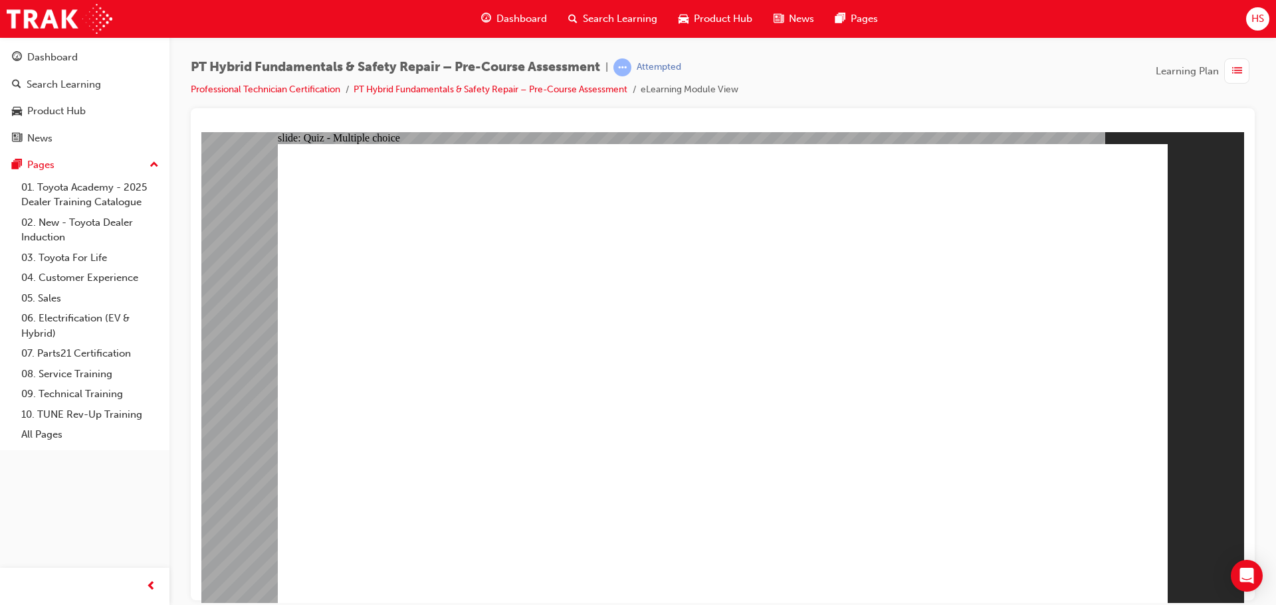
checkbox input "true"
checkbox input "false"
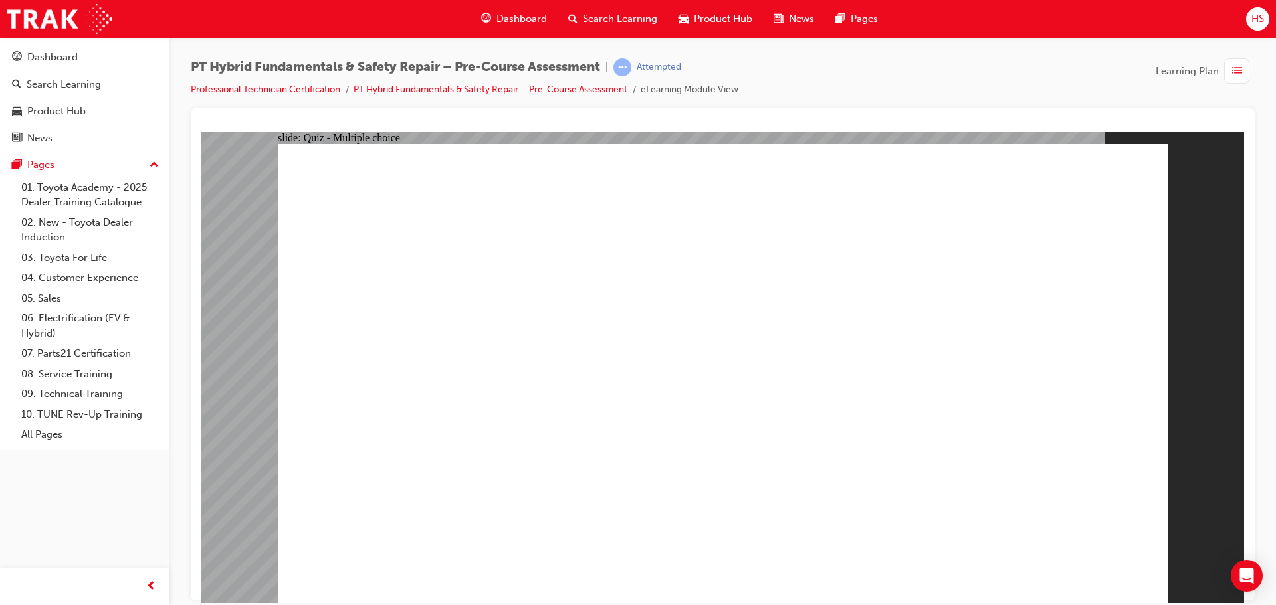
checkbox input "true"
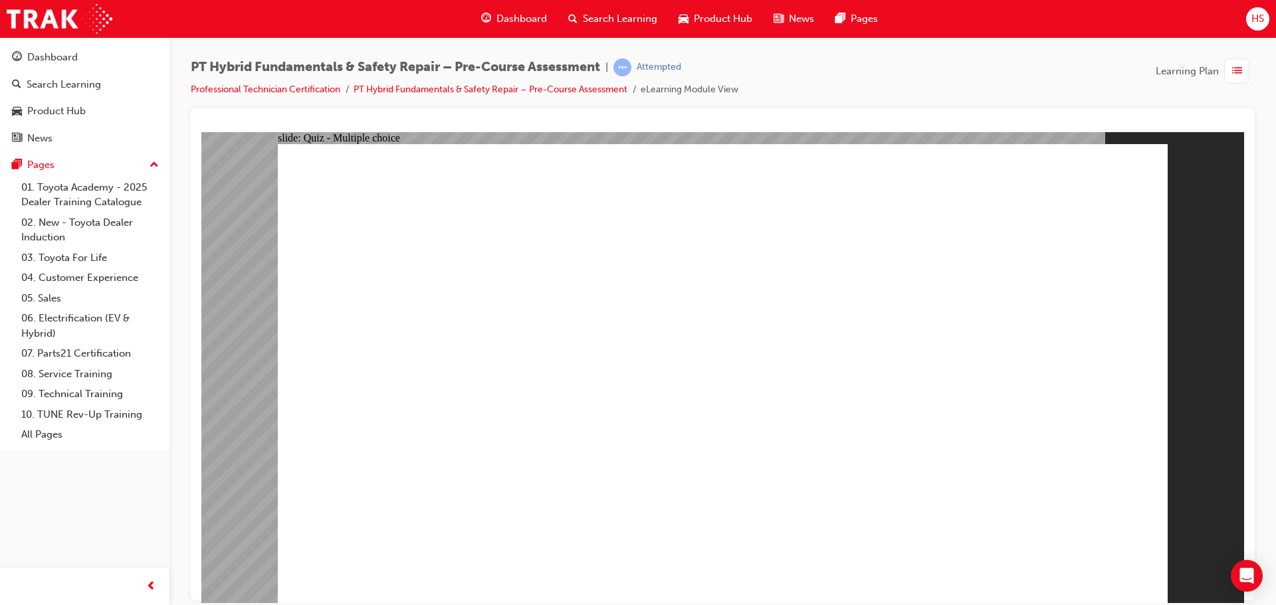
checkbox input "false"
checkbox input "true"
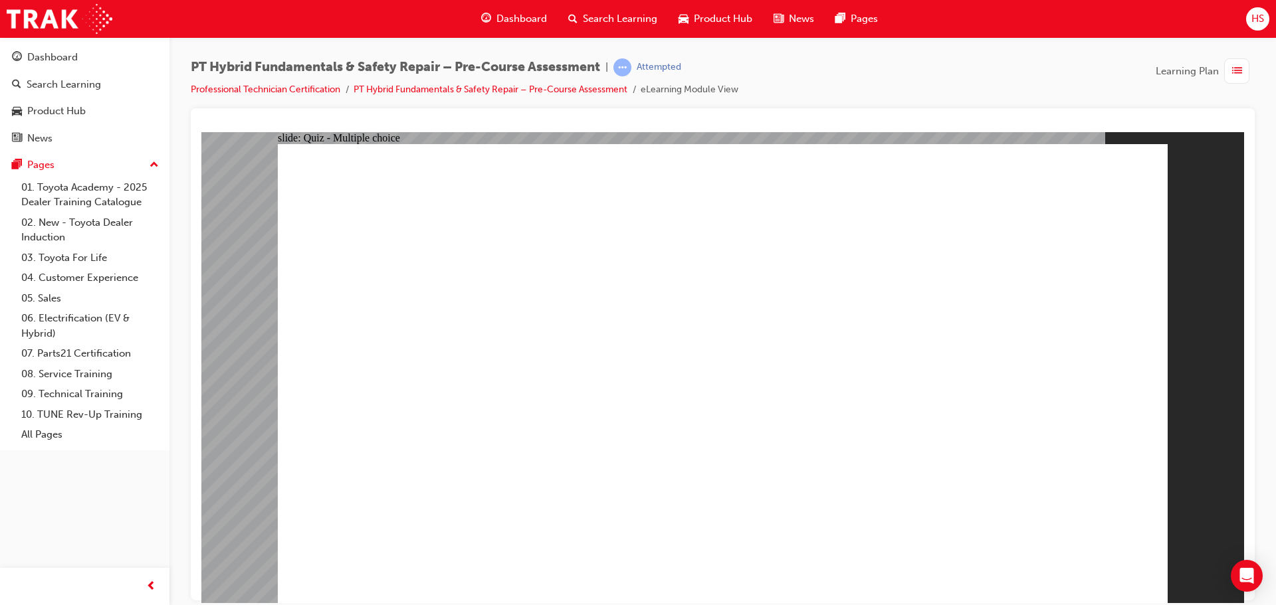
checkbox input "true"
radio input "true"
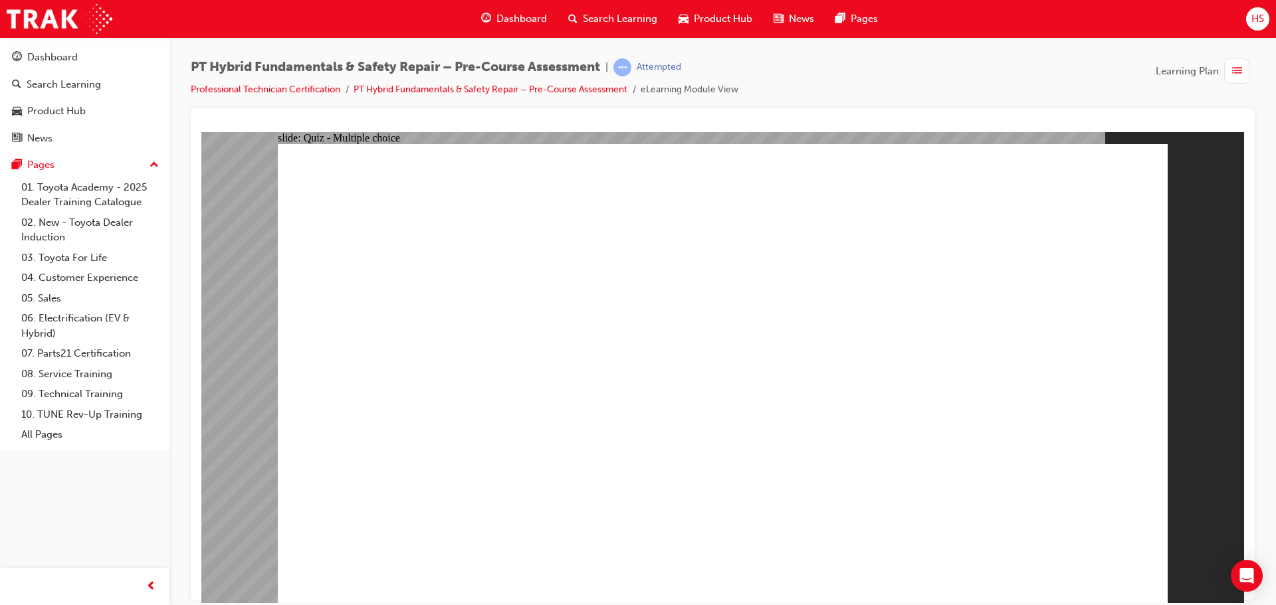
radio input "true"
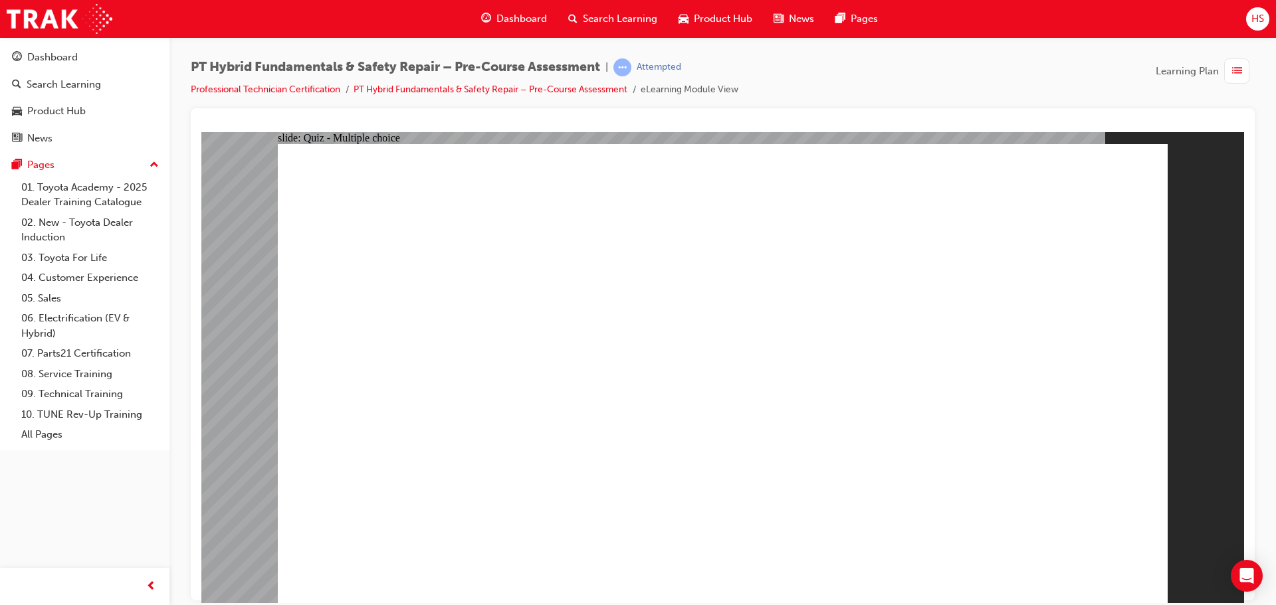
radio input "true"
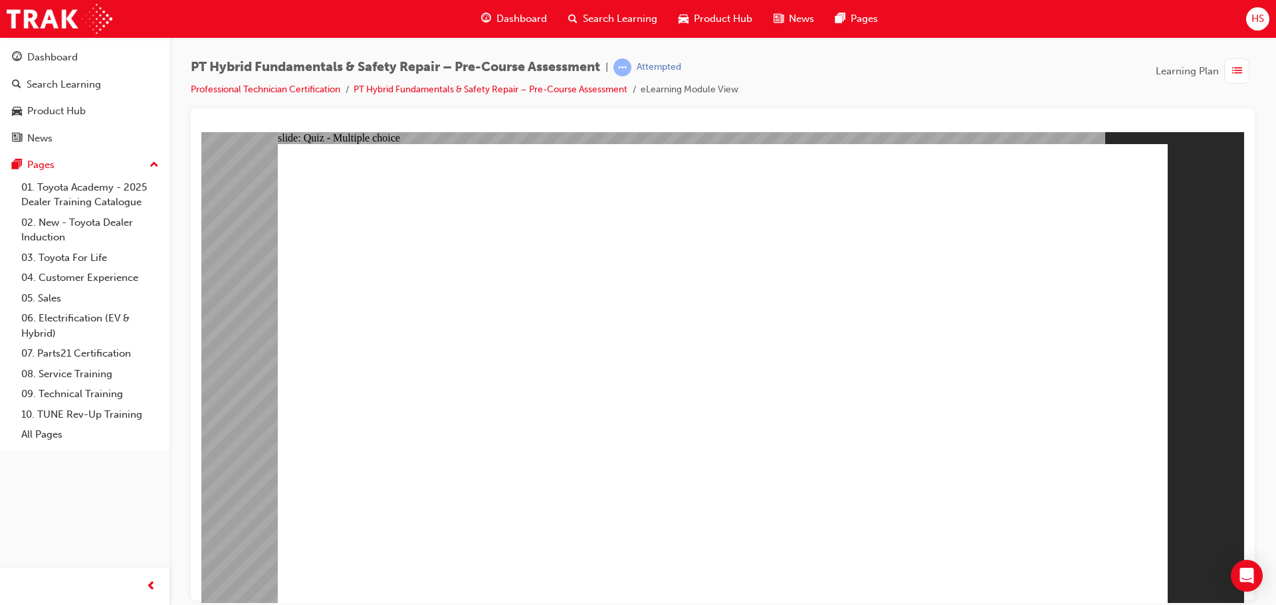
drag, startPoint x: 467, startPoint y: 488, endPoint x: 504, endPoint y: 486, distance: 36.6
drag, startPoint x: 504, startPoint y: 486, endPoint x: 533, endPoint y: 462, distance: 37.4
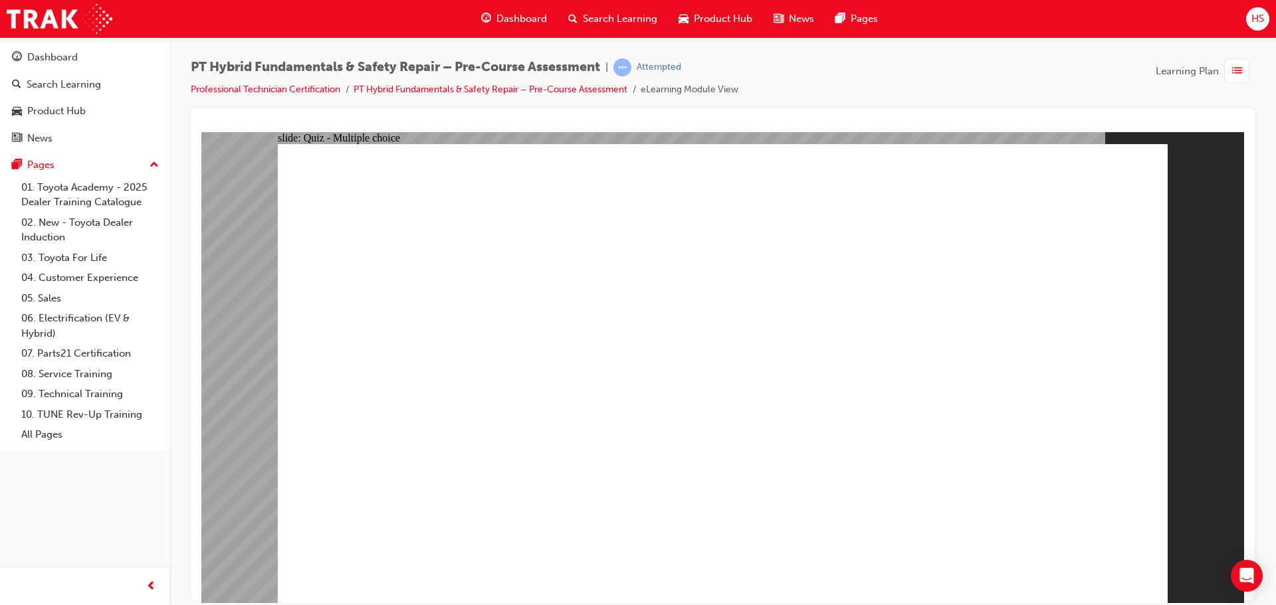
click at [1239, 82] on div "button" at bounding box center [1236, 70] width 25 height 25
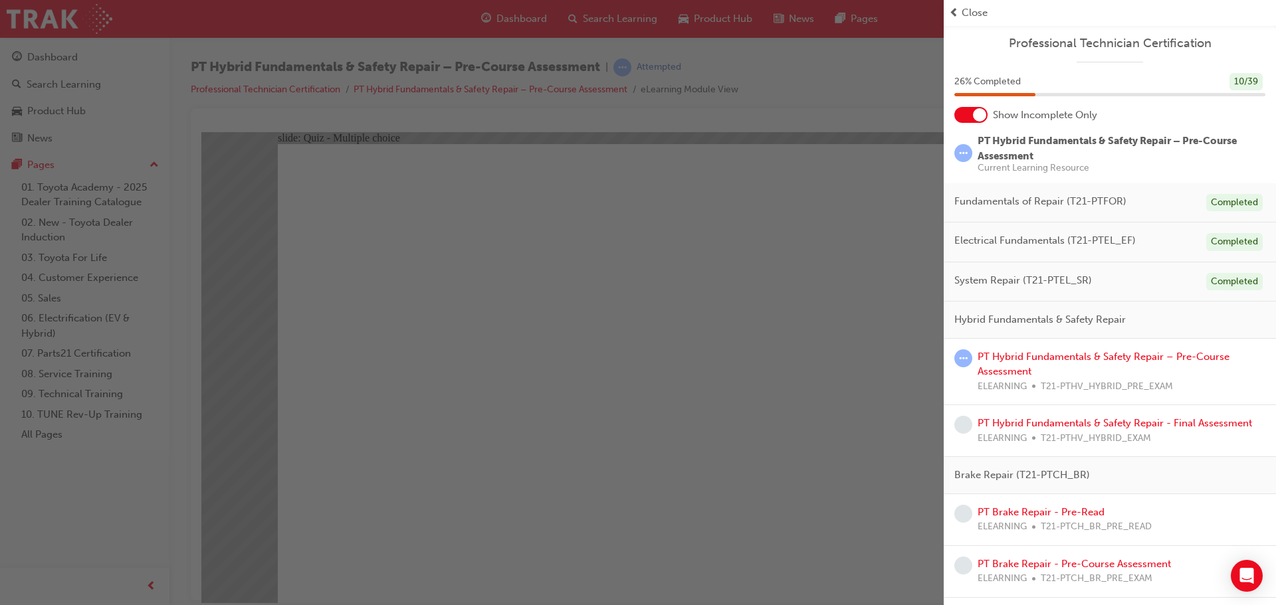
click at [976, 106] on div "26 % Completed 10 / 39" at bounding box center [1110, 90] width 332 height 35
click at [976, 119] on div at bounding box center [979, 114] width 13 height 13
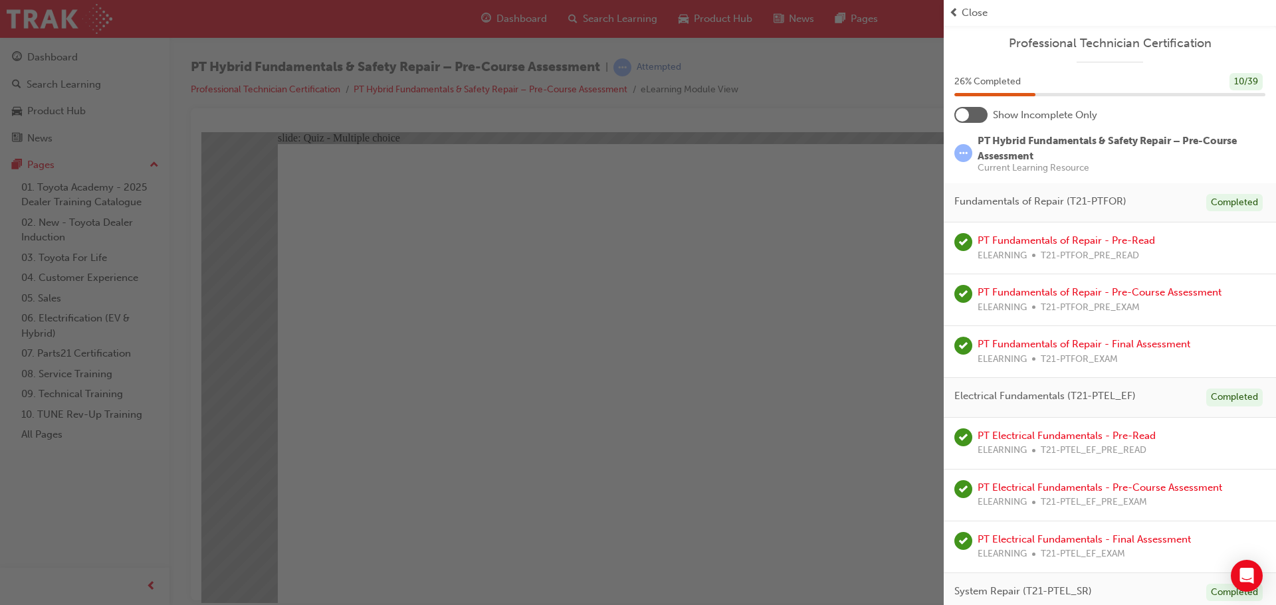
click at [965, 20] on span "Close" at bounding box center [974, 12] width 26 height 15
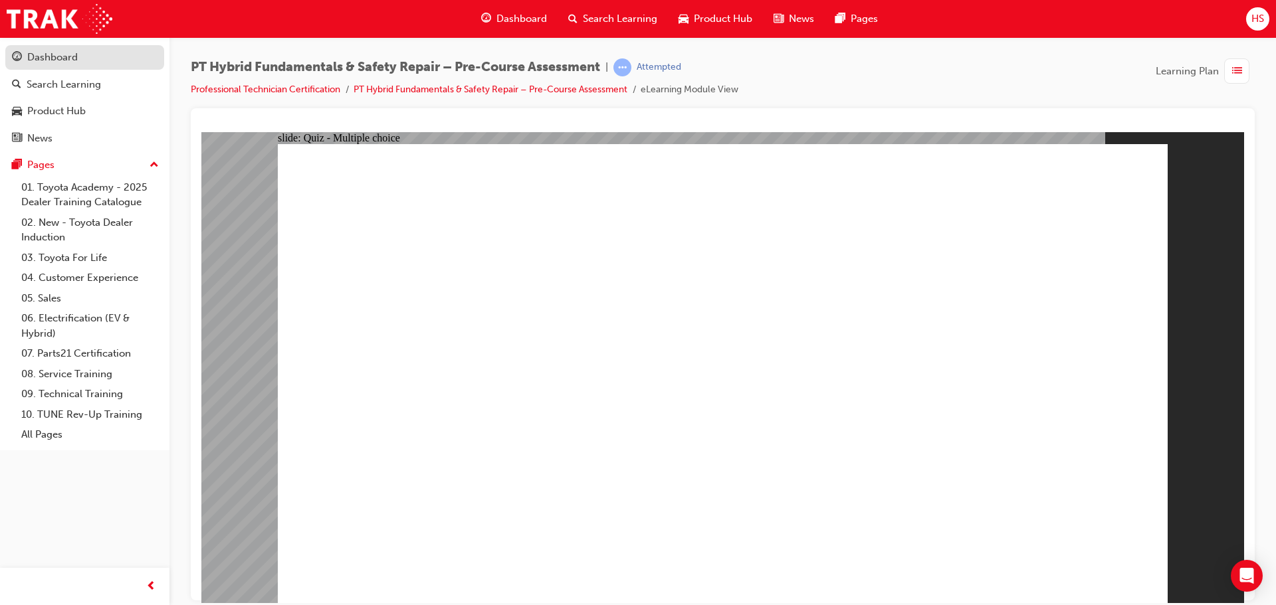
click at [79, 63] on div "Dashboard" at bounding box center [85, 57] width 146 height 17
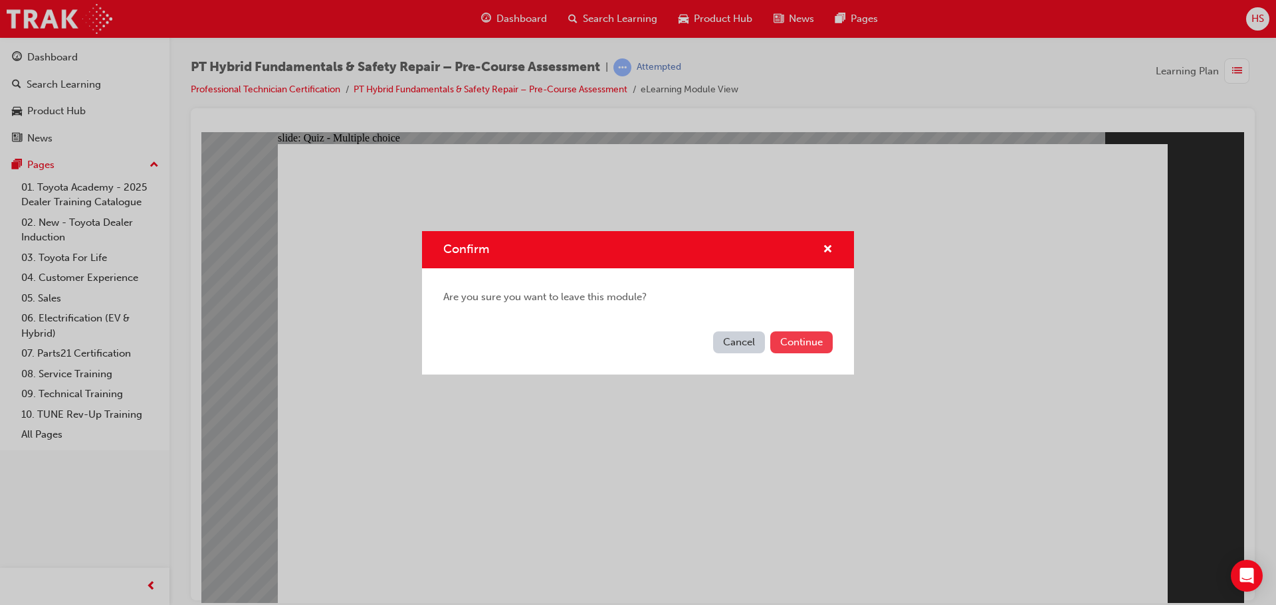
click at [809, 347] on button "Continue" at bounding box center [801, 343] width 62 height 22
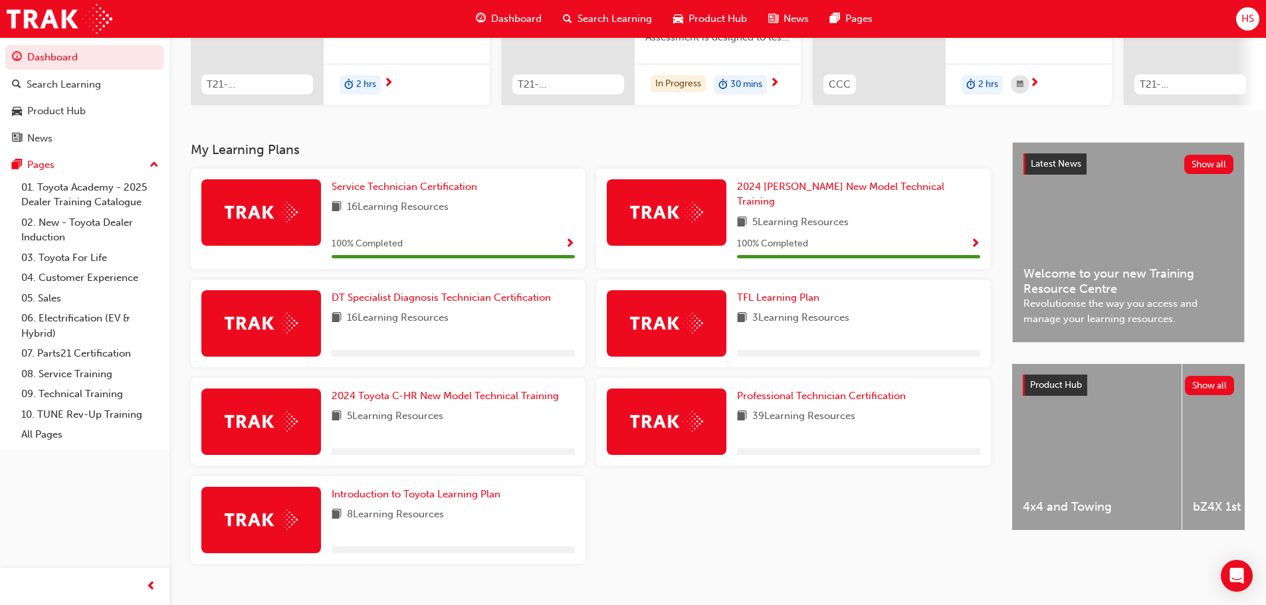
scroll to position [199, 0]
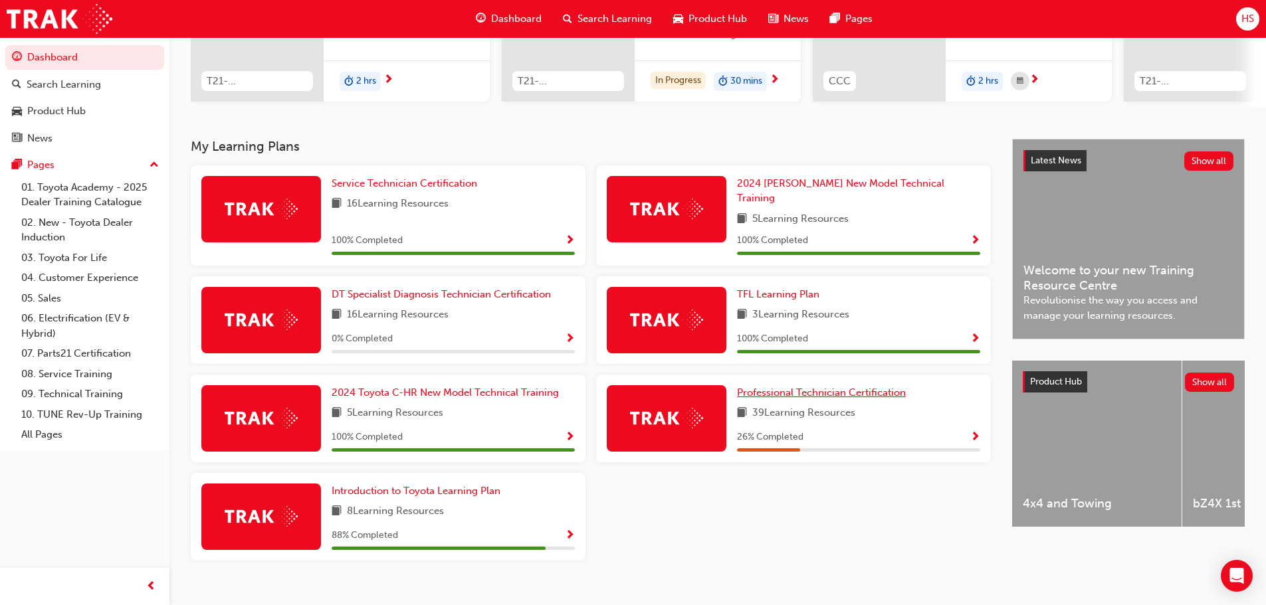
click at [848, 387] on span "Professional Technician Certification" at bounding box center [821, 393] width 169 height 12
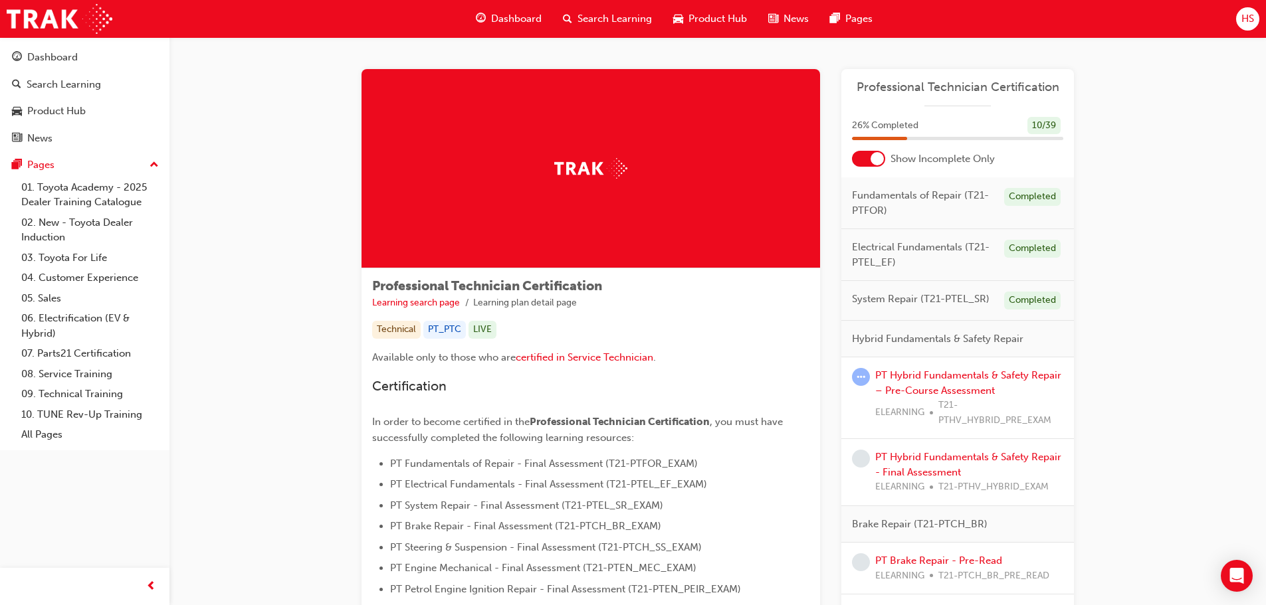
click at [860, 155] on div at bounding box center [868, 159] width 33 height 16
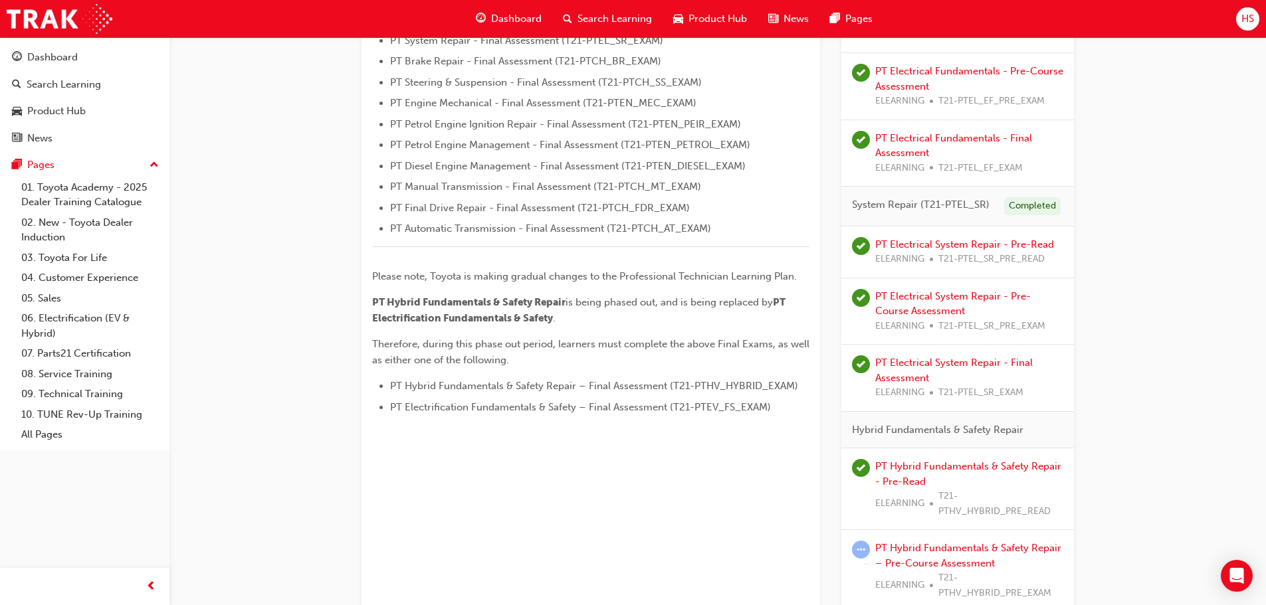
scroll to position [797, 0]
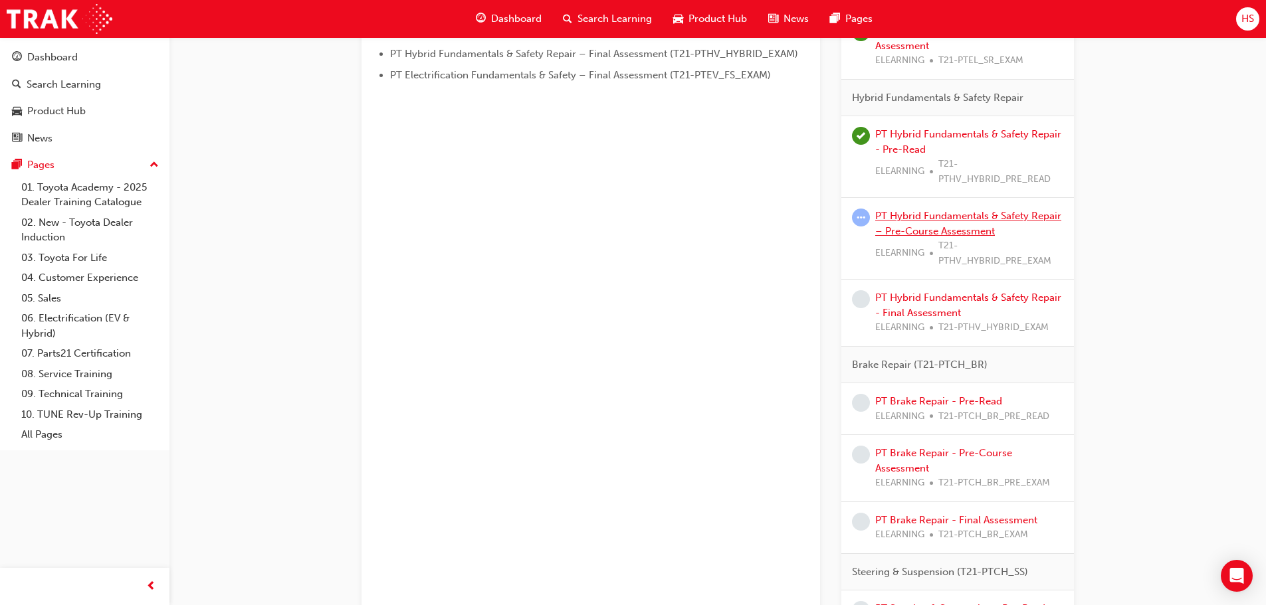
click at [951, 221] on link "PT Hybrid Fundamentals & Safety Repair – Pre-Course Assessment" at bounding box center [968, 223] width 186 height 27
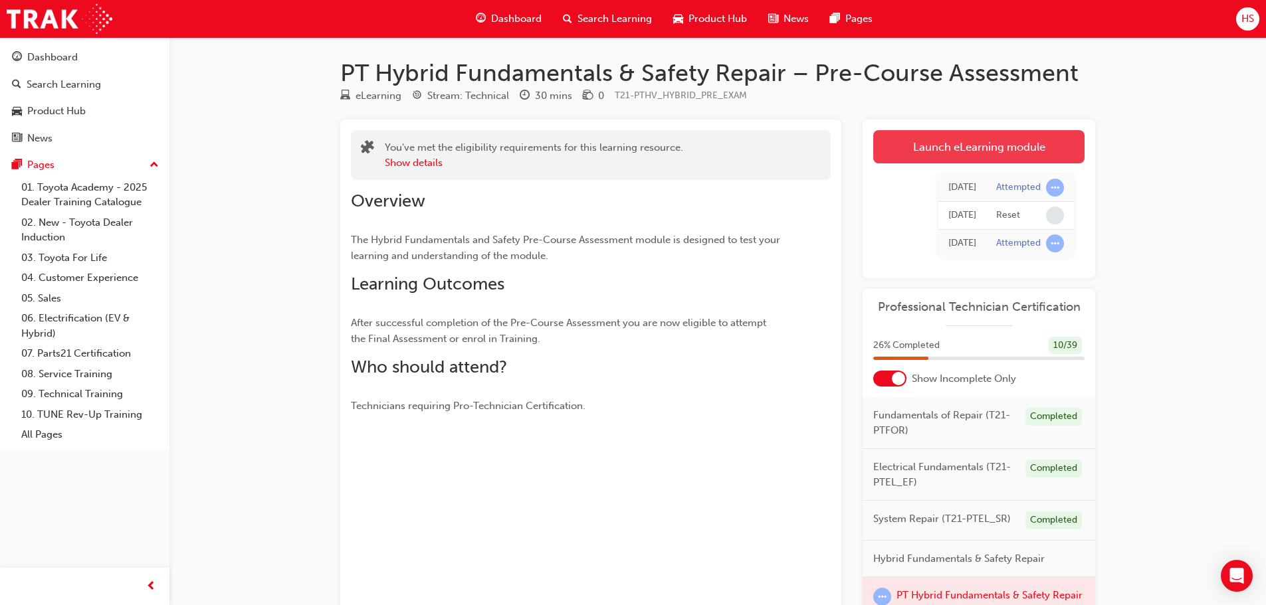
click at [996, 140] on link "Launch eLearning module" at bounding box center [978, 146] width 211 height 33
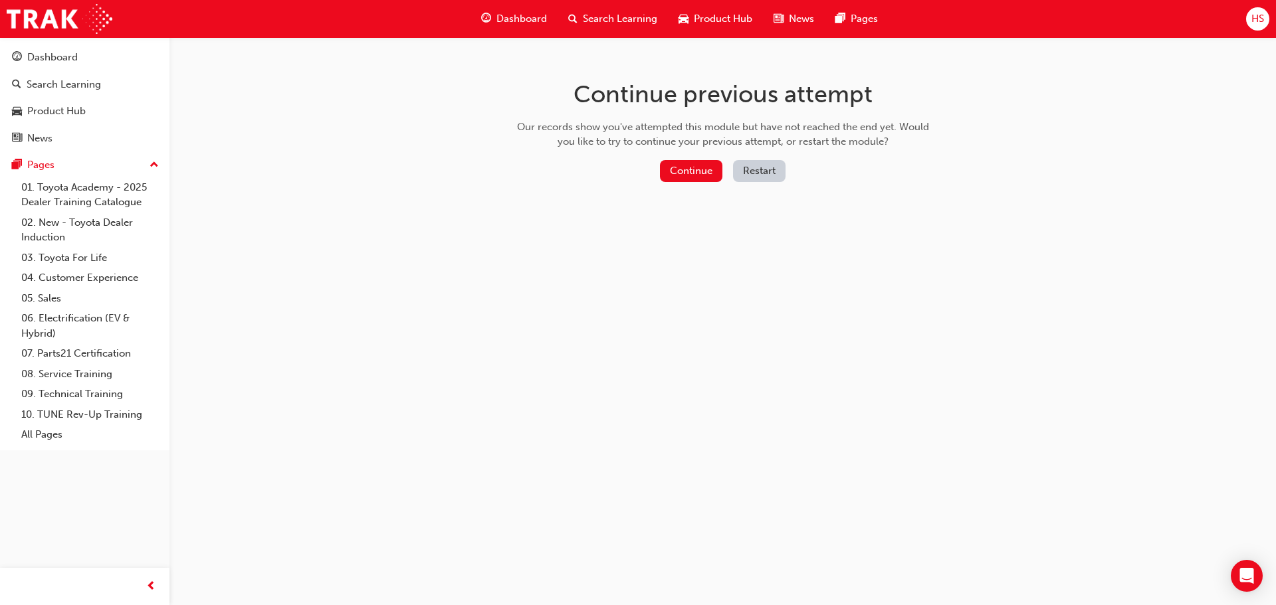
click at [741, 171] on button "Restart" at bounding box center [759, 171] width 52 height 22
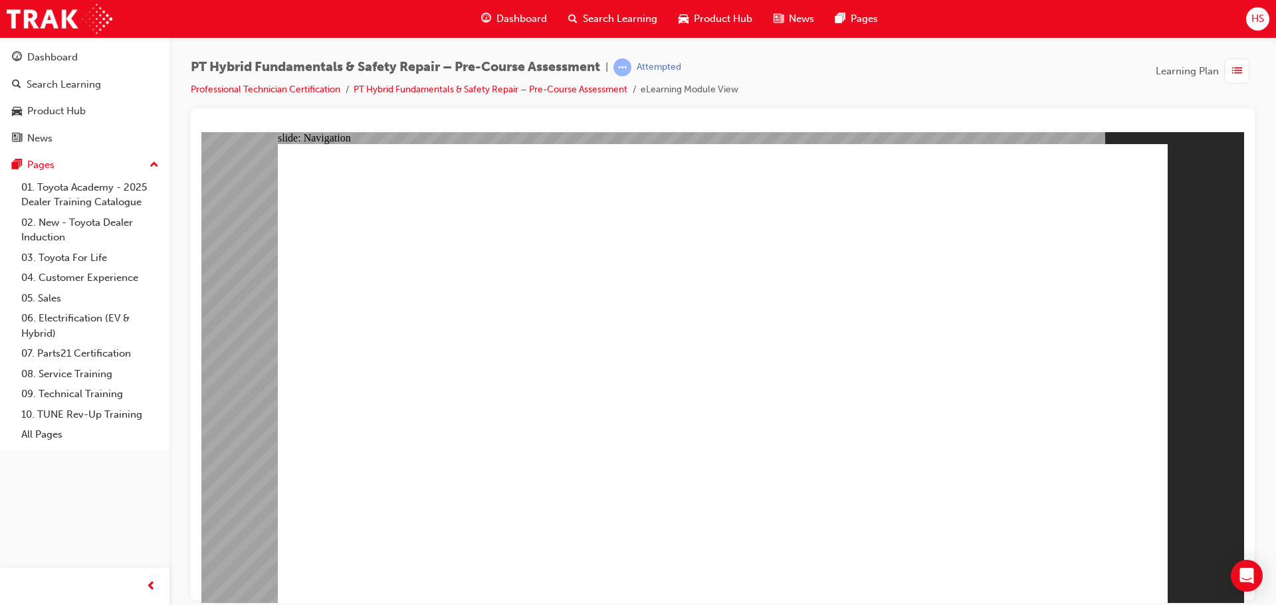
radio input "true"
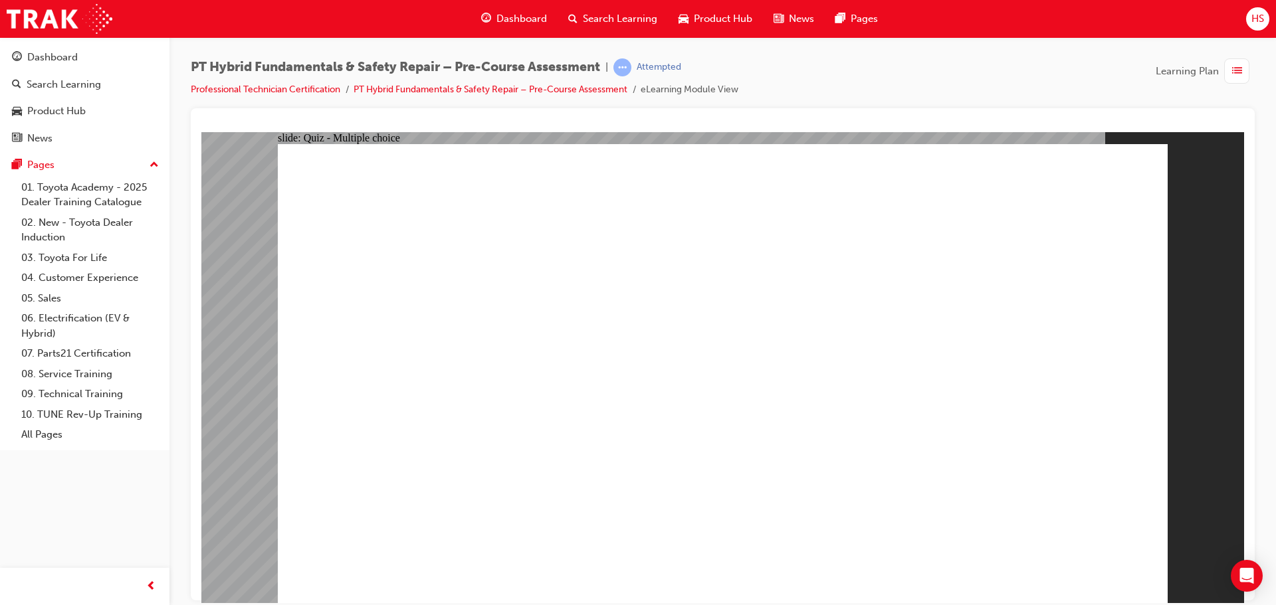
radio input "true"
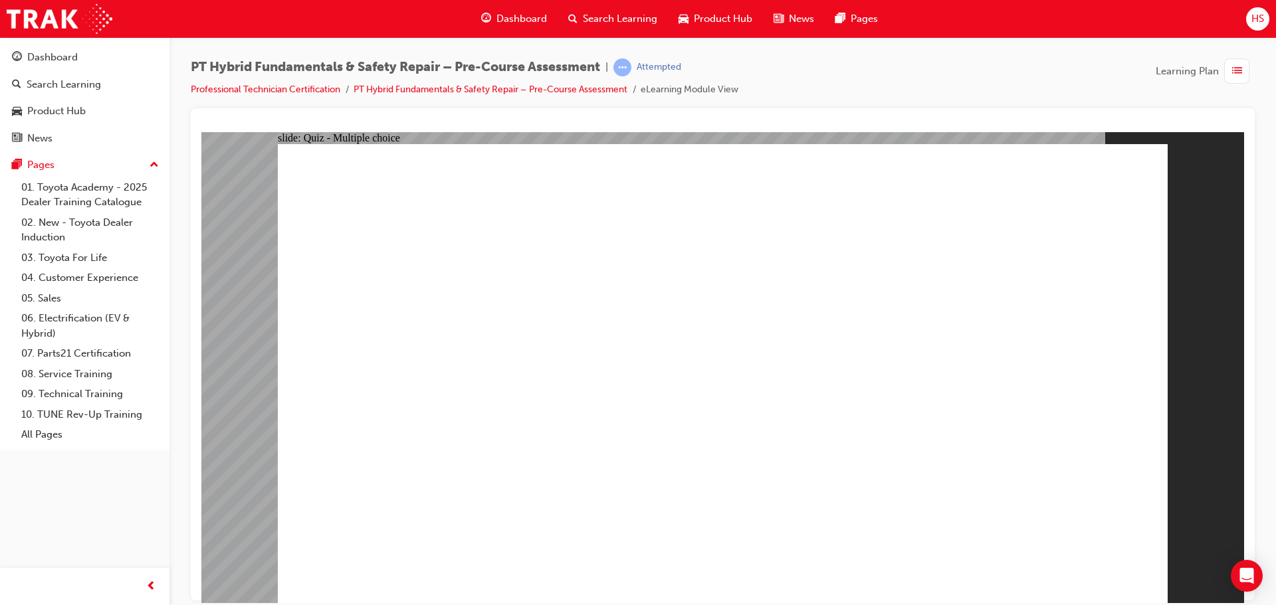
radio input "true"
checkbox input "true"
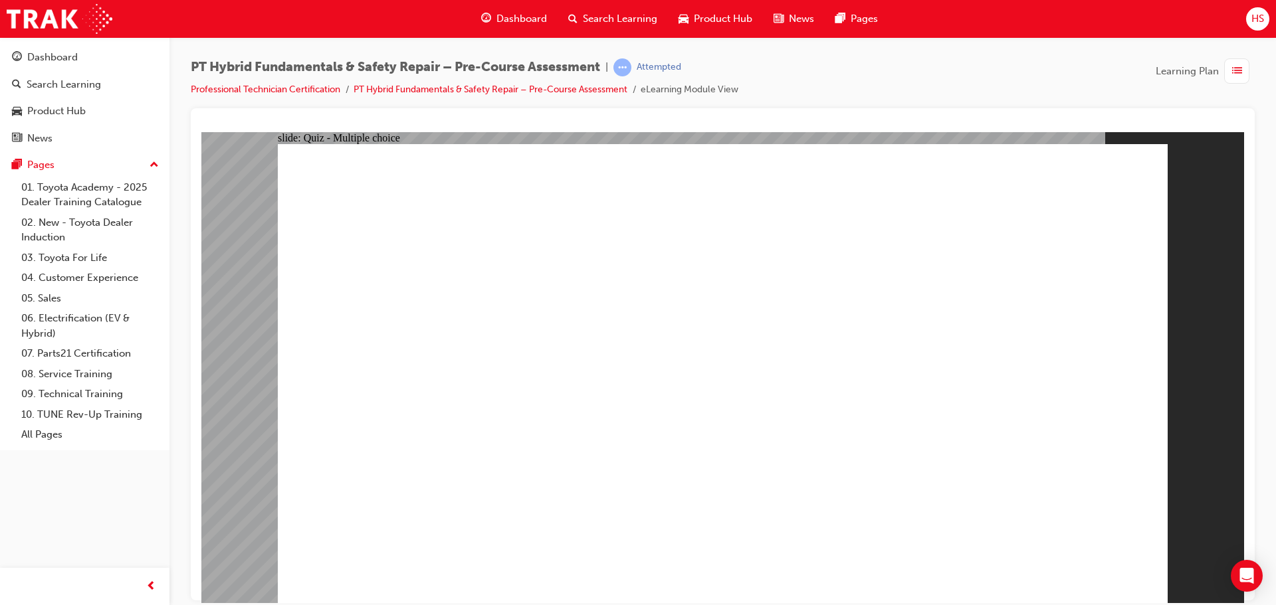
checkbox input "true"
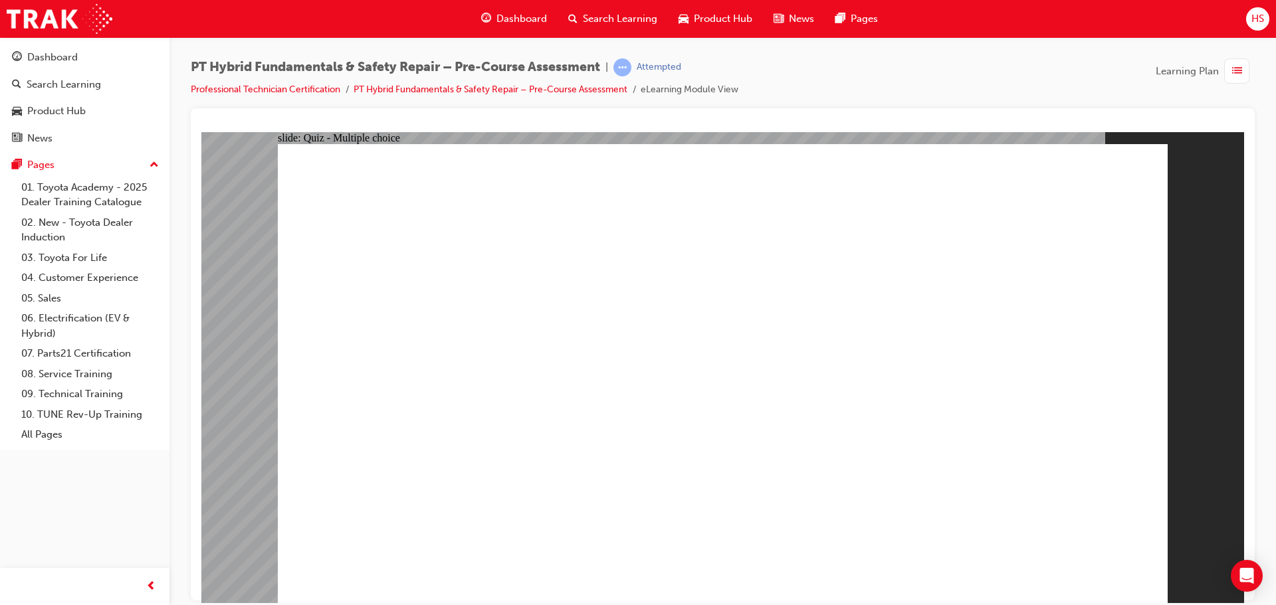
radio input "true"
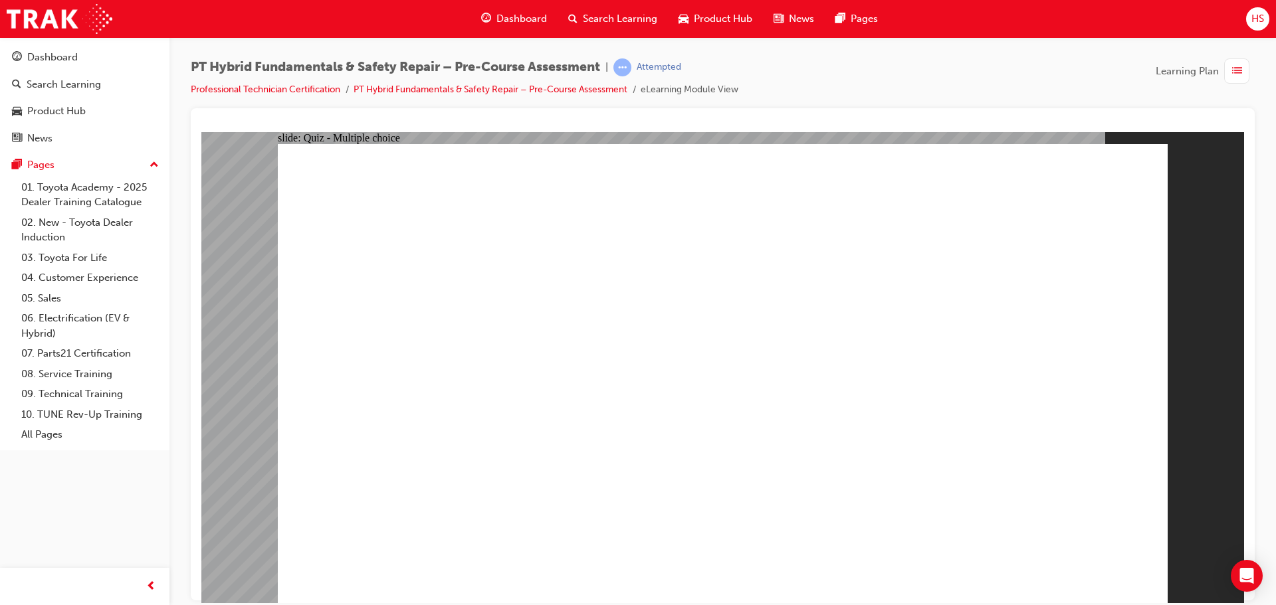
radio input "true"
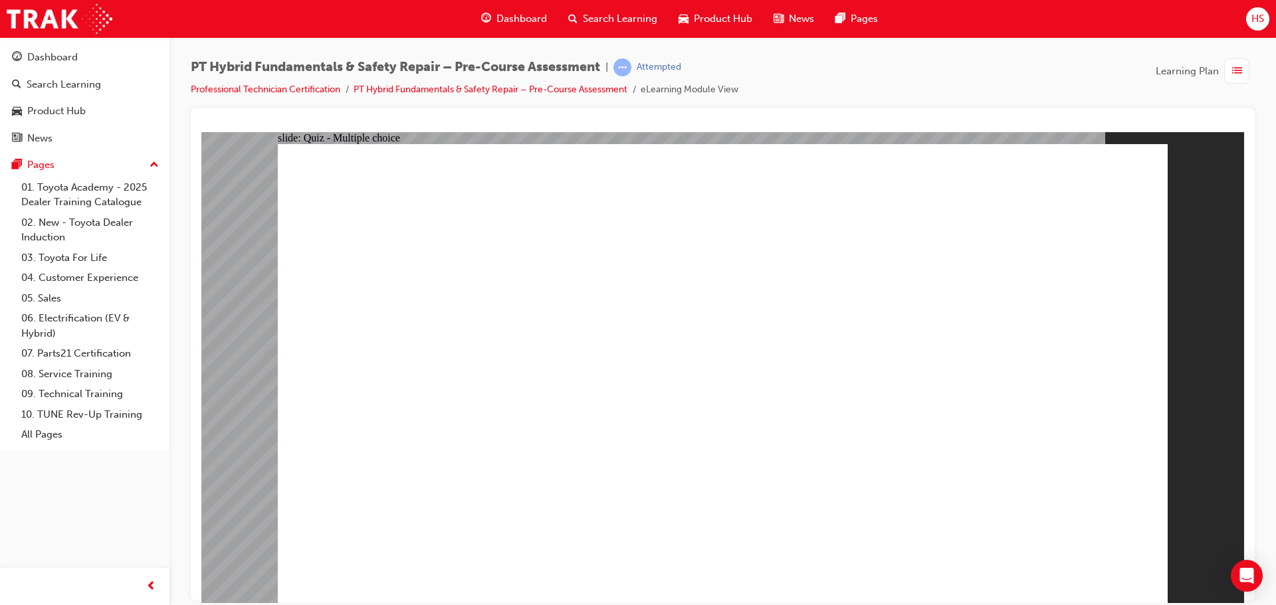
radio input "true"
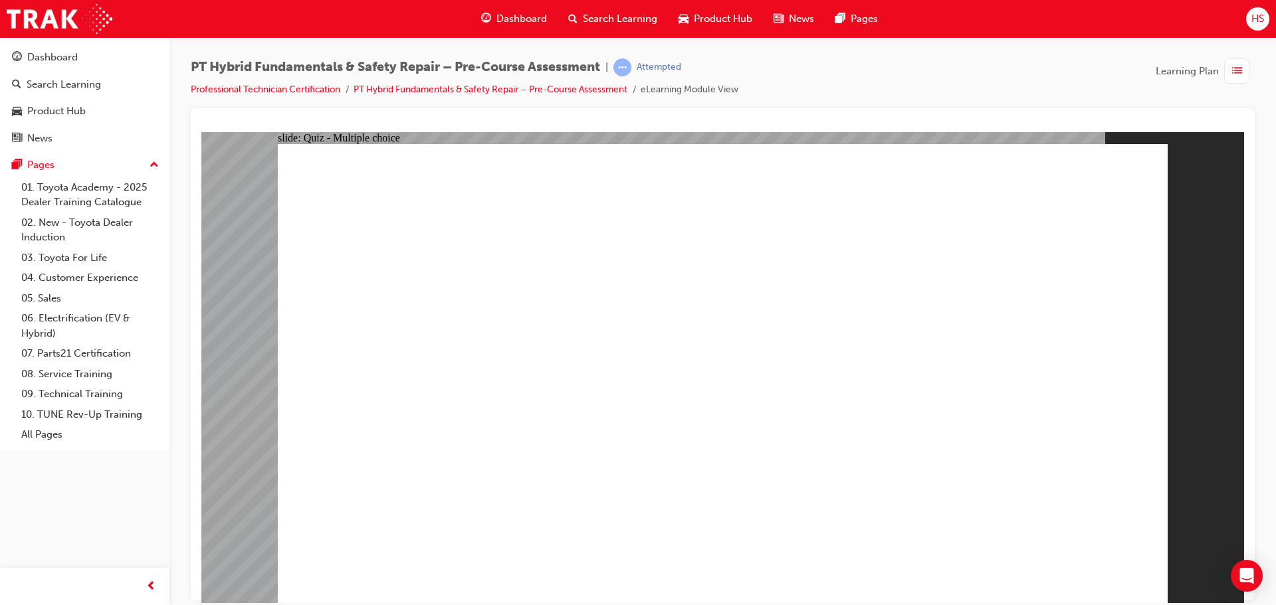
click at [27, 61] on div "Dashboard" at bounding box center [85, 57] width 146 height 17
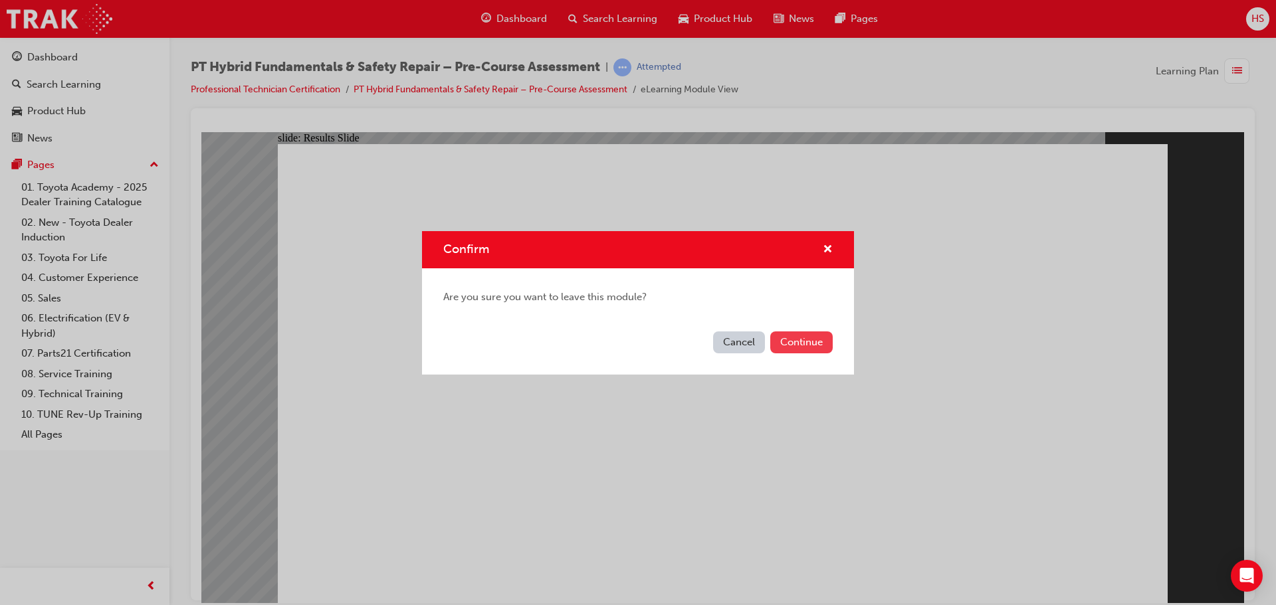
click at [803, 351] on button "Continue" at bounding box center [801, 343] width 62 height 22
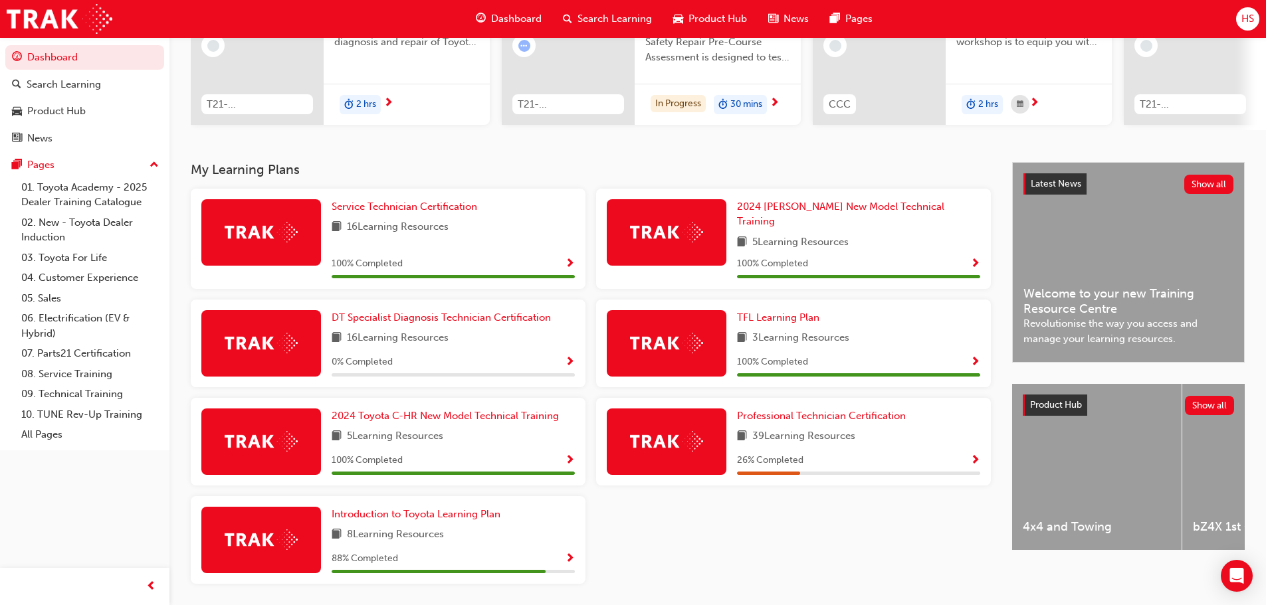
scroll to position [199, 0]
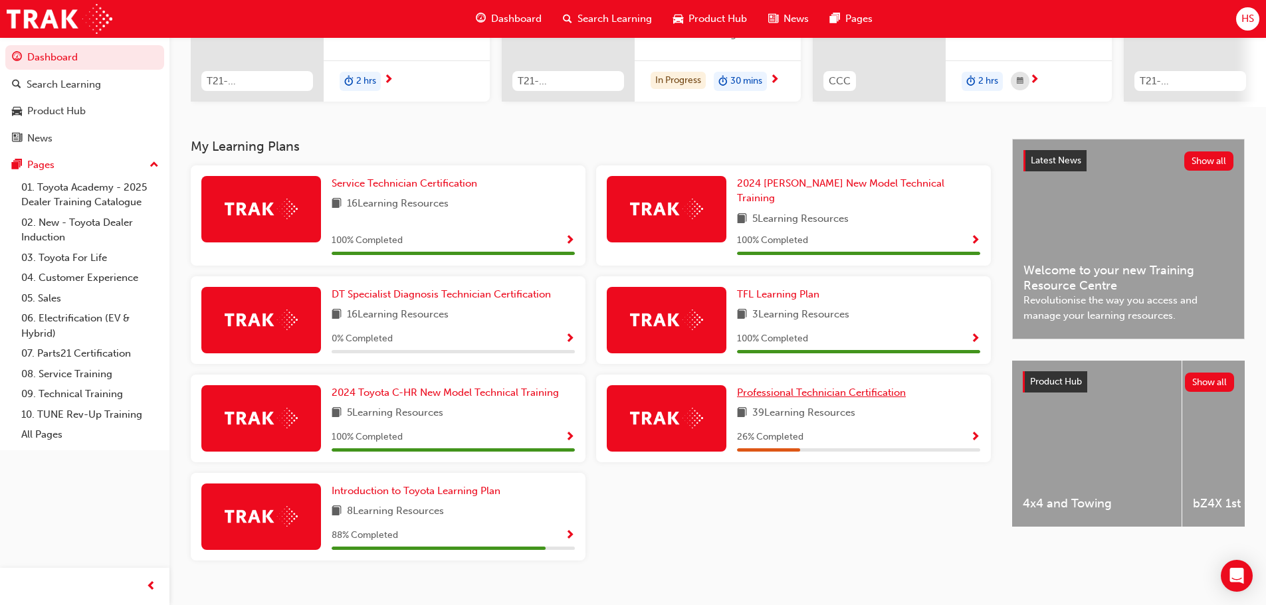
click at [816, 387] on span "Professional Technician Certification" at bounding box center [821, 393] width 169 height 12
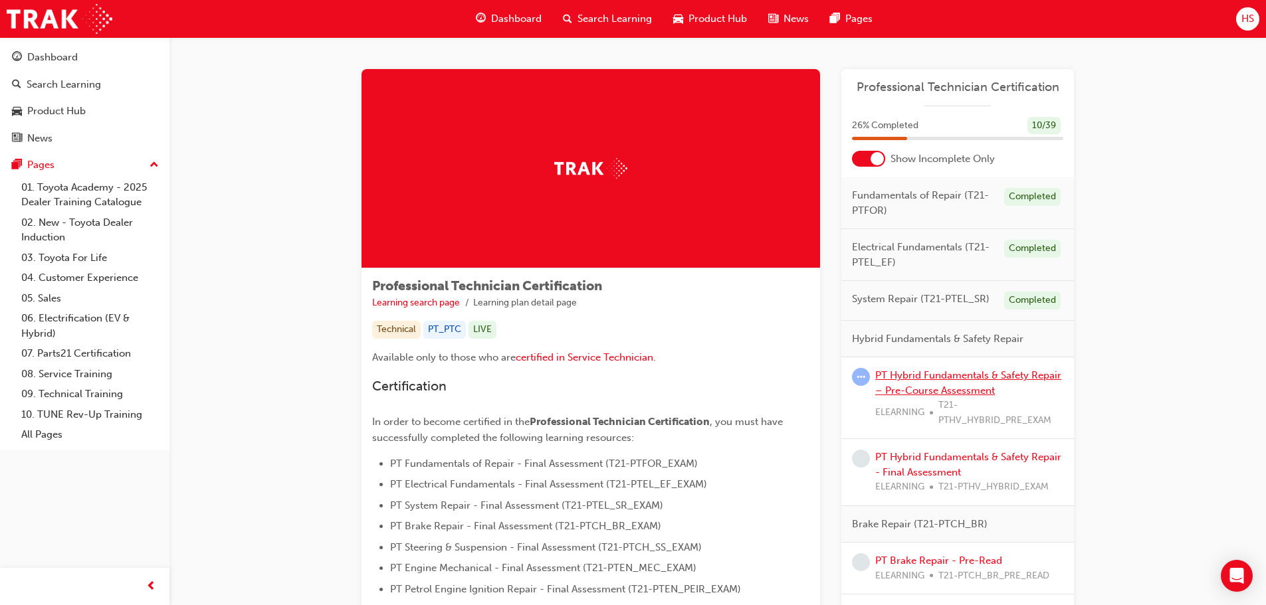
click at [925, 381] on link "PT Hybrid Fundamentals & Safety Repair – Pre-Course Assessment" at bounding box center [968, 382] width 186 height 27
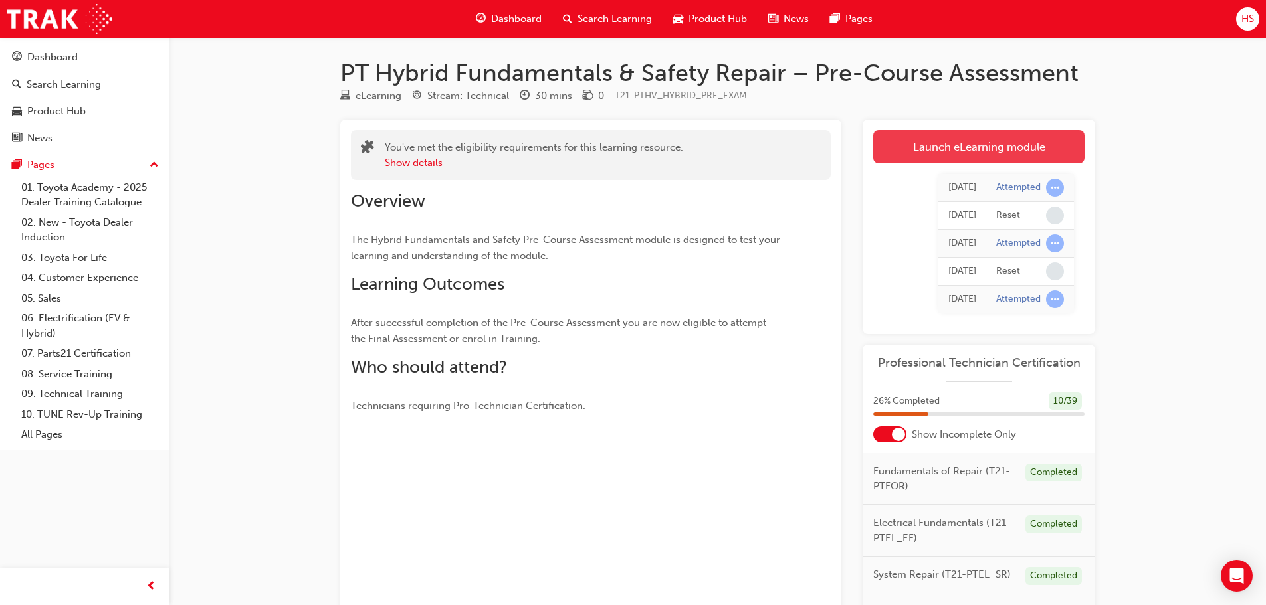
click at [1002, 147] on link "Launch eLearning module" at bounding box center [978, 146] width 211 height 33
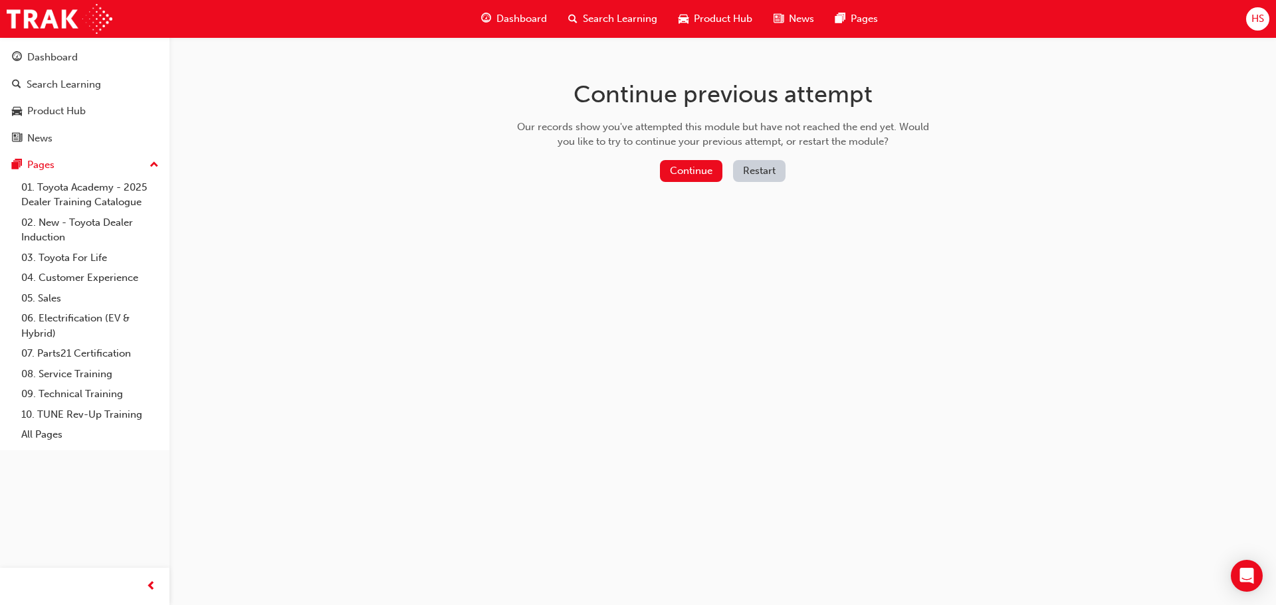
click at [749, 163] on button "Restart" at bounding box center [759, 171] width 52 height 22
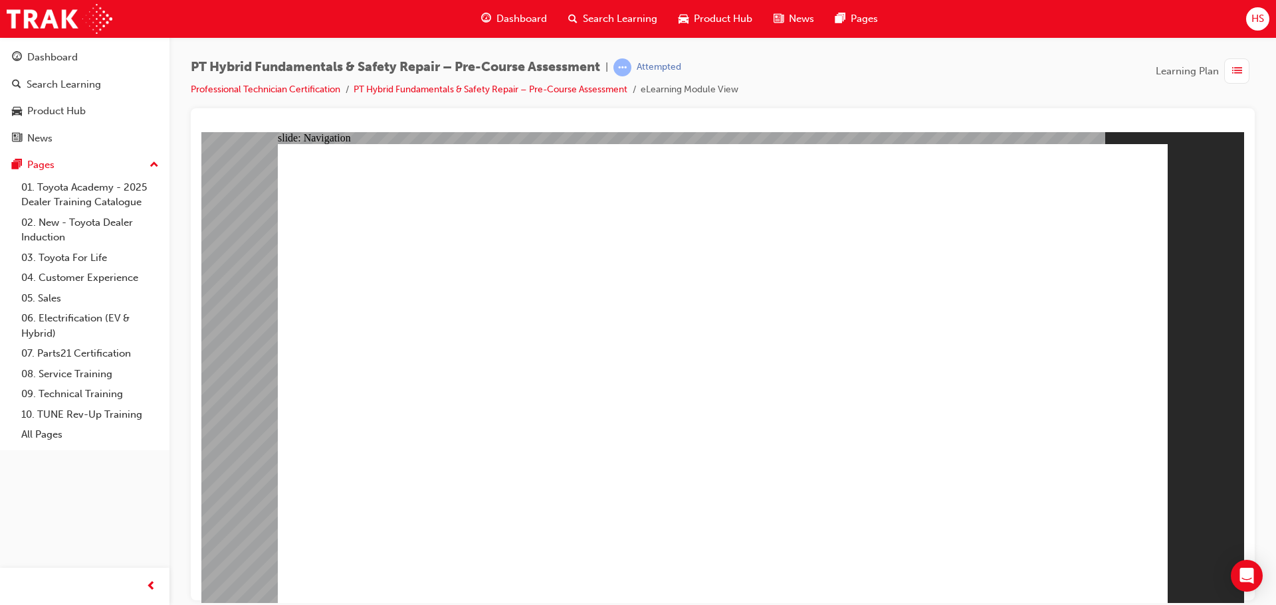
radio input "true"
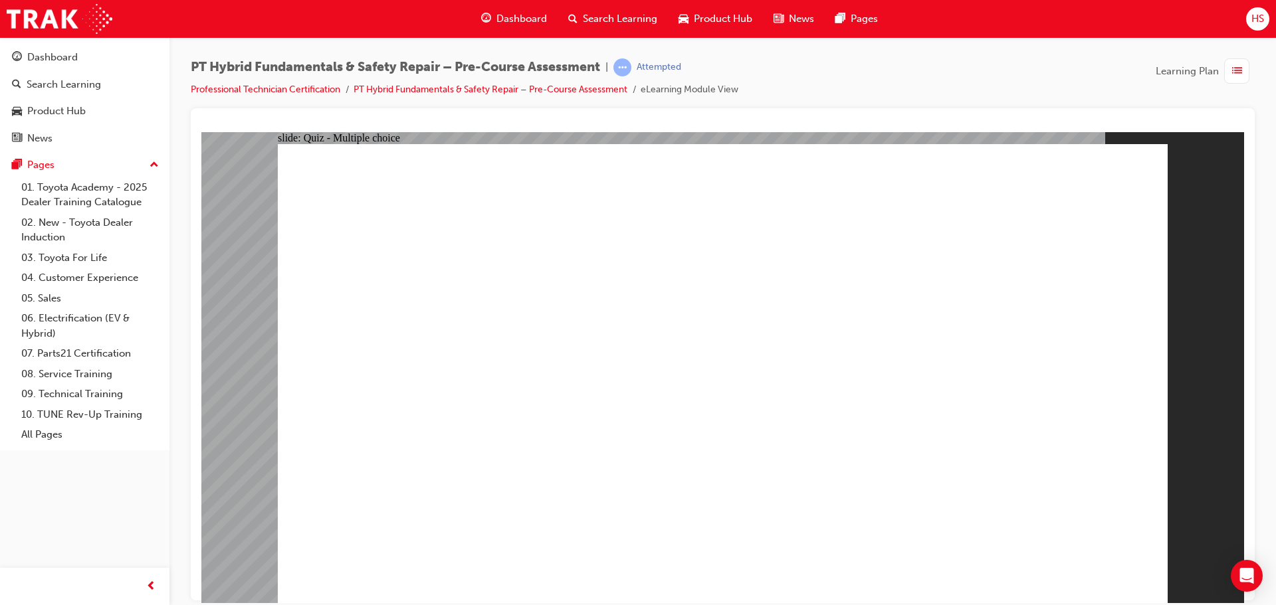
radio input "true"
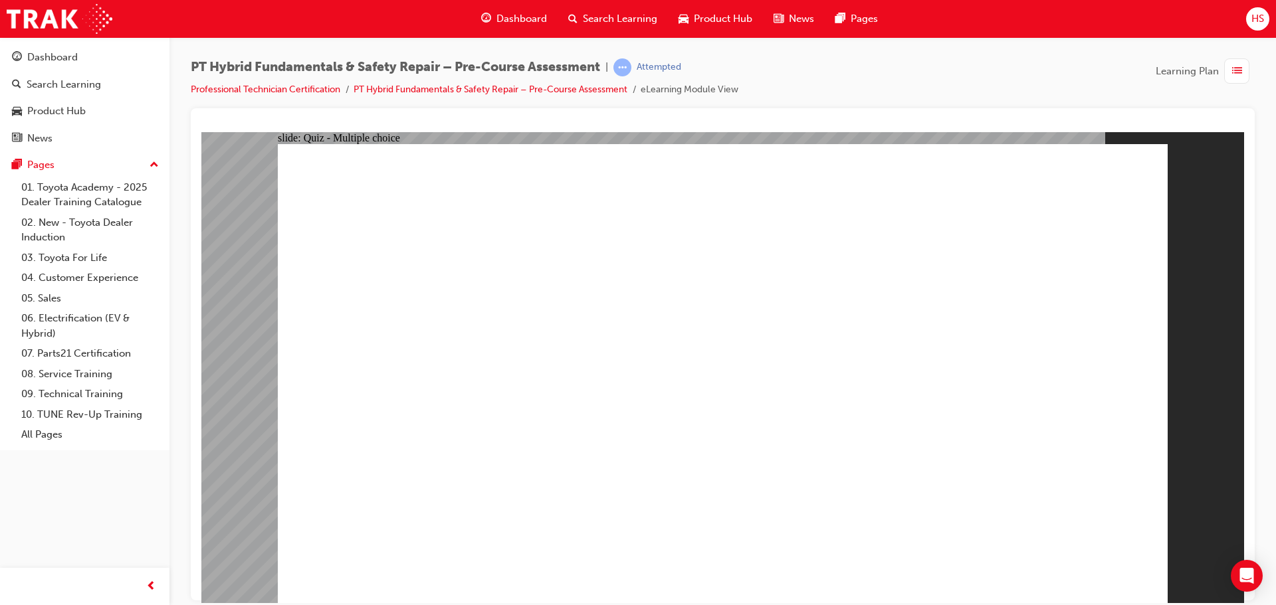
radio input "true"
checkbox input "true"
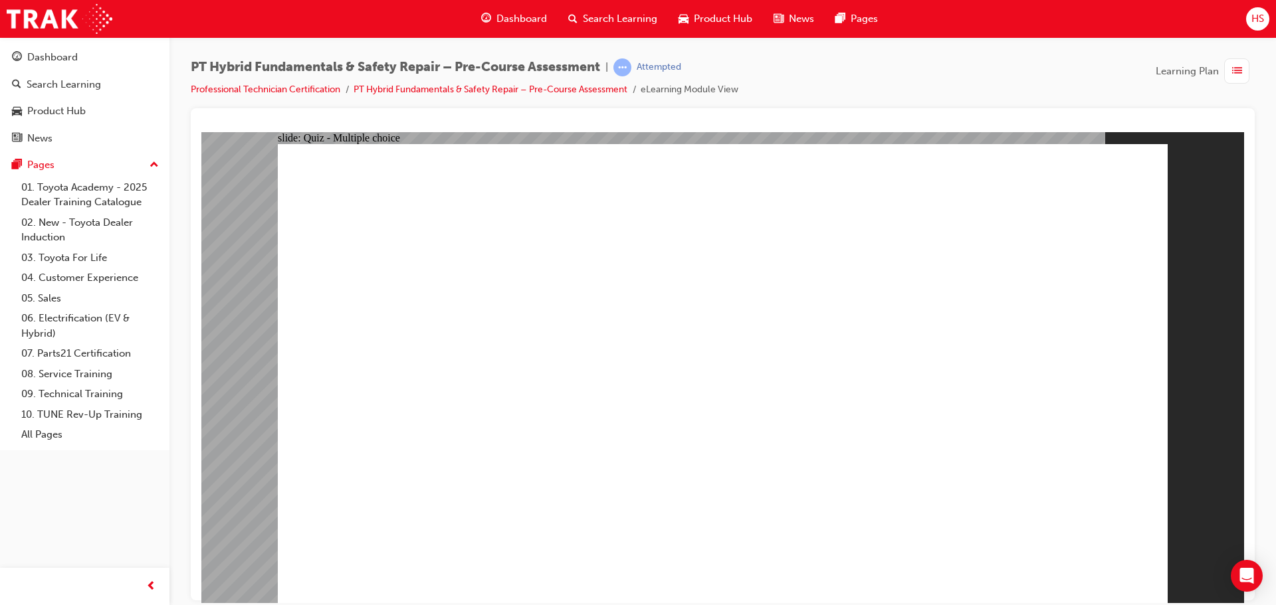
checkbox input "true"
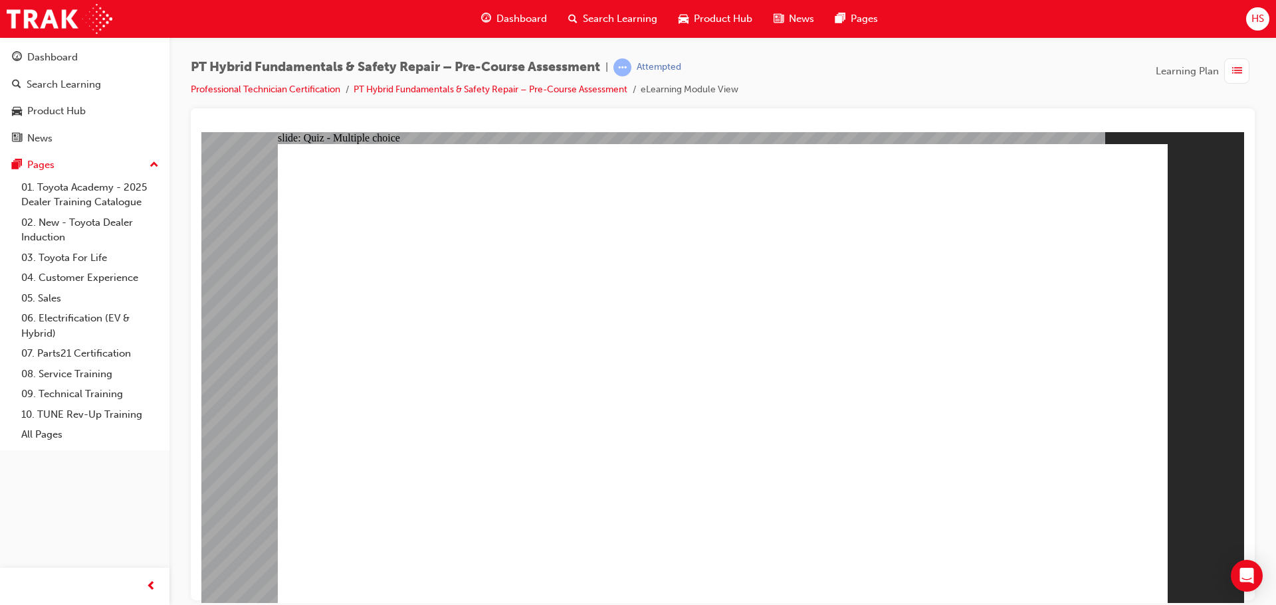
radio input "true"
drag, startPoint x: 640, startPoint y: 534, endPoint x: 646, endPoint y: 546, distance: 13.4
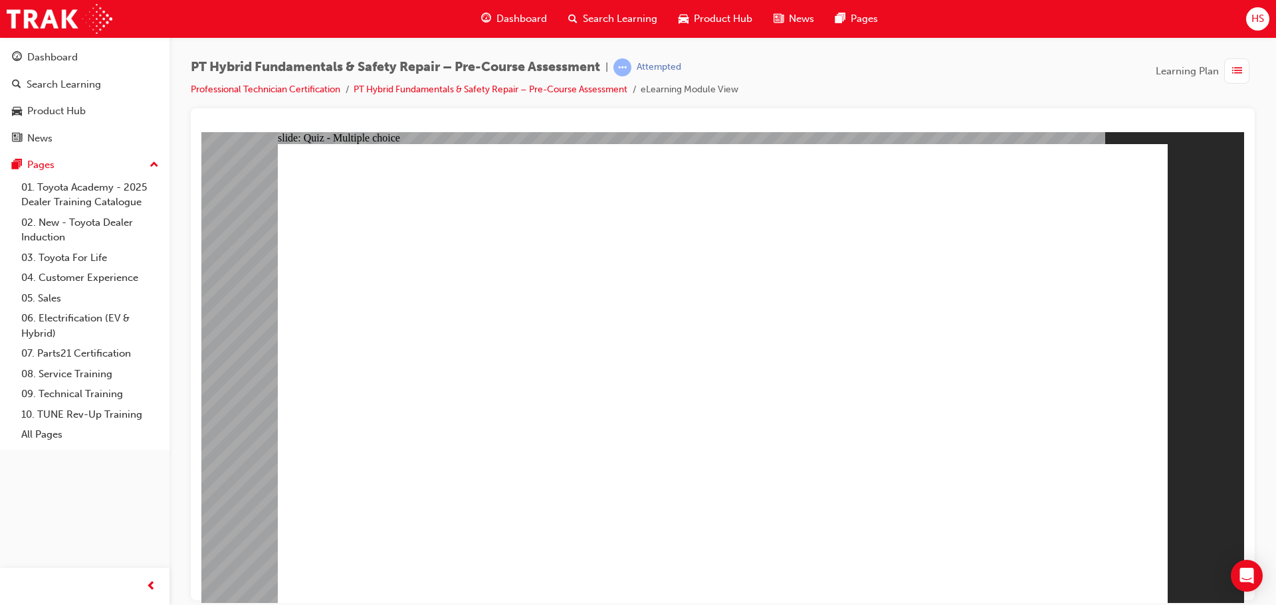
radio input "true"
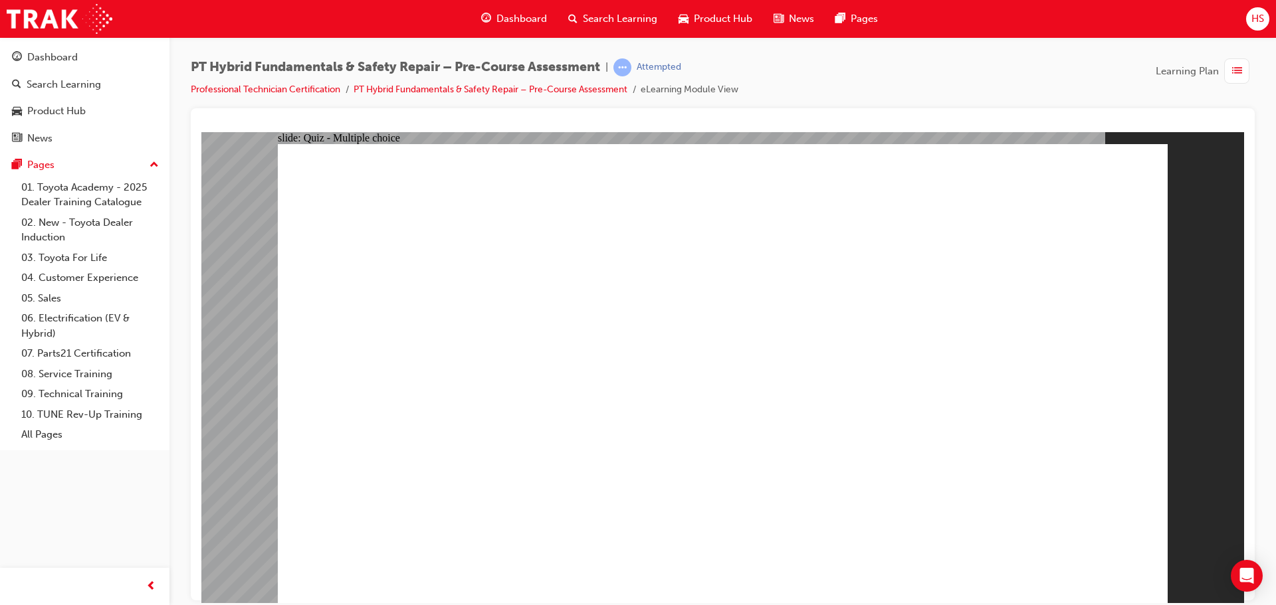
radio input "true"
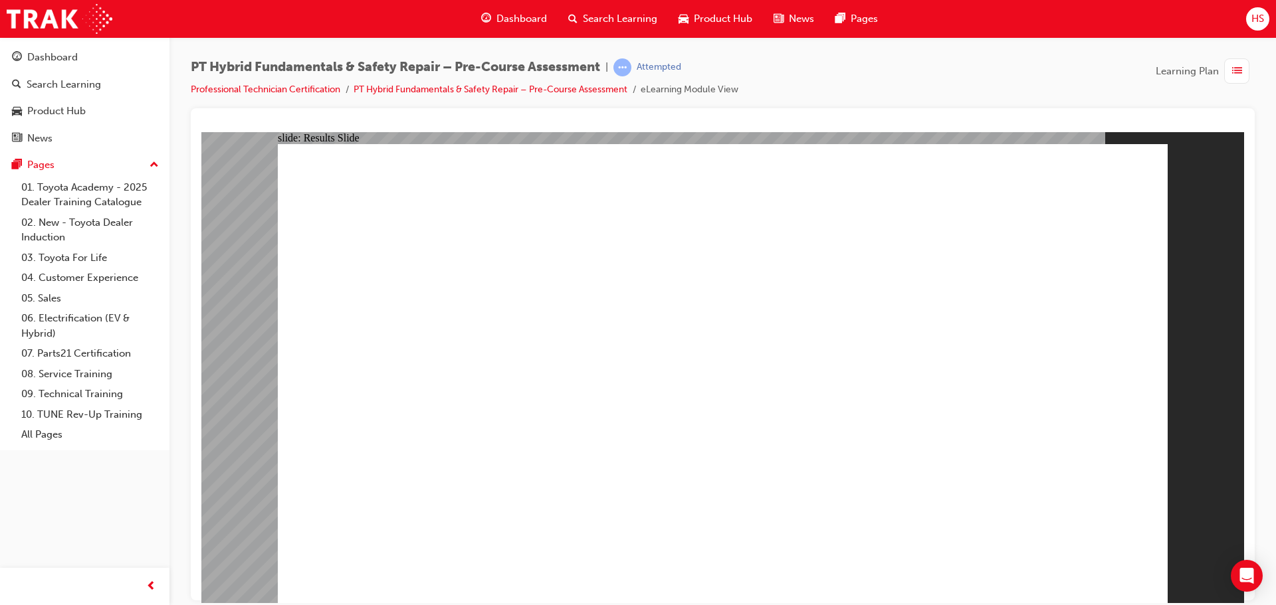
click at [90, 65] on div "Dashboard" at bounding box center [85, 57] width 146 height 17
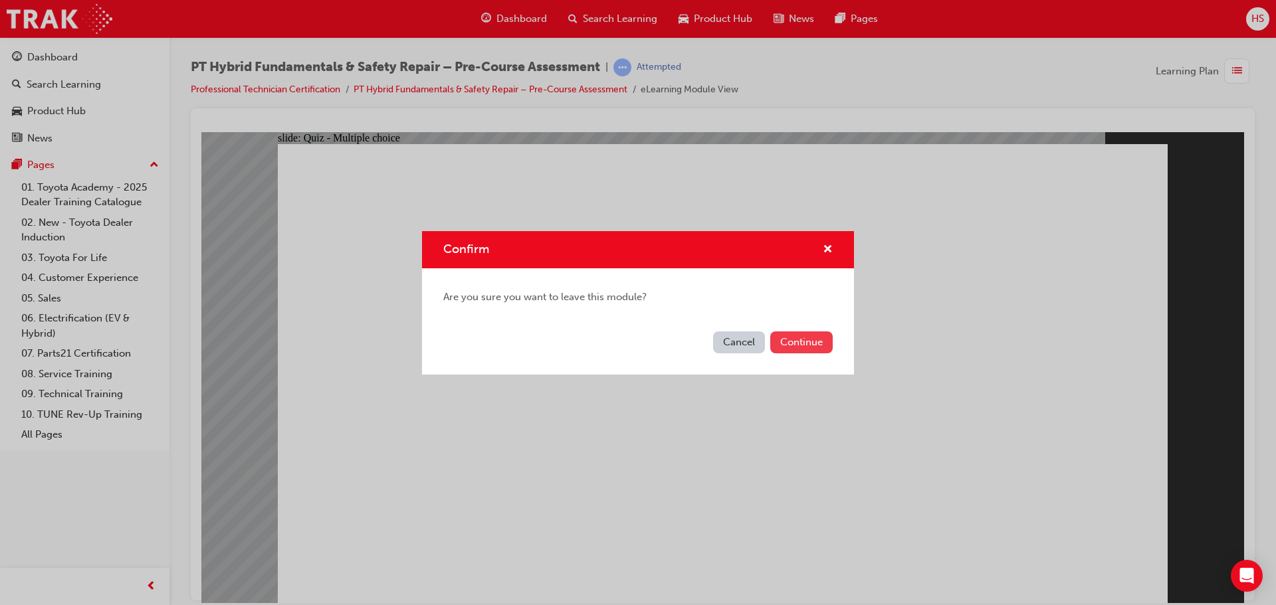
click at [788, 349] on button "Continue" at bounding box center [801, 343] width 62 height 22
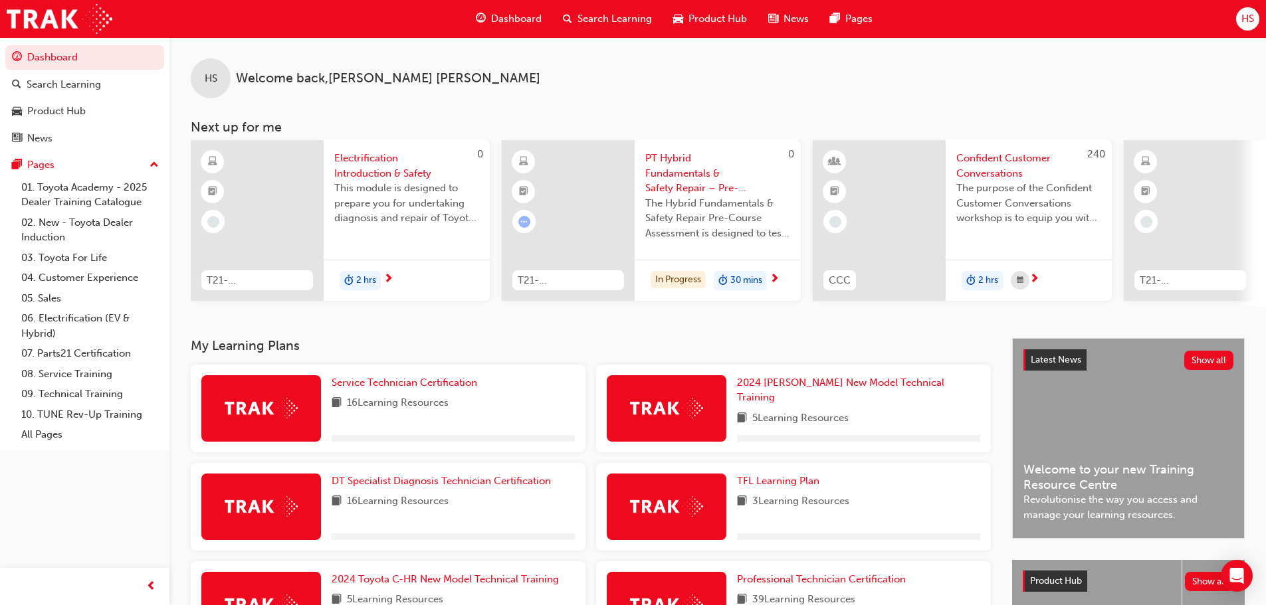
scroll to position [199, 0]
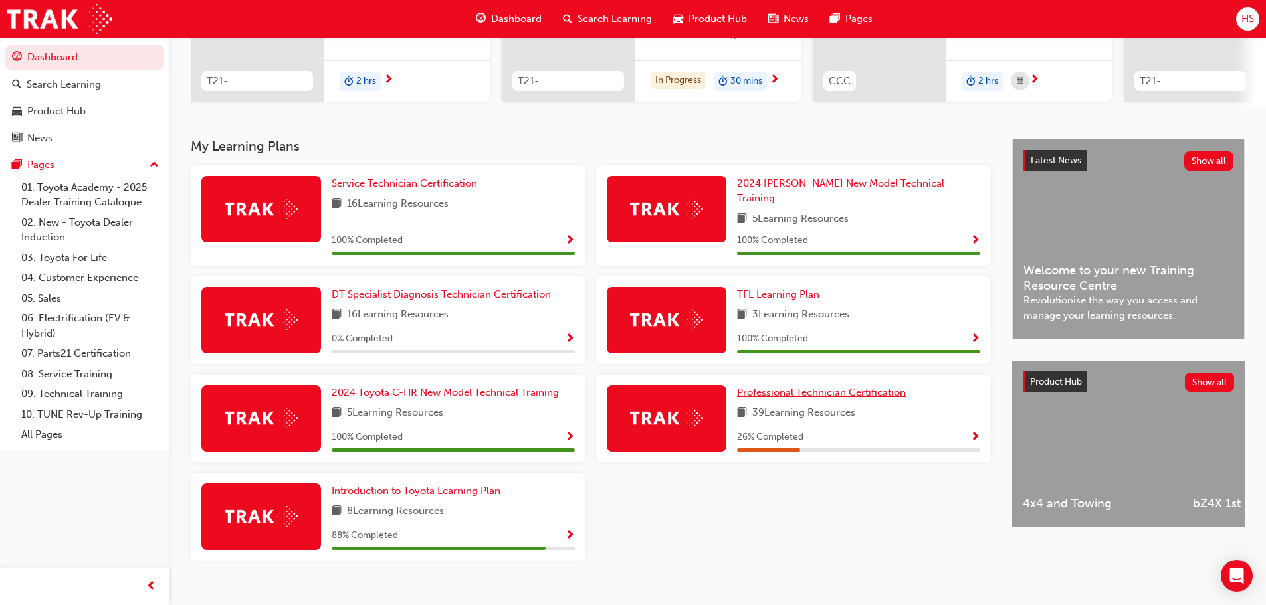
click at [790, 391] on span "Professional Technician Certification" at bounding box center [821, 393] width 169 height 12
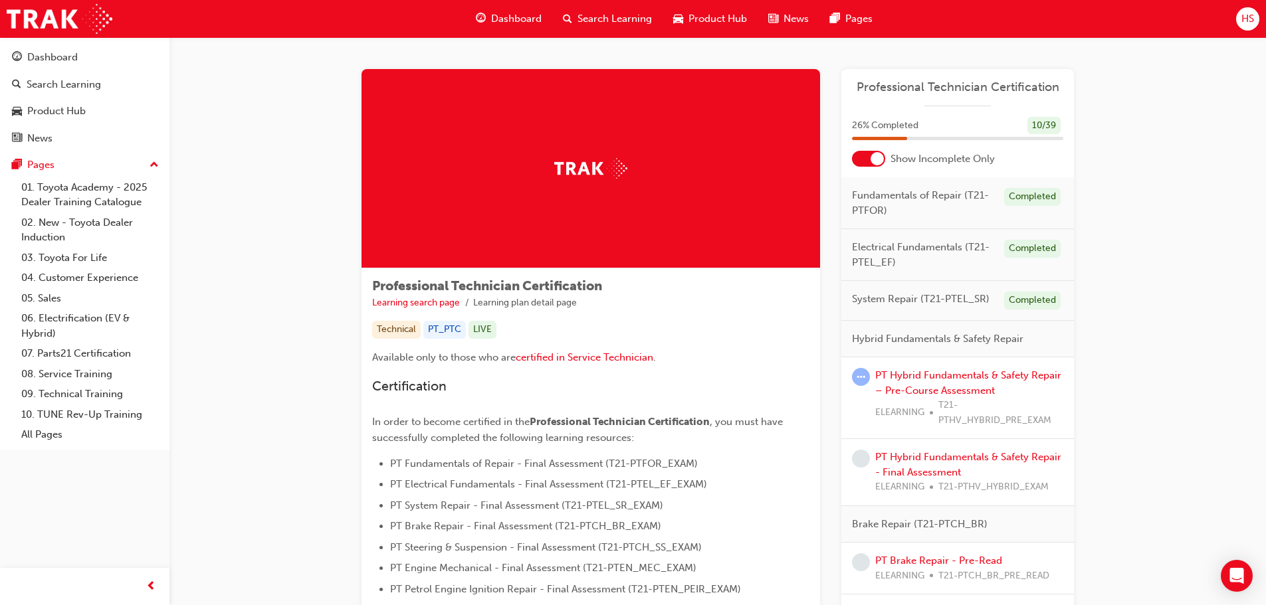
click at [871, 161] on div at bounding box center [876, 158] width 13 height 13
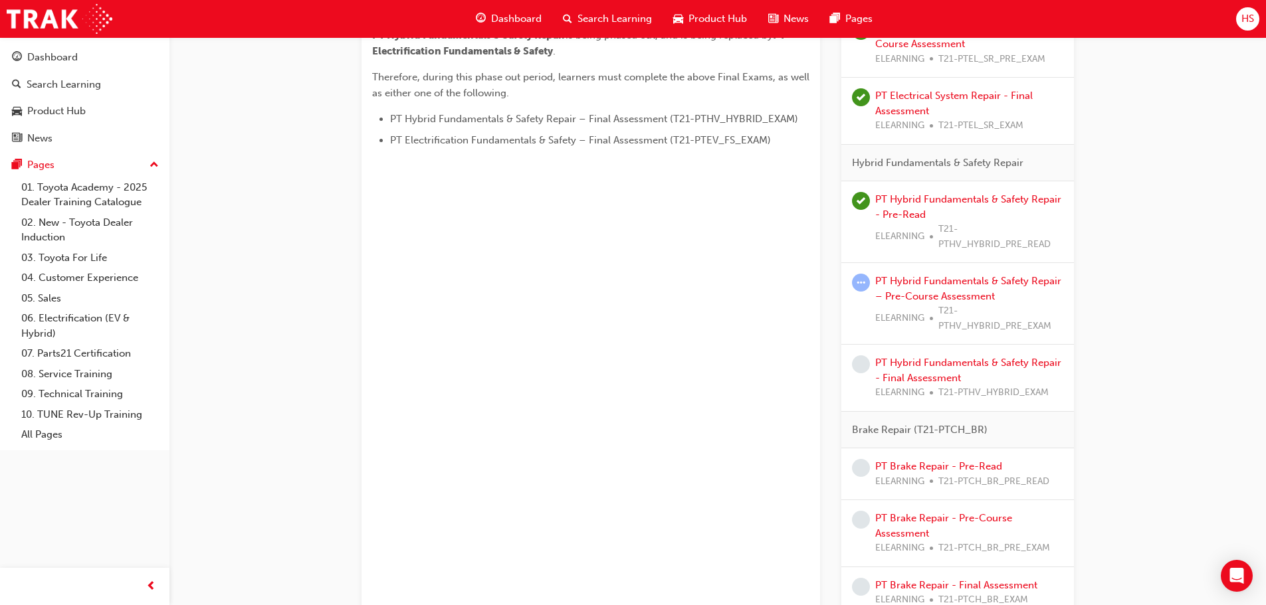
scroll to position [731, 0]
click at [912, 292] on link "PT Hybrid Fundamentals & Safety Repair – Pre-Course Assessment" at bounding box center [968, 289] width 186 height 27
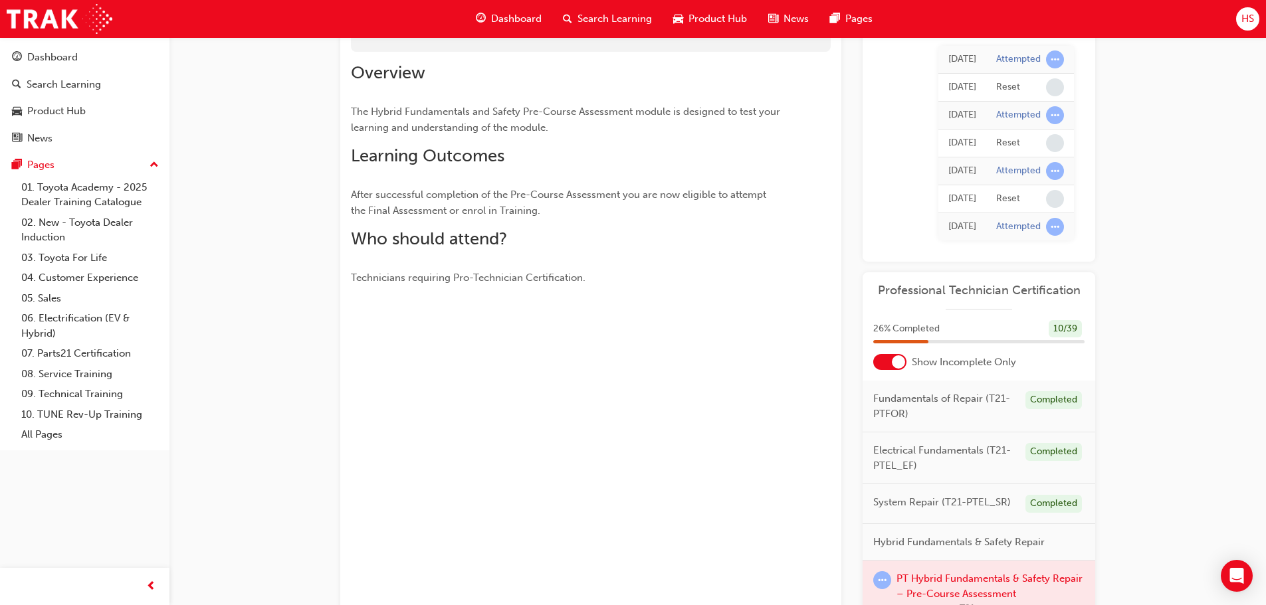
scroll to position [133, 0]
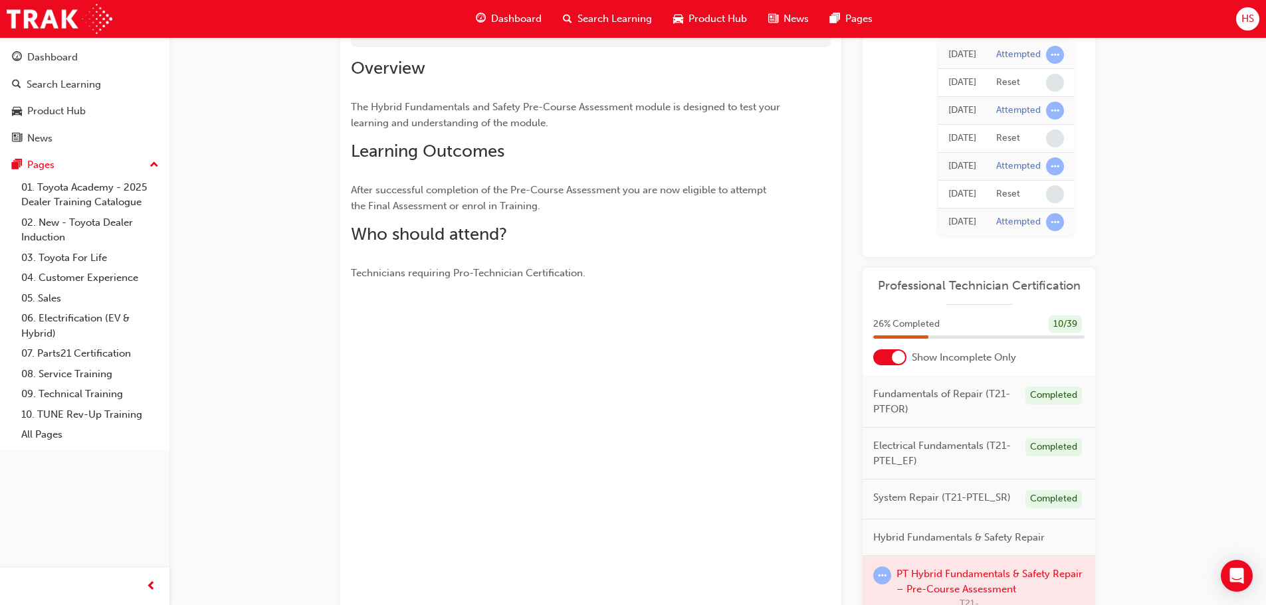
click at [884, 362] on div at bounding box center [889, 357] width 33 height 16
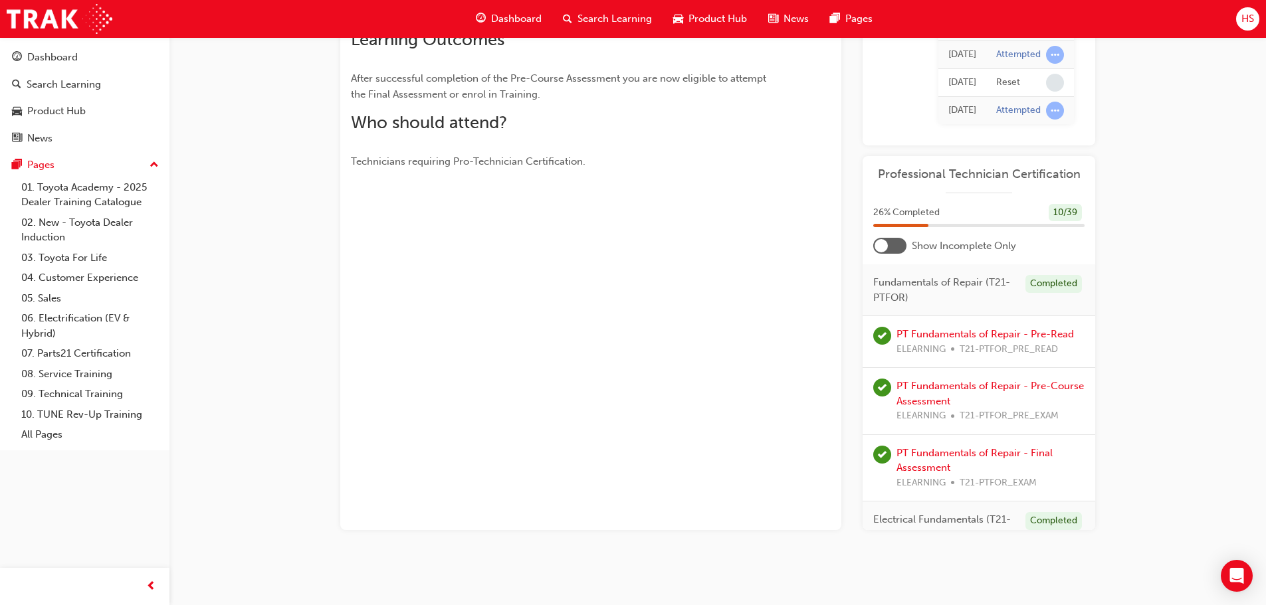
scroll to position [245, 0]
click at [888, 245] on div at bounding box center [889, 245] width 33 height 16
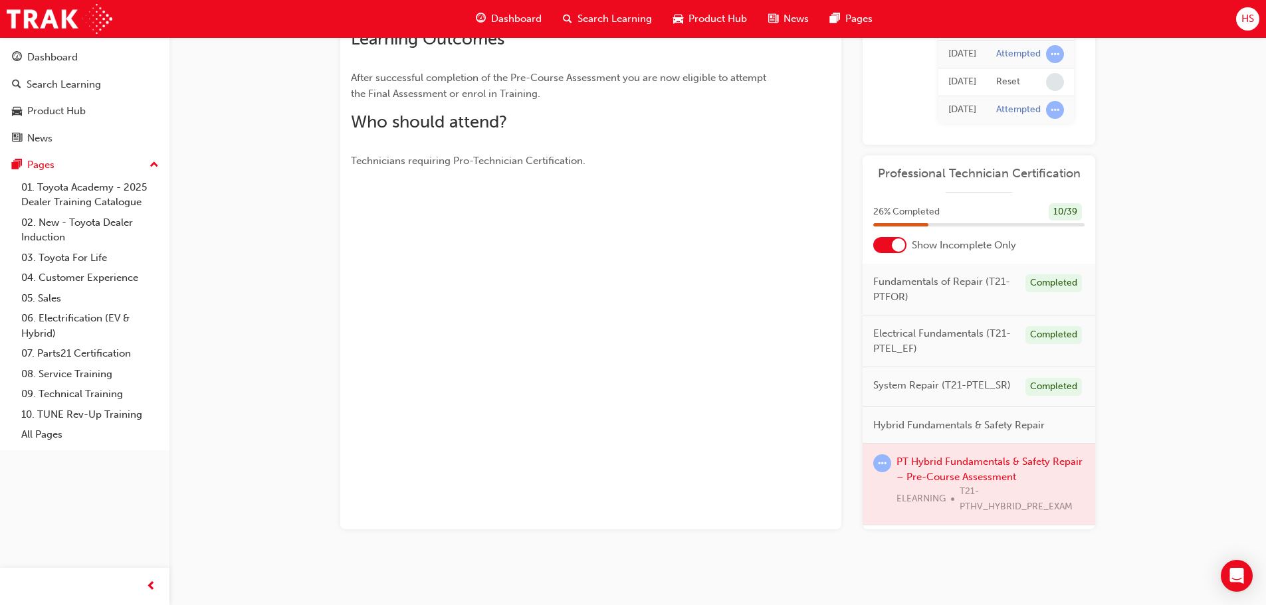
click at [904, 250] on div at bounding box center [889, 245] width 33 height 16
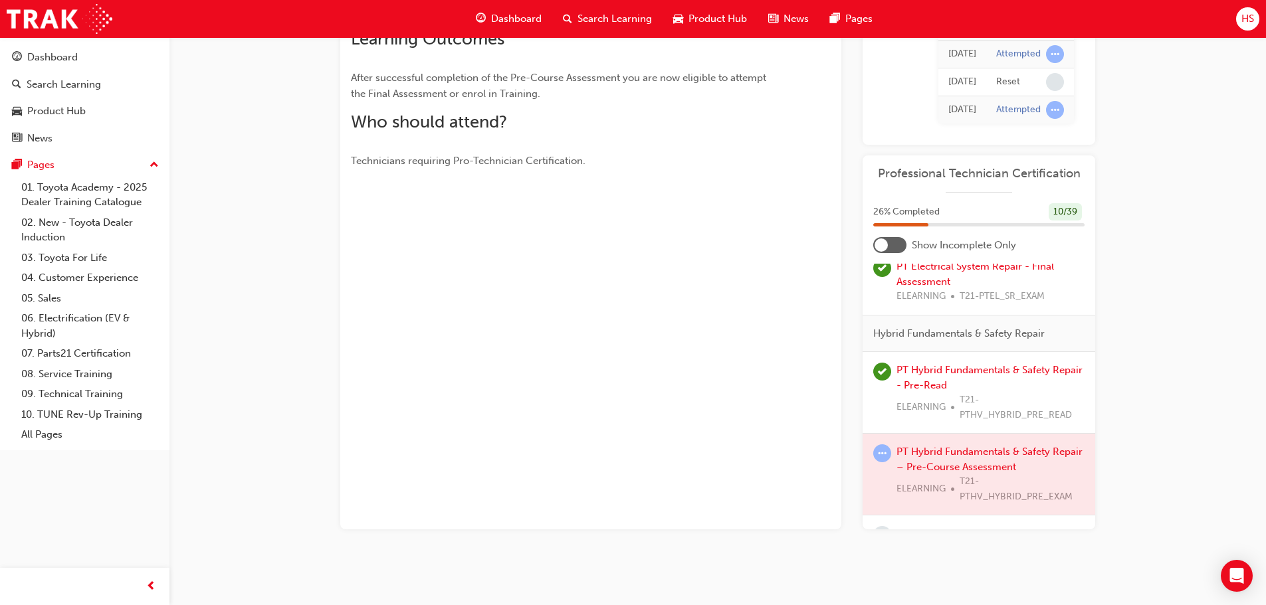
scroll to position [598, 0]
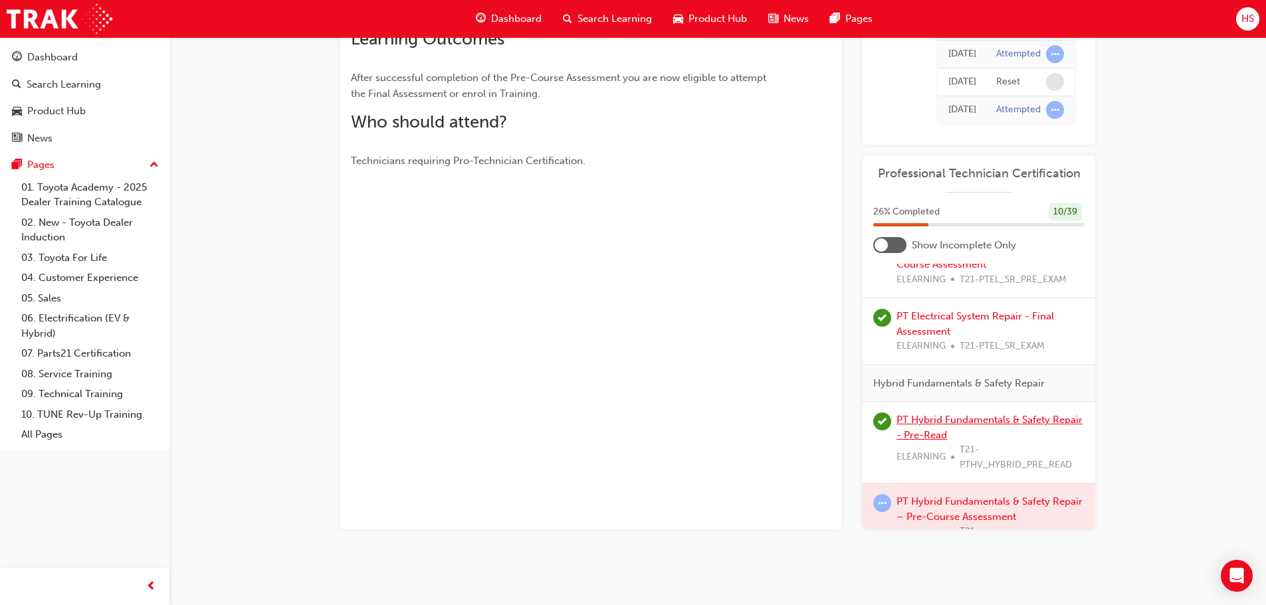
click at [960, 437] on link "PT Hybrid Fundamentals & Safety Repair - Pre-Read" at bounding box center [989, 427] width 186 height 27
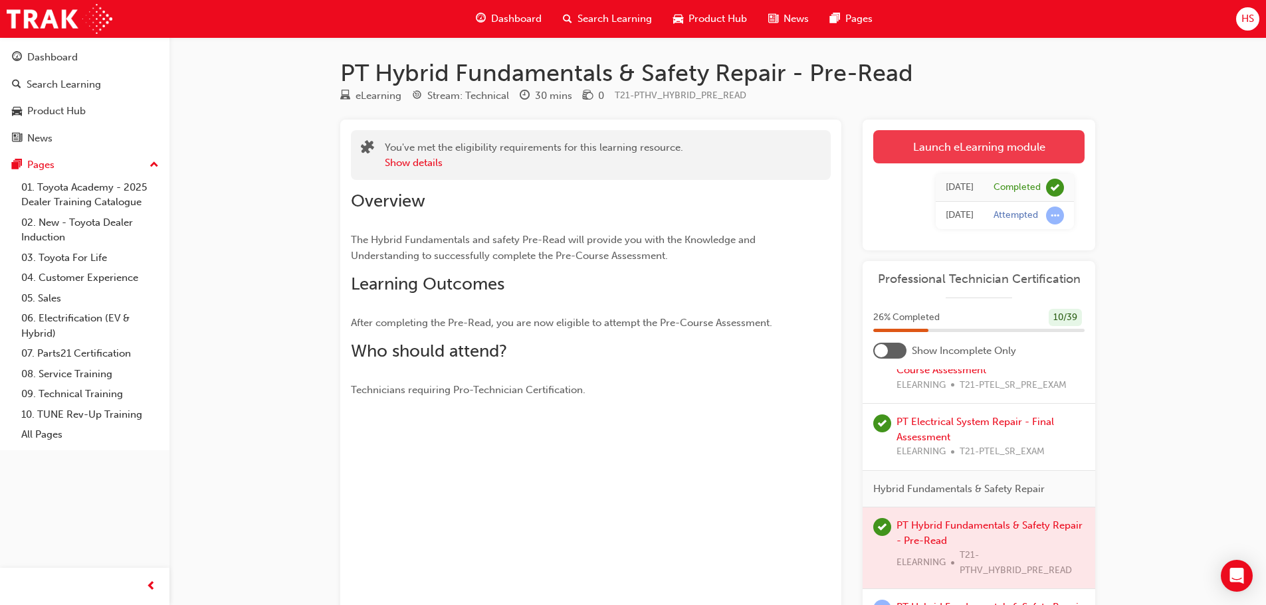
click at [1007, 154] on link "Launch eLearning module" at bounding box center [978, 146] width 211 height 33
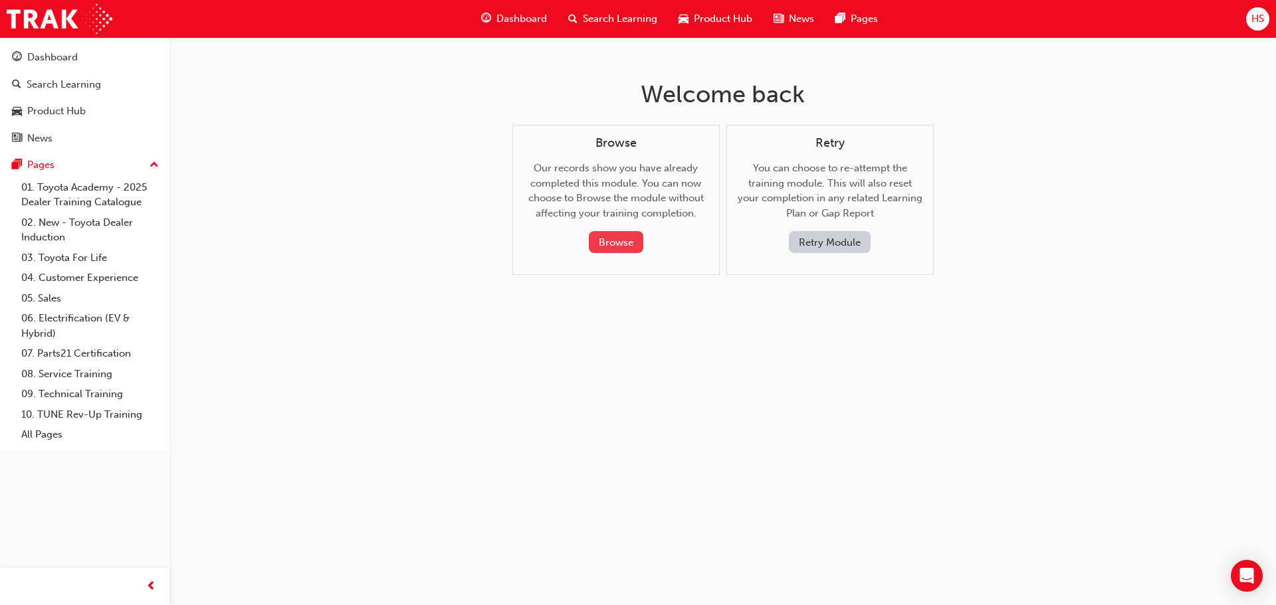
click at [617, 243] on button "Browse" at bounding box center [616, 242] width 54 height 22
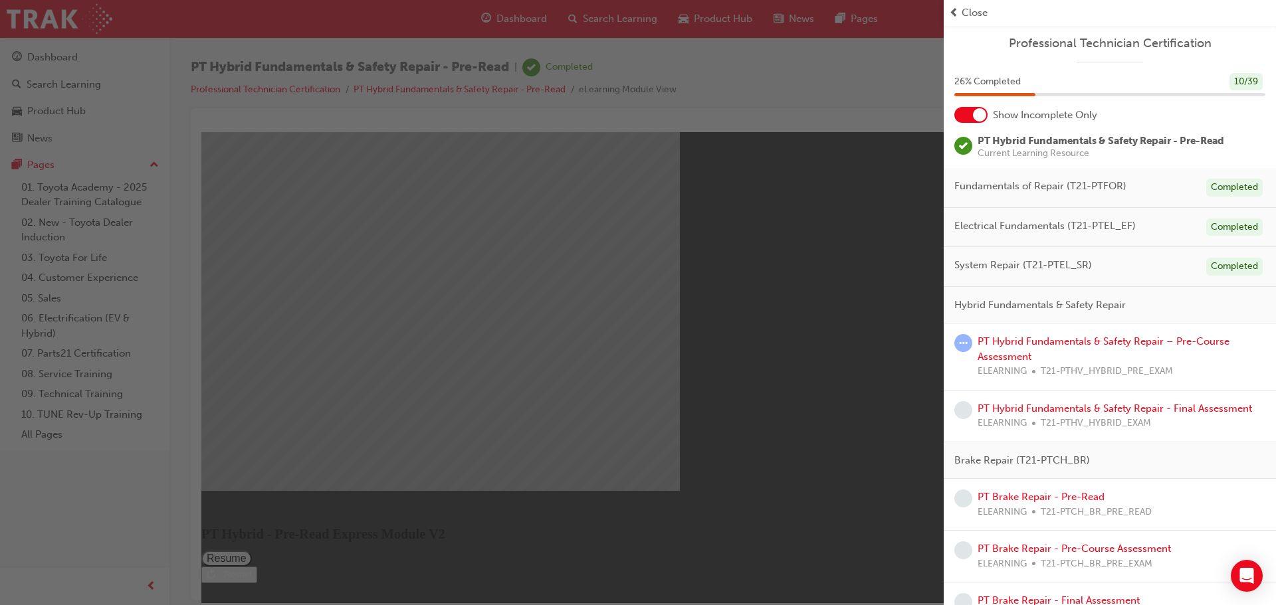
click at [975, 19] on span "Close" at bounding box center [974, 12] width 26 height 15
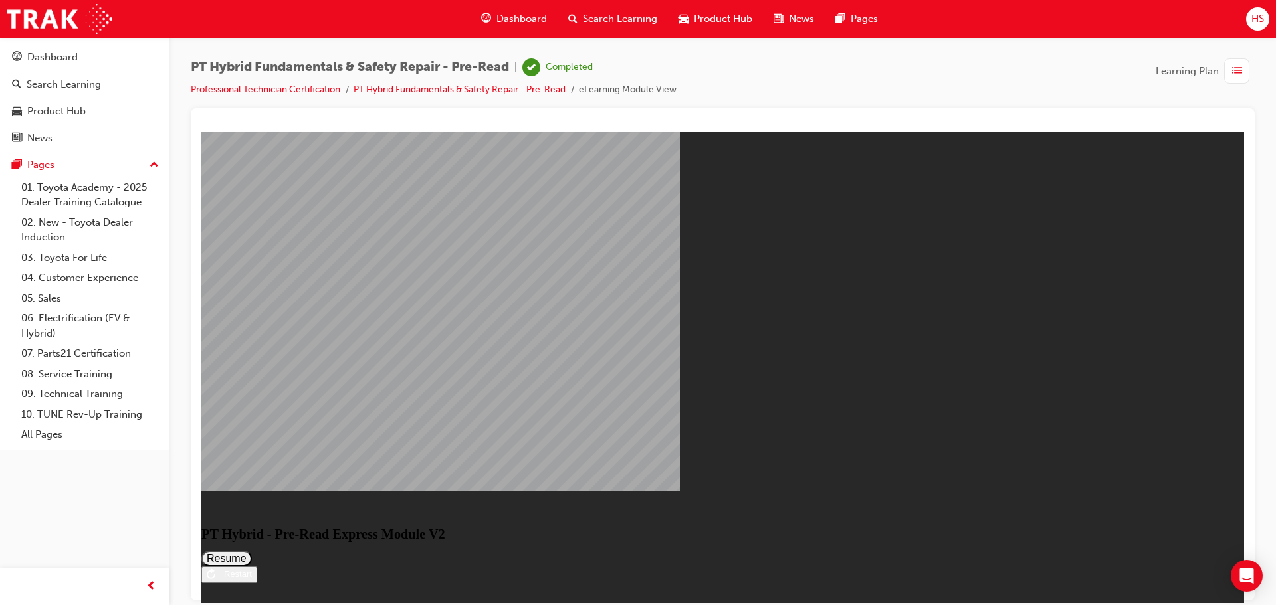
click at [252, 550] on button "Resume" at bounding box center [226, 558] width 50 height 16
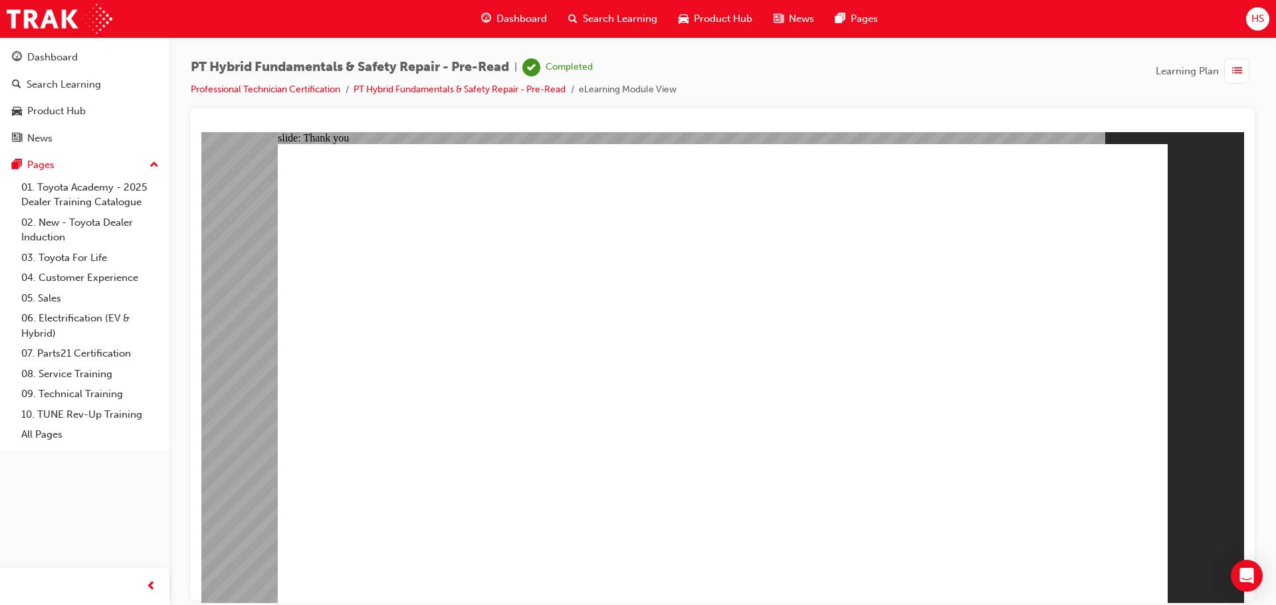
click at [90, 56] on div "Dashboard" at bounding box center [85, 57] width 146 height 17
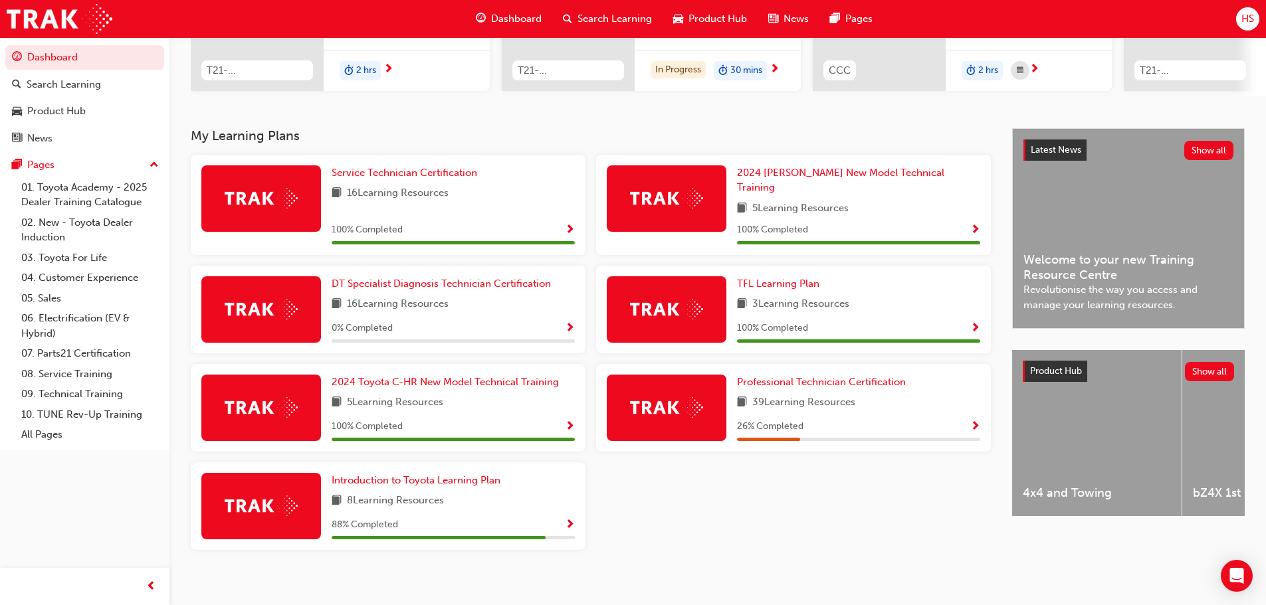
scroll to position [213, 0]
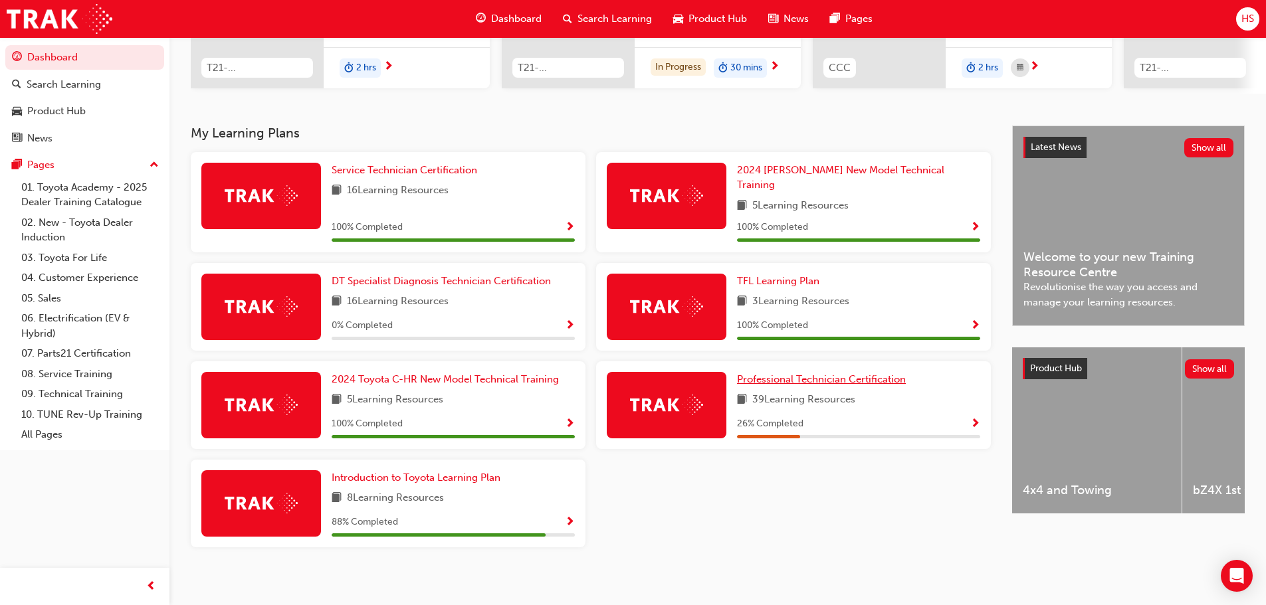
click at [793, 372] on link "Professional Technician Certification" at bounding box center [824, 379] width 174 height 15
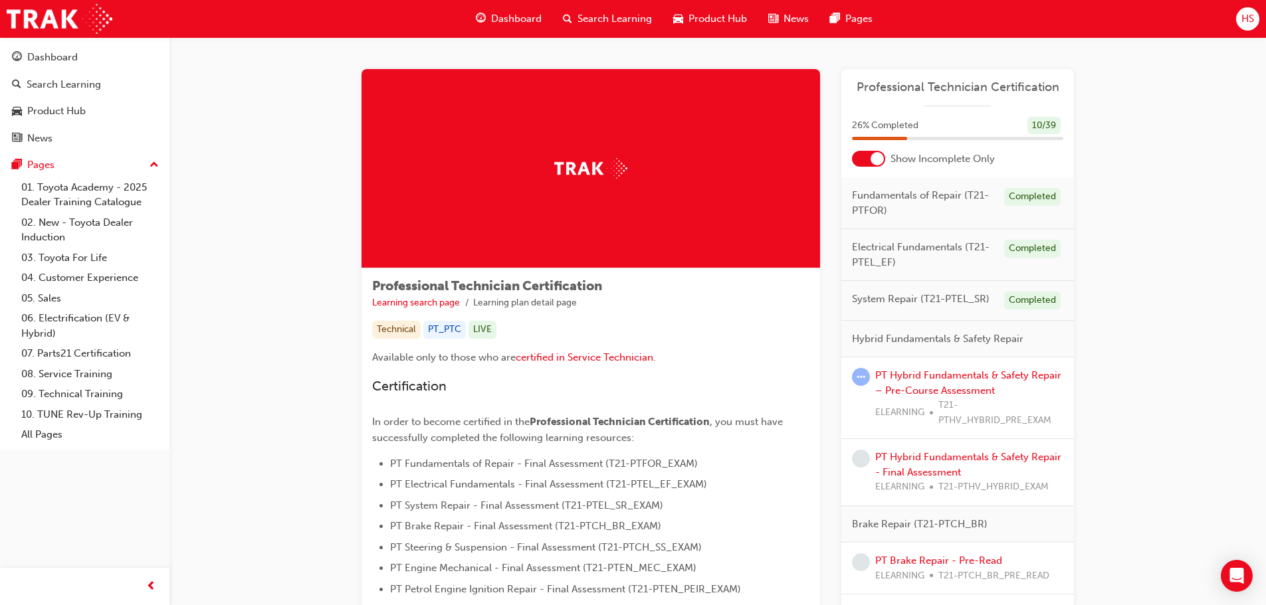
click at [878, 148] on div "26 % Completed 10 / 39" at bounding box center [957, 134] width 233 height 35
click at [878, 153] on div at bounding box center [876, 158] width 13 height 13
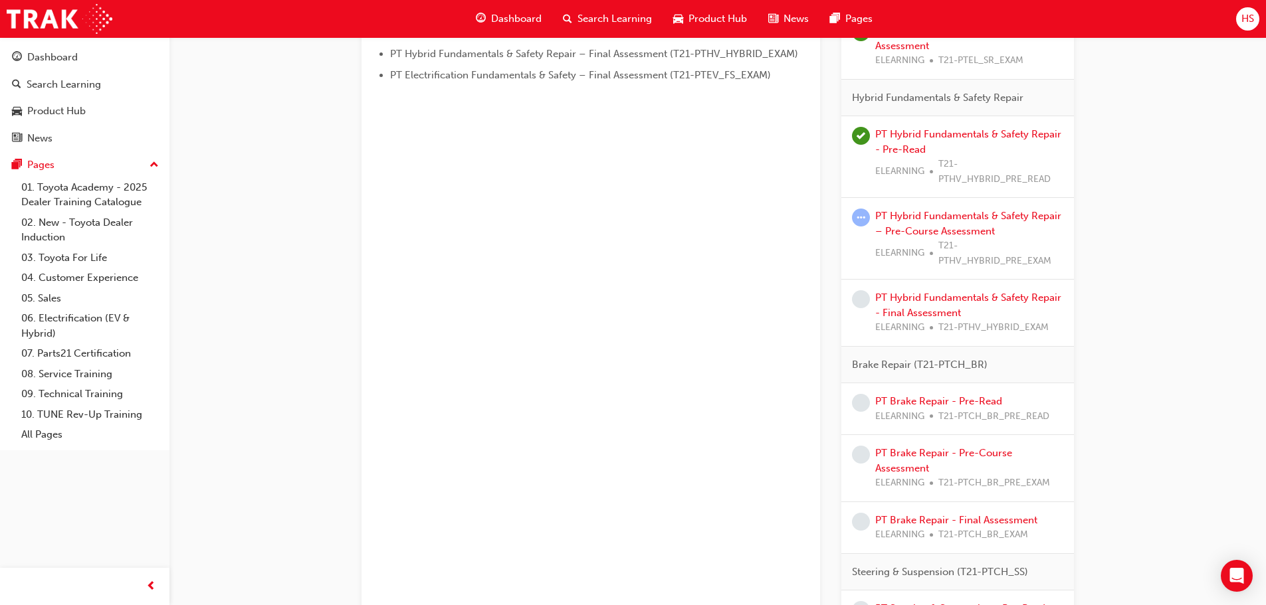
scroll to position [731, 0]
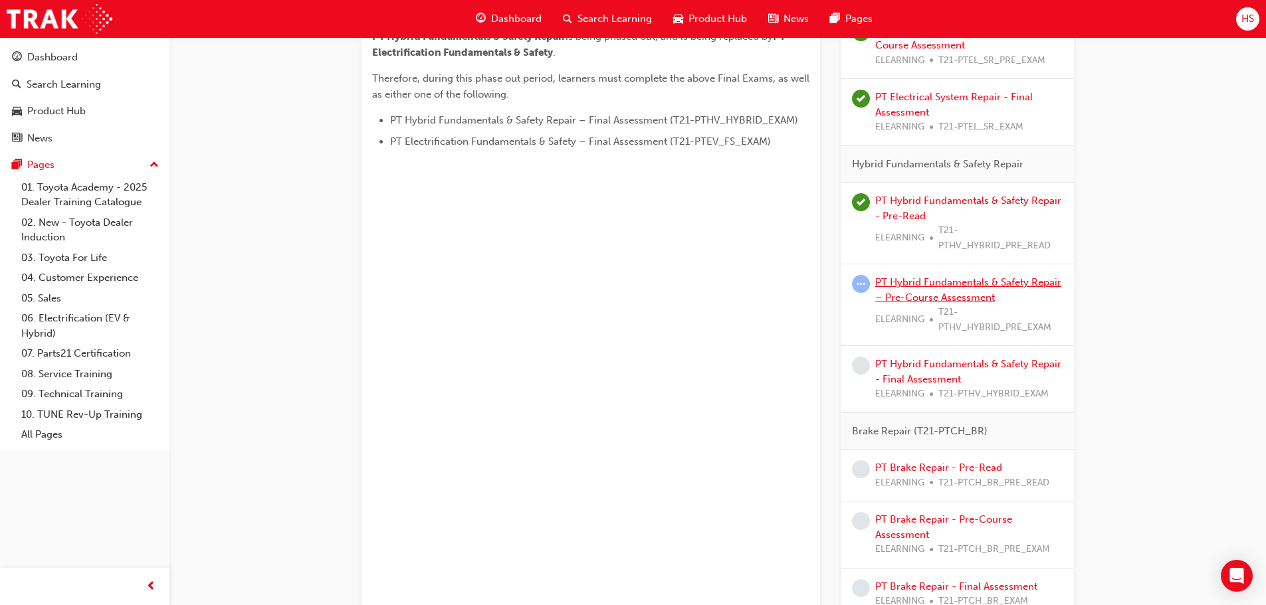
click at [927, 296] on link "PT Hybrid Fundamentals & Safety Repair – Pre-Course Assessment" at bounding box center [968, 289] width 186 height 27
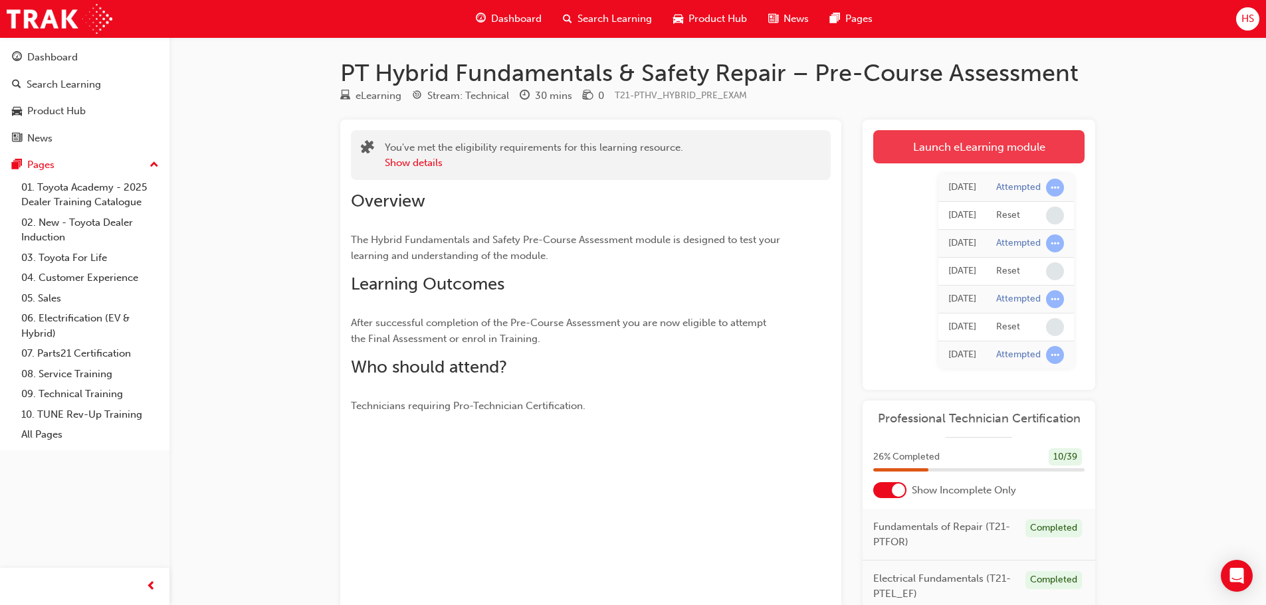
click at [951, 140] on link "Launch eLearning module" at bounding box center [978, 146] width 211 height 33
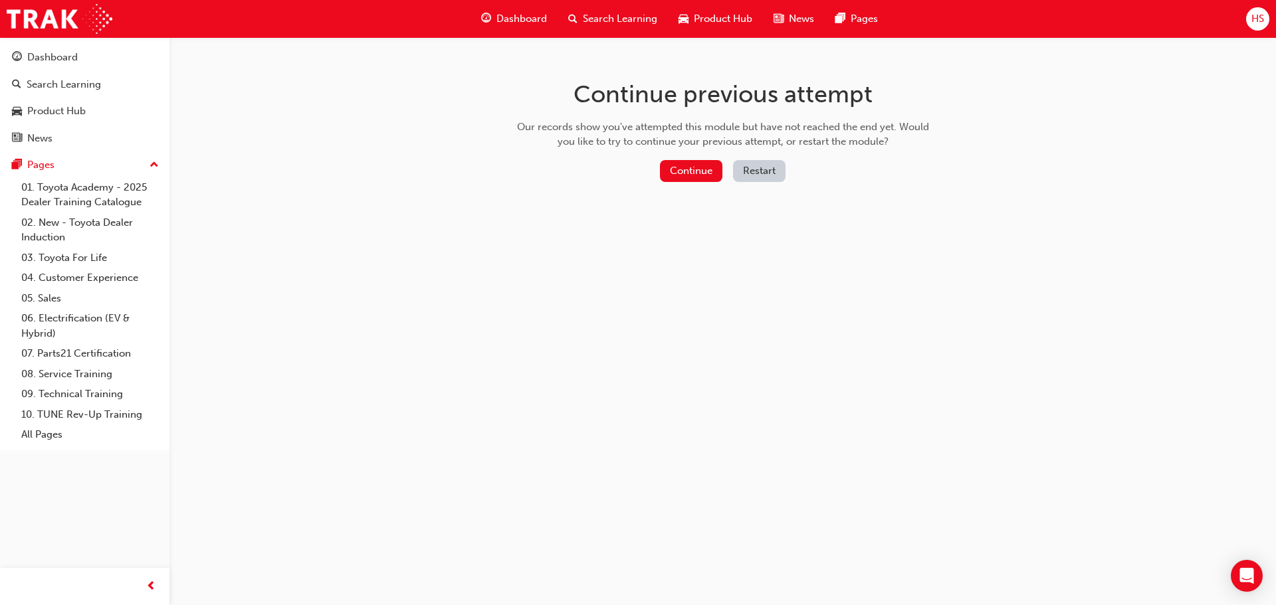
click at [753, 164] on button "Restart" at bounding box center [759, 171] width 52 height 22
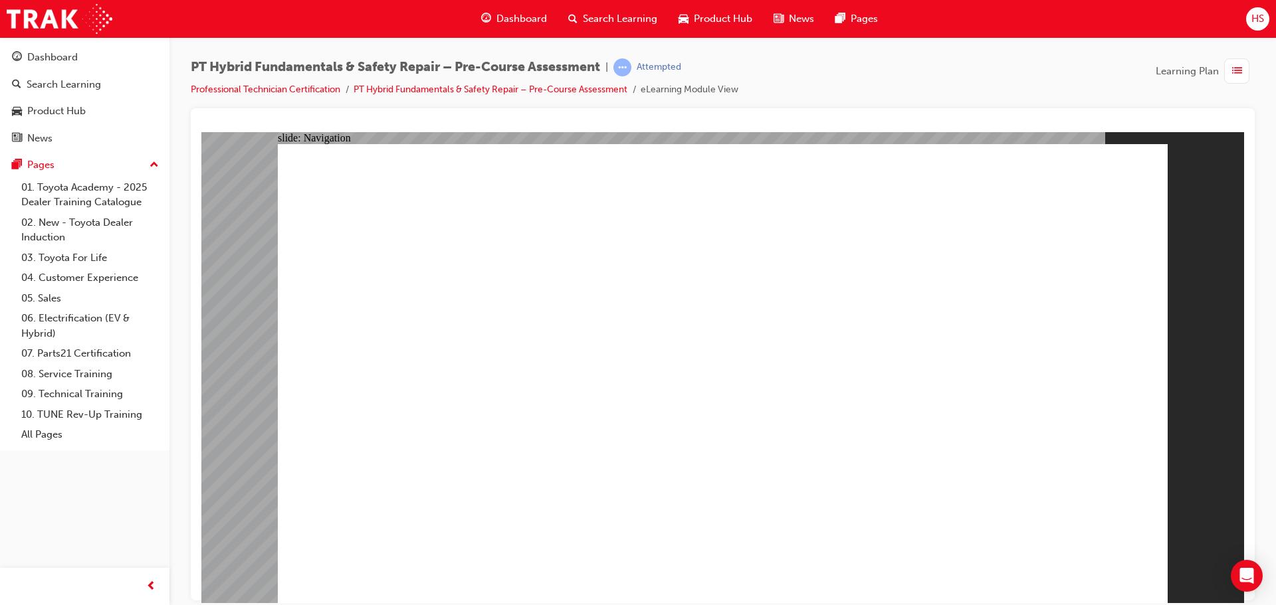
radio input "true"
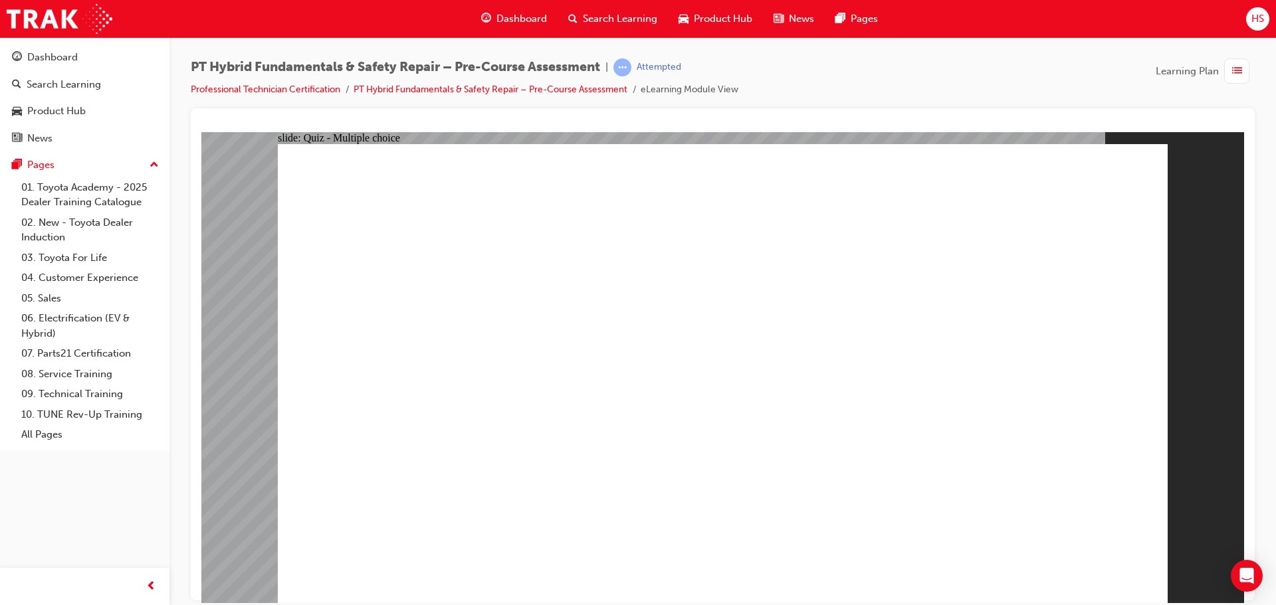
radio input "true"
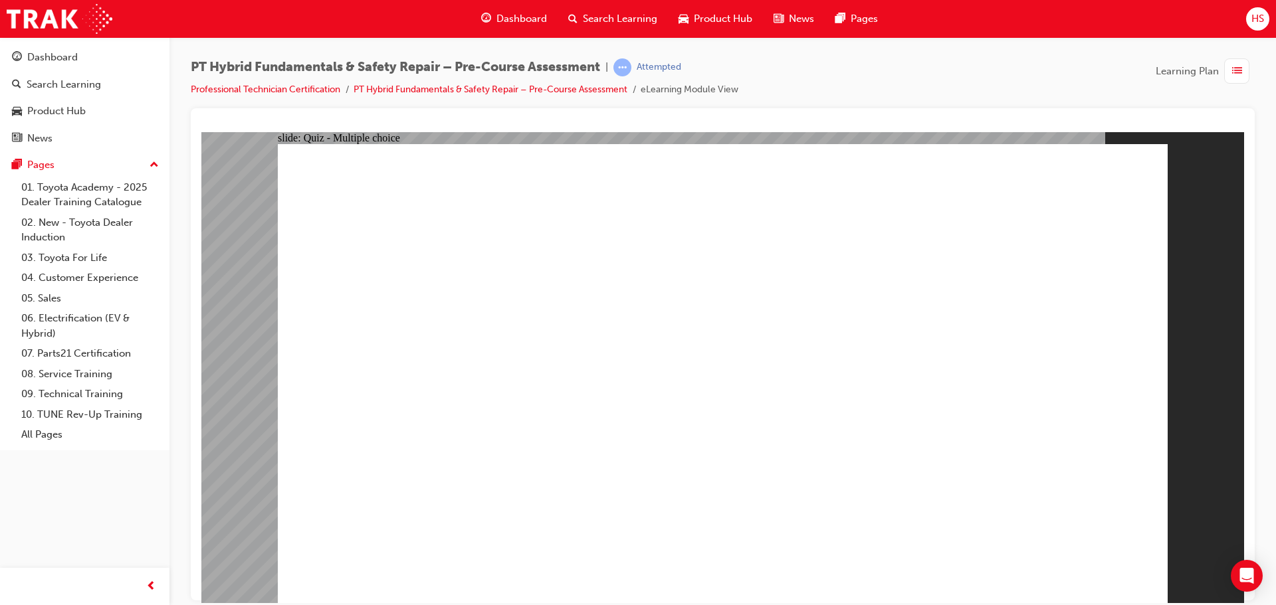
radio input "true"
checkbox input "true"
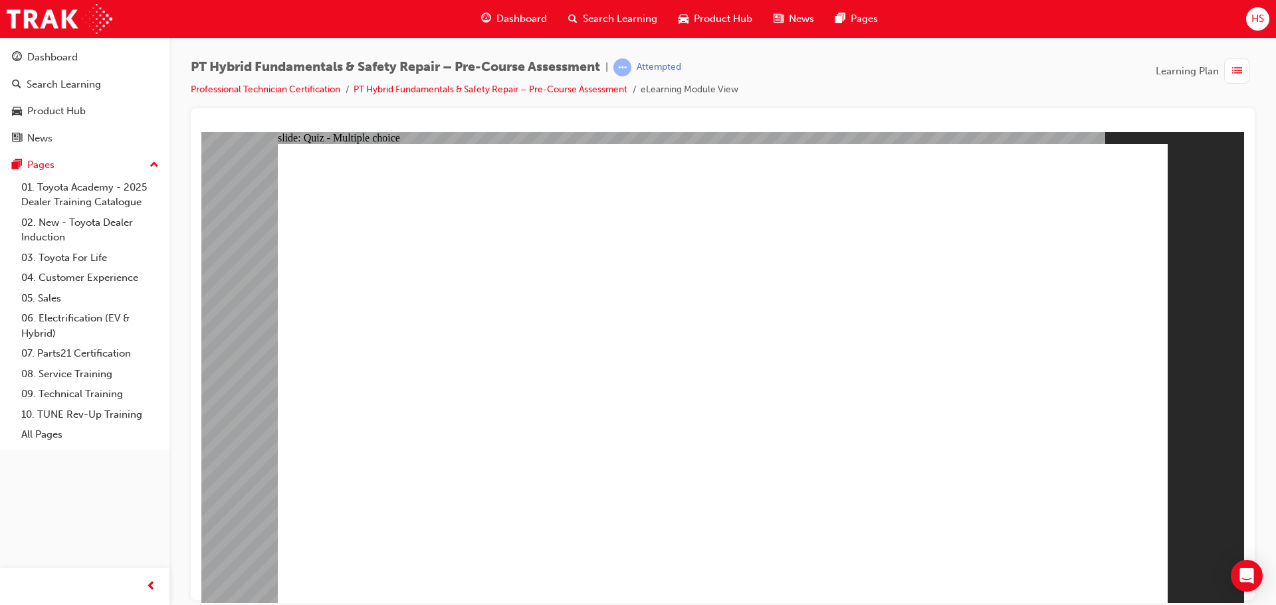
checkbox input "true"
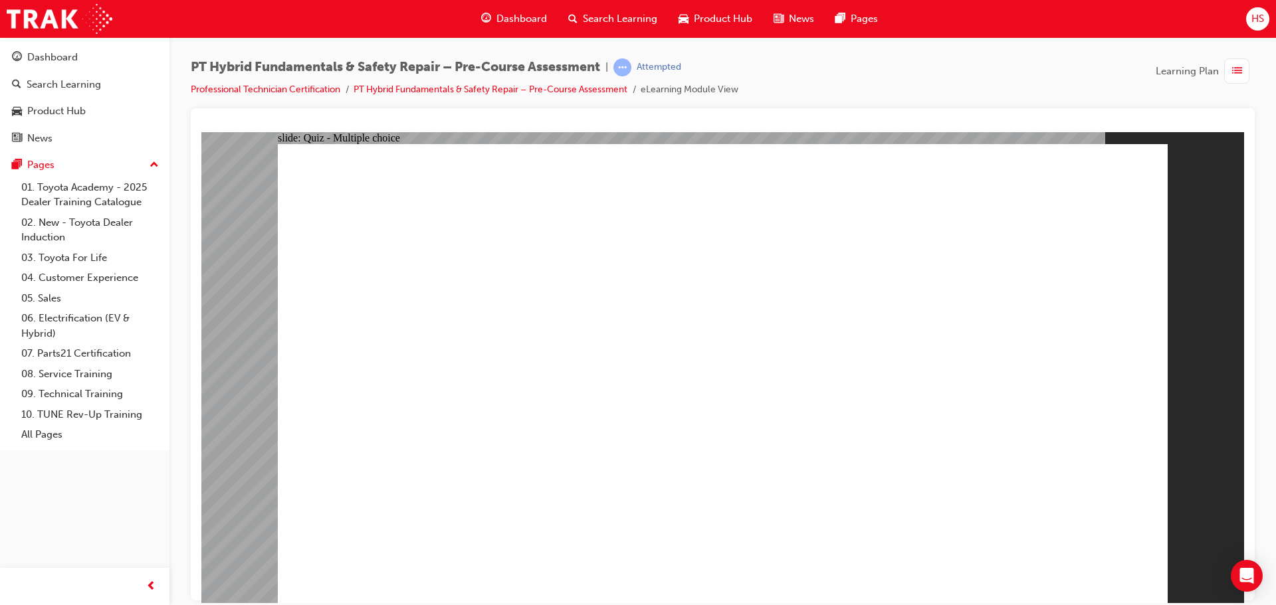
radio input "true"
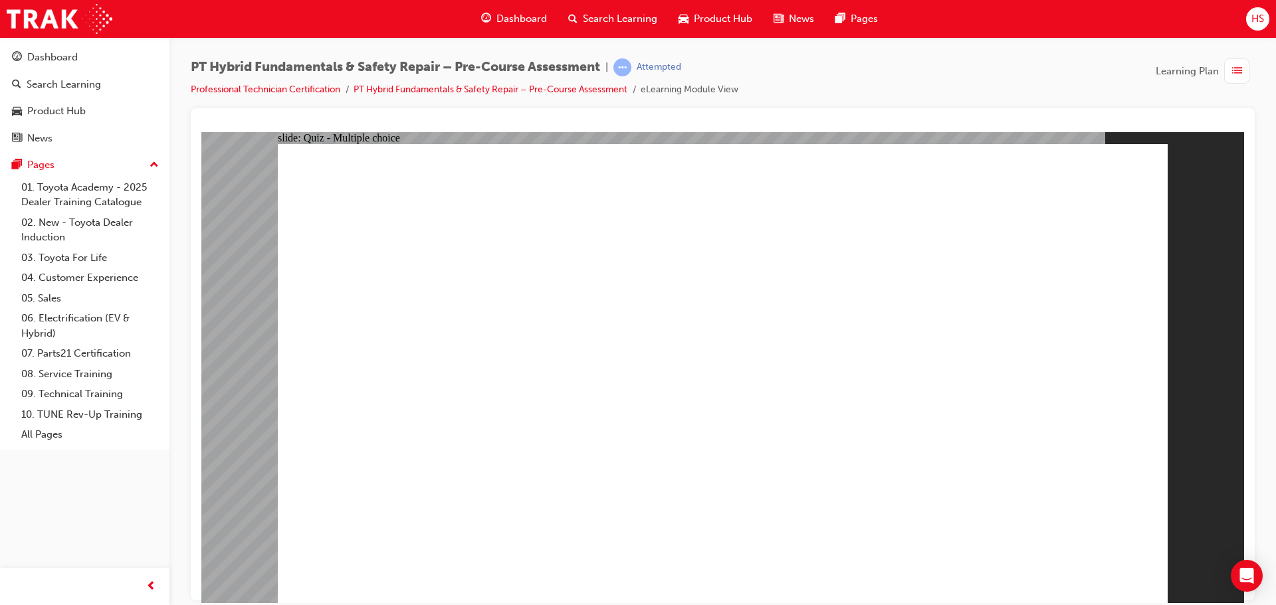
radio input "true"
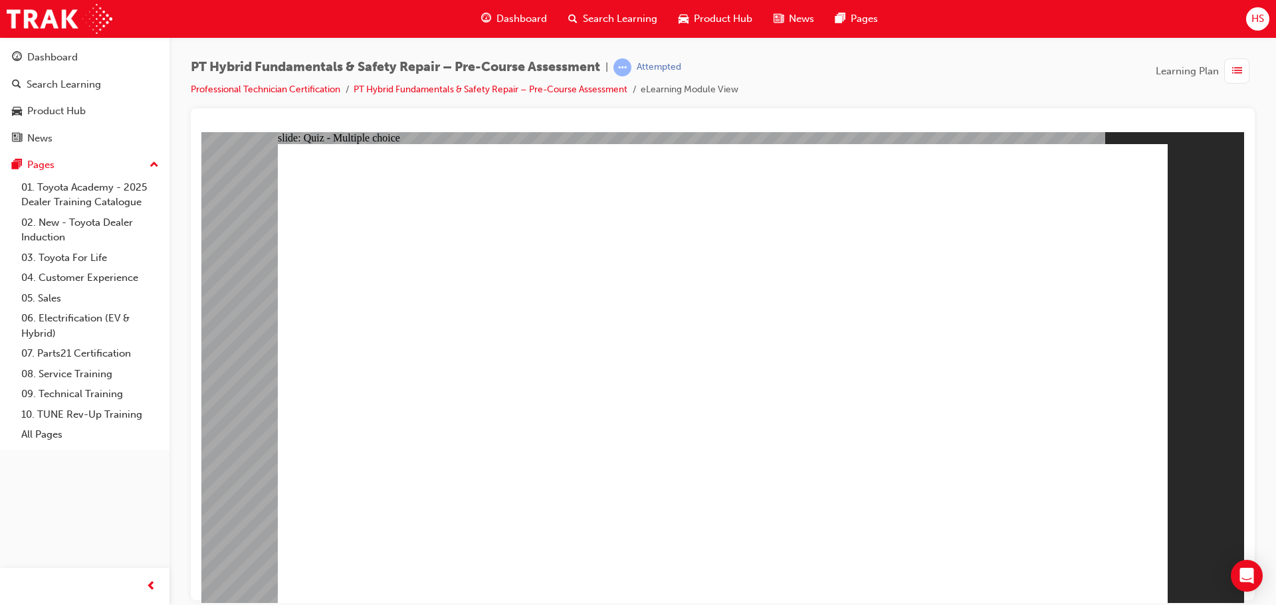
radio input "true"
click at [78, 60] on div "Dashboard" at bounding box center [85, 57] width 146 height 17
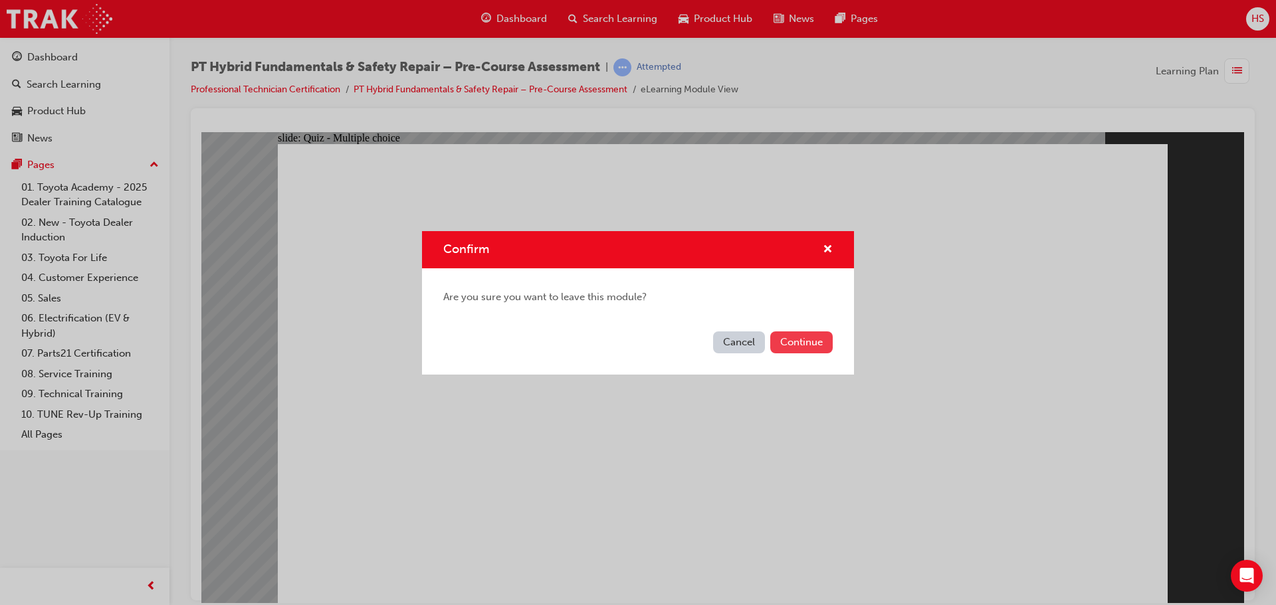
click at [791, 341] on button "Continue" at bounding box center [801, 343] width 62 height 22
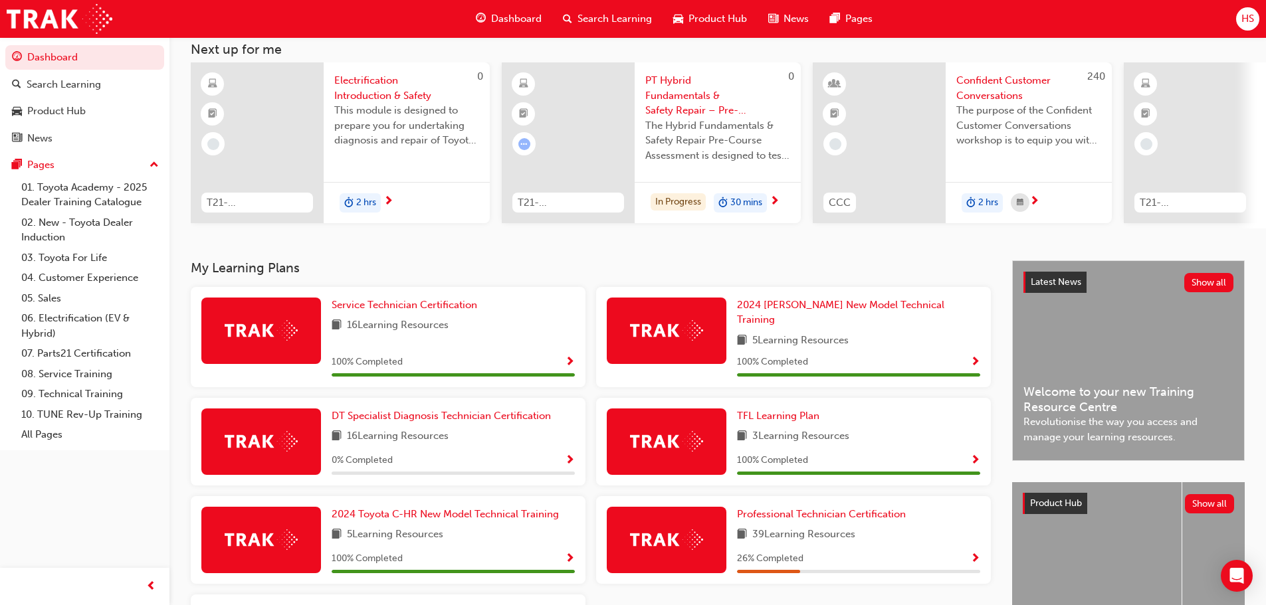
scroll to position [199, 0]
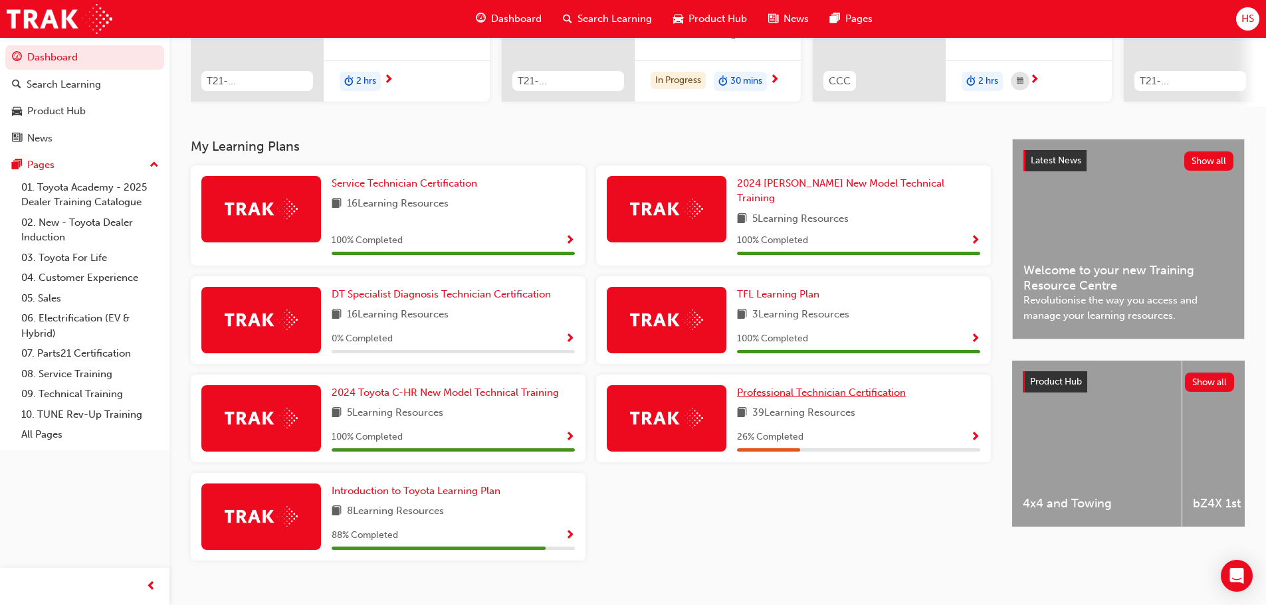
click at [860, 387] on span "Professional Technician Certification" at bounding box center [821, 393] width 169 height 12
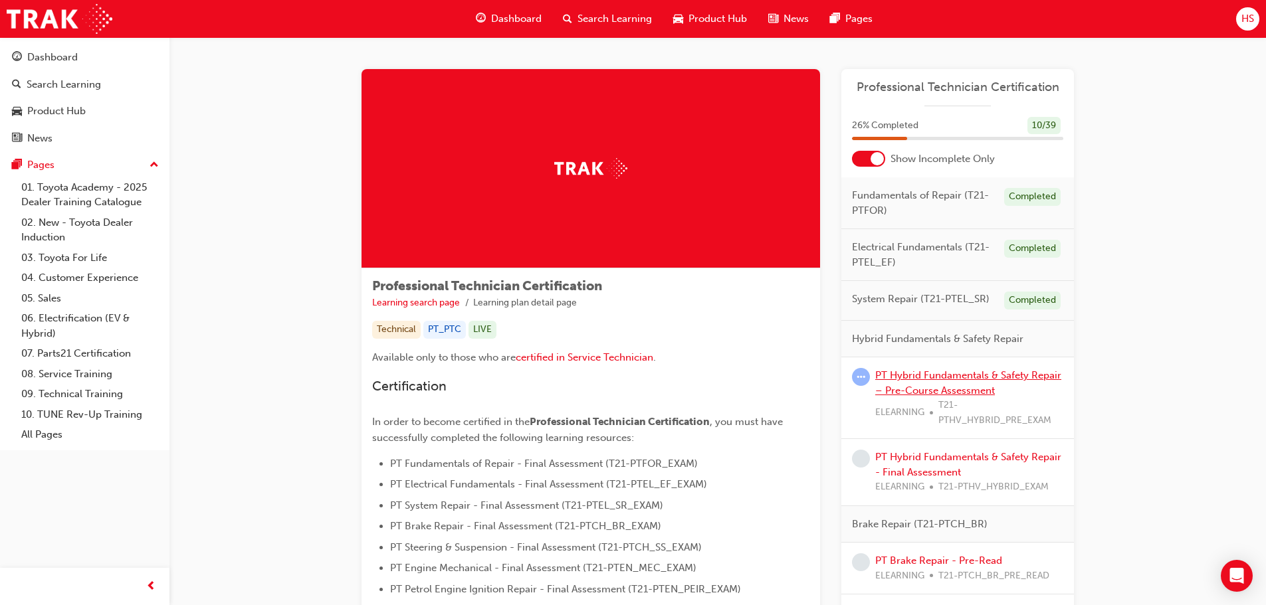
click at [932, 373] on link "PT Hybrid Fundamentals & Safety Repair – Pre-Course Assessment" at bounding box center [968, 382] width 186 height 27
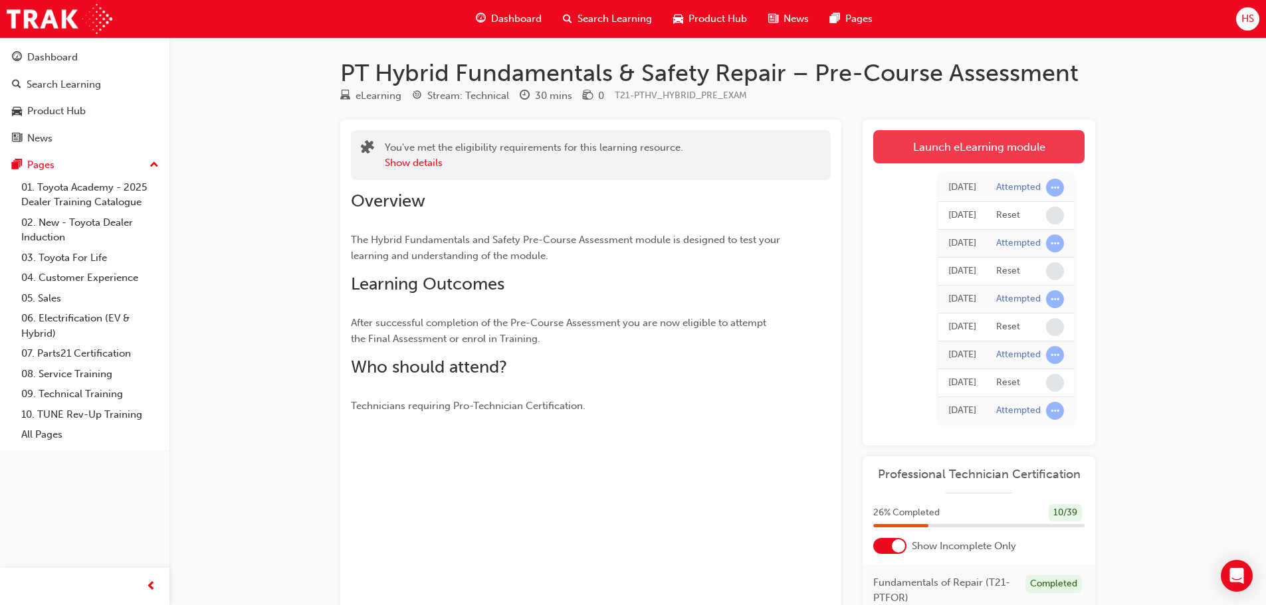
click at [926, 142] on link "Launch eLearning module" at bounding box center [978, 146] width 211 height 33
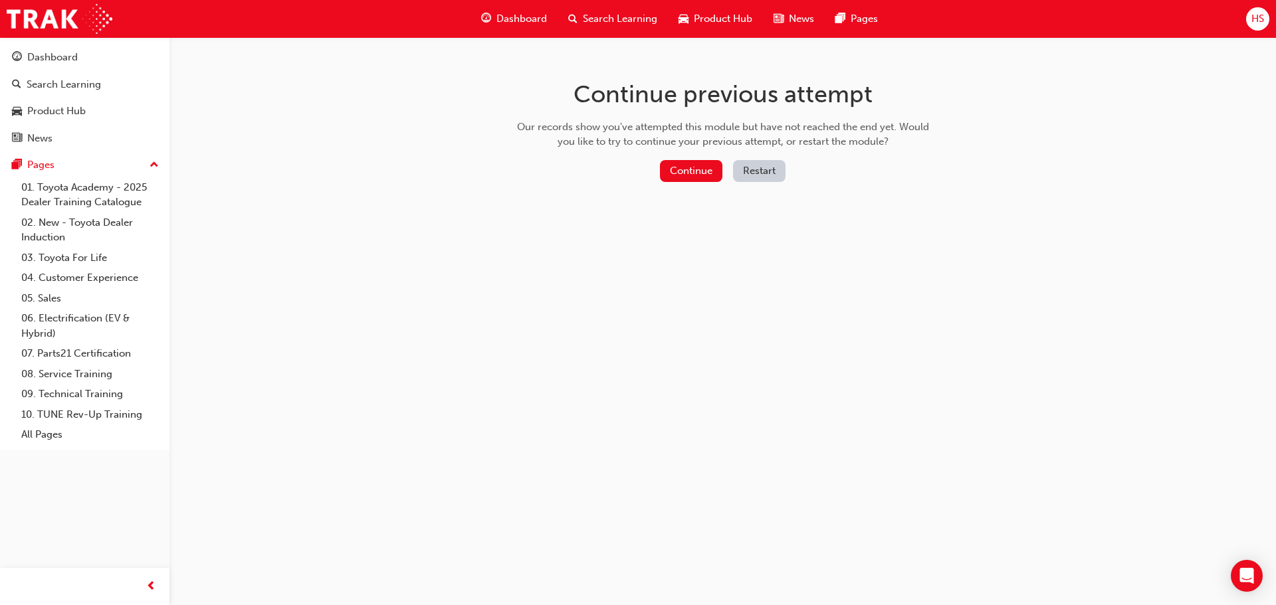
click at [736, 173] on button "Restart" at bounding box center [759, 171] width 52 height 22
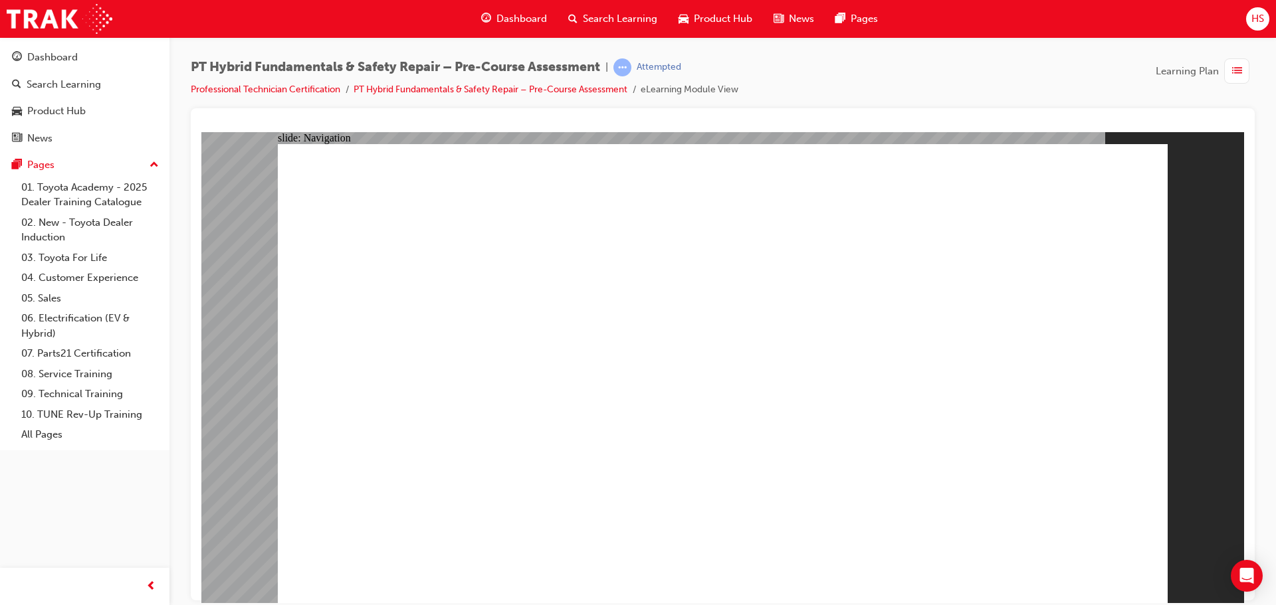
radio input "true"
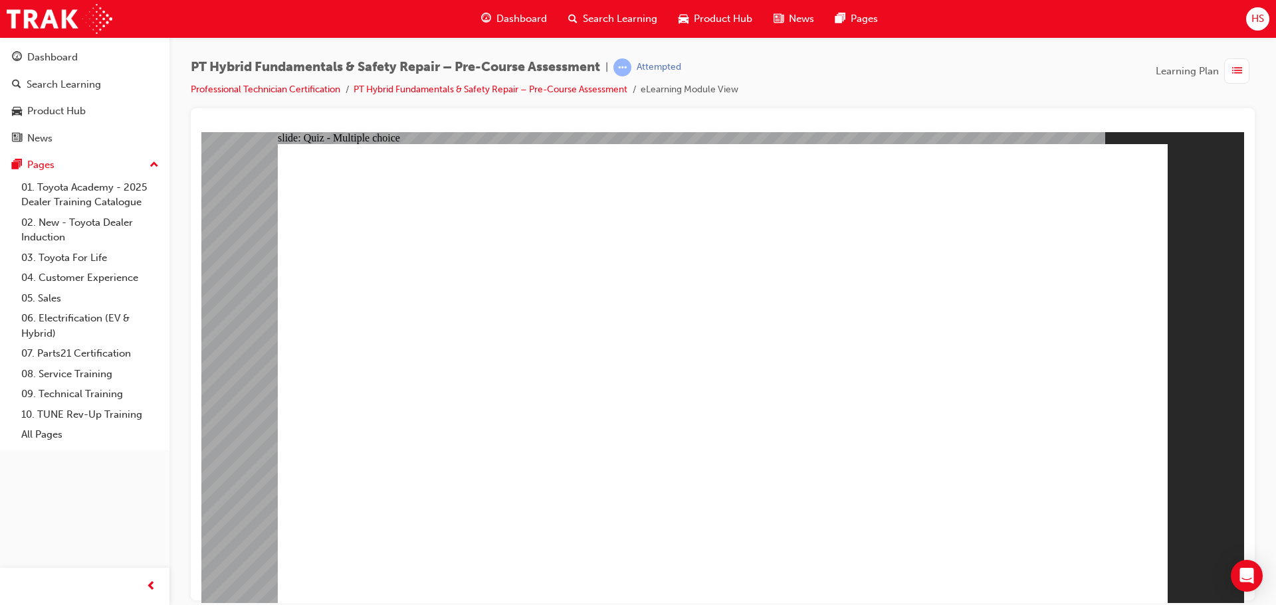
radio input "true"
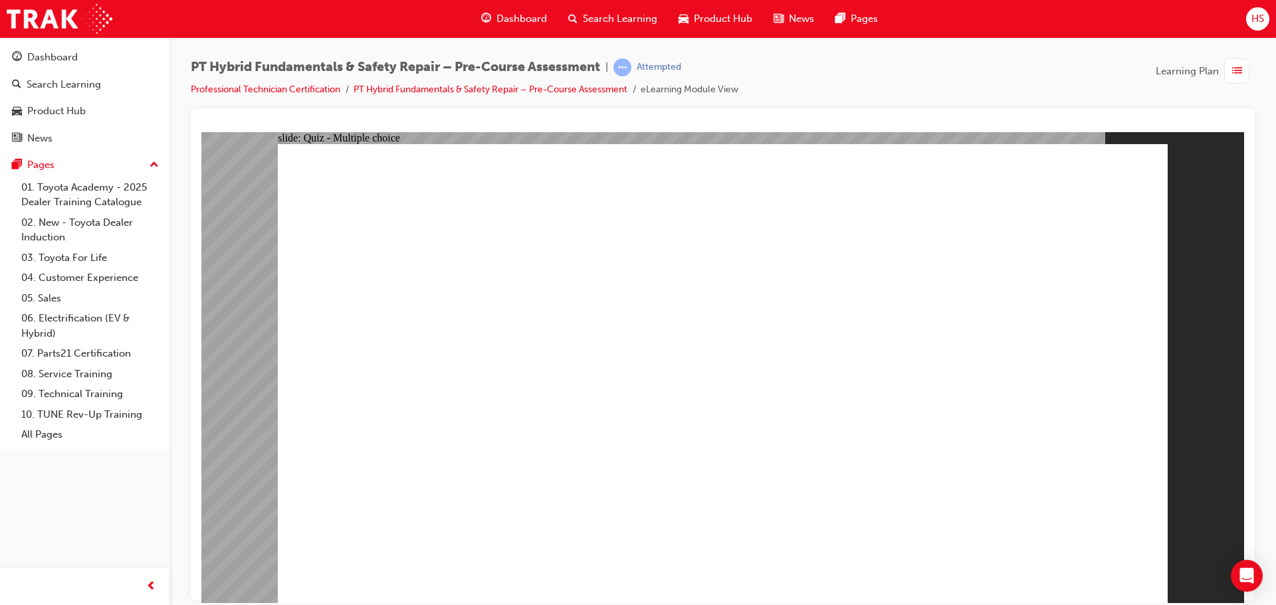
radio input "true"
click at [1264, 21] on div "HS" at bounding box center [1257, 18] width 23 height 23
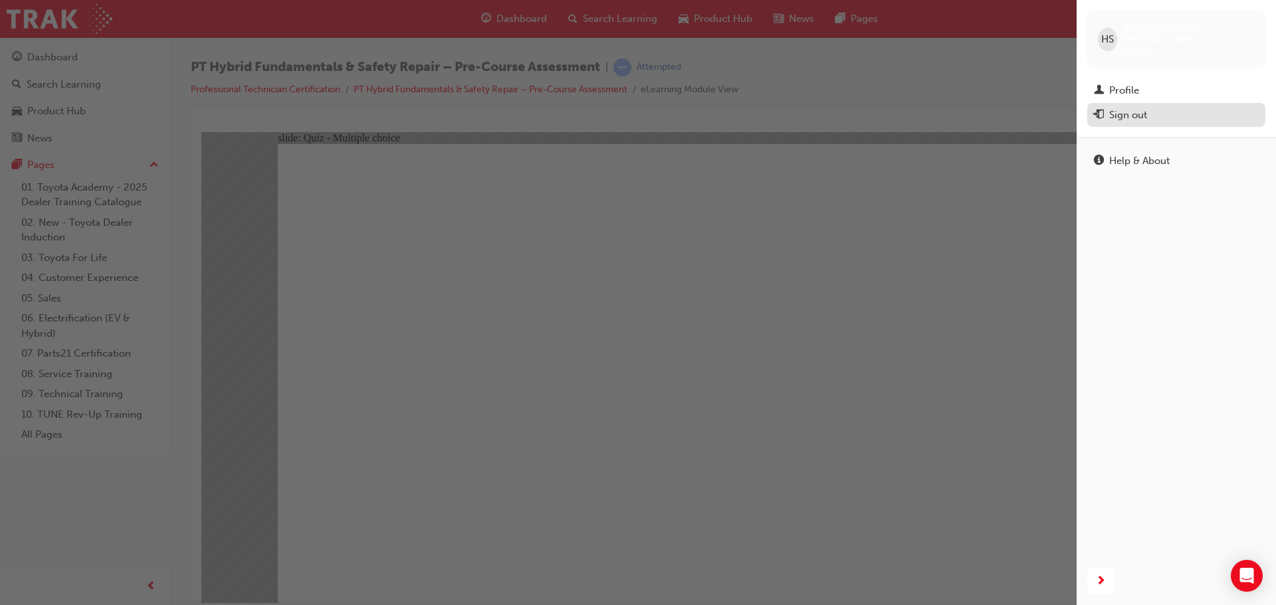
click at [1150, 107] on div "Sign out" at bounding box center [1176, 115] width 165 height 17
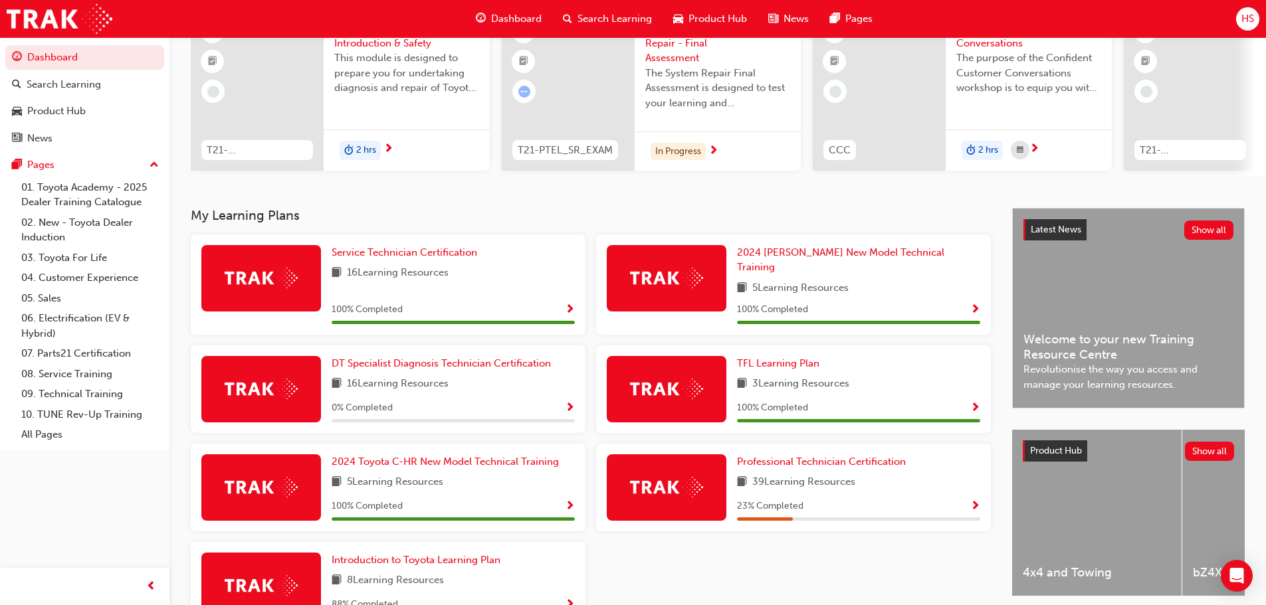
scroll to position [133, 0]
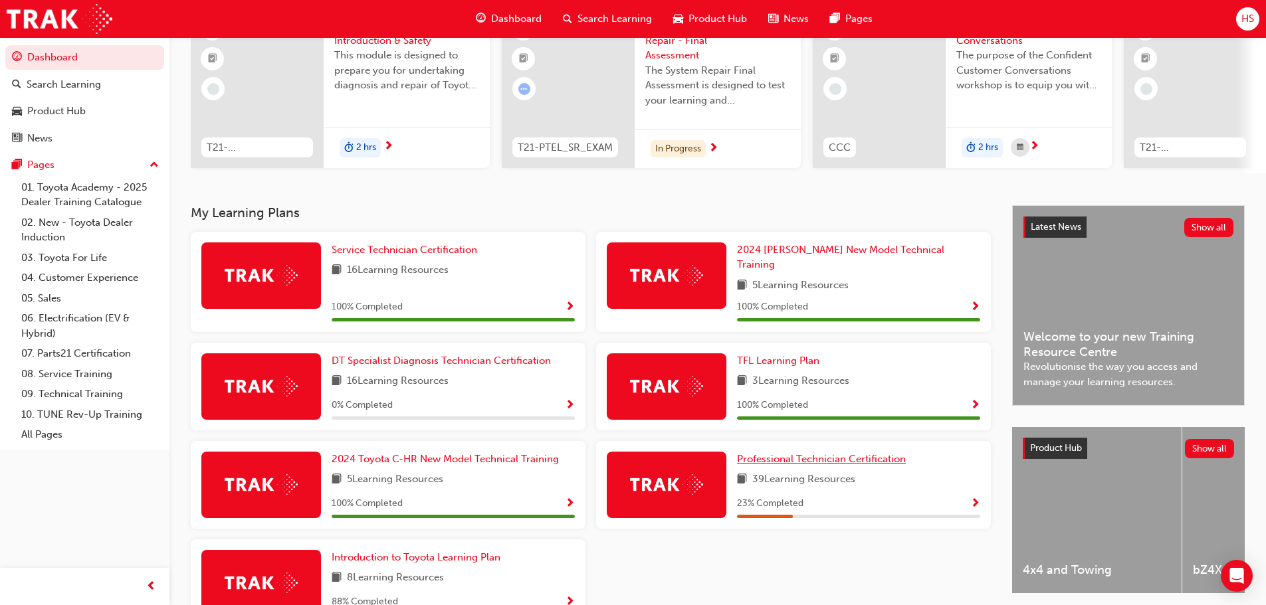
click at [823, 453] on span "Professional Technician Certification" at bounding box center [821, 459] width 169 height 12
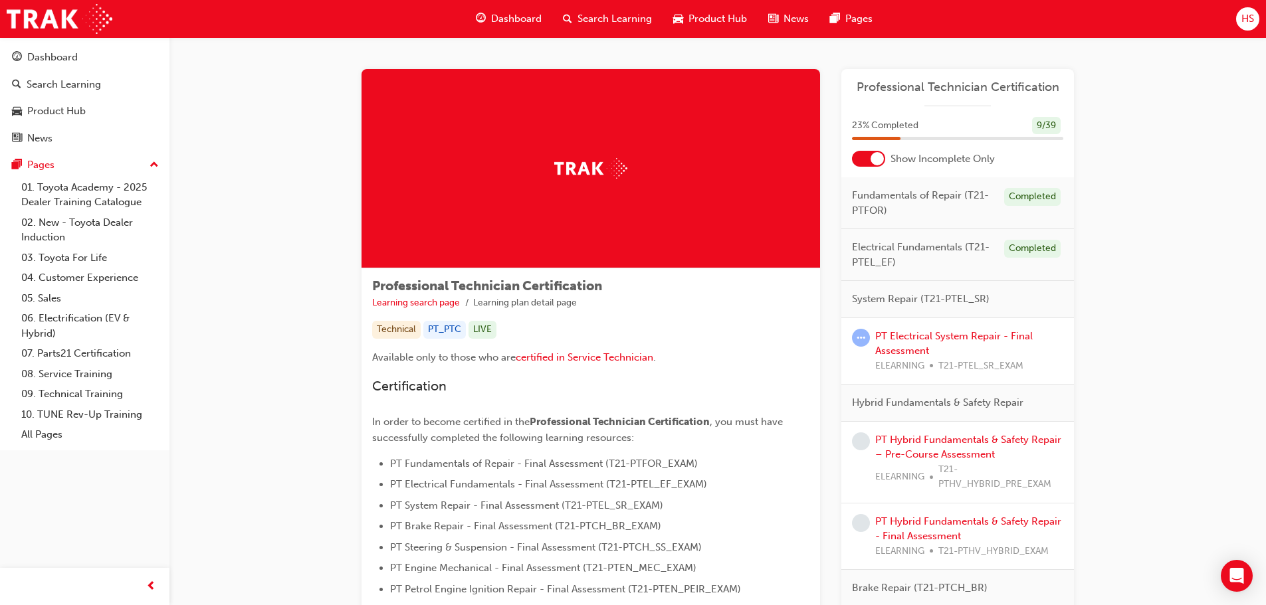
click at [944, 243] on span "Electrical Fundamentals (T21-PTEL_EF)" at bounding box center [923, 255] width 142 height 30
click at [1011, 247] on div "Completed" at bounding box center [1032, 249] width 56 height 18
click at [979, 274] on div "Electrical Fundamentals (T21-PTEL_EF) Completed" at bounding box center [957, 255] width 233 height 52
click at [906, 300] on span "System Repair (T21-PTEL_SR)" at bounding box center [921, 299] width 138 height 15
click at [875, 163] on div at bounding box center [876, 158] width 13 height 13
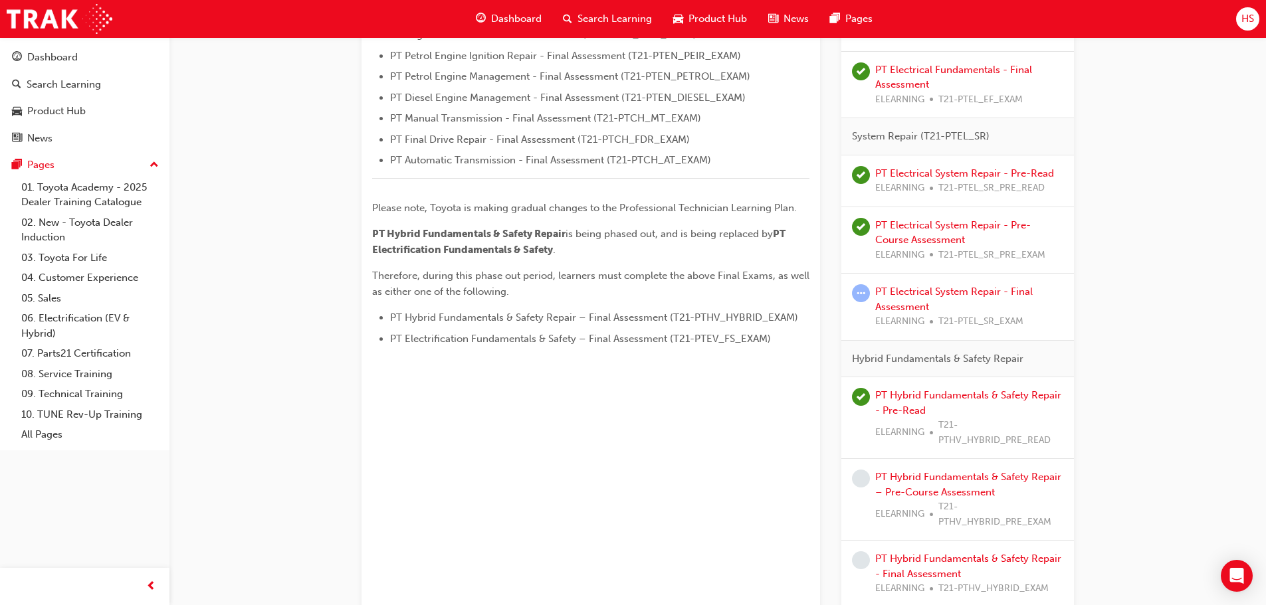
scroll to position [532, 0]
click at [982, 177] on link "PT Electrical System Repair - Pre-Read" at bounding box center [964, 175] width 179 height 12
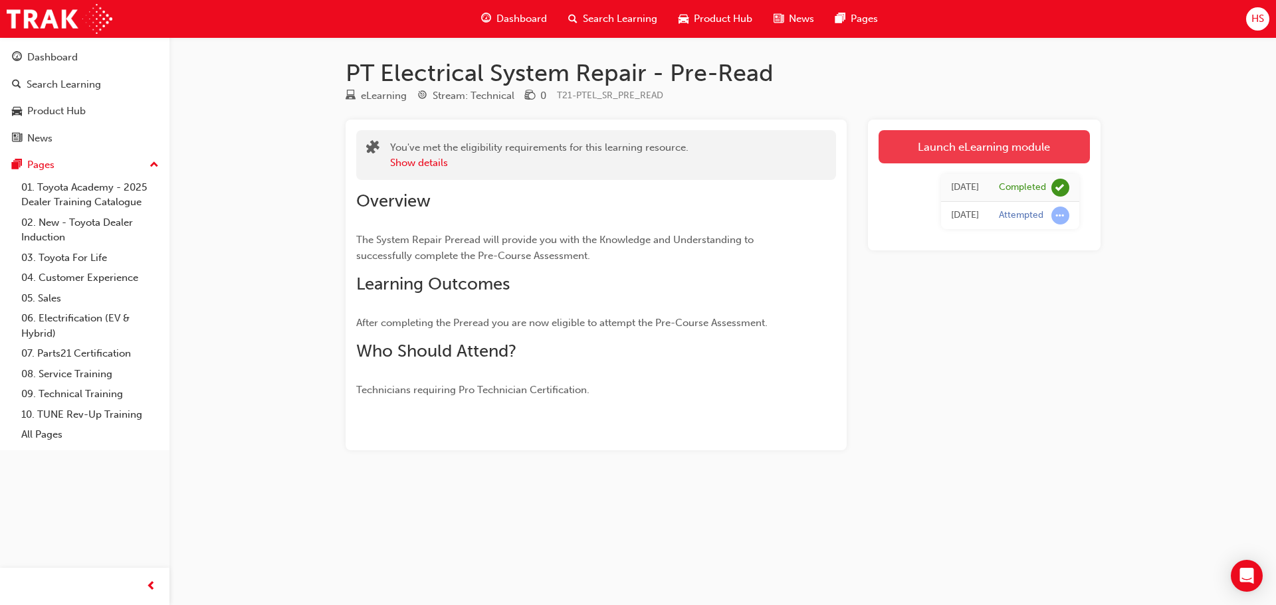
click at [971, 134] on link "Launch eLearning module" at bounding box center [983, 146] width 211 height 33
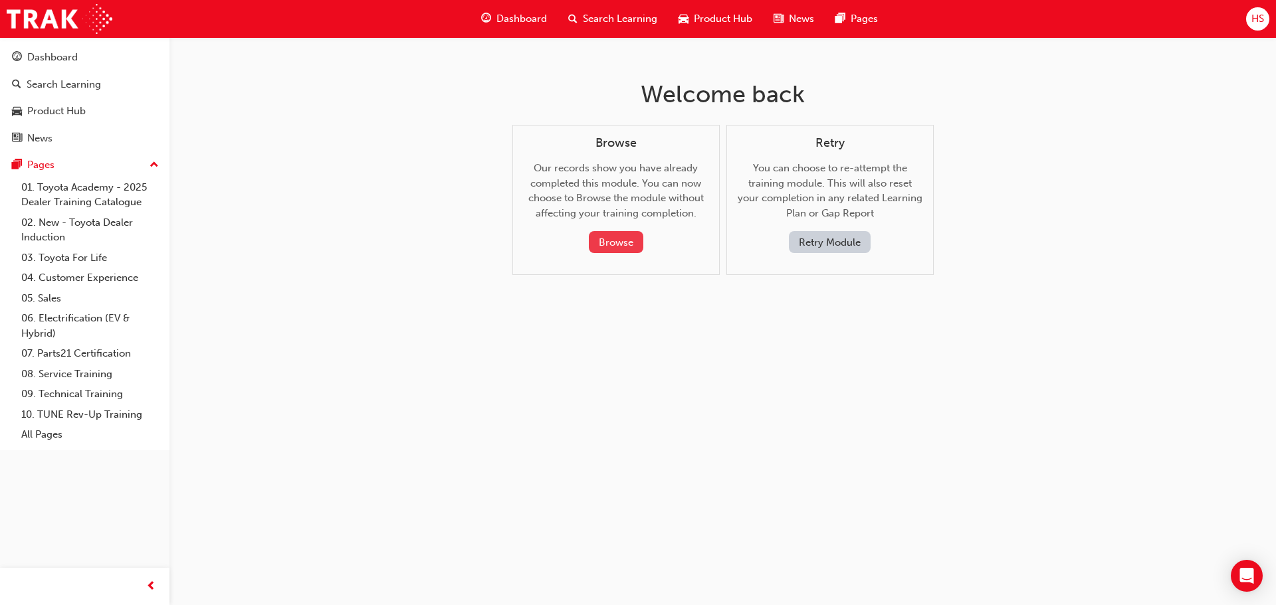
click at [625, 247] on button "Browse" at bounding box center [616, 242] width 54 height 22
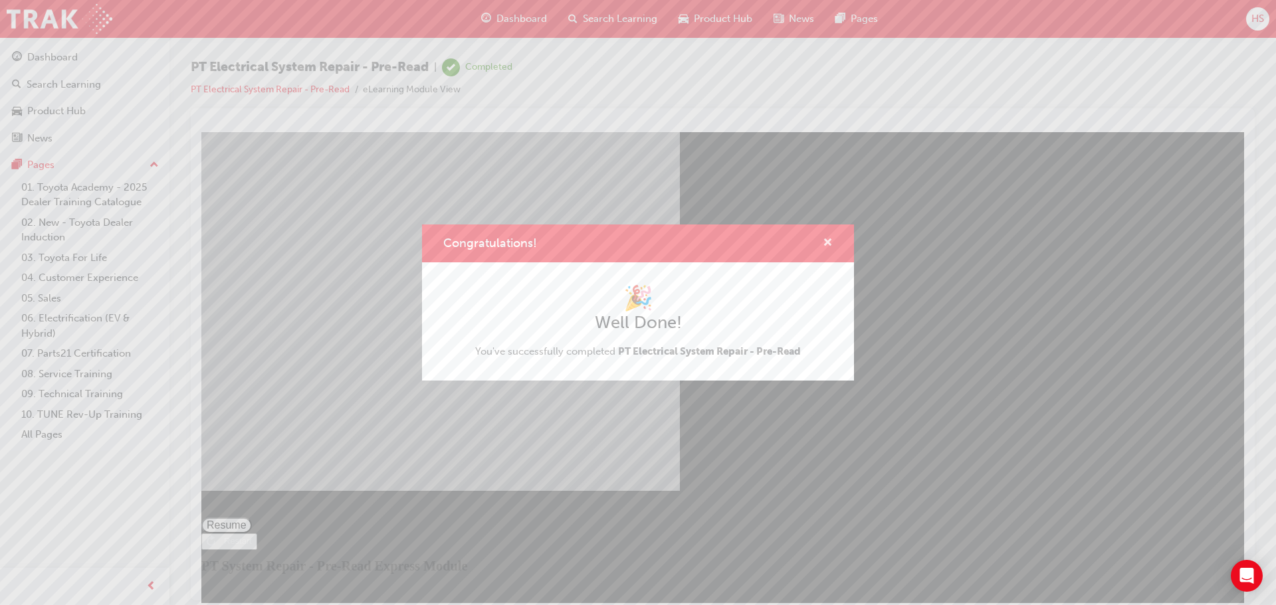
click at [832, 248] on span "cross-icon" at bounding box center [828, 244] width 10 height 12
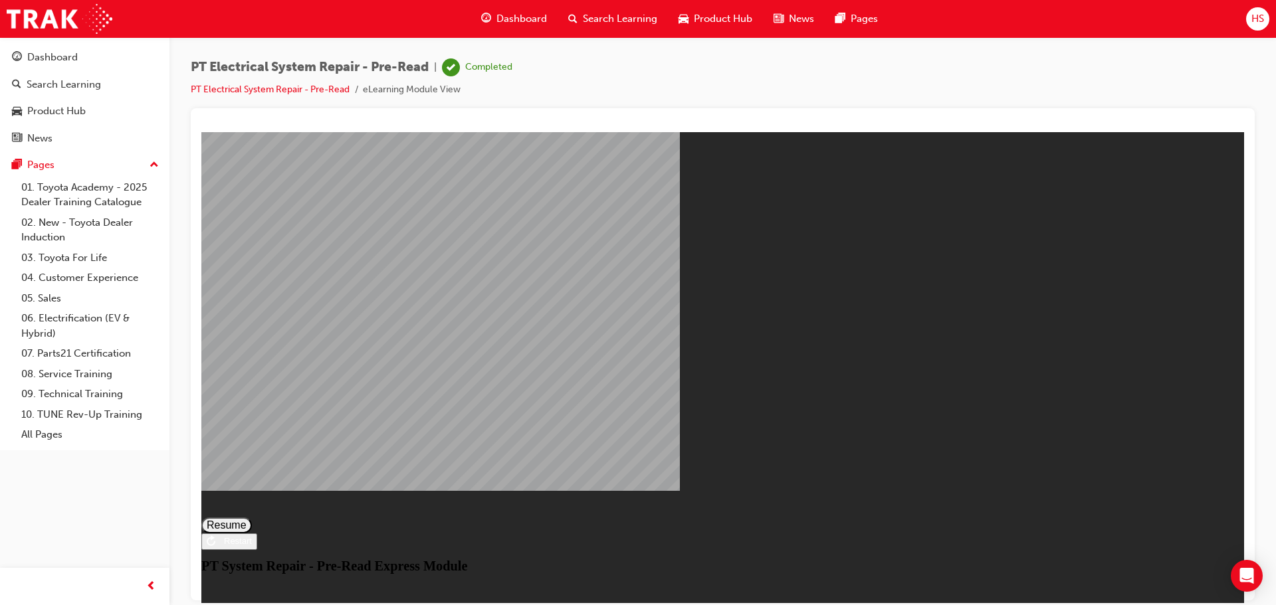
click at [252, 517] on button "Resume" at bounding box center [226, 525] width 50 height 16
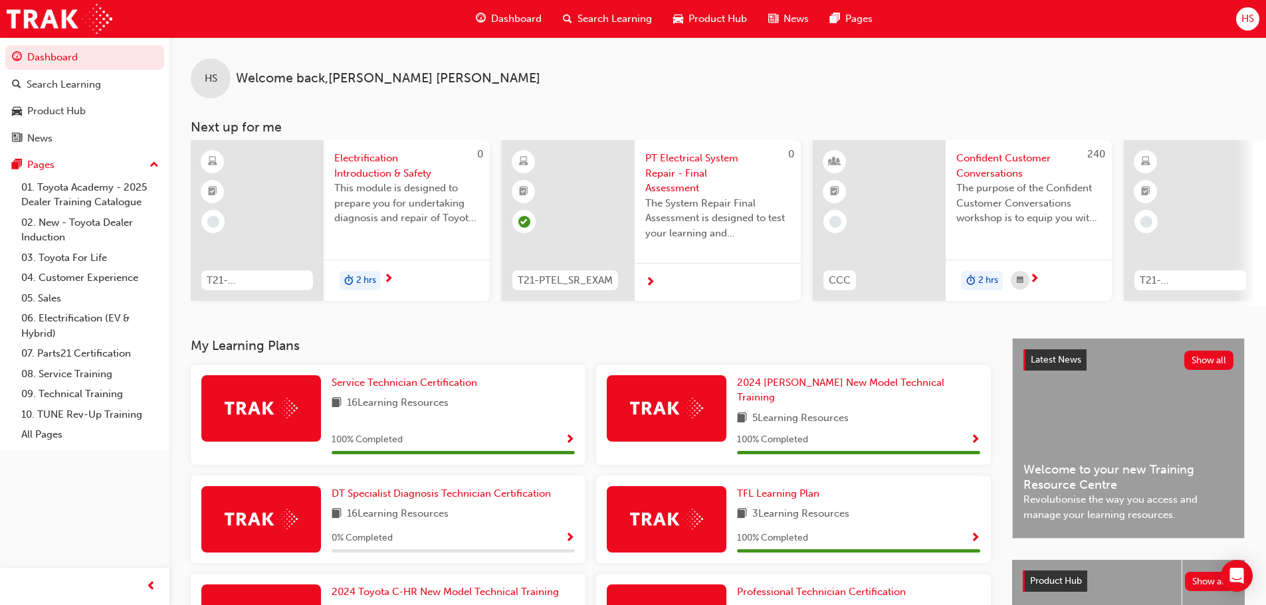
scroll to position [199, 0]
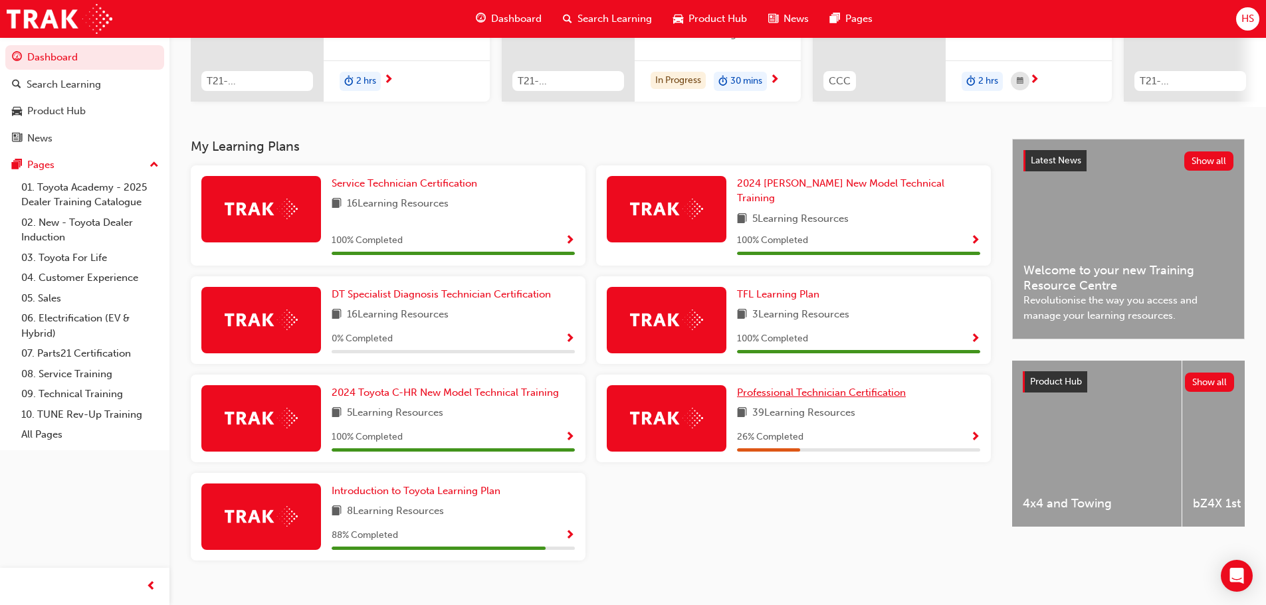
click at [809, 387] on span "Professional Technician Certification" at bounding box center [821, 393] width 169 height 12
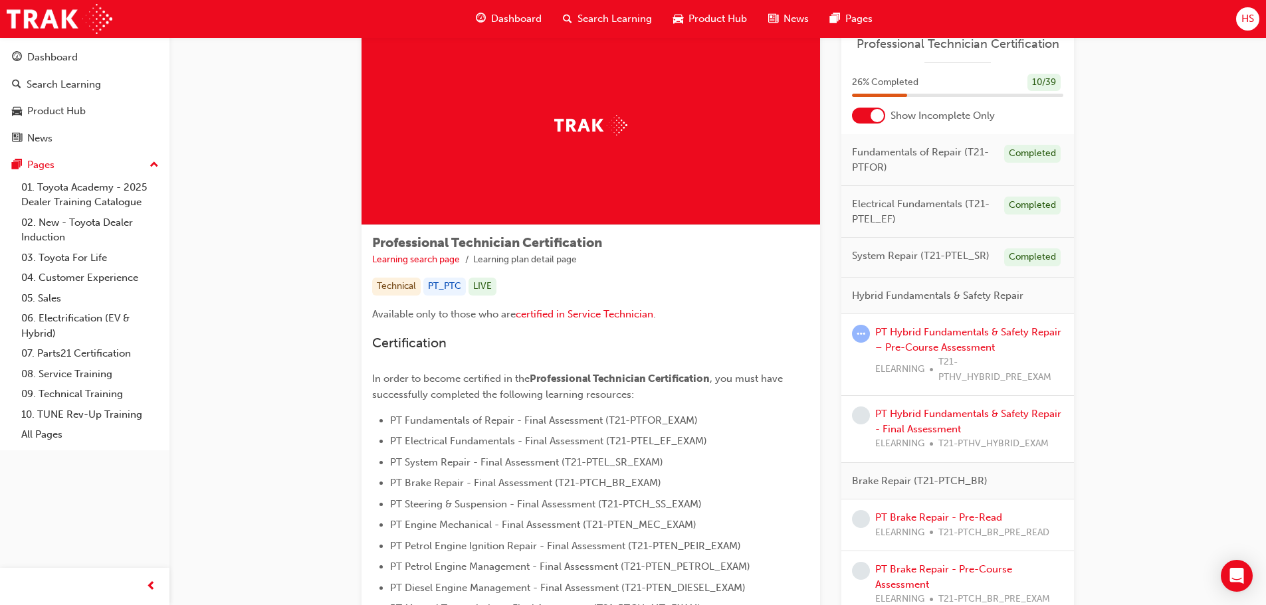
scroll to position [66, 0]
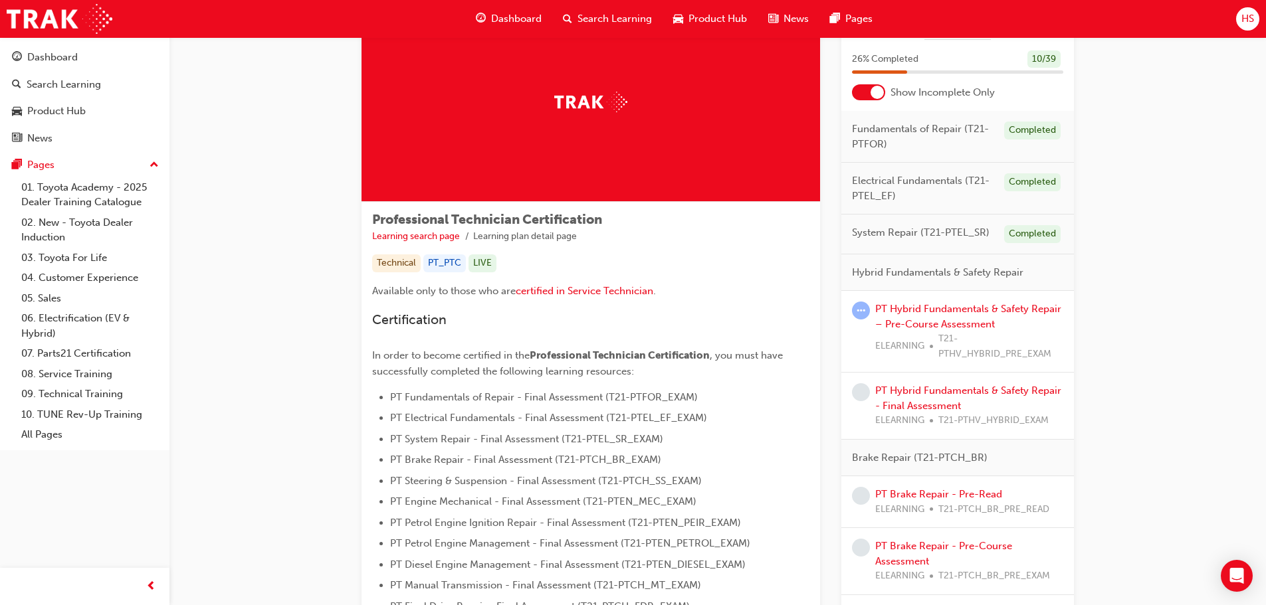
click at [864, 94] on div at bounding box center [868, 92] width 33 height 16
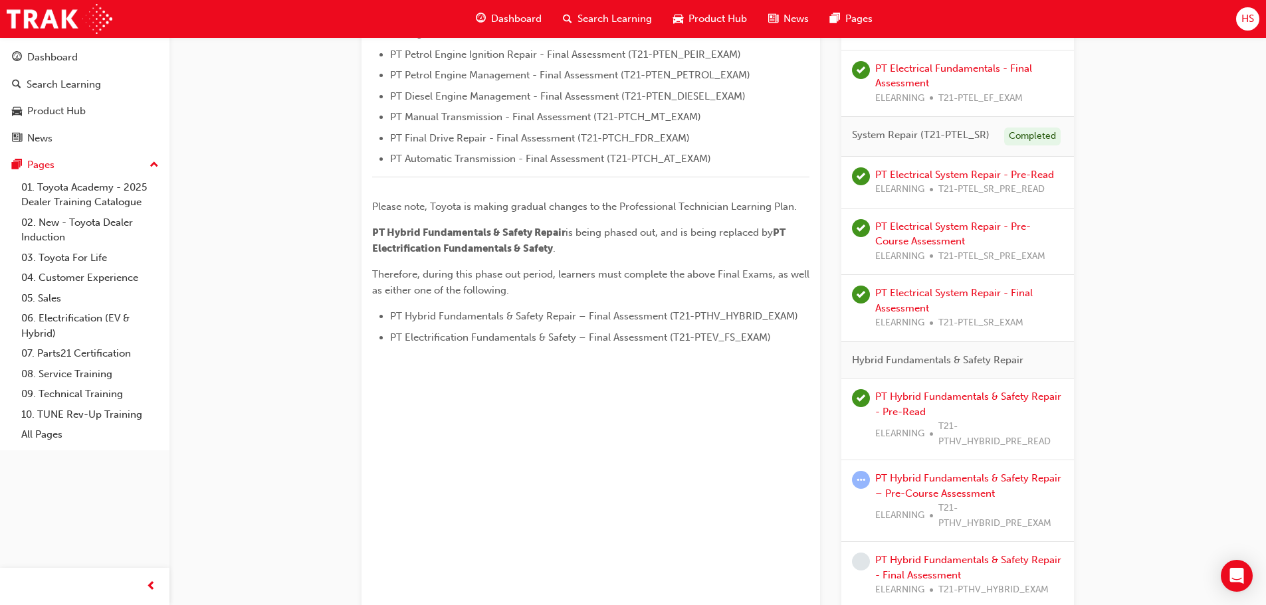
scroll to position [731, 0]
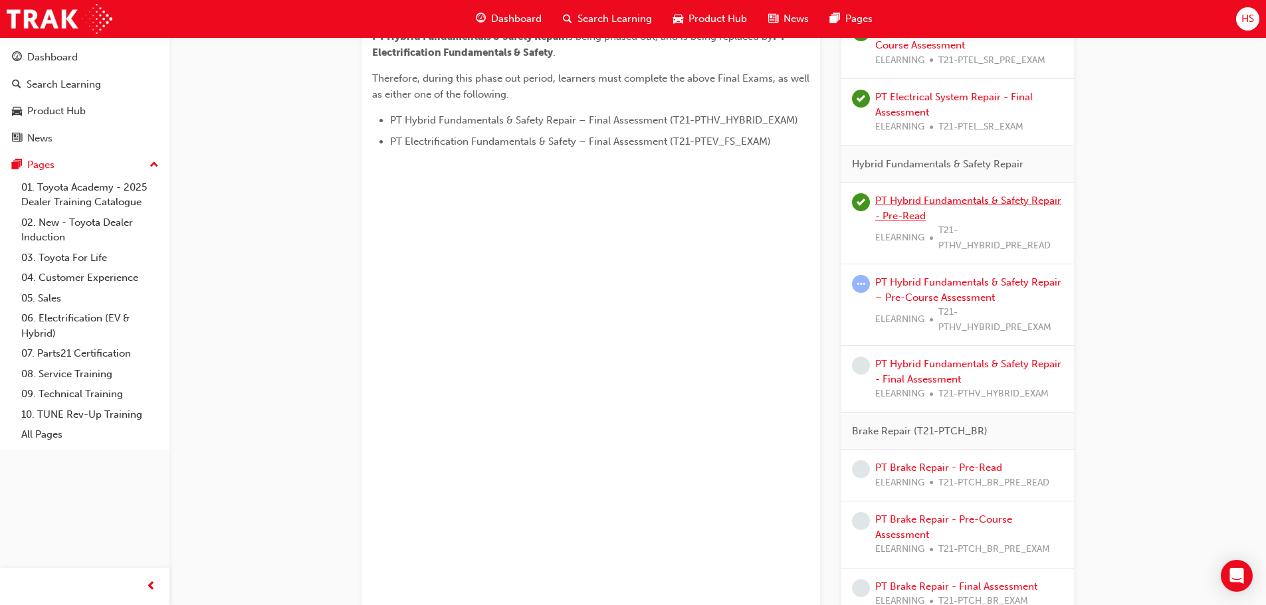
click at [939, 198] on link "PT Hybrid Fundamentals & Safety Repair - Pre-Read" at bounding box center [968, 208] width 186 height 27
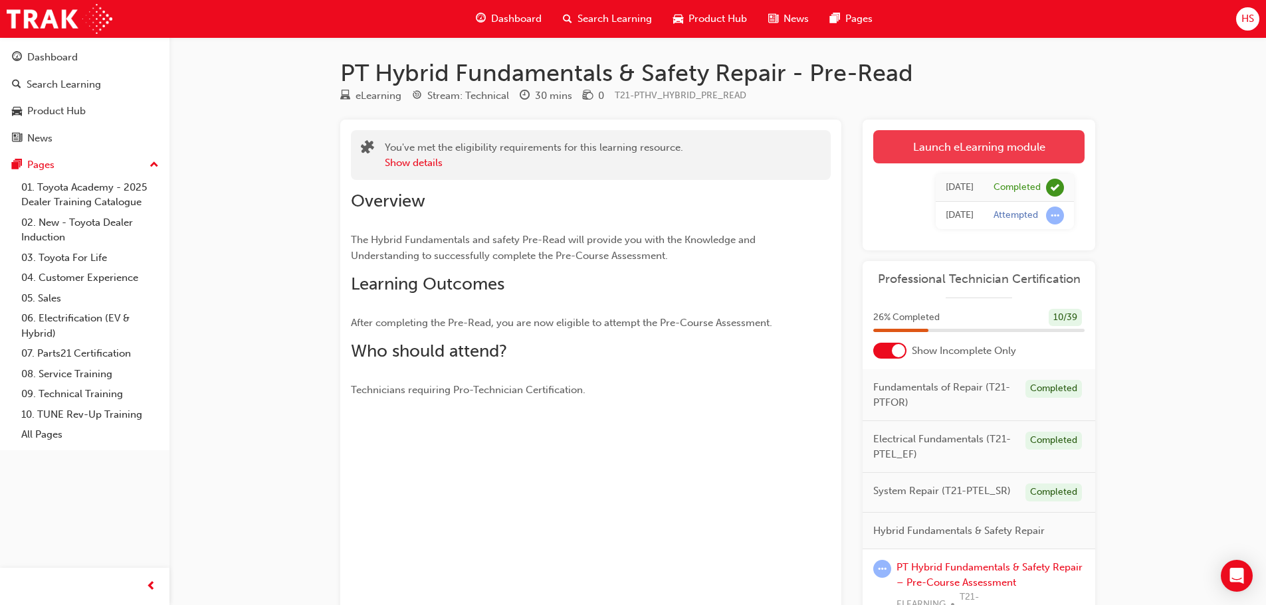
click at [947, 151] on link "Launch eLearning module" at bounding box center [978, 146] width 211 height 33
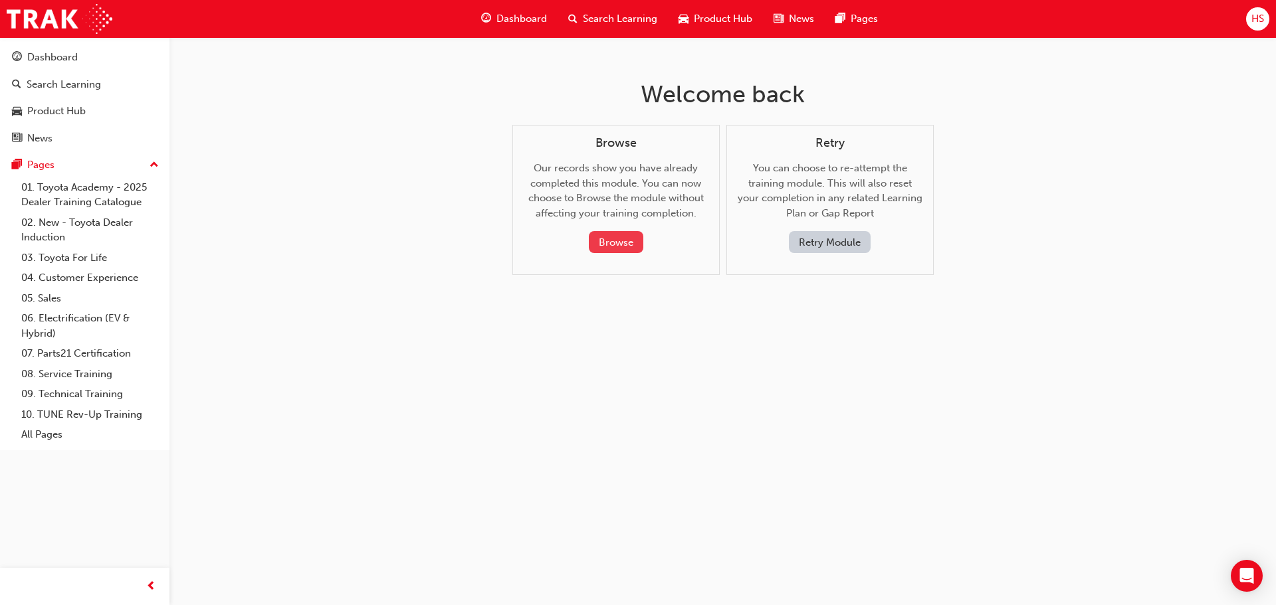
click at [615, 247] on button "Browse" at bounding box center [616, 242] width 54 height 22
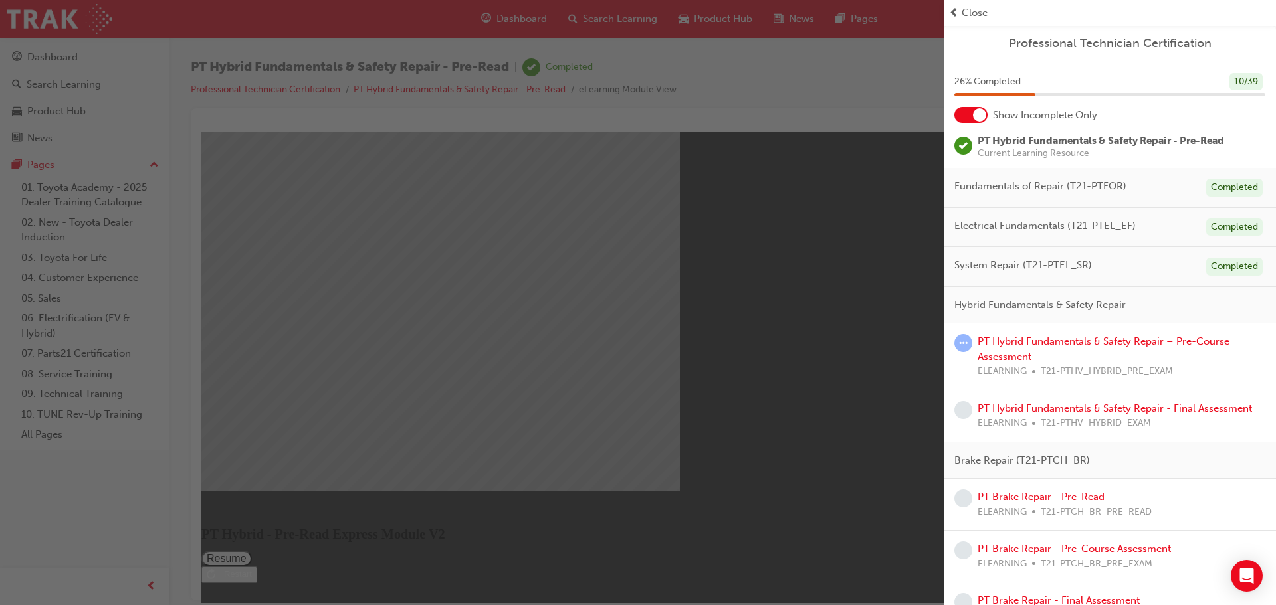
click at [974, 17] on span "Close" at bounding box center [974, 12] width 26 height 15
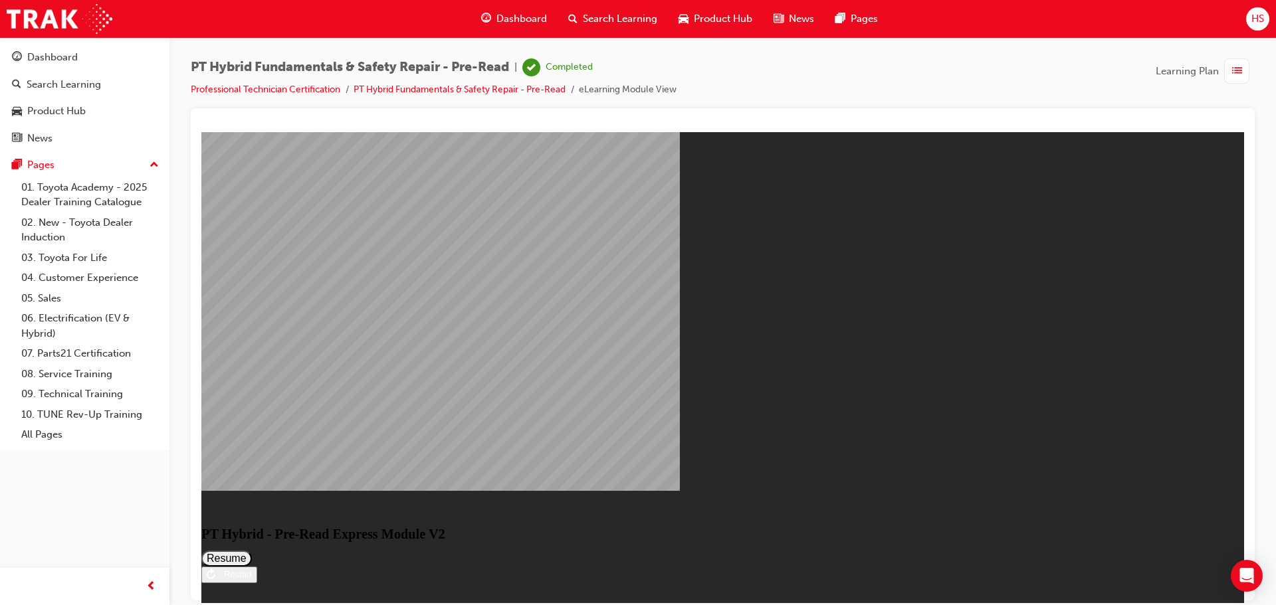
click at [252, 569] on div "Restart" at bounding box center [233, 574] width 37 height 10
